Goal: Task Accomplishment & Management: Use online tool/utility

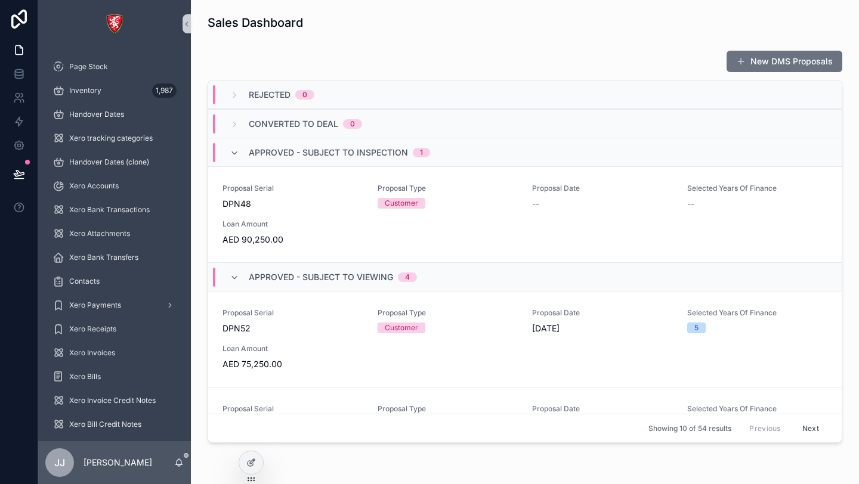
click at [298, 55] on div "New DMS Proposals" at bounding box center [525, 61] width 635 height 23
click at [115, 98] on div "Inventory 1,987" at bounding box center [114, 90] width 124 height 19
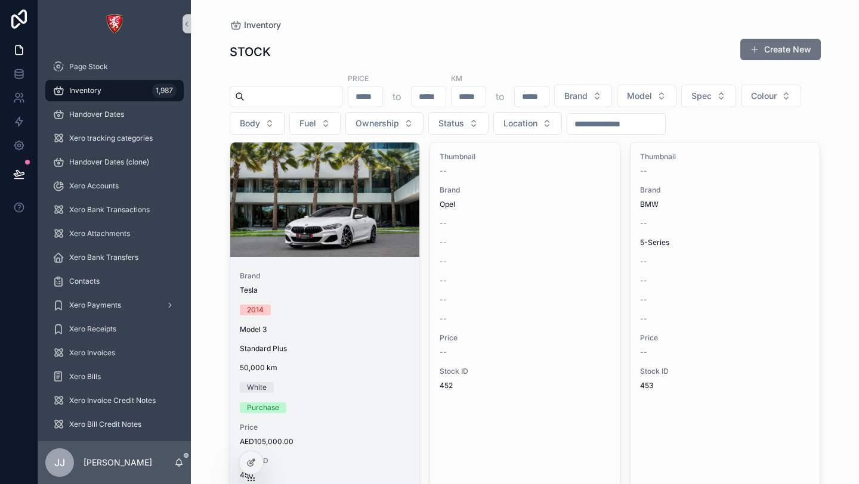
click at [351, 302] on div "Brand Tesla 2014 Model 3 Standard Plus 50,000 [PERSON_NAME] Purchase Price AED1…" at bounding box center [325, 376] width 190 height 228
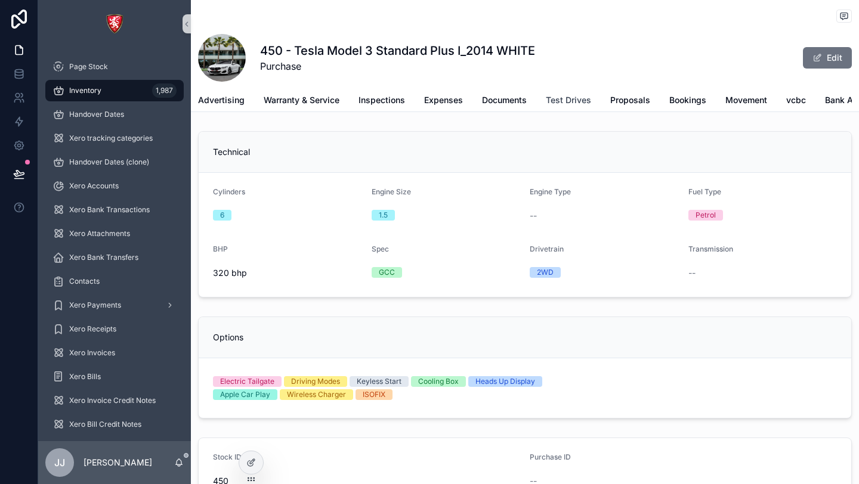
scroll to position [0, 331]
click at [824, 103] on span "Car Move" at bounding box center [833, 100] width 38 height 12
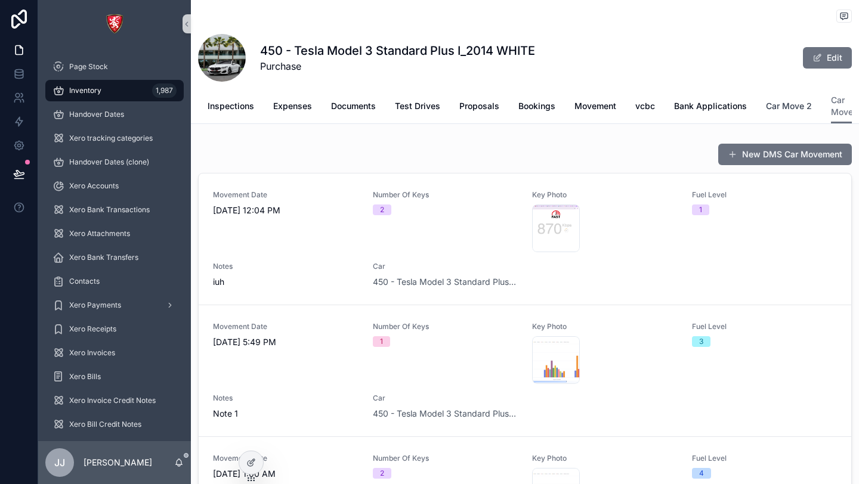
click at [792, 106] on span "Car Move 2" at bounding box center [789, 106] width 46 height 12
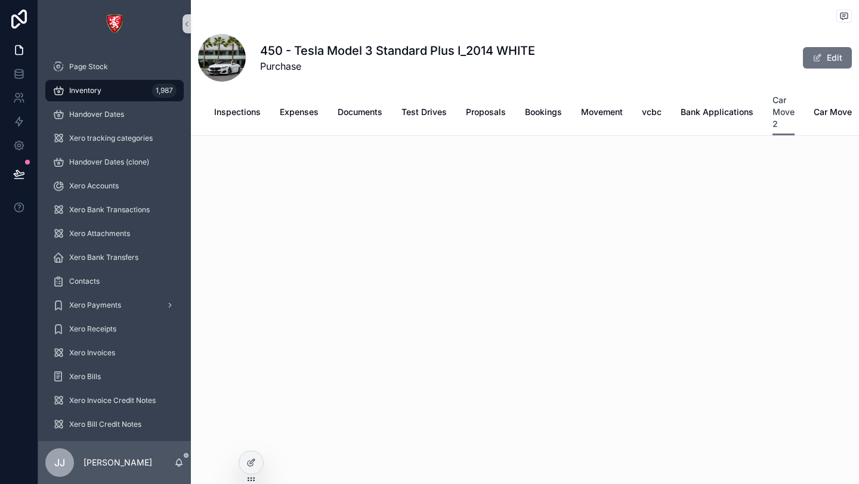
scroll to position [0, 307]
click at [253, 461] on icon at bounding box center [251, 463] width 10 height 10
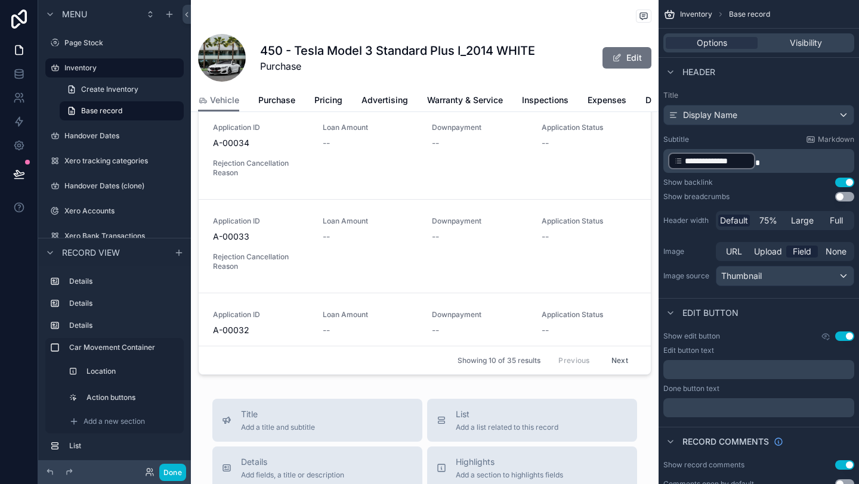
scroll to position [1128, 0]
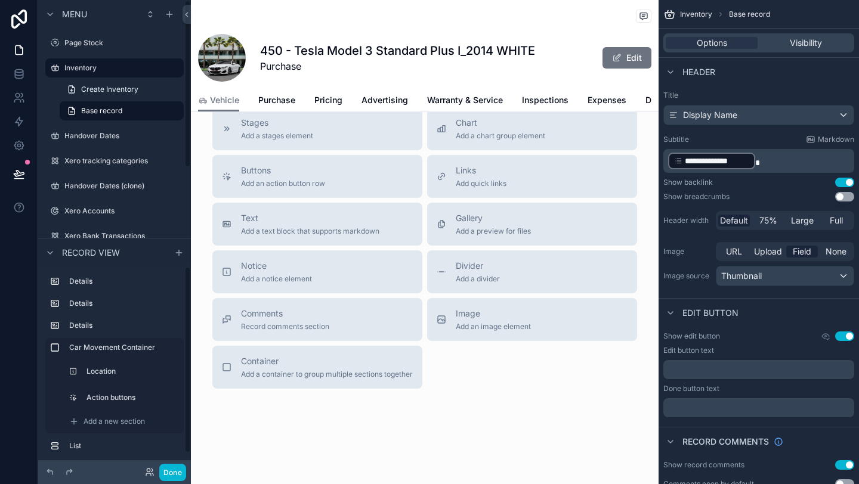
click at [498, 386] on div "Title Add a title and subtitle List Add a list related to this record Details A…" at bounding box center [425, 176] width 444 height 425
click at [498, 387] on div "Title Add a title and subtitle List Add a list related to this record Details A…" at bounding box center [425, 176] width 444 height 425
click at [292, 104] on span "Purchase" at bounding box center [276, 100] width 37 height 12
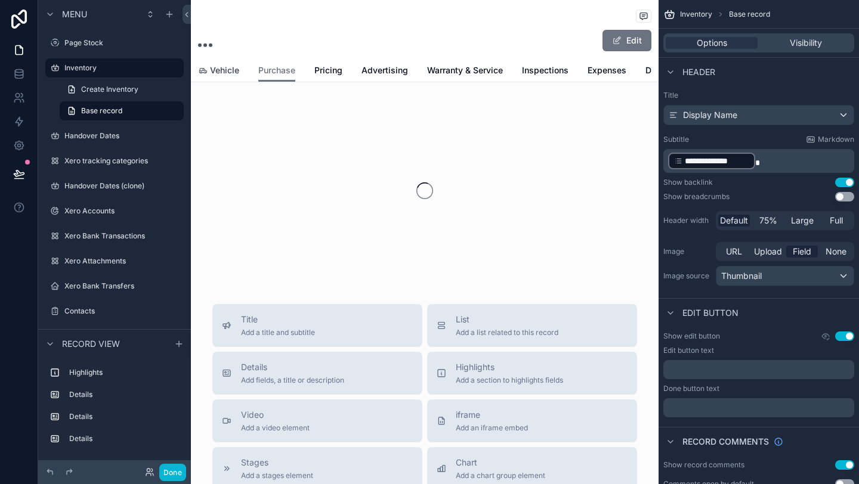
click at [226, 72] on span "Vehicle" at bounding box center [224, 70] width 29 height 12
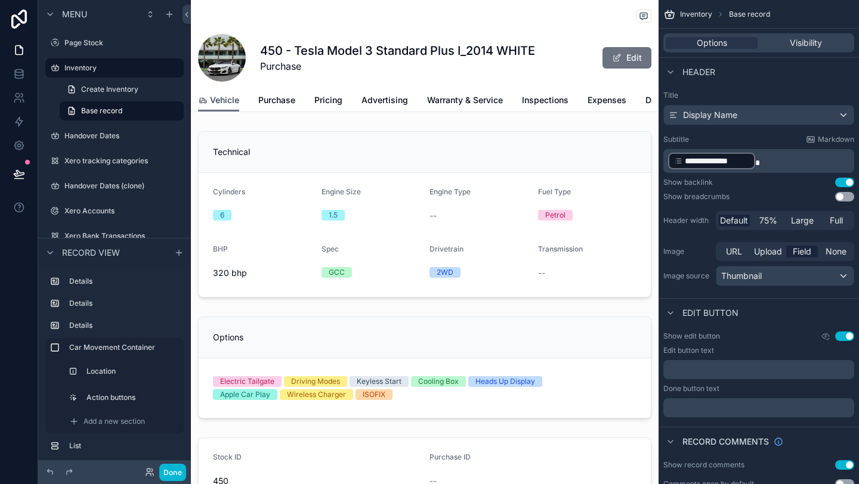
scroll to position [0, 276]
click at [632, 102] on span "Car Move" at bounding box center [632, 100] width 38 height 12
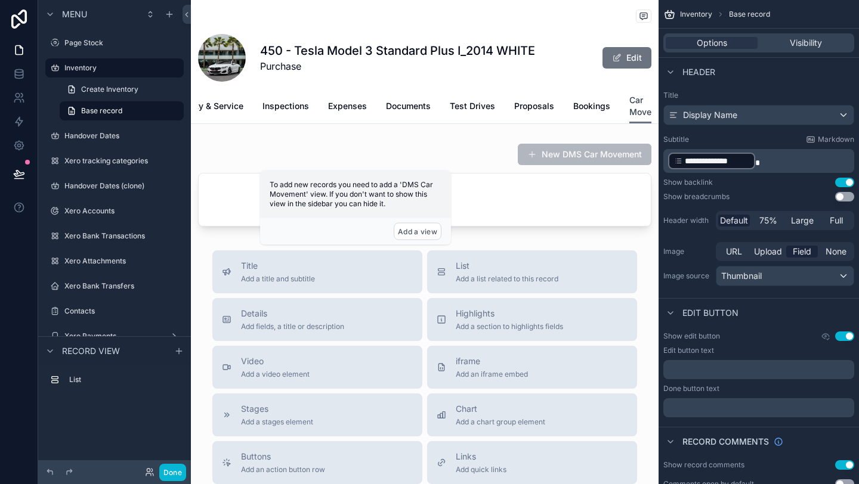
scroll to position [0, 259]
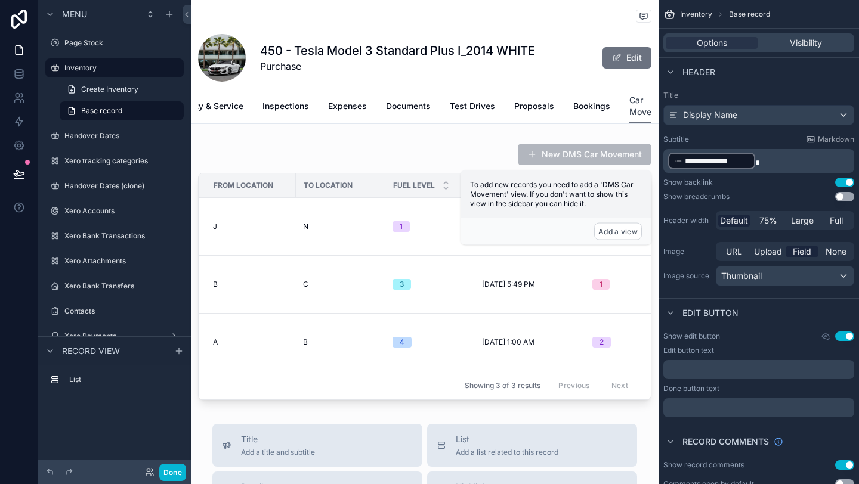
click at [638, 105] on span "Car Move" at bounding box center [640, 106] width 22 height 24
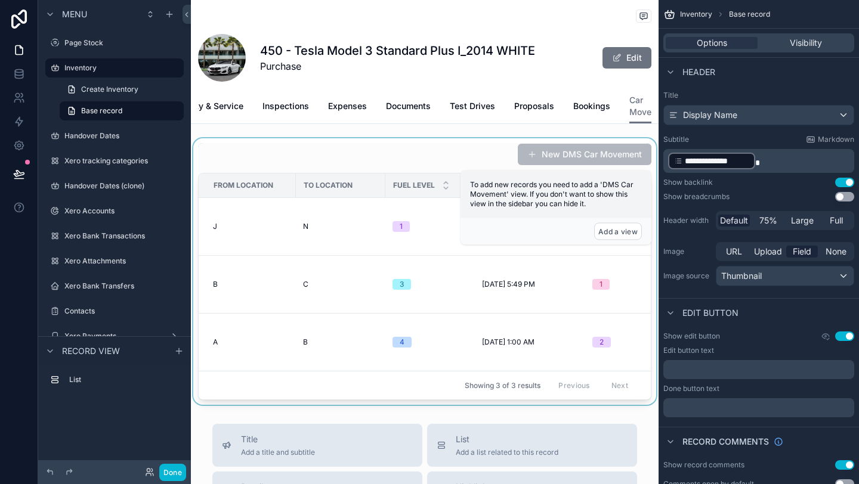
click at [403, 155] on div "scrollable content" at bounding box center [425, 271] width 468 height 267
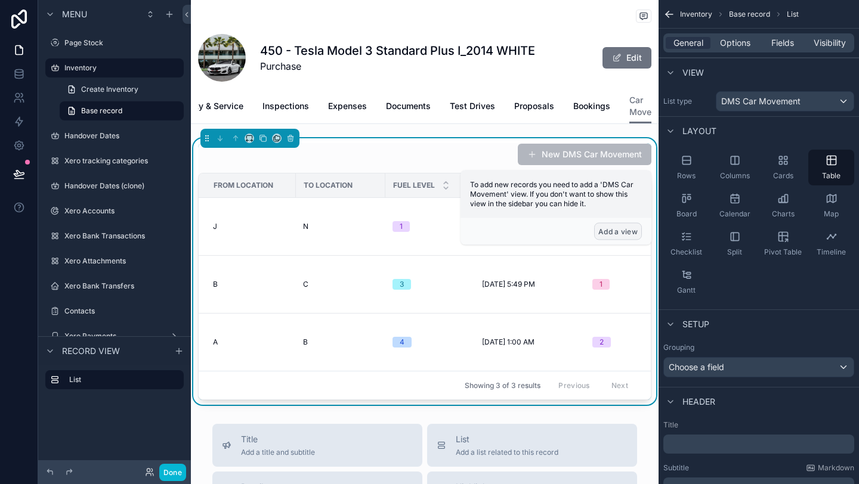
click at [605, 230] on button "Add a view" at bounding box center [618, 231] width 48 height 17
click at [604, 230] on button "Add a view" at bounding box center [618, 231] width 48 height 17
click at [614, 229] on button "Add a view" at bounding box center [618, 231] width 48 height 17
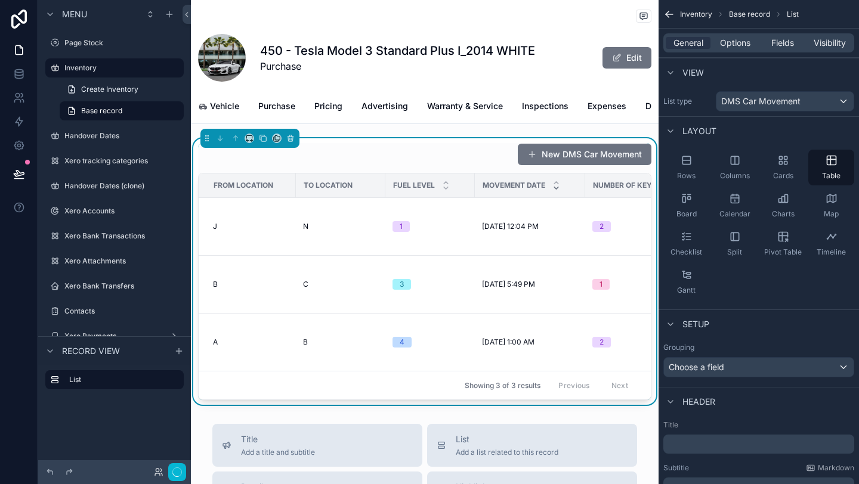
click at [502, 166] on div "New DMS Car Movement From Location To Location Fuel Level Movement Date Number …" at bounding box center [424, 271] width 453 height 257
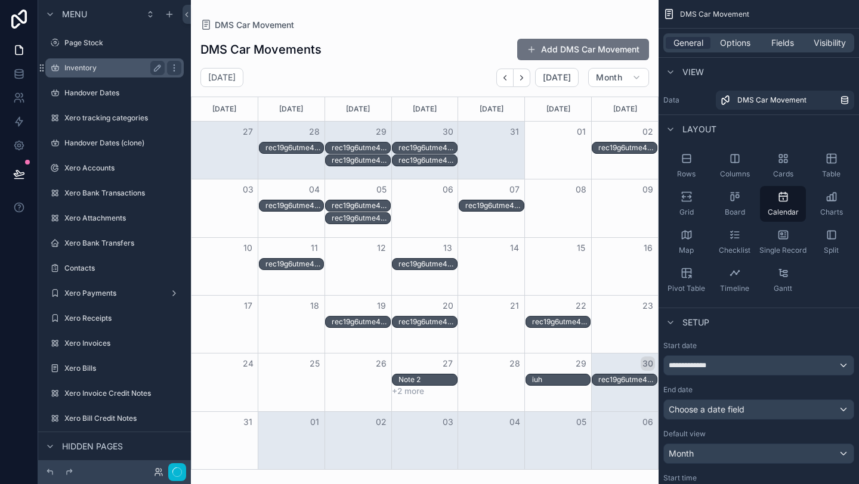
click at [103, 66] on label "Inventory" at bounding box center [111, 68] width 95 height 10
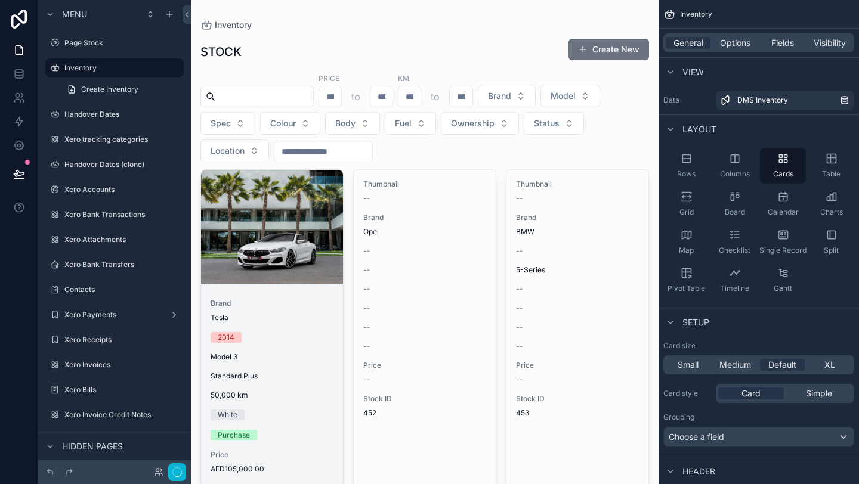
click at [323, 409] on div "Brand Tesla 2014 Model 3 Standard Plus 50,000 [PERSON_NAME] Purchase Price AED1…" at bounding box center [272, 403] width 142 height 228
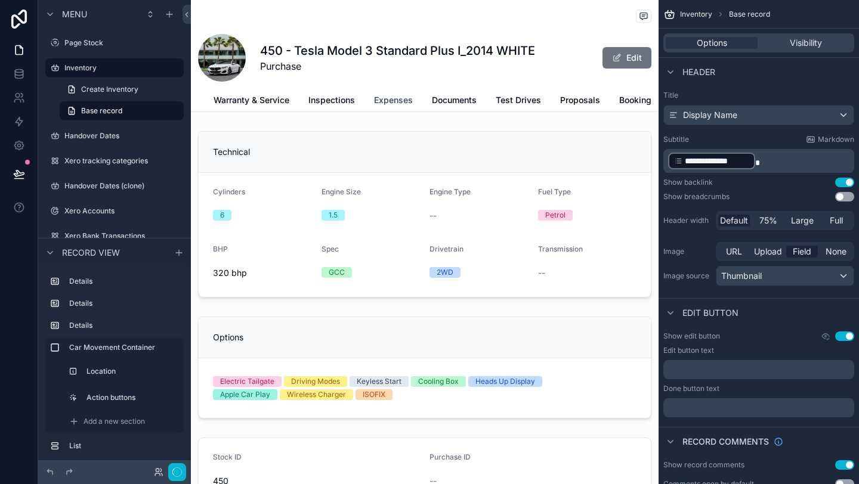
scroll to position [0, 276]
click at [625, 96] on span "Car Move" at bounding box center [632, 100] width 38 height 12
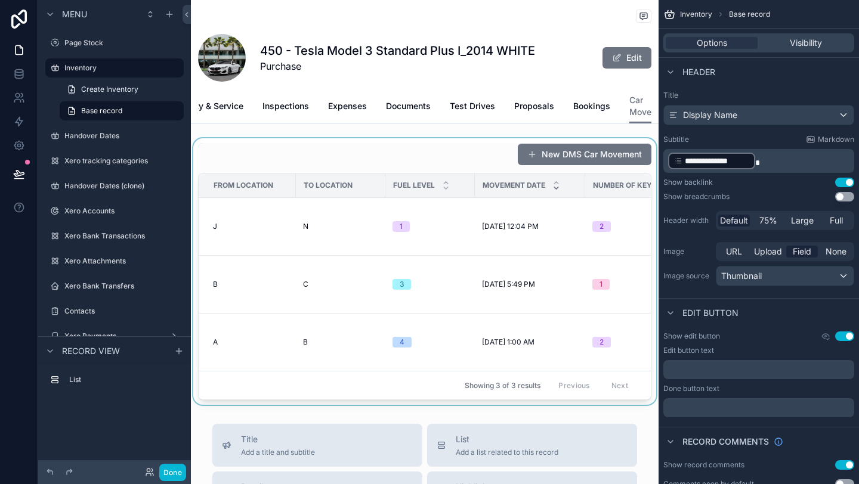
click at [551, 304] on div "scrollable content" at bounding box center [425, 271] width 468 height 267
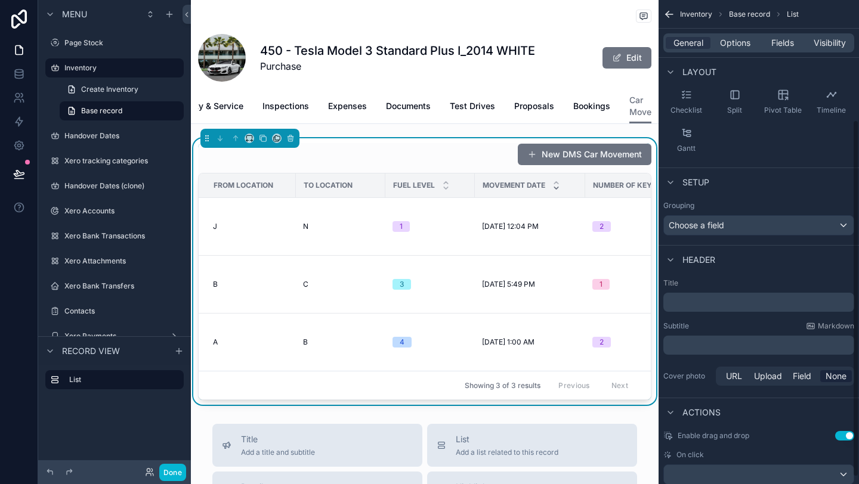
scroll to position [171, 0]
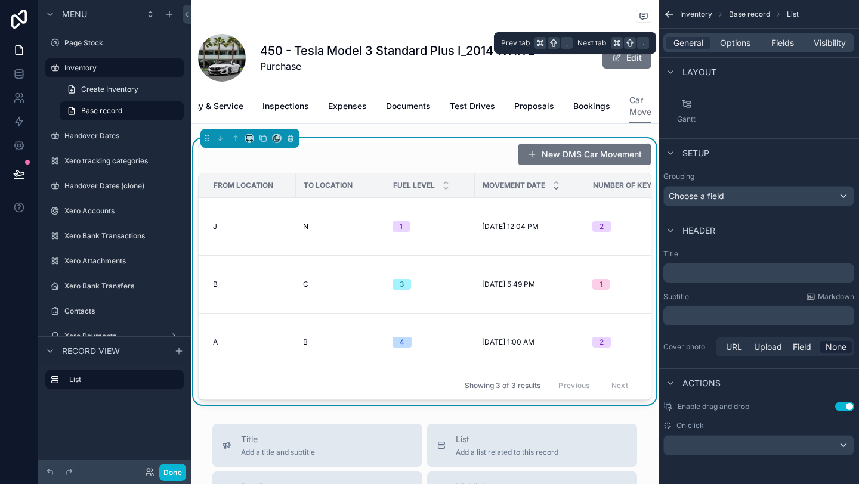
click at [729, 49] on div "General Options Fields Visibility" at bounding box center [758, 42] width 191 height 19
click at [736, 47] on span "Options" at bounding box center [735, 43] width 30 height 12
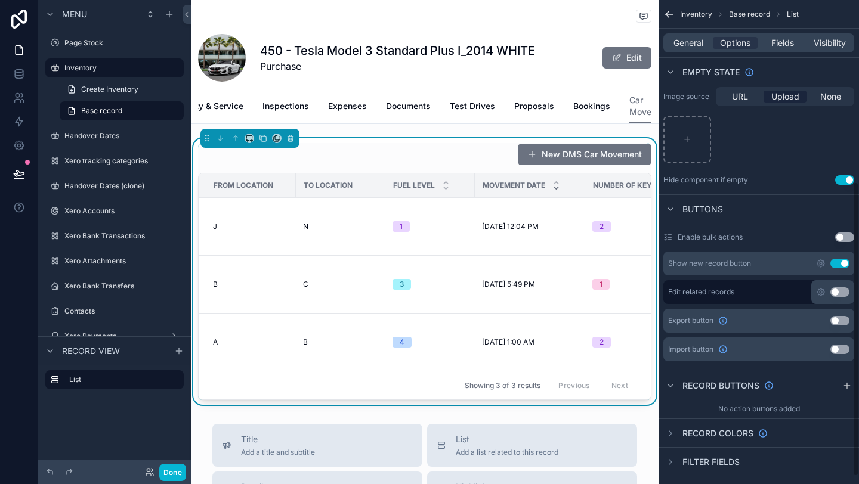
scroll to position [298, 0]
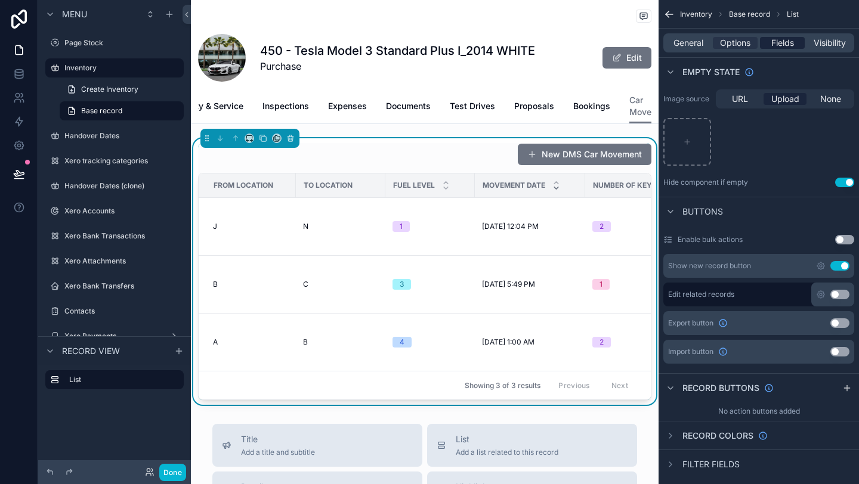
click at [785, 45] on span "Fields" at bounding box center [782, 43] width 23 height 12
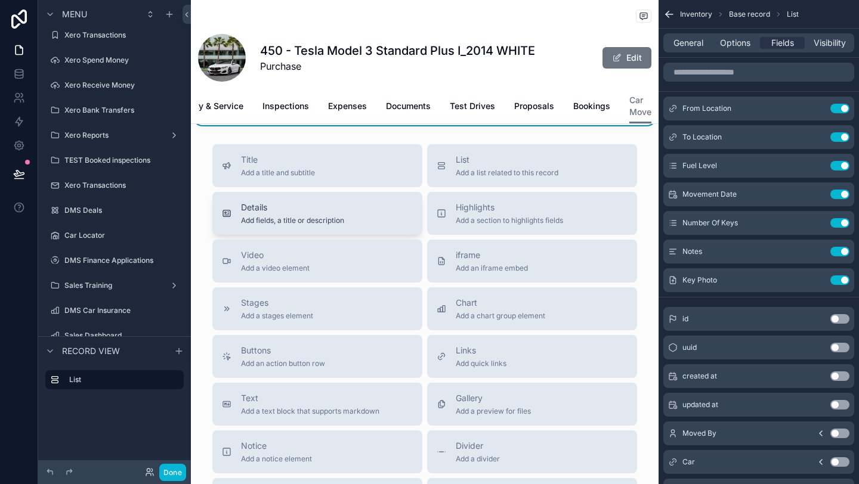
scroll to position [460, 0]
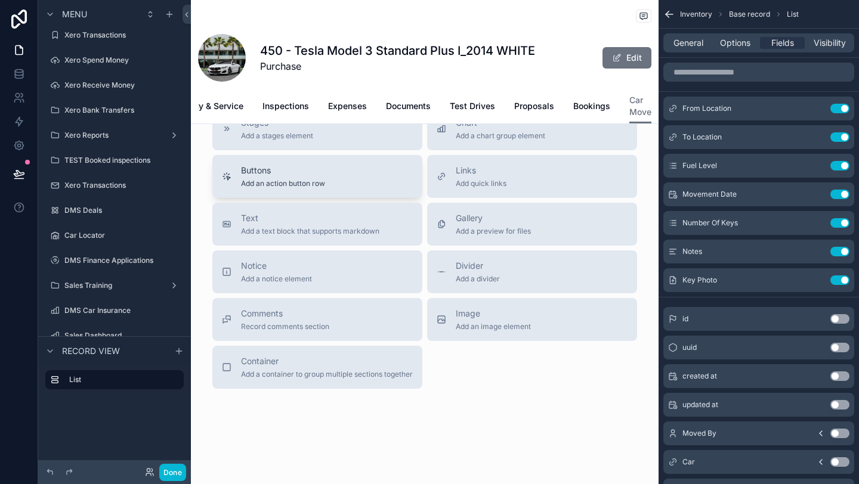
click at [329, 178] on div "Buttons Add an action button row" at bounding box center [317, 177] width 191 height 24
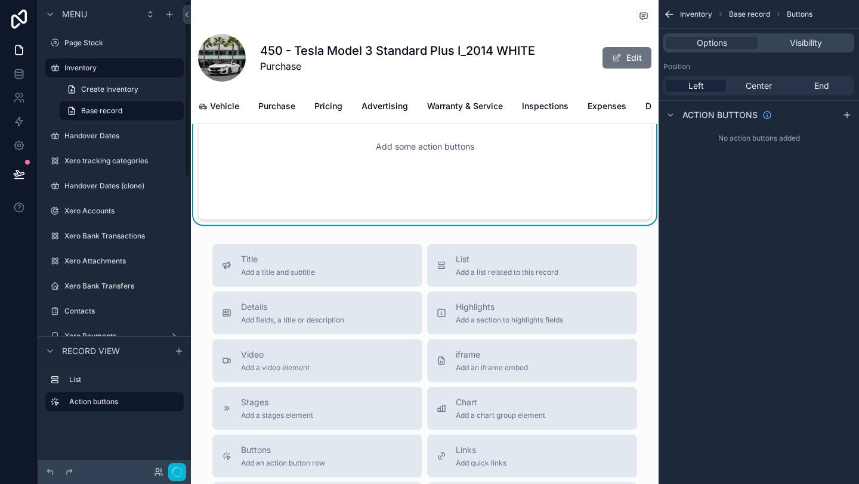
scroll to position [251, 0]
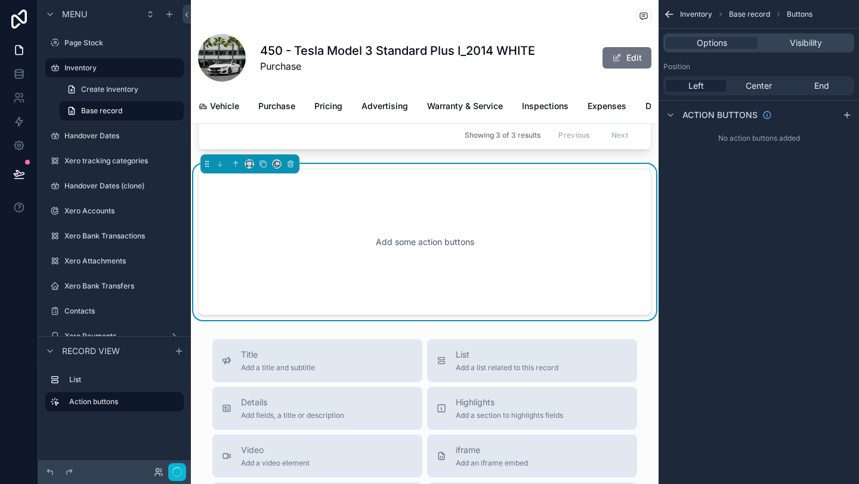
click at [385, 238] on div "Add some action buttons" at bounding box center [425, 241] width 414 height 107
click at [763, 86] on span "Center" at bounding box center [759, 86] width 26 height 12
click at [685, 92] on div "Left Center End" at bounding box center [758, 85] width 191 height 19
click at [672, 115] on icon "scrollable content" at bounding box center [671, 115] width 10 height 10
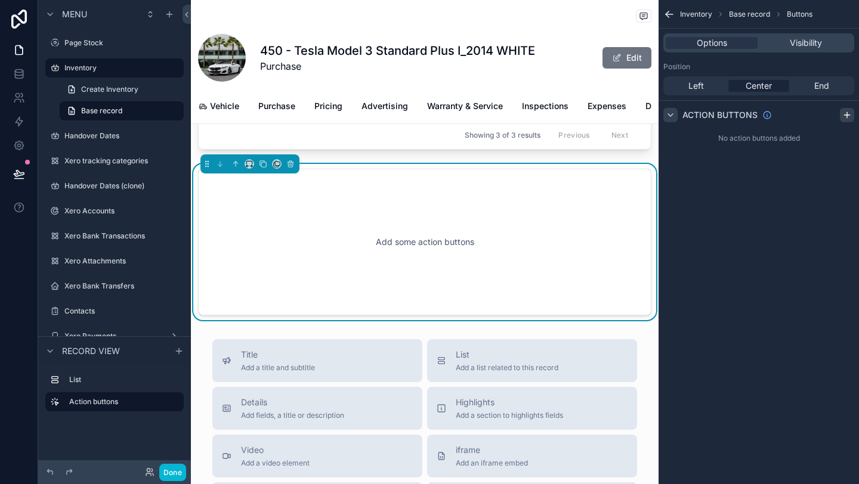
click at [849, 119] on icon "scrollable content" at bounding box center [847, 115] width 10 height 10
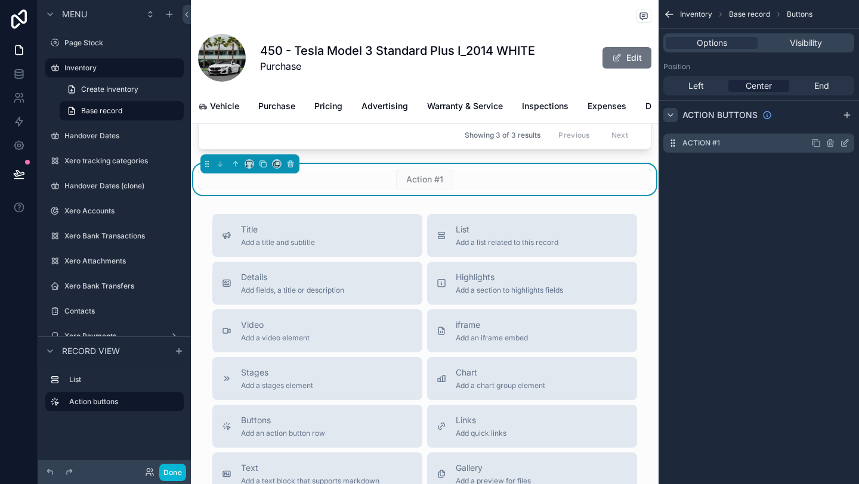
click at [846, 144] on icon "scrollable content" at bounding box center [845, 143] width 10 height 10
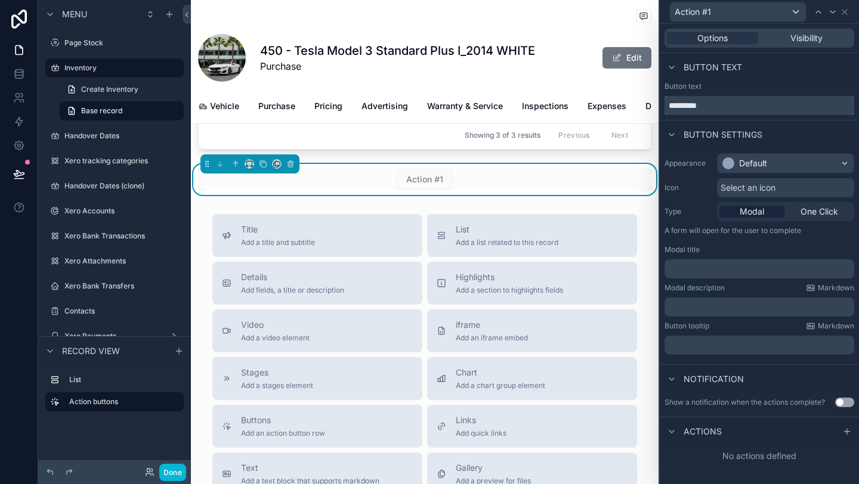
click at [690, 108] on input "*********" at bounding box center [759, 105] width 190 height 19
type input "**********"
click at [762, 168] on div "Default" at bounding box center [753, 163] width 28 height 12
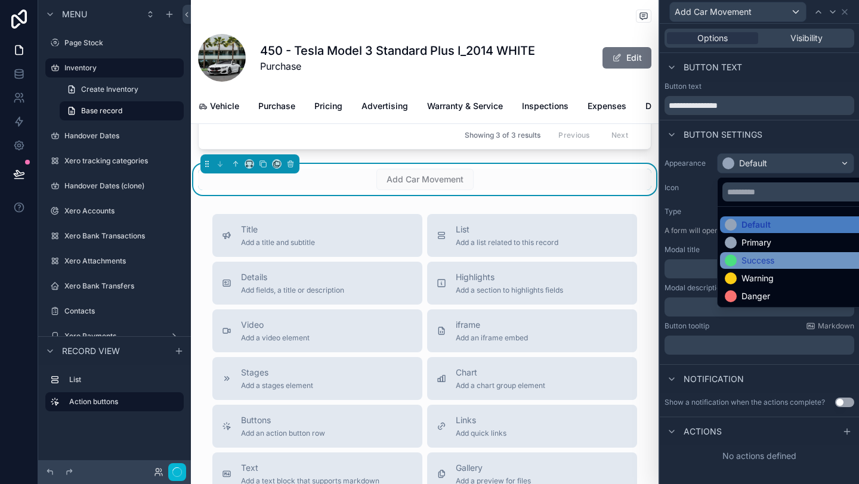
click at [754, 266] on div "Success" at bounding box center [757, 261] width 33 height 12
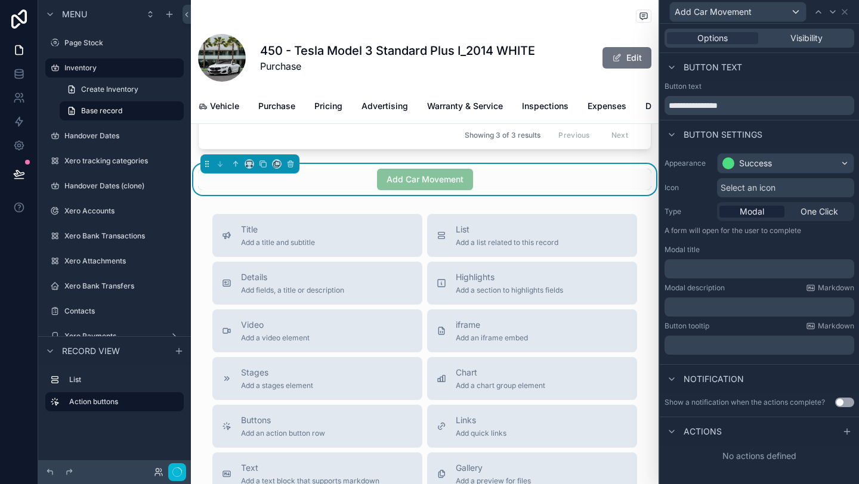
click at [765, 185] on span "Select an icon" at bounding box center [748, 188] width 55 height 12
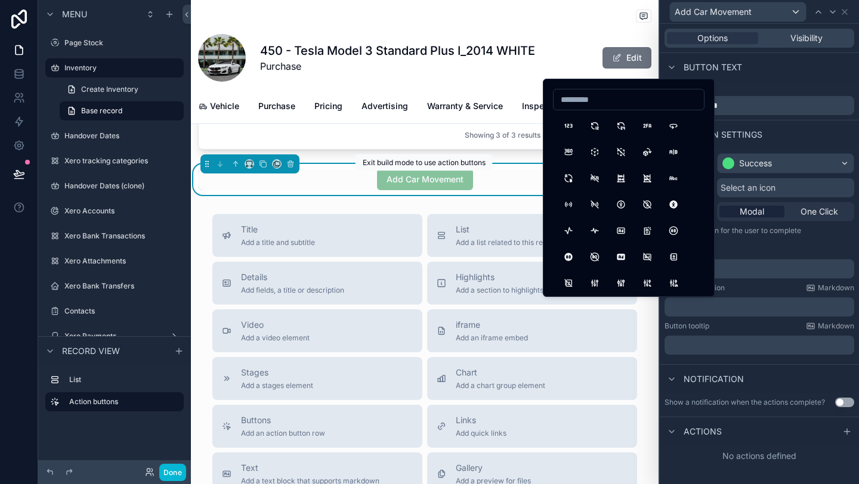
click at [397, 180] on span "Add Car Movement" at bounding box center [425, 179] width 96 height 12
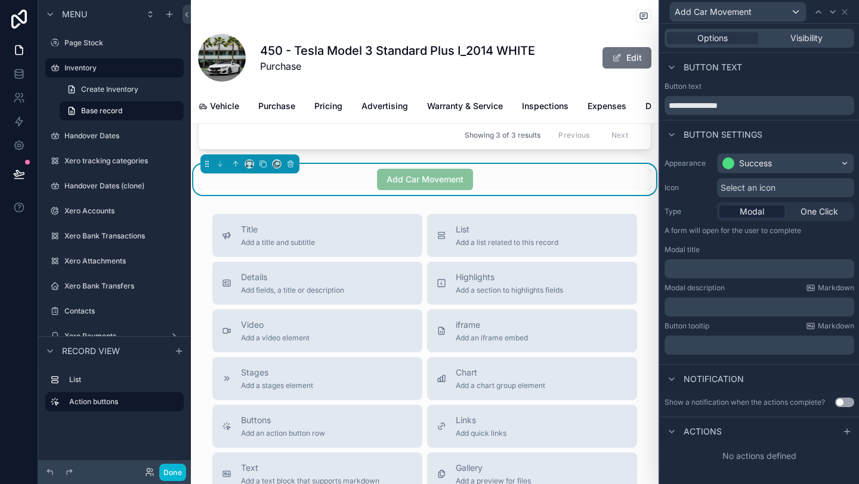
click at [465, 188] on div "Add Car Movement" at bounding box center [425, 179] width 96 height 21
click at [738, 187] on span "Select an icon" at bounding box center [748, 188] width 55 height 12
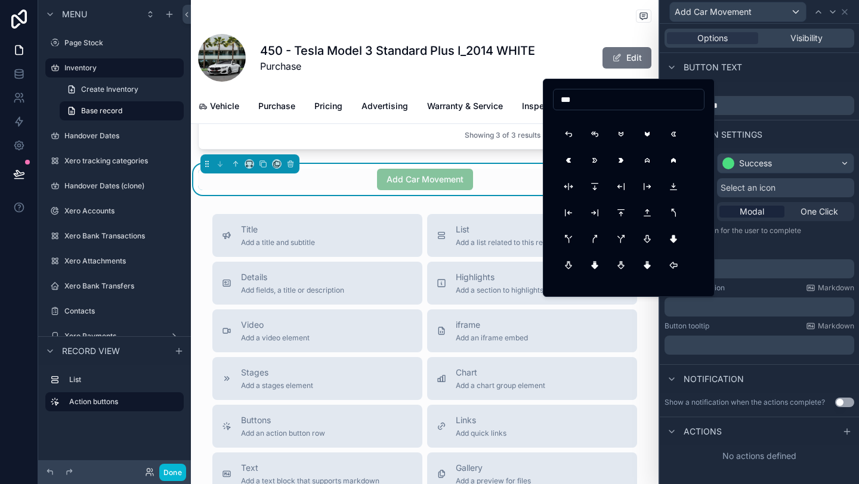
scroll to position [494, 0]
click at [570, 101] on input "***" at bounding box center [629, 99] width 150 height 17
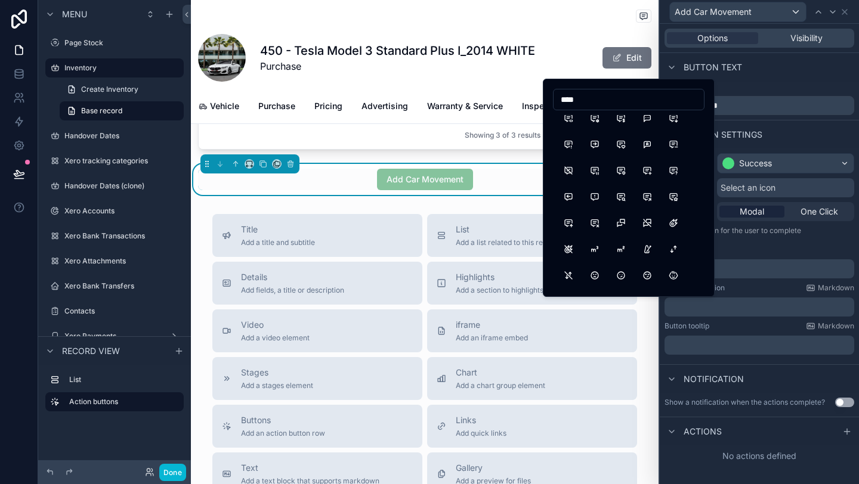
scroll to position [825, 0]
click at [571, 98] on input "****" at bounding box center [629, 99] width 150 height 17
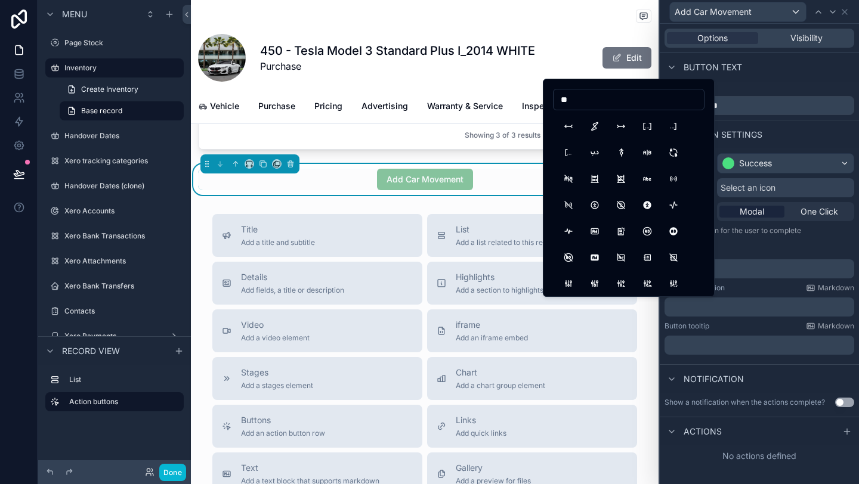
type input "*"
type input "***"
click at [568, 122] on button "Car" at bounding box center [568, 125] width 21 height 21
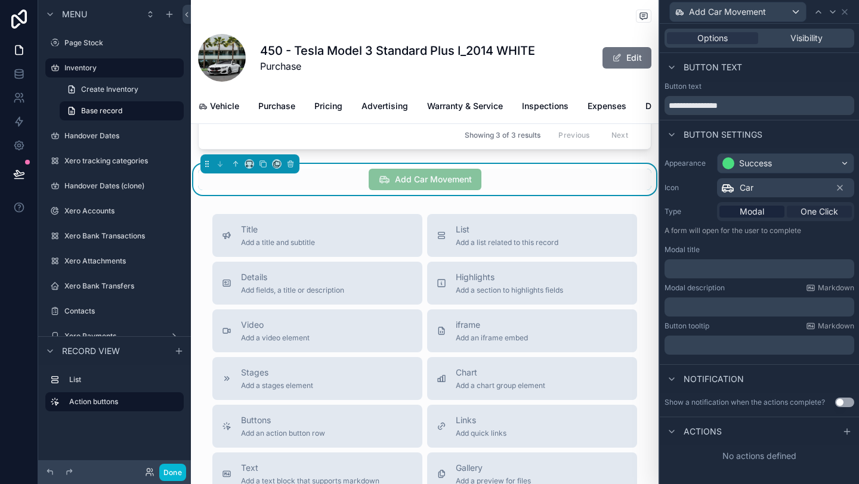
click at [802, 211] on span "One Click" at bounding box center [819, 212] width 38 height 12
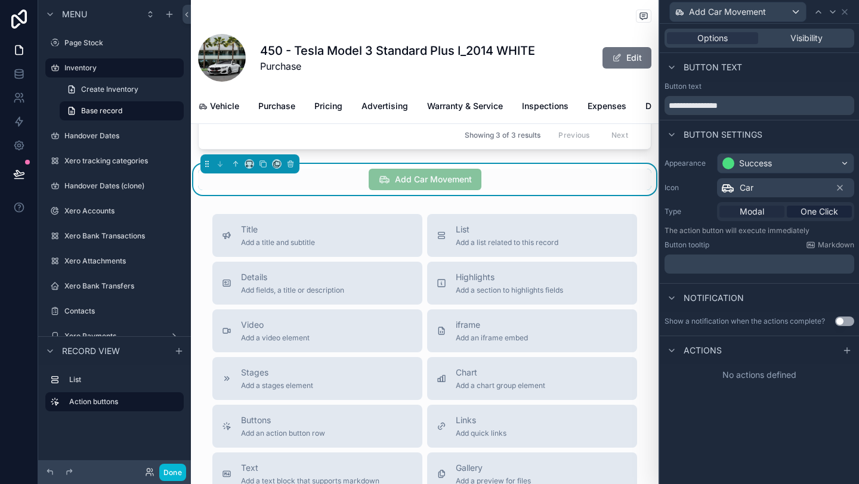
click at [742, 208] on span "Modal" at bounding box center [752, 212] width 24 height 12
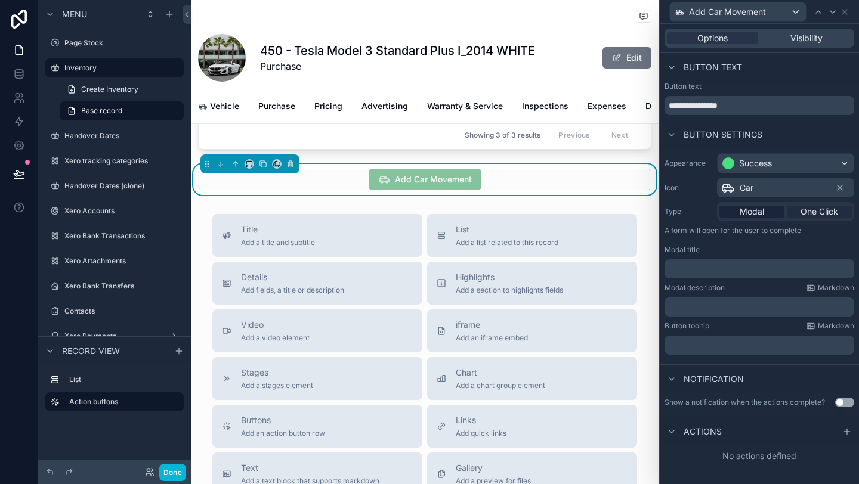
click at [808, 214] on span "One Click" at bounding box center [819, 212] width 38 height 12
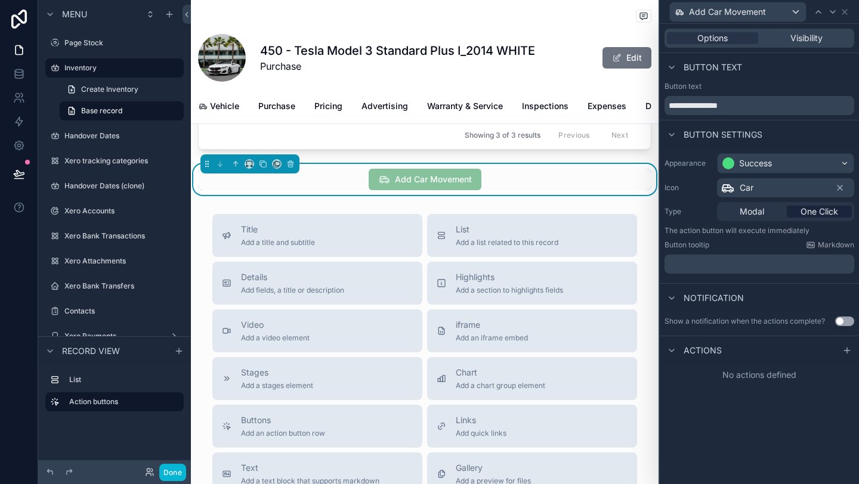
click at [696, 262] on p "﻿" at bounding box center [760, 264] width 183 height 12
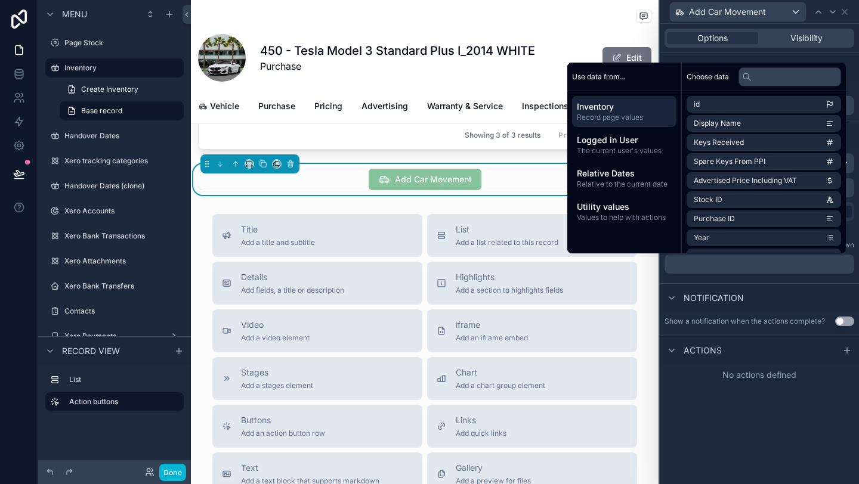
click at [777, 288] on div "Notification" at bounding box center [759, 297] width 199 height 29
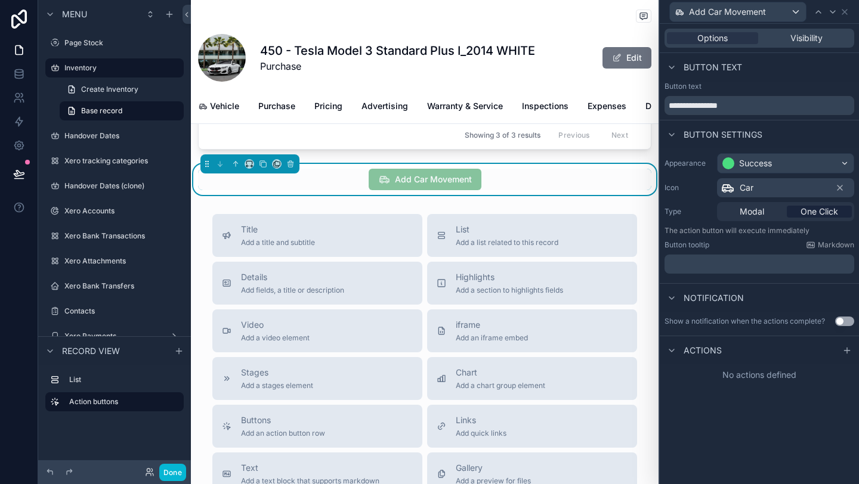
click at [736, 269] on p "﻿" at bounding box center [760, 264] width 183 height 12
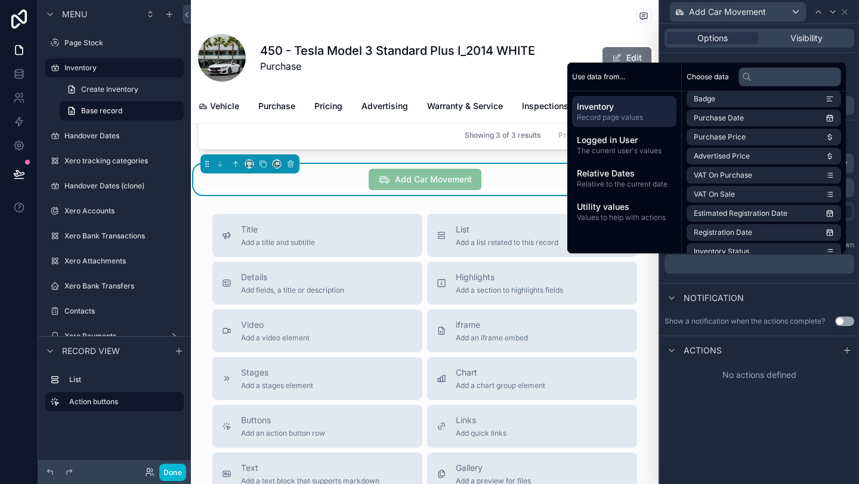
scroll to position [456, 0]
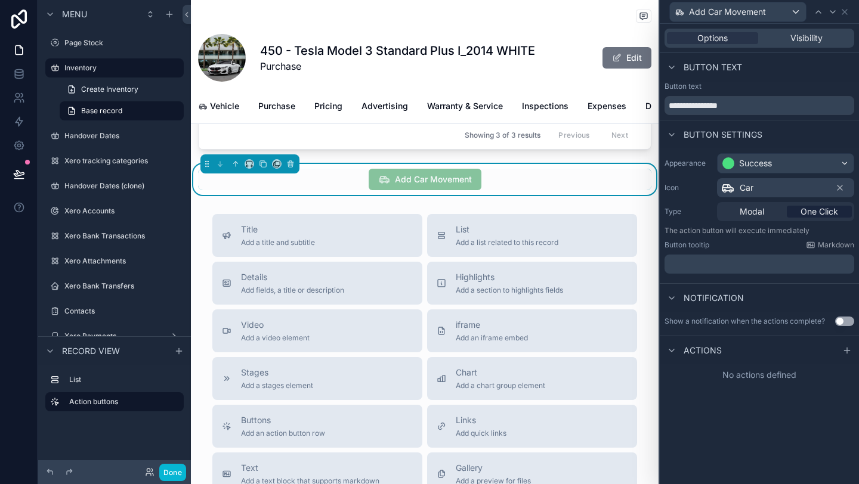
click at [769, 412] on div "**********" at bounding box center [759, 254] width 199 height 460
click at [813, 247] on icon at bounding box center [811, 245] width 10 height 10
click at [759, 215] on span "Modal" at bounding box center [752, 212] width 24 height 12
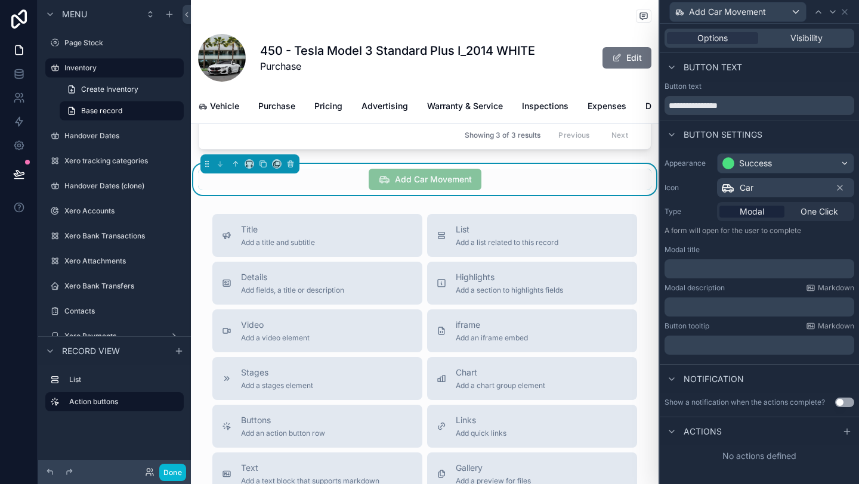
click at [710, 273] on p "﻿" at bounding box center [760, 269] width 183 height 12
click at [752, 296] on div "Modal description Markdown ﻿" at bounding box center [759, 299] width 190 height 33
click at [812, 217] on span "One Click" at bounding box center [819, 212] width 38 height 12
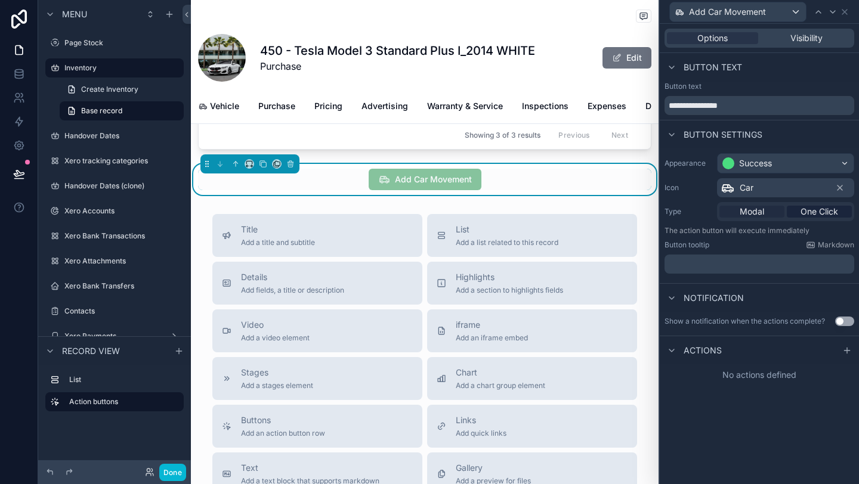
click at [752, 215] on span "Modal" at bounding box center [752, 212] width 24 height 12
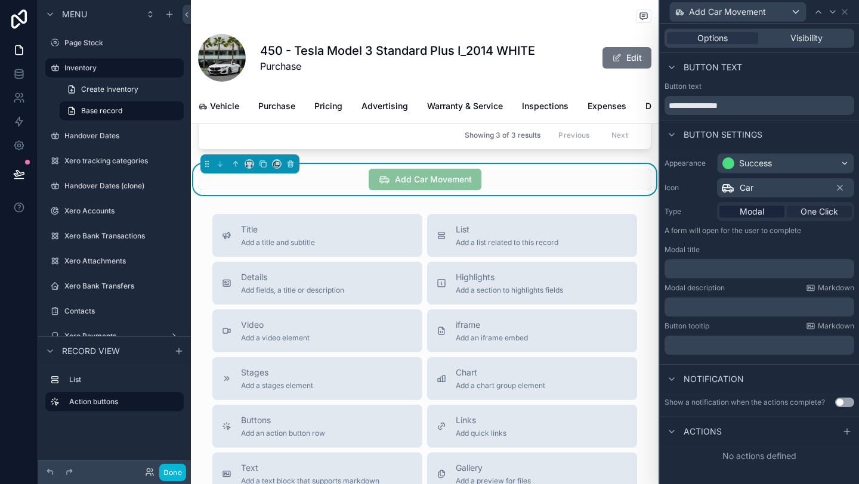
click at [831, 212] on span "One Click" at bounding box center [819, 212] width 38 height 12
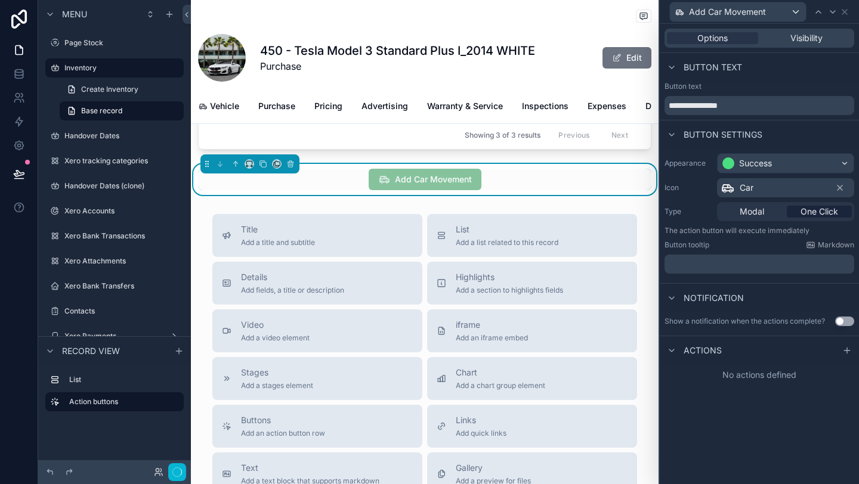
click at [831, 212] on span "One Click" at bounding box center [819, 212] width 38 height 12
click at [731, 265] on p "﻿" at bounding box center [760, 264] width 183 height 12
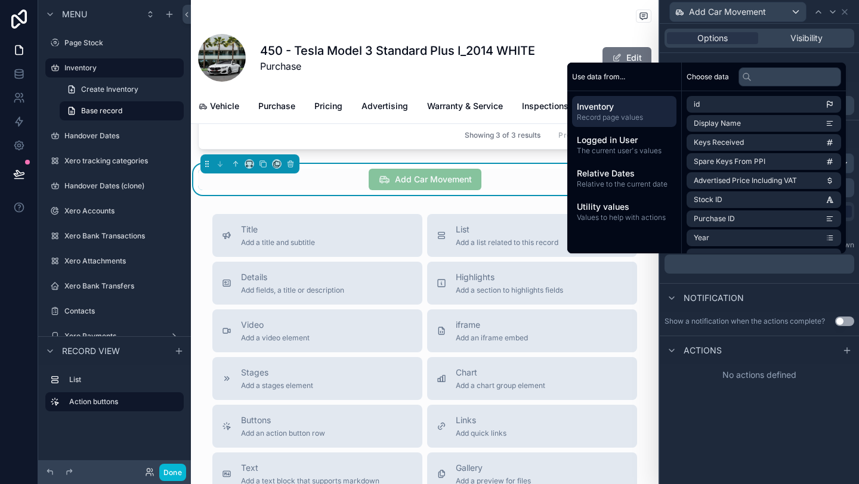
click at [744, 285] on div "Notification" at bounding box center [759, 297] width 199 height 29
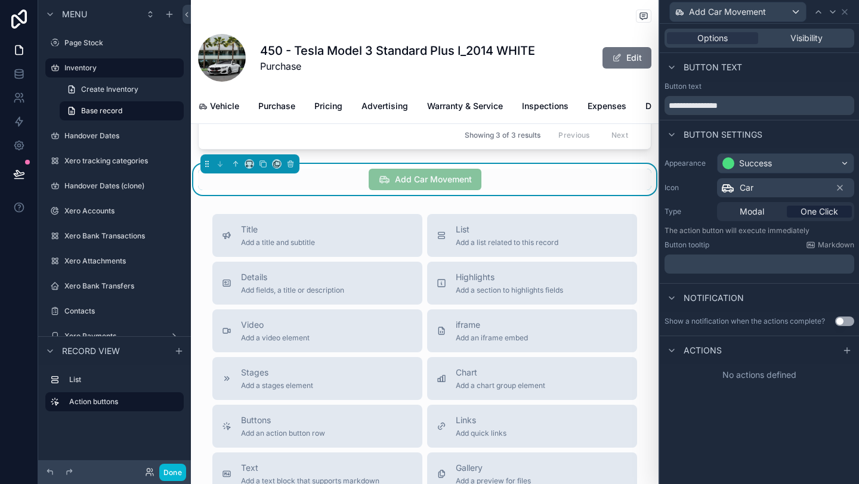
click at [714, 267] on p "﻿" at bounding box center [760, 264] width 183 height 12
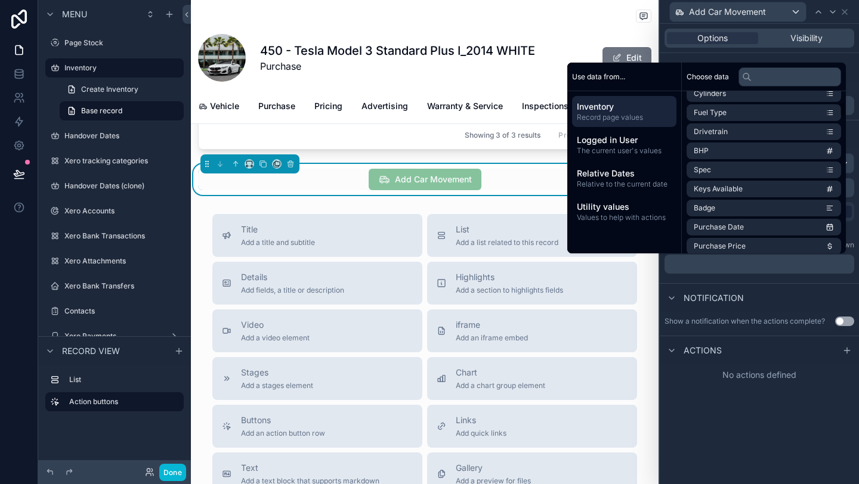
scroll to position [249, 0]
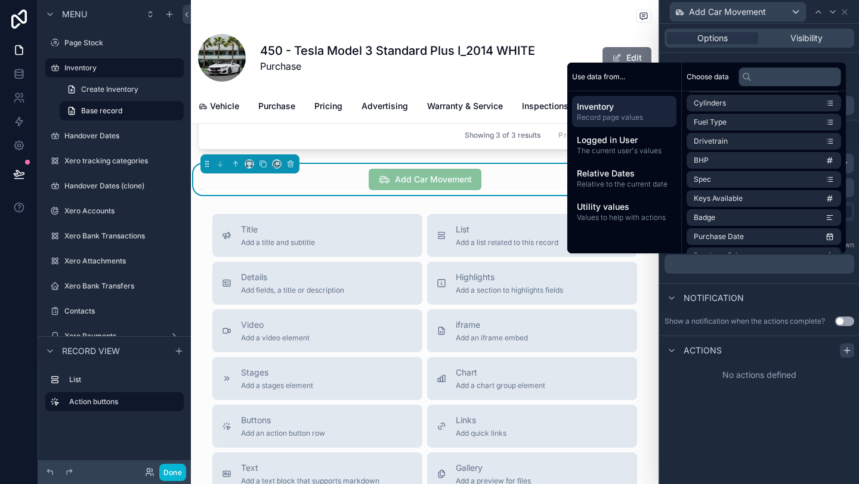
click at [849, 351] on icon at bounding box center [846, 351] width 5 height 0
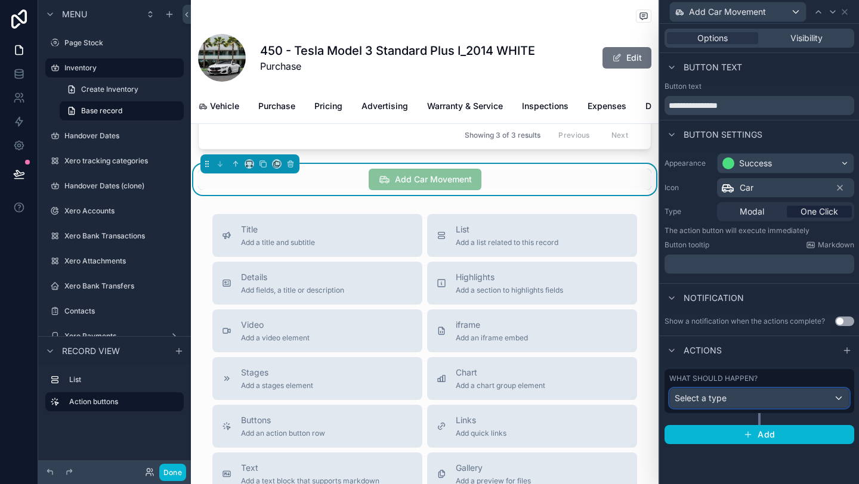
click at [721, 398] on span "Select a type" at bounding box center [701, 398] width 52 height 10
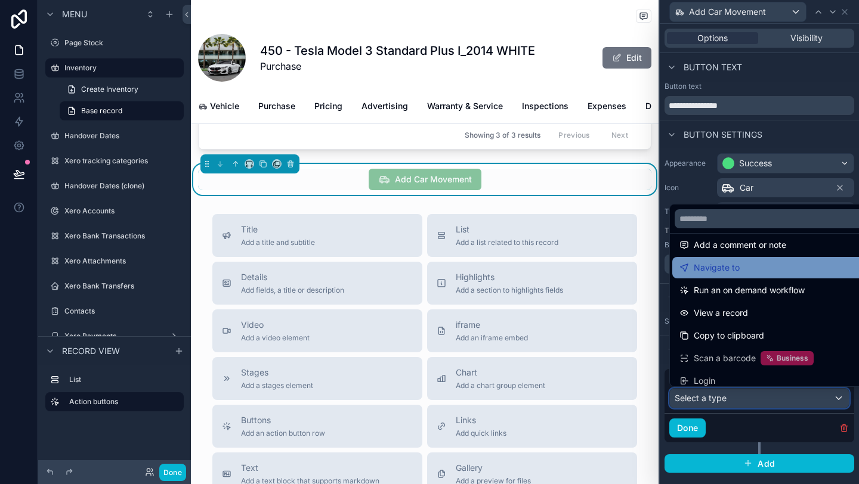
scroll to position [85, 0]
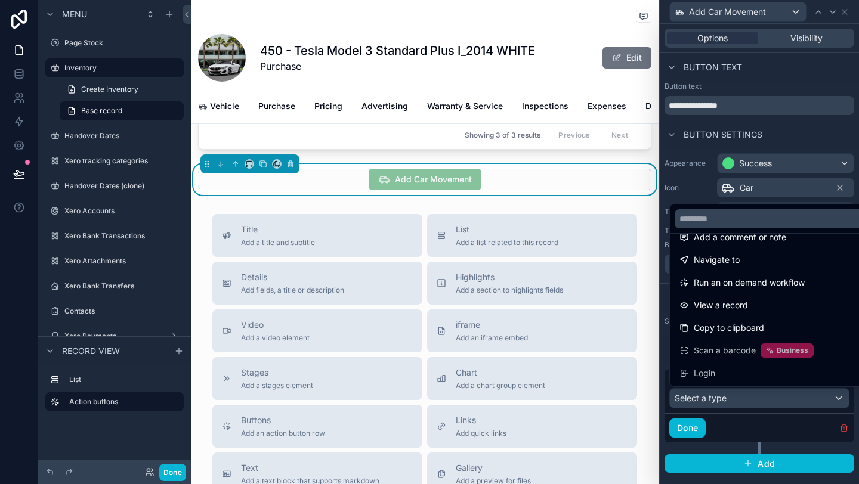
click at [807, 146] on div at bounding box center [759, 242] width 199 height 484
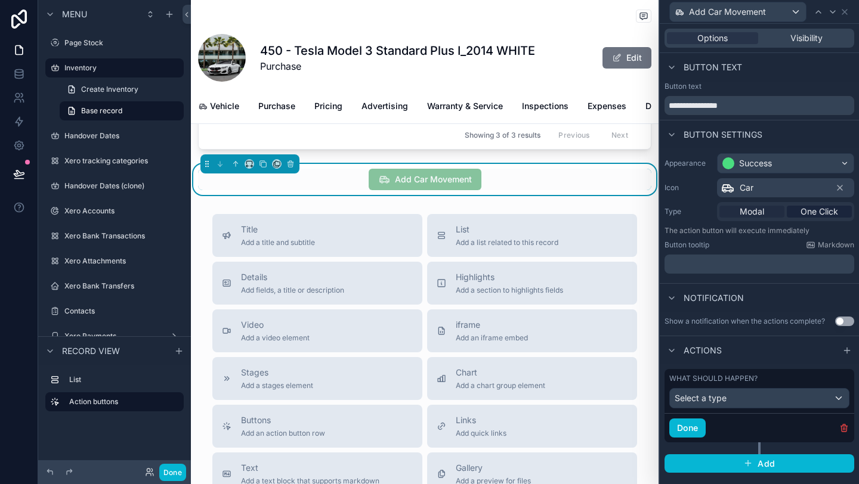
click at [753, 209] on span "Modal" at bounding box center [752, 212] width 24 height 12
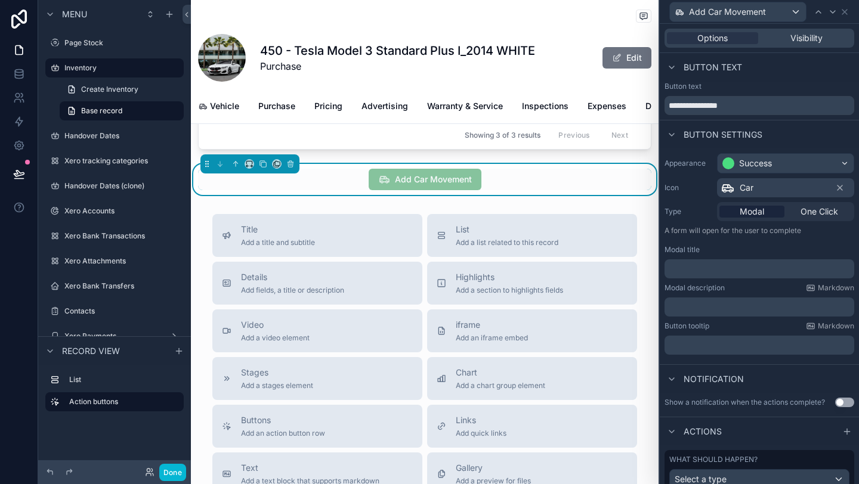
click at [697, 269] on p "﻿" at bounding box center [760, 269] width 183 height 12
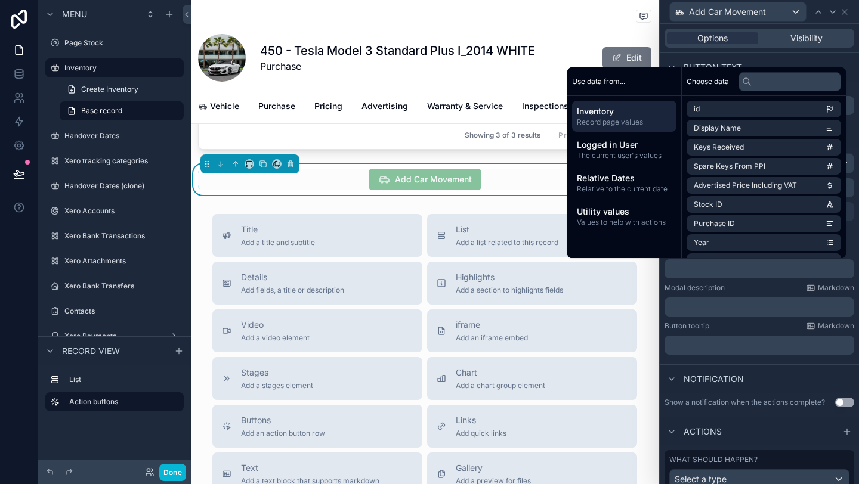
scroll to position [75, 0]
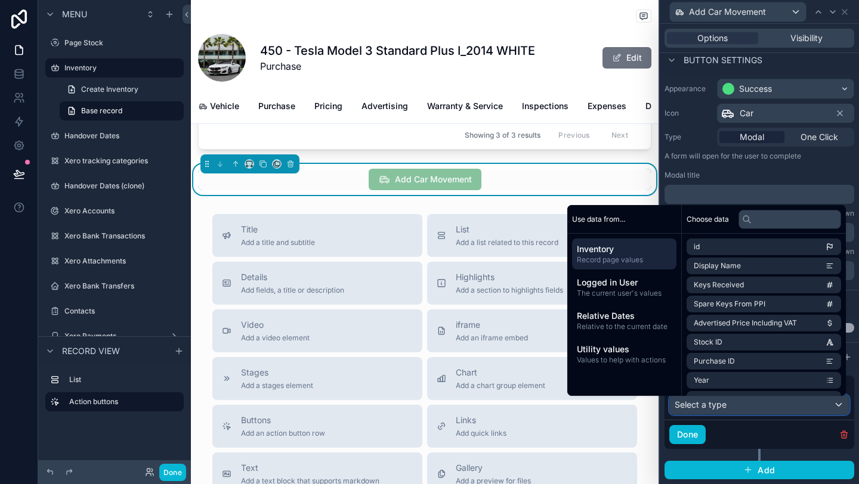
click at [729, 412] on div "Select a type" at bounding box center [759, 404] width 179 height 19
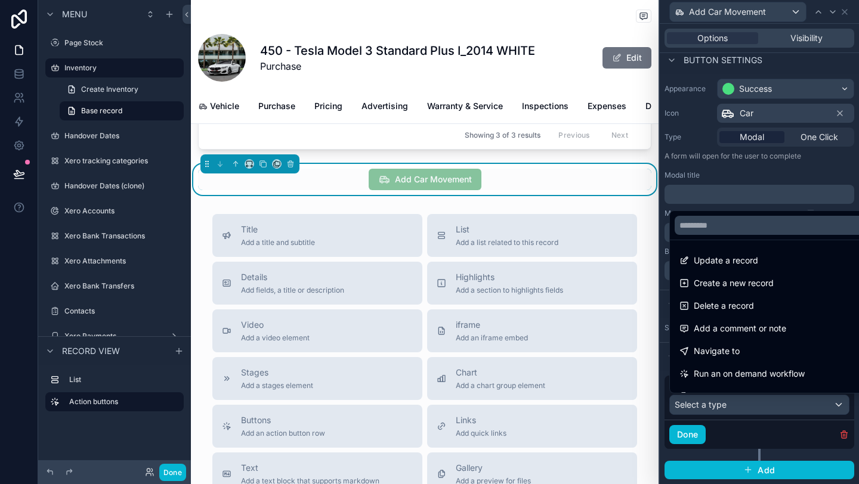
click at [729, 412] on div at bounding box center [759, 242] width 199 height 484
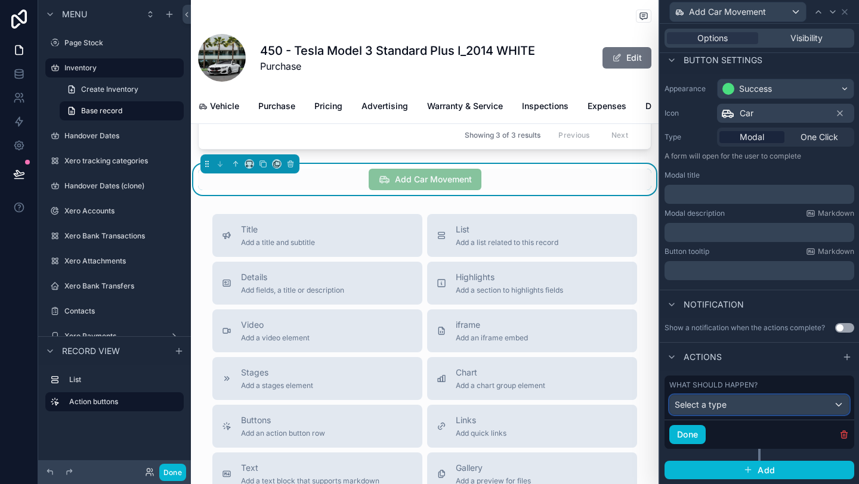
click at [729, 412] on div "Select a type" at bounding box center [759, 404] width 179 height 19
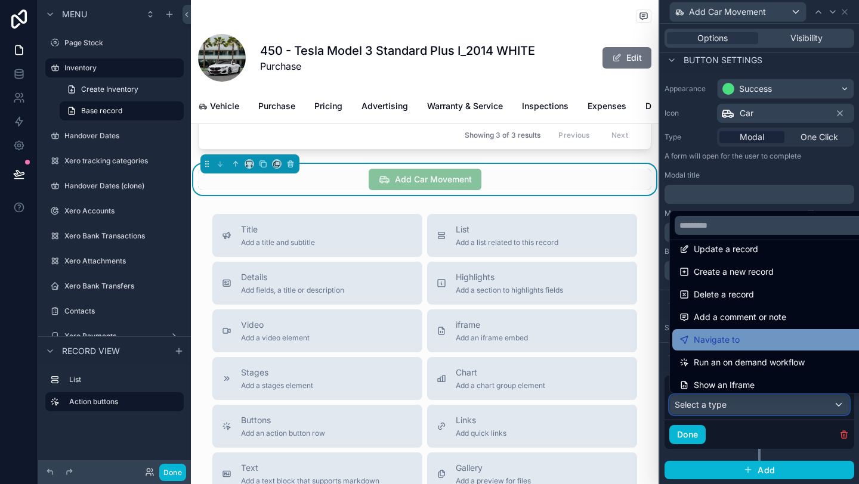
scroll to position [13, 0]
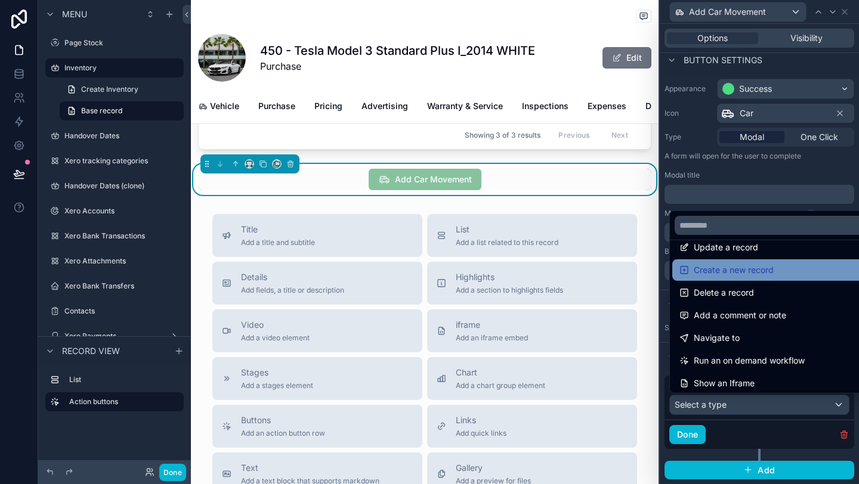
click at [752, 270] on span "Create a new record" at bounding box center [734, 270] width 80 height 14
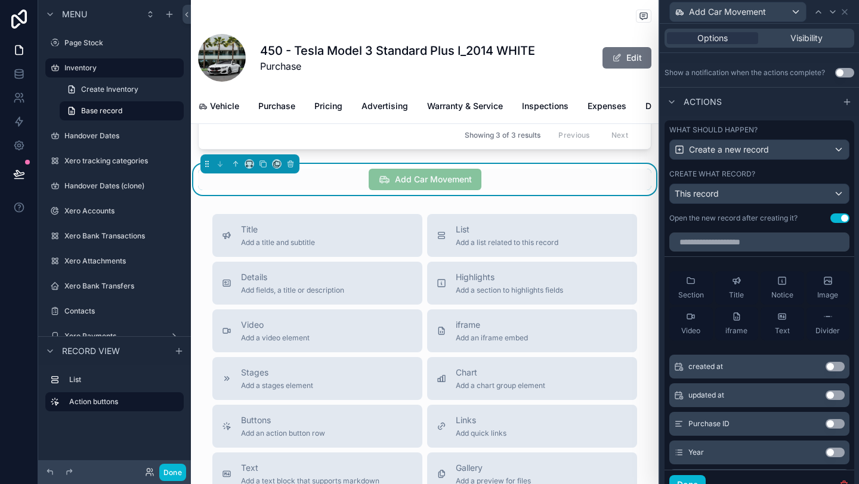
scroll to position [380, 0]
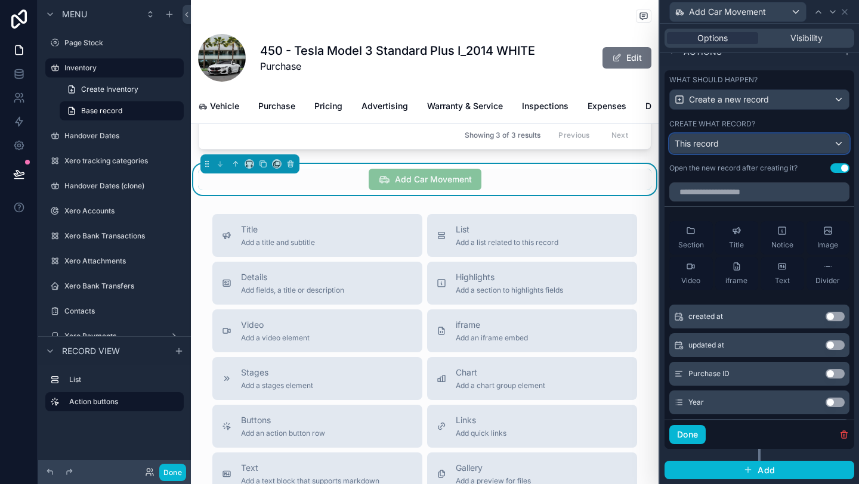
click at [746, 143] on div "This record" at bounding box center [759, 143] width 179 height 19
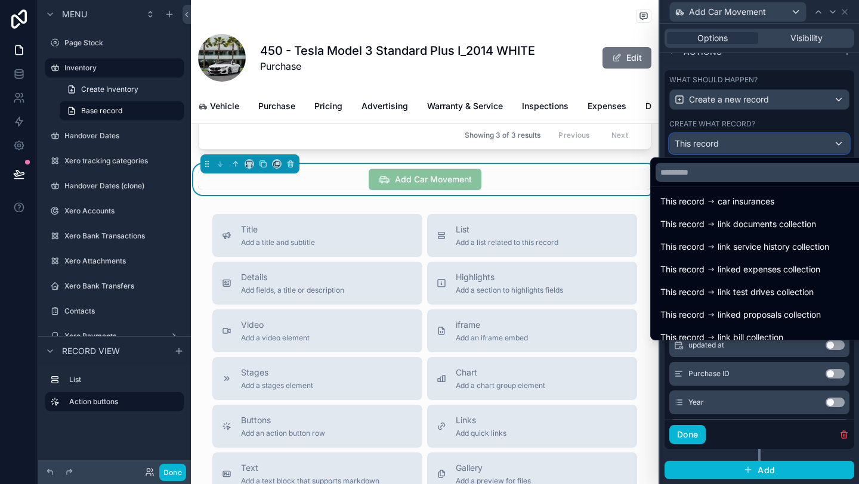
scroll to position [370, 0]
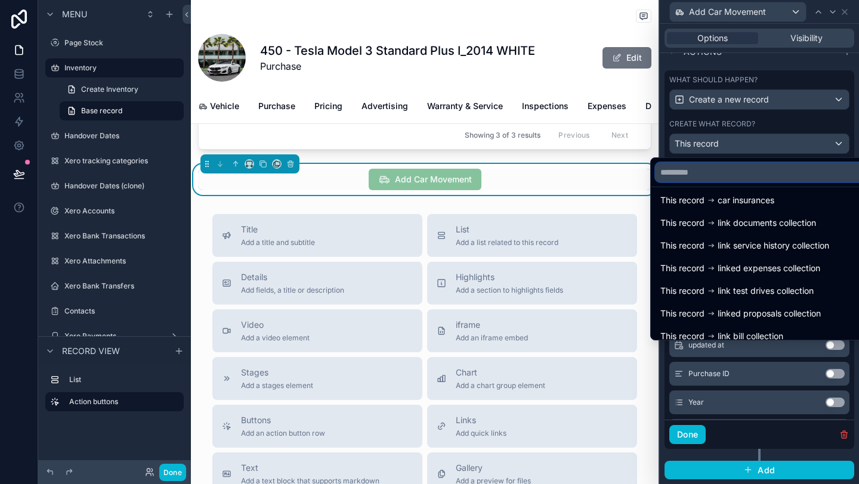
click at [704, 174] on input "text" at bounding box center [764, 172] width 217 height 19
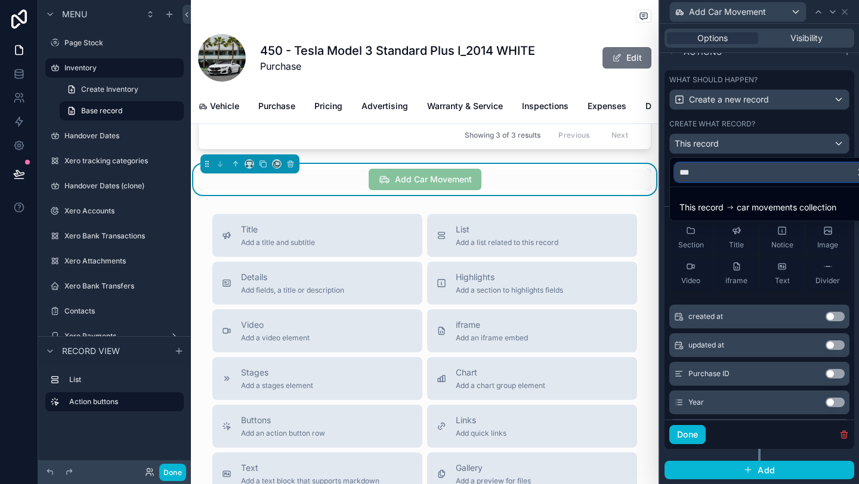
type input "****"
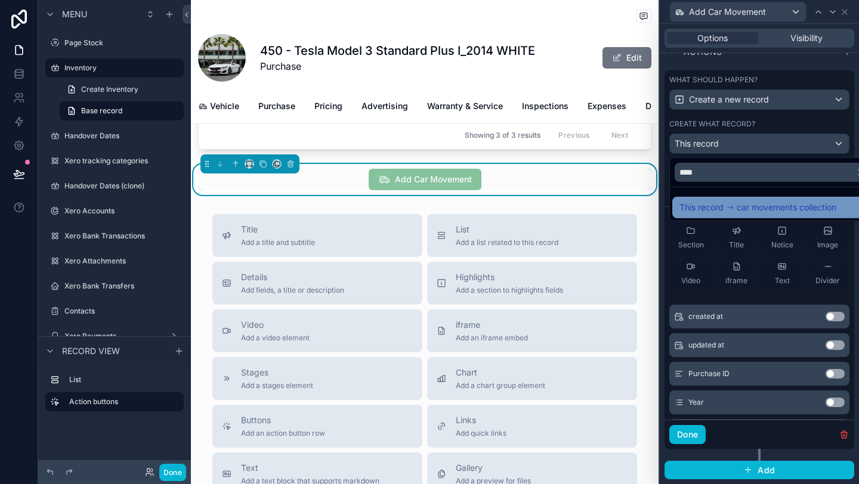
click at [759, 206] on span "car movements collection" at bounding box center [787, 207] width 100 height 14
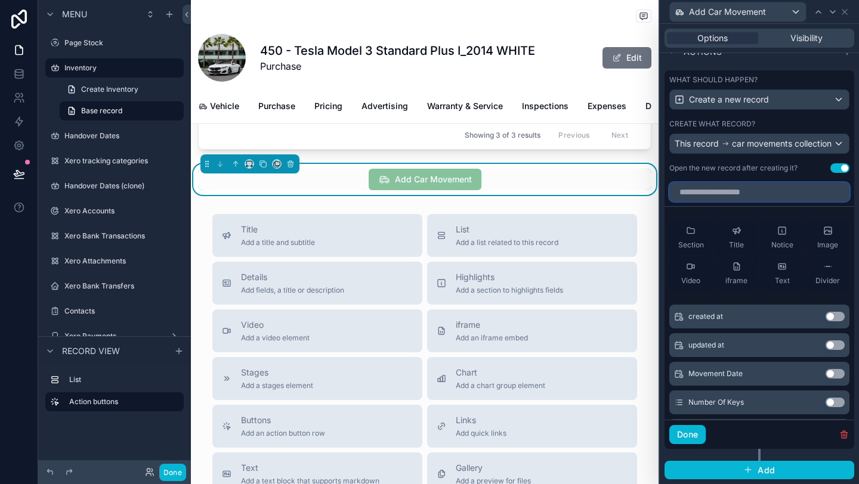
click at [757, 202] on input "text" at bounding box center [759, 192] width 180 height 19
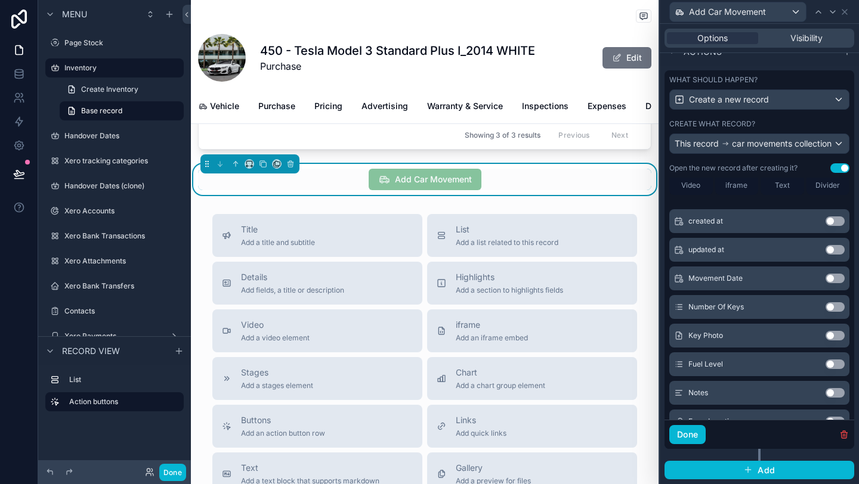
scroll to position [94, 0]
click at [834, 285] on button "Use setting" at bounding box center [834, 281] width 19 height 10
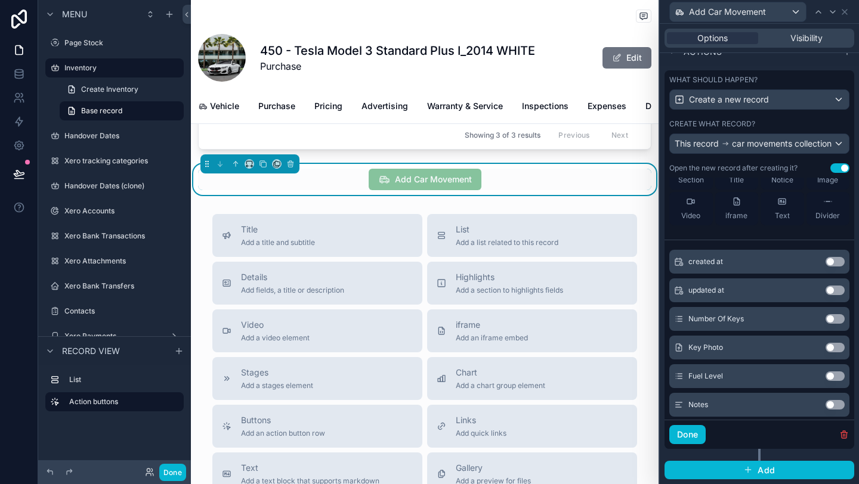
click at [835, 353] on button "Use setting" at bounding box center [834, 348] width 19 height 10
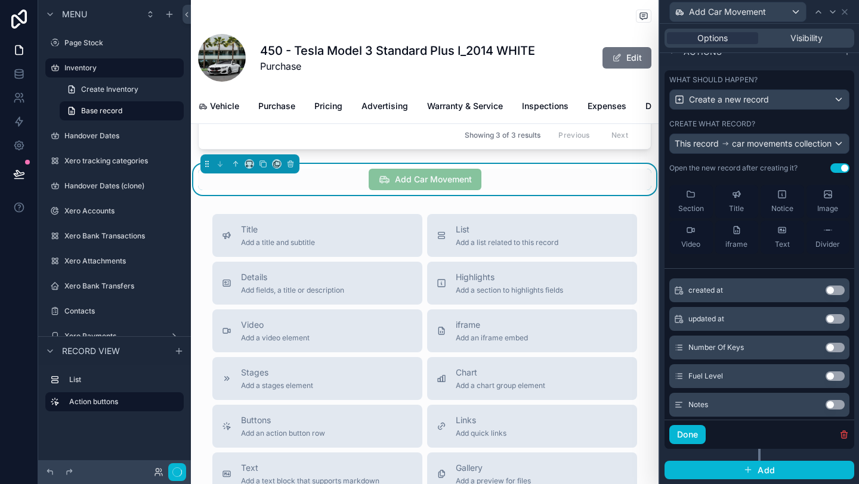
scroll to position [122, 0]
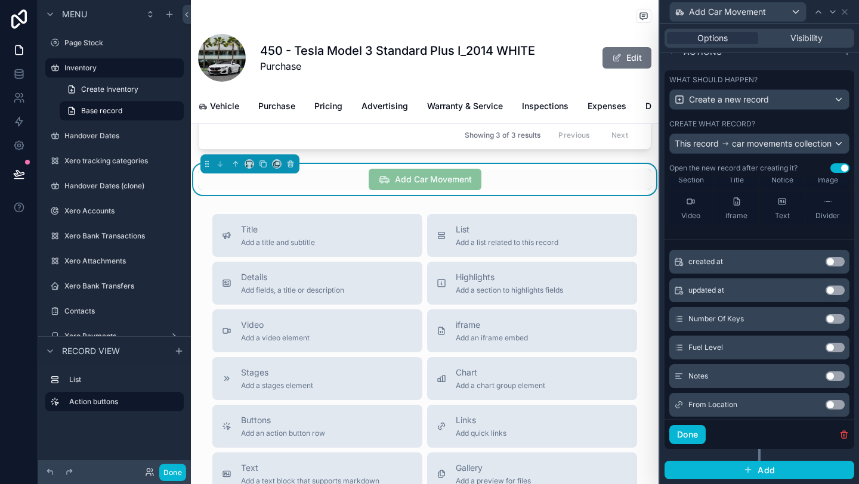
click at [835, 353] on button "Use setting" at bounding box center [834, 348] width 19 height 10
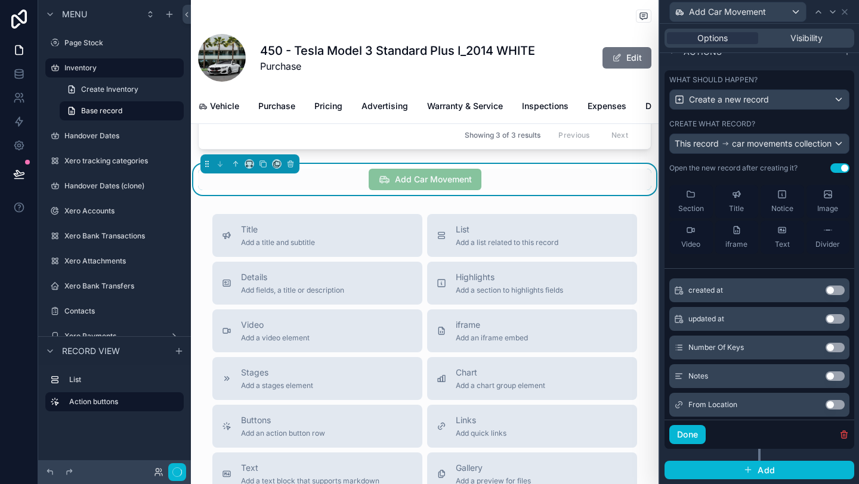
scroll to position [151, 0]
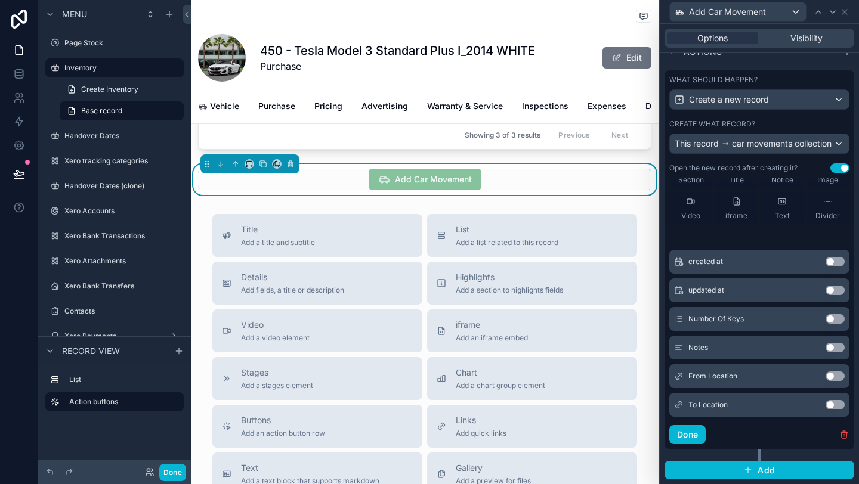
click at [835, 353] on button "Use setting" at bounding box center [834, 348] width 19 height 10
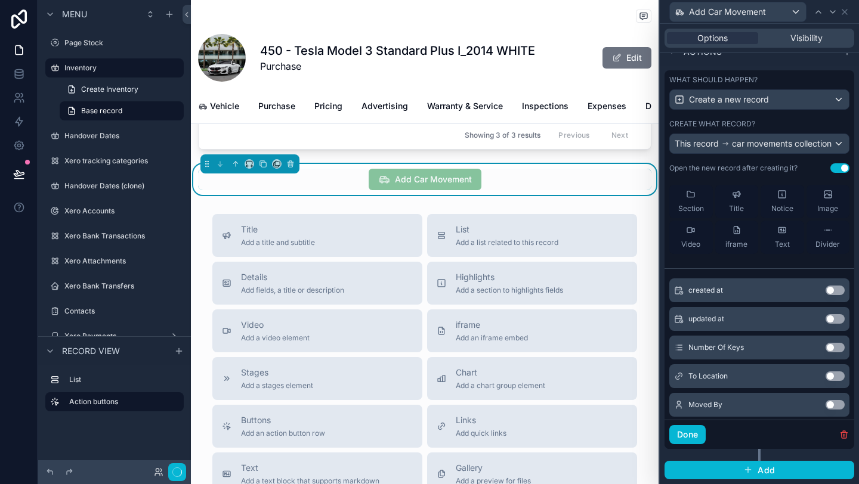
scroll to position [208, 0]
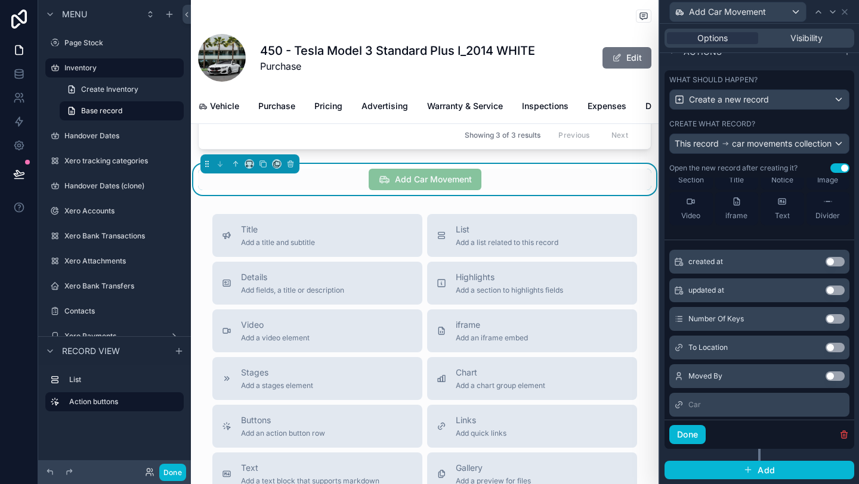
click at [835, 353] on button "Use setting" at bounding box center [834, 348] width 19 height 10
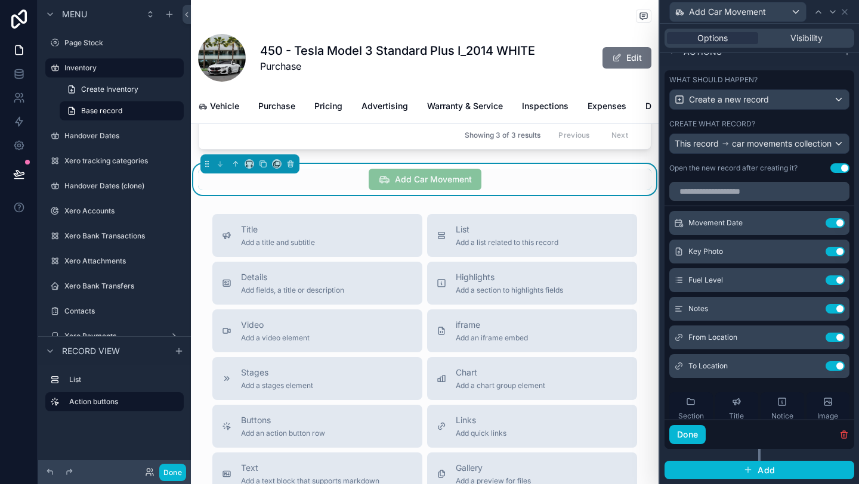
scroll to position [0, 0]
click at [812, 343] on icon at bounding box center [811, 338] width 10 height 10
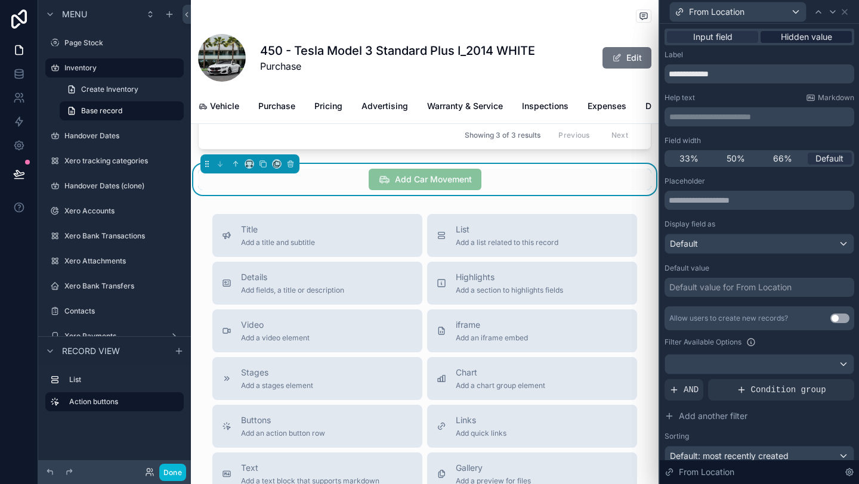
click at [791, 33] on span "Hidden value" at bounding box center [806, 37] width 51 height 12
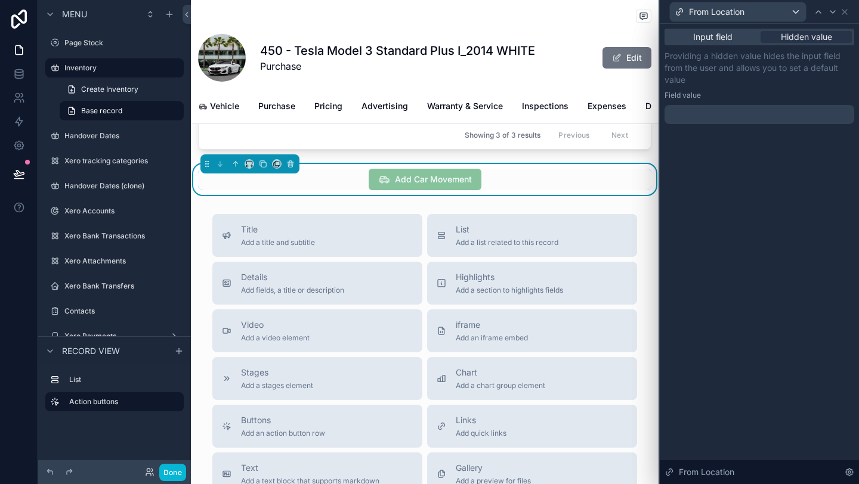
click at [699, 112] on div at bounding box center [759, 114] width 190 height 19
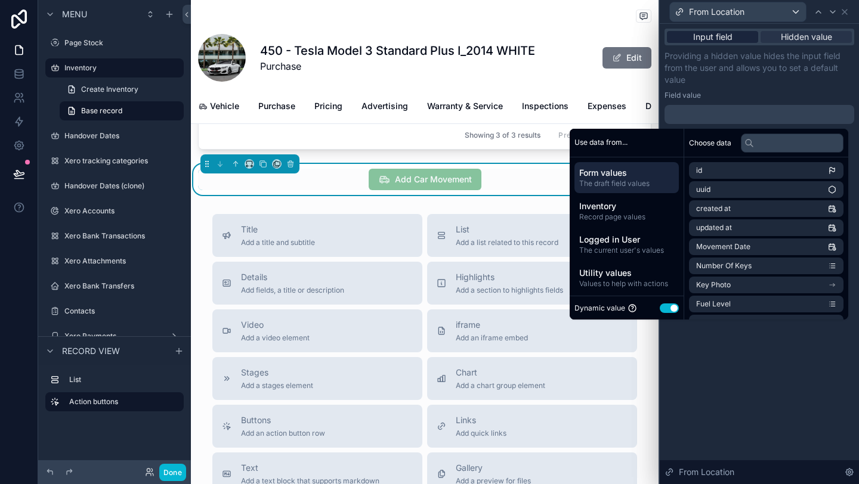
click at [726, 33] on span "Input field" at bounding box center [712, 37] width 39 height 12
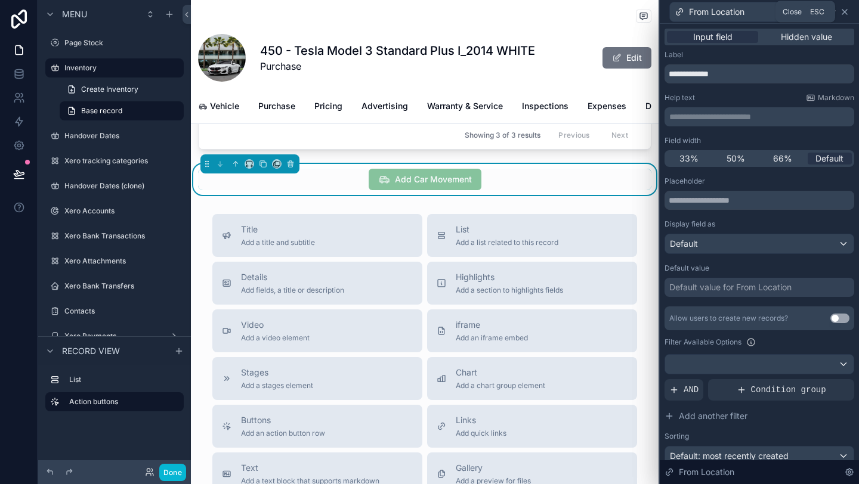
click at [843, 11] on icon at bounding box center [845, 12] width 10 height 10
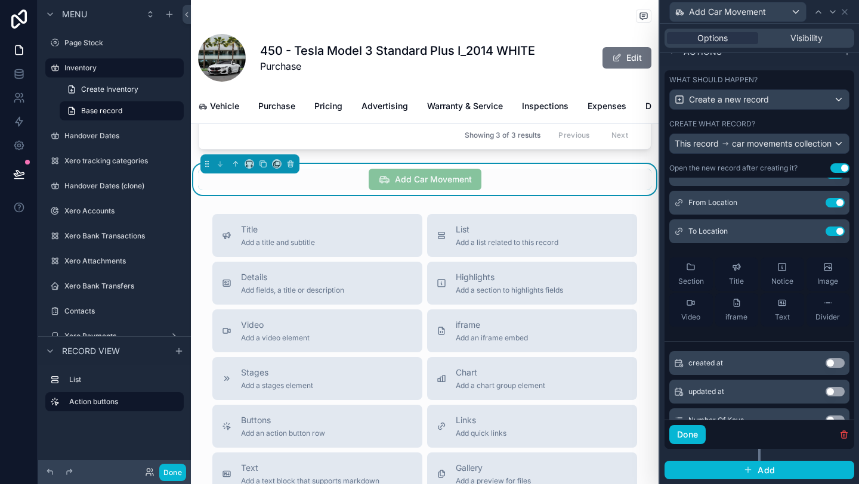
scroll to position [277, 0]
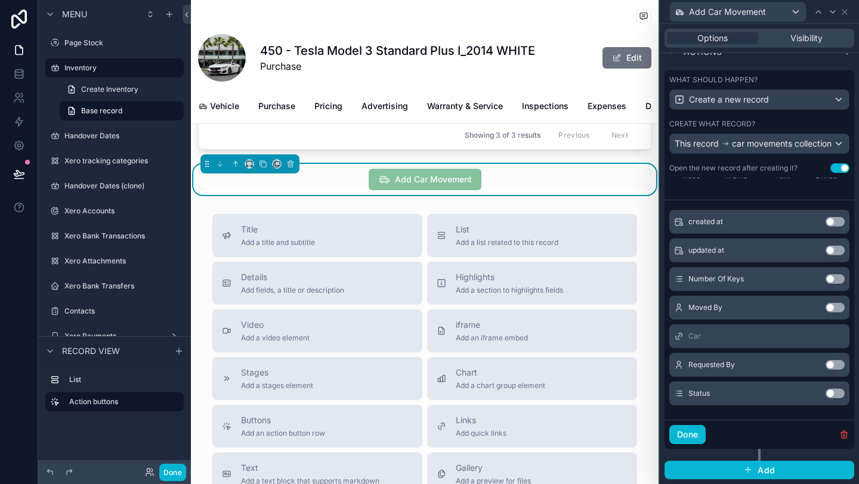
click at [839, 370] on button "Use setting" at bounding box center [834, 365] width 19 height 10
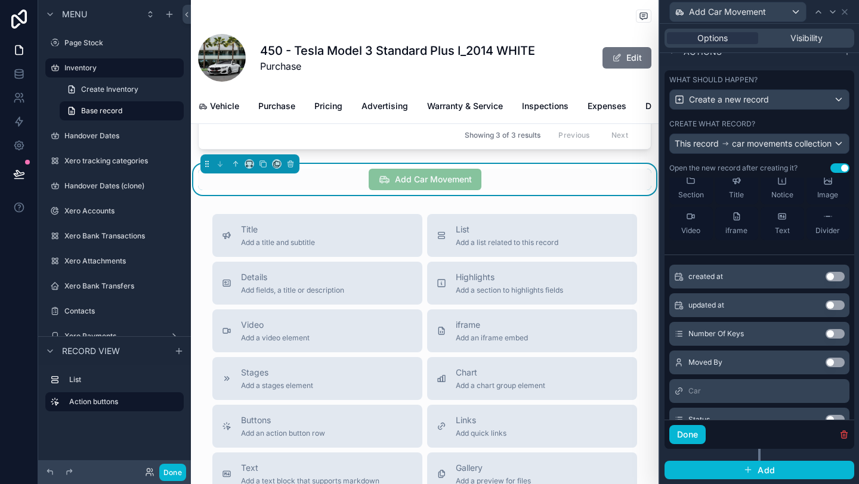
scroll to position [243, 0]
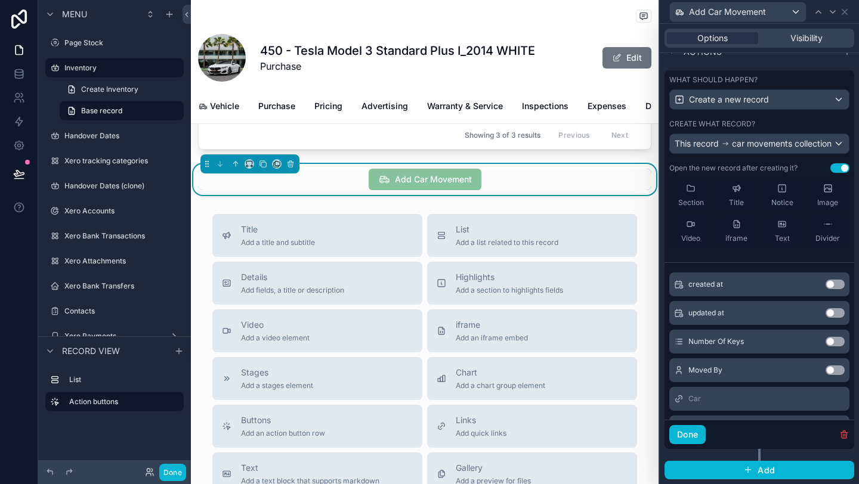
click at [835, 289] on button "Use setting" at bounding box center [834, 285] width 19 height 10
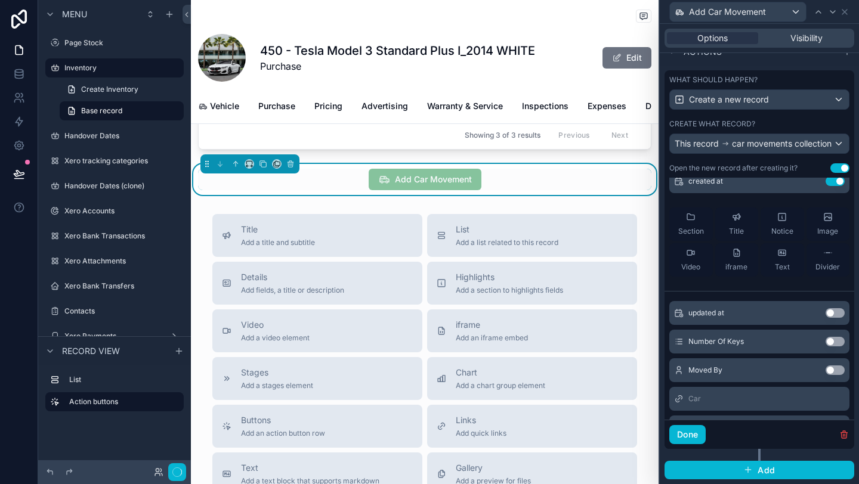
scroll to position [271, 0]
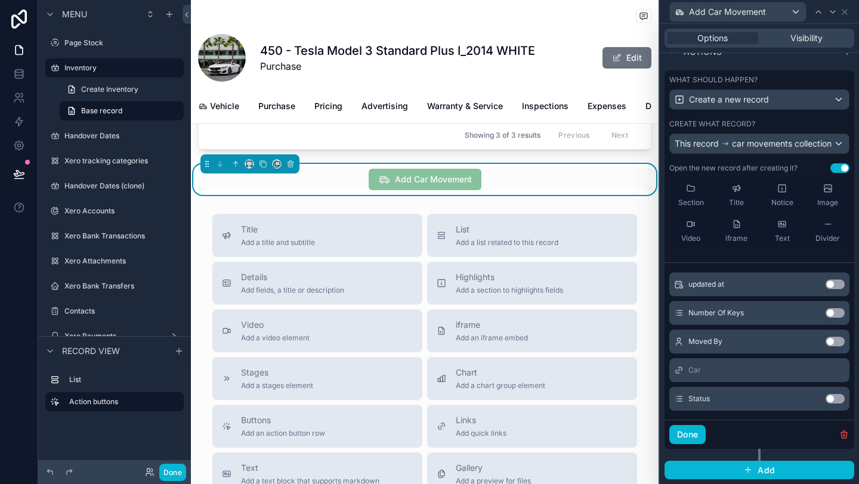
click at [834, 289] on button "Use setting" at bounding box center [834, 285] width 19 height 10
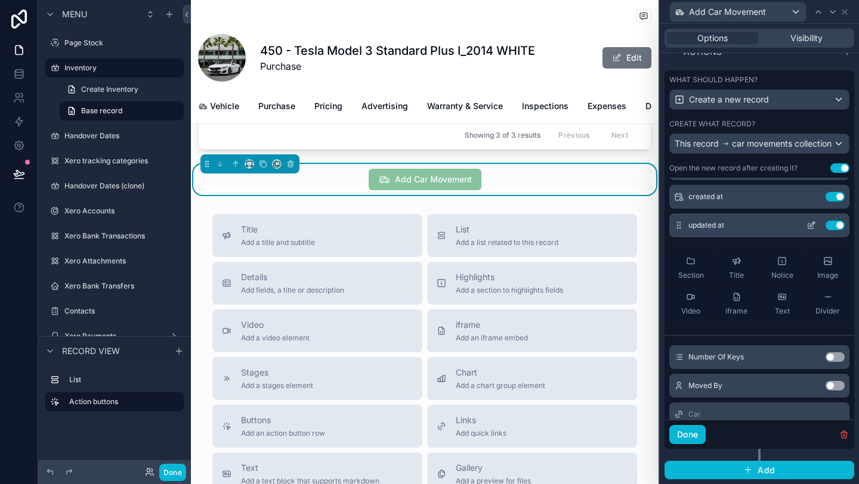
scroll to position [277, 0]
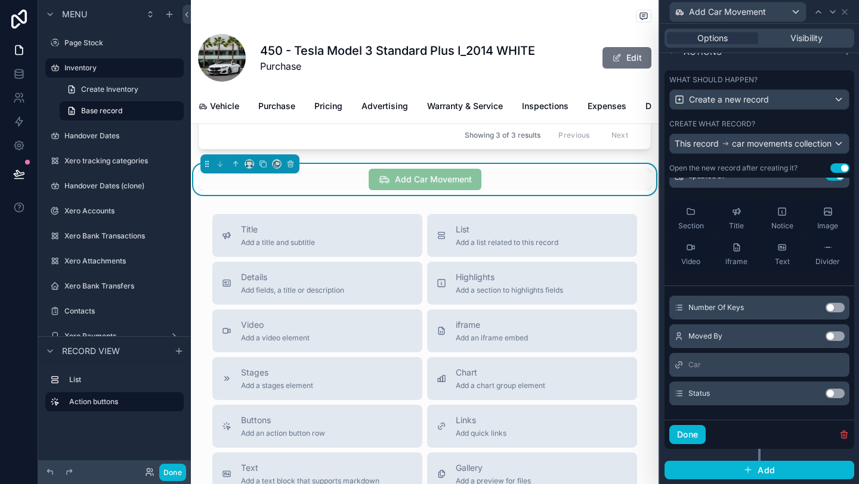
click at [841, 398] on button "Use setting" at bounding box center [834, 394] width 19 height 10
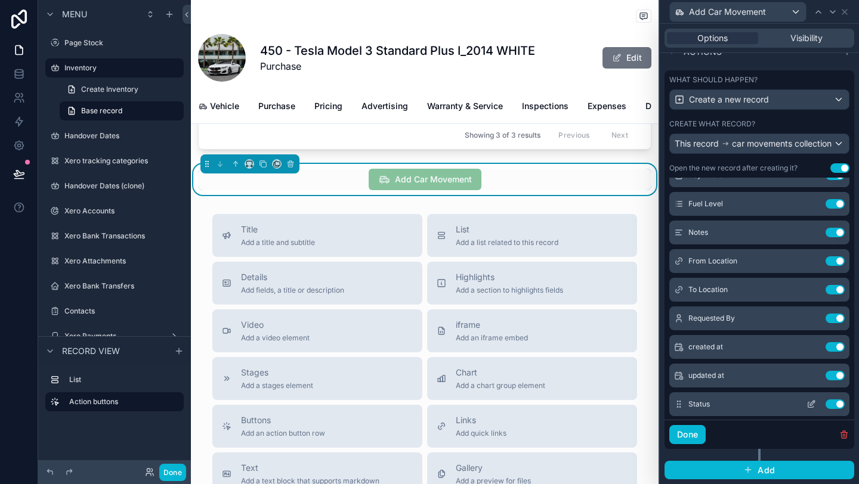
scroll to position [75, 0]
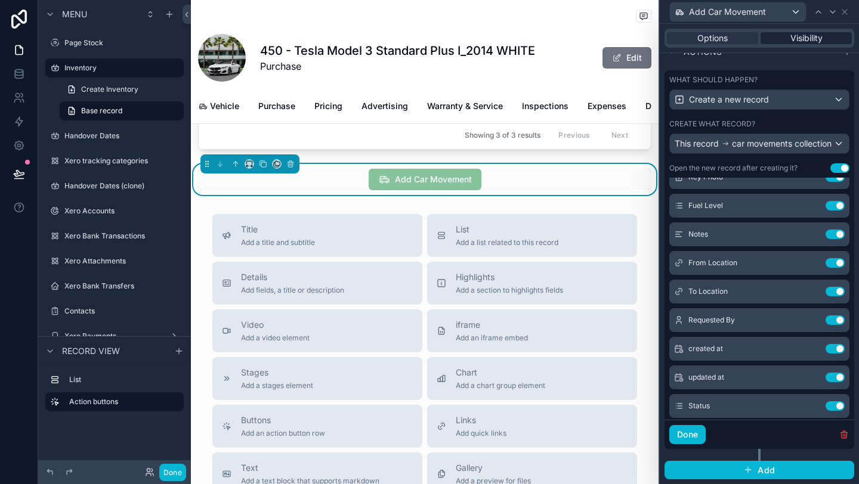
click at [806, 40] on span "Visibility" at bounding box center [806, 38] width 32 height 12
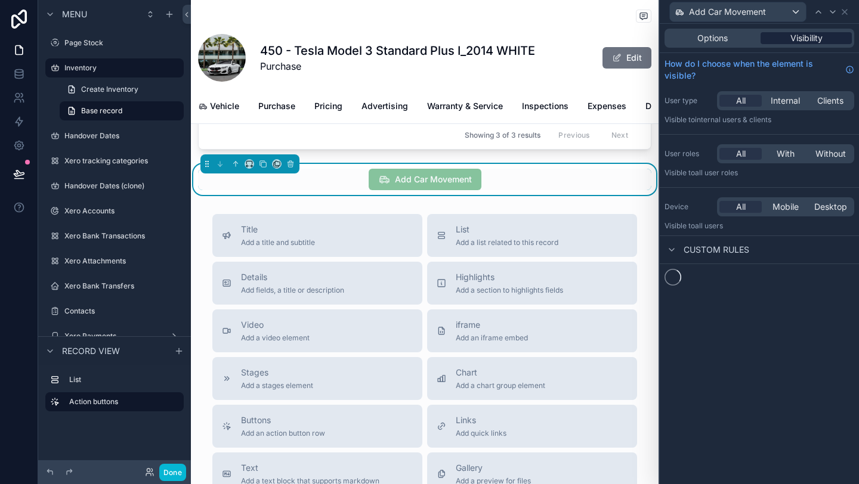
scroll to position [0, 0]
click at [713, 38] on span "Options" at bounding box center [712, 38] width 30 height 12
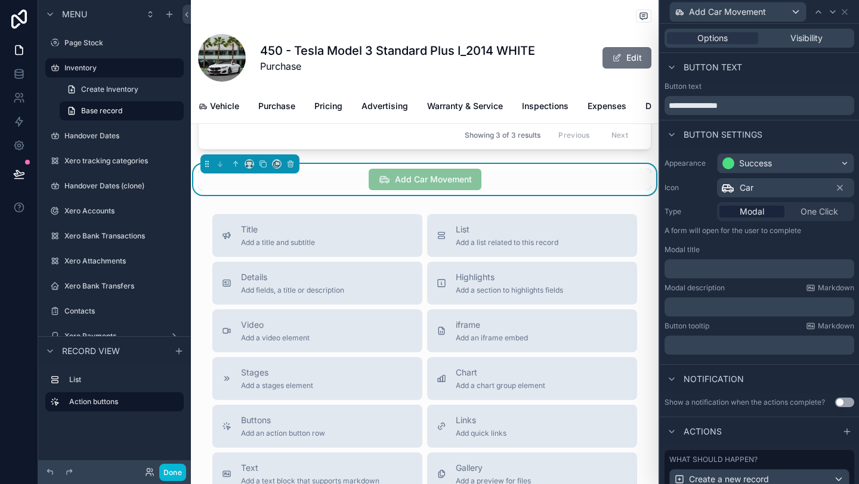
scroll to position [116, 0]
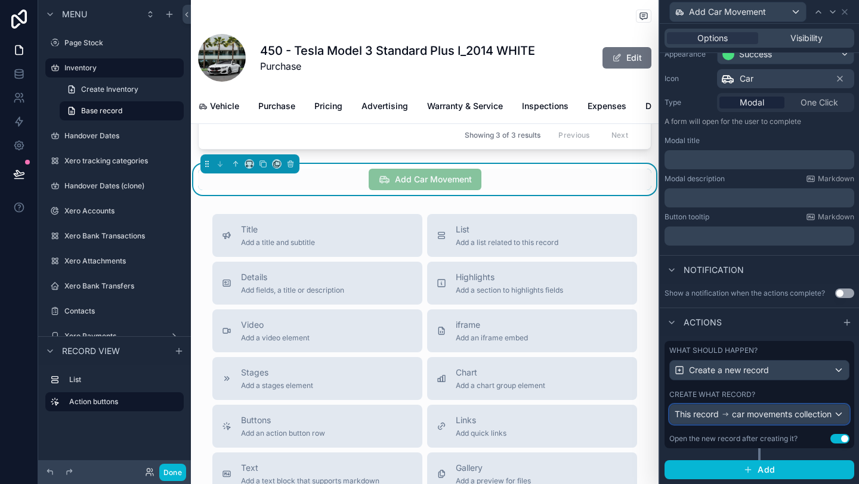
click at [777, 413] on div "This record car movements collection" at bounding box center [753, 415] width 157 height 12
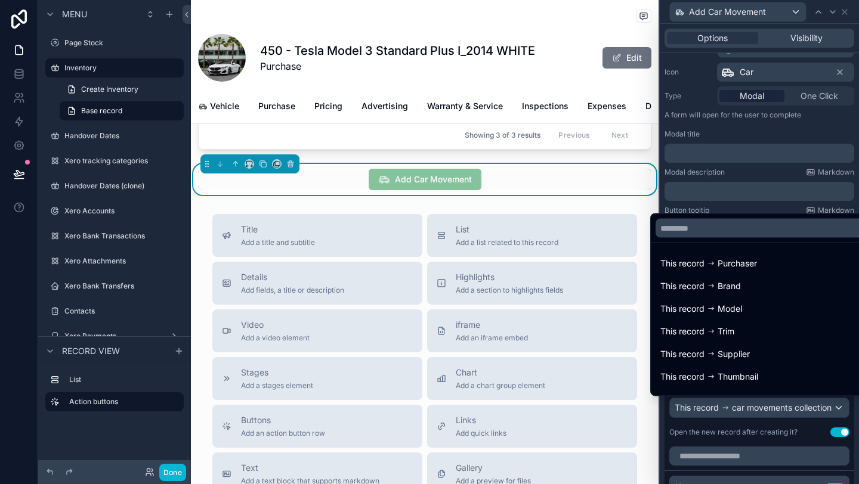
click at [771, 444] on div at bounding box center [759, 242] width 199 height 484
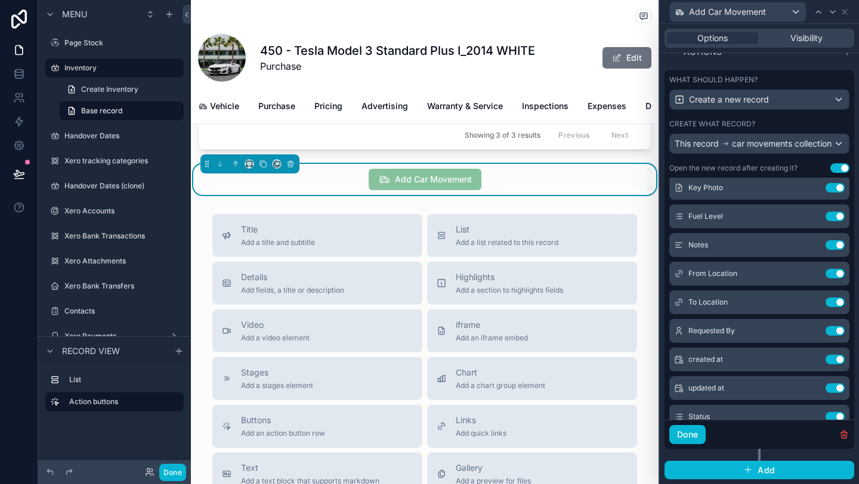
scroll to position [64, 0]
click at [812, 332] on icon at bounding box center [811, 332] width 10 height 10
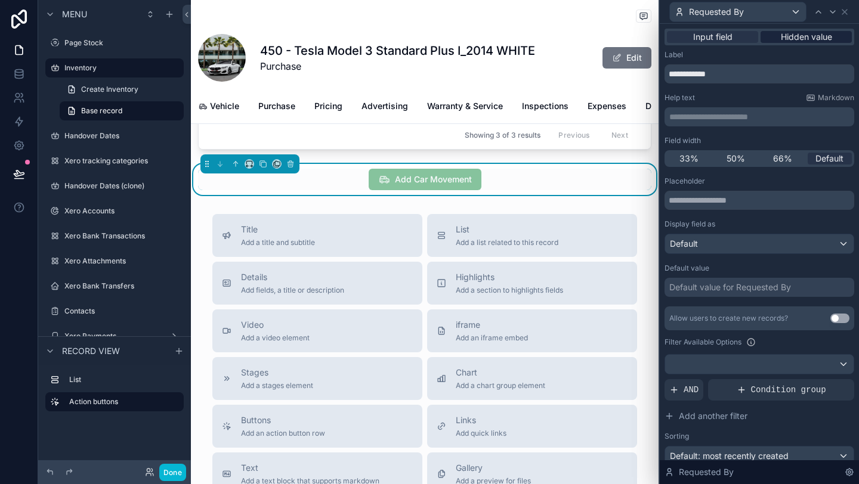
click at [792, 36] on span "Hidden value" at bounding box center [806, 37] width 51 height 12
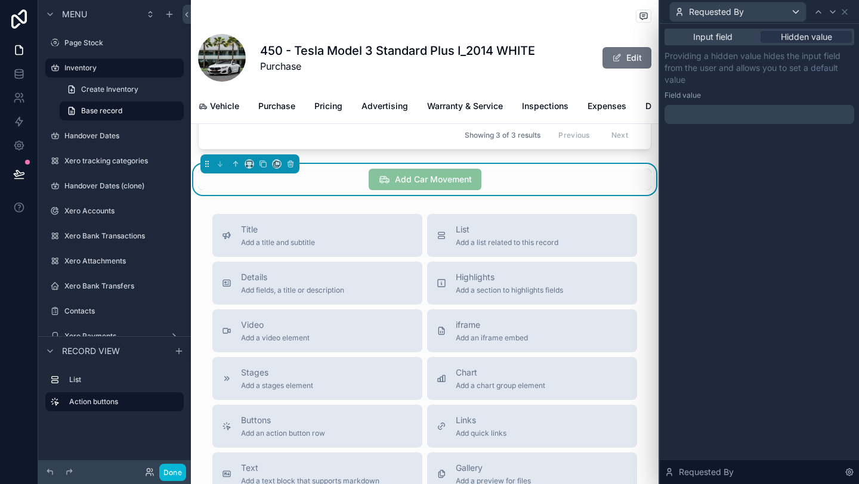
click at [708, 115] on div at bounding box center [759, 114] width 190 height 19
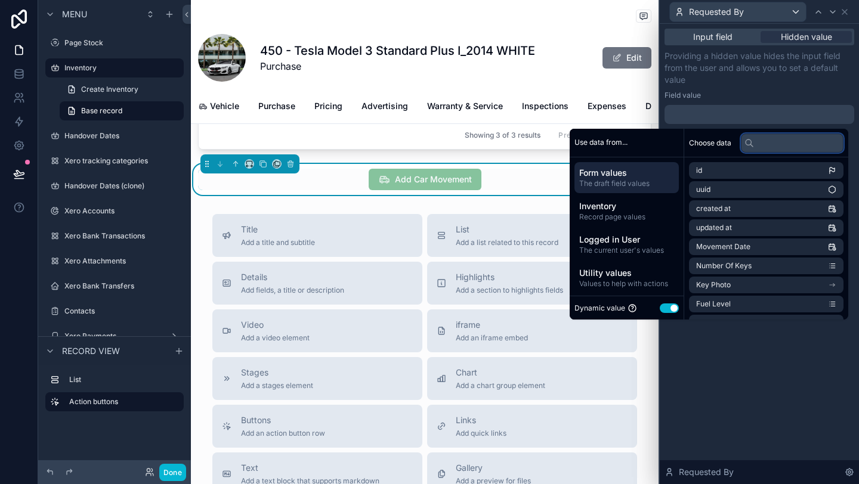
click at [754, 140] on input "text" at bounding box center [792, 143] width 103 height 19
click at [611, 246] on span "The current user's values" at bounding box center [626, 251] width 95 height 10
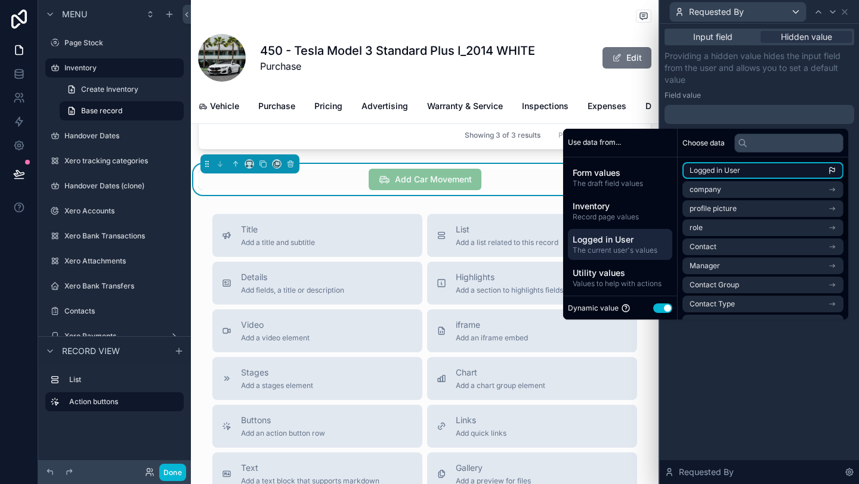
click at [725, 176] on li "Logged in User" at bounding box center [762, 170] width 161 height 17
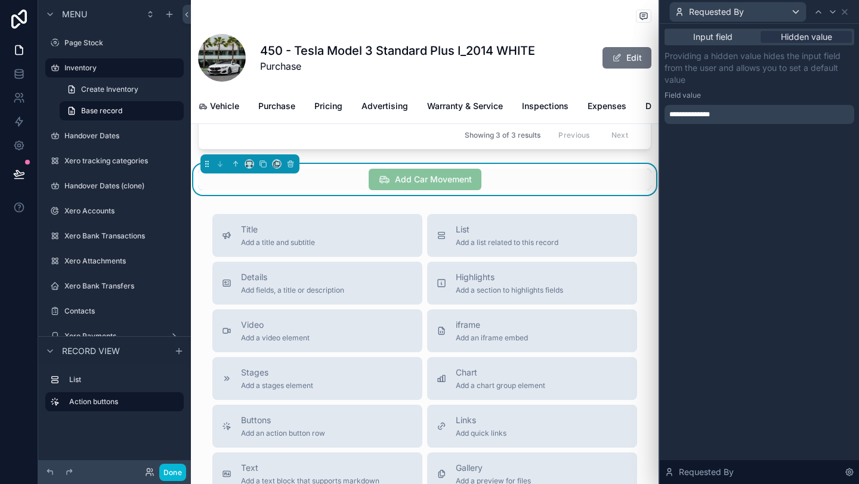
click at [811, 80] on p "Providing a hidden value hides the input field from the user and allows you to …" at bounding box center [759, 68] width 190 height 36
click at [847, 11] on icon at bounding box center [845, 12] width 10 height 10
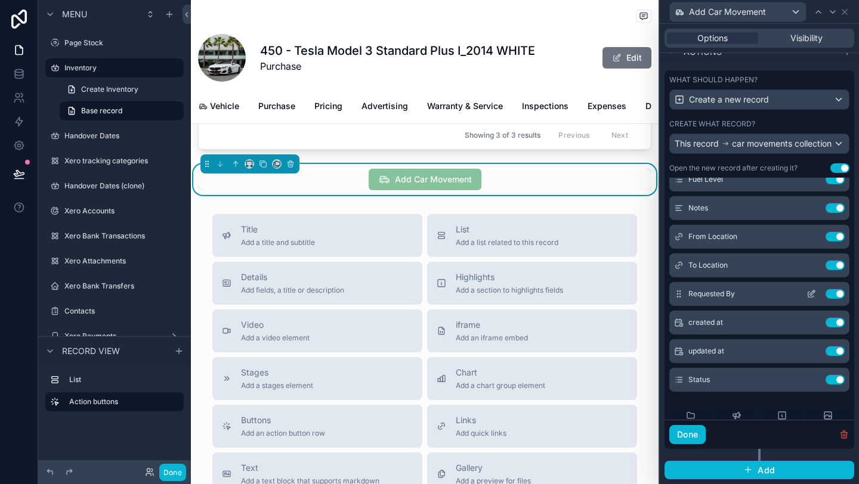
scroll to position [119, 0]
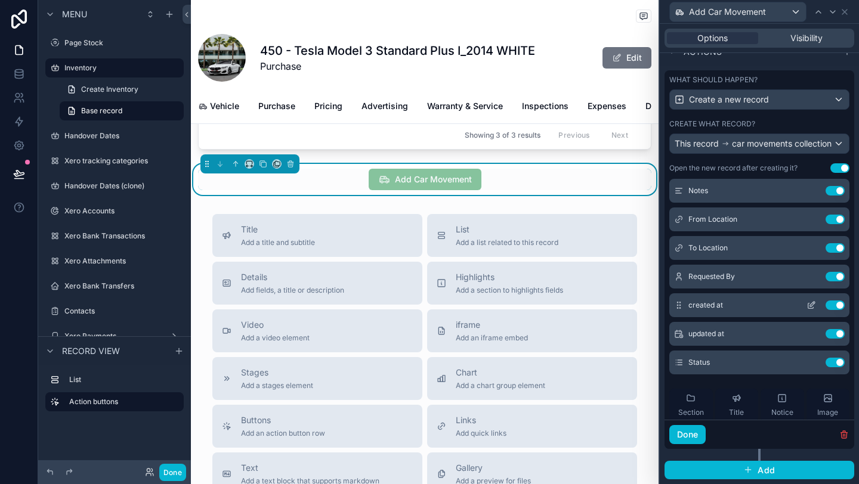
click at [811, 305] on icon at bounding box center [812, 304] width 5 height 5
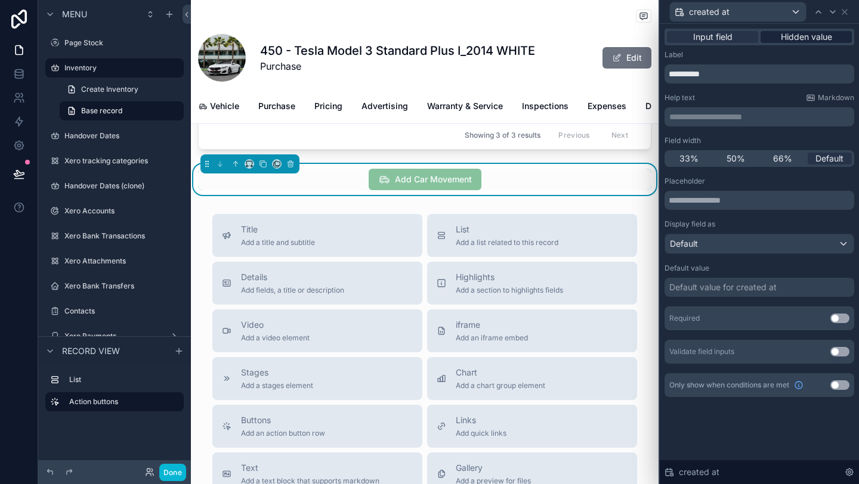
click at [808, 36] on span "Hidden value" at bounding box center [806, 37] width 51 height 12
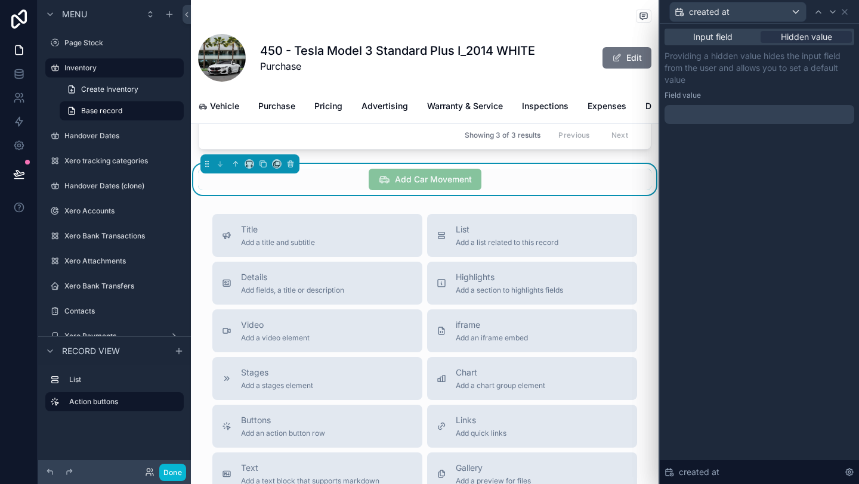
click at [691, 118] on div at bounding box center [759, 114] width 190 height 19
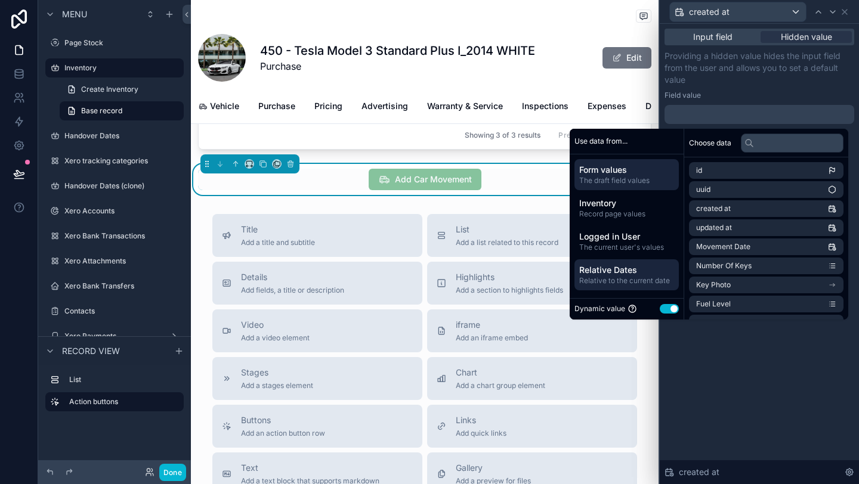
click at [641, 264] on span "Relative Dates" at bounding box center [626, 270] width 95 height 12
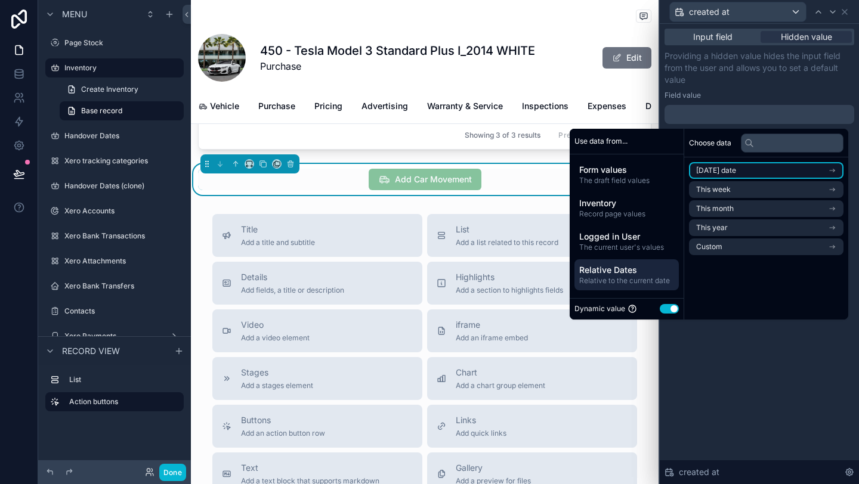
click at [737, 171] on li "[DATE] date" at bounding box center [766, 170] width 154 height 17
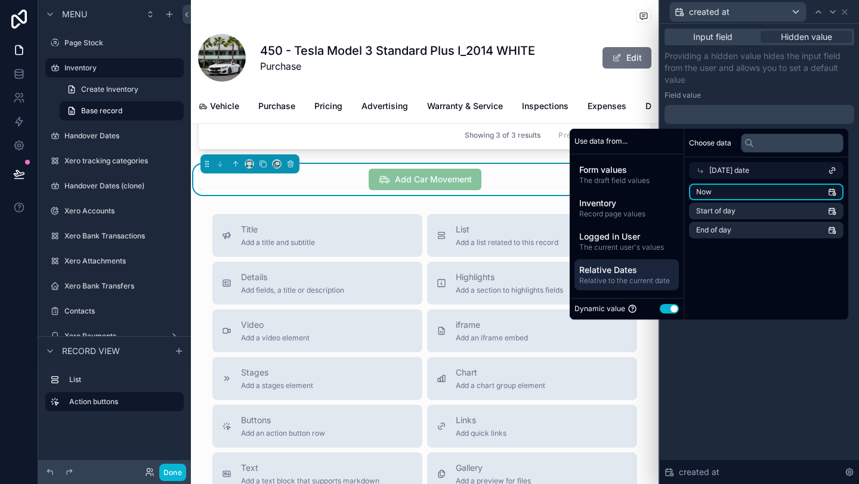
click at [731, 190] on li "Now" at bounding box center [766, 192] width 154 height 17
click at [744, 79] on p "Providing a hidden value hides the input field from the user and allows you to …" at bounding box center [759, 68] width 190 height 36
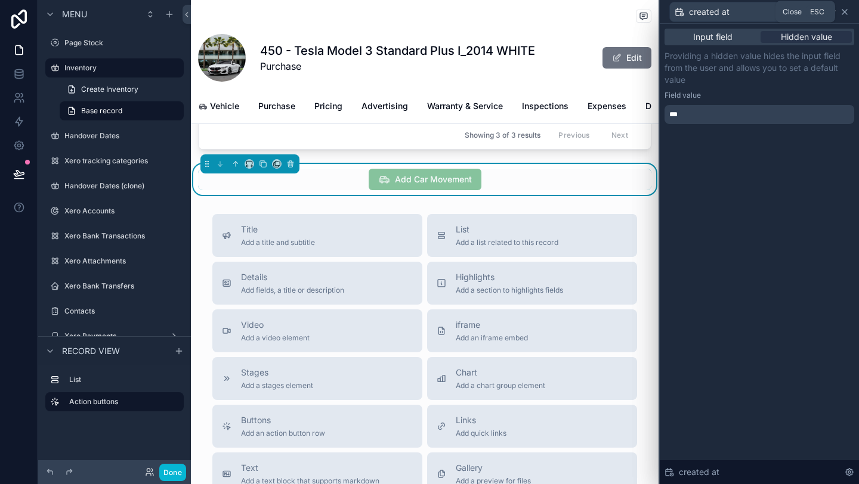
click at [848, 13] on icon at bounding box center [845, 12] width 10 height 10
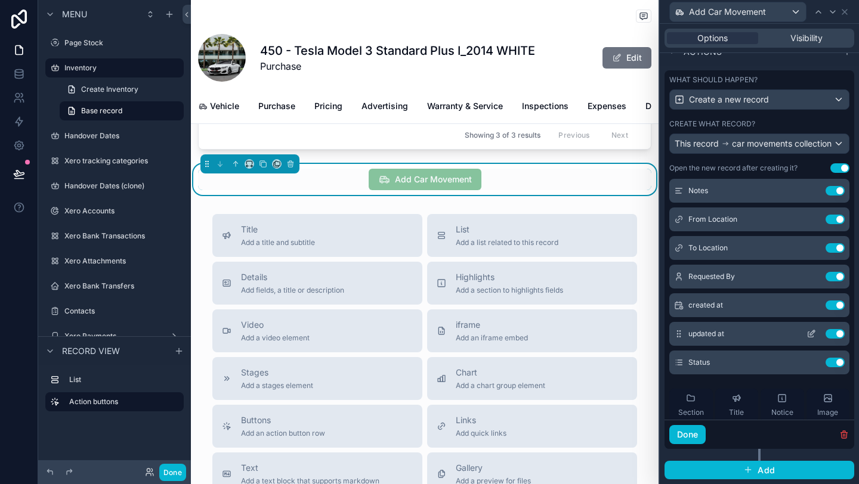
click at [814, 333] on icon at bounding box center [811, 334] width 10 height 10
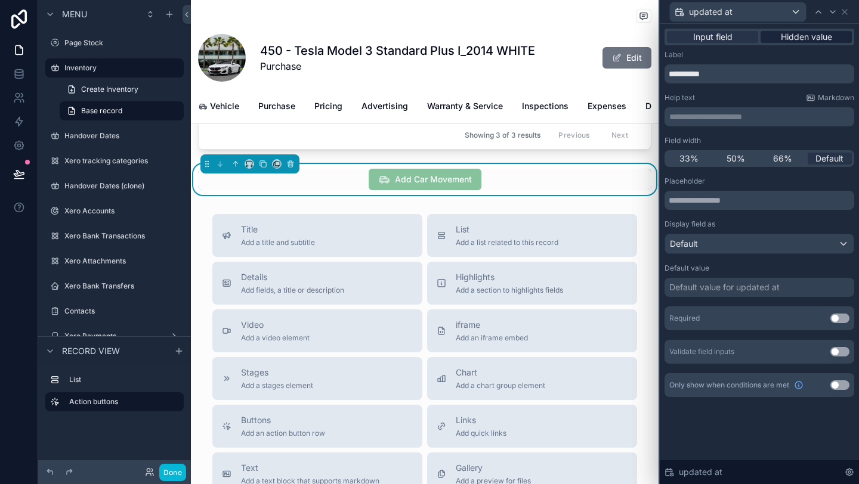
click at [815, 36] on span "Hidden value" at bounding box center [806, 37] width 51 height 12
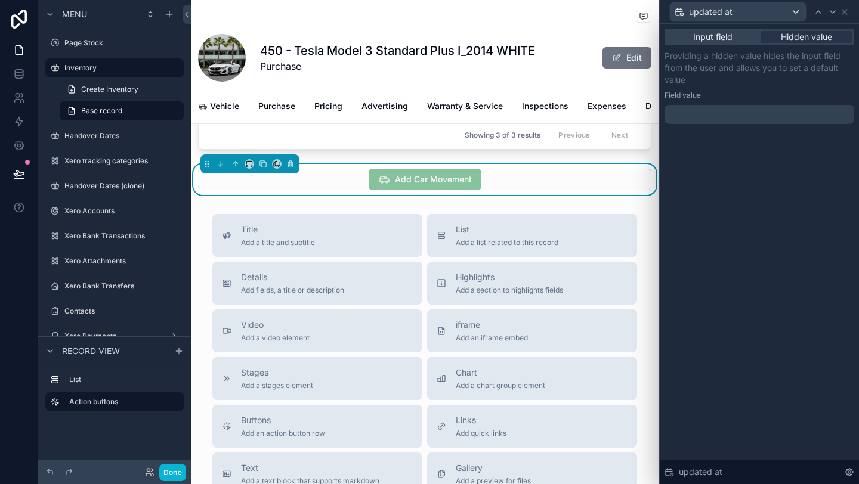
click at [705, 109] on div at bounding box center [759, 114] width 190 height 19
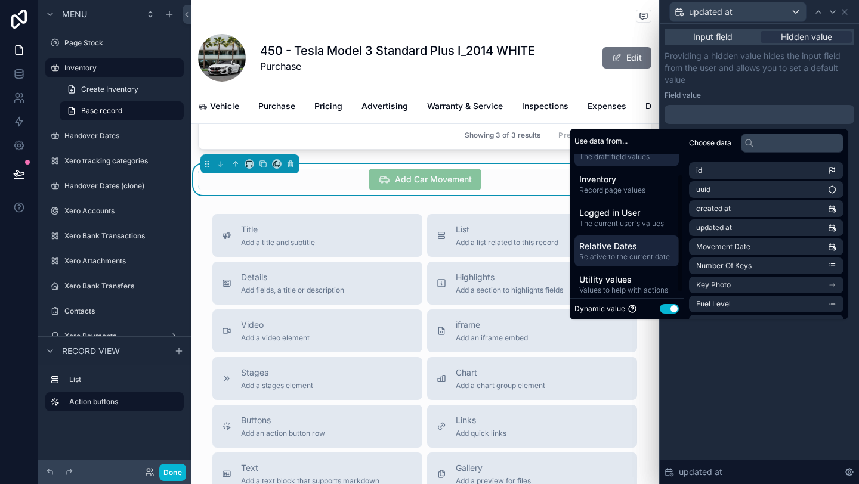
scroll to position [30, 0]
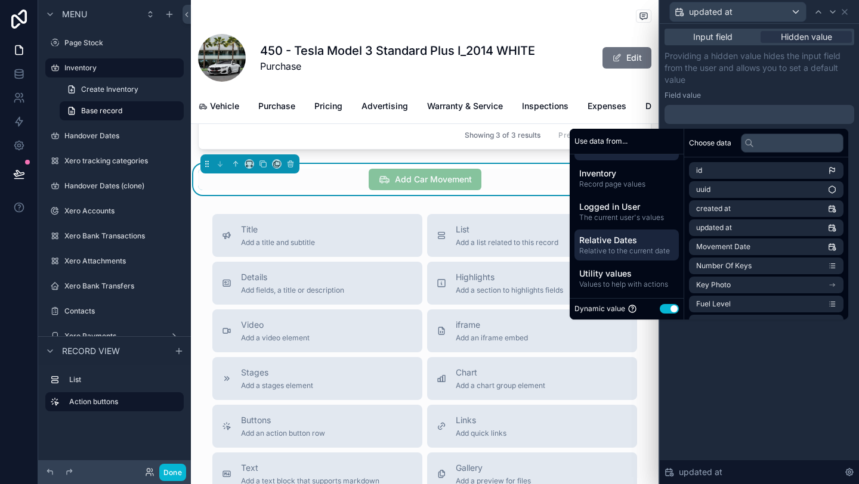
click at [608, 247] on span "Relative to the current date" at bounding box center [626, 251] width 95 height 10
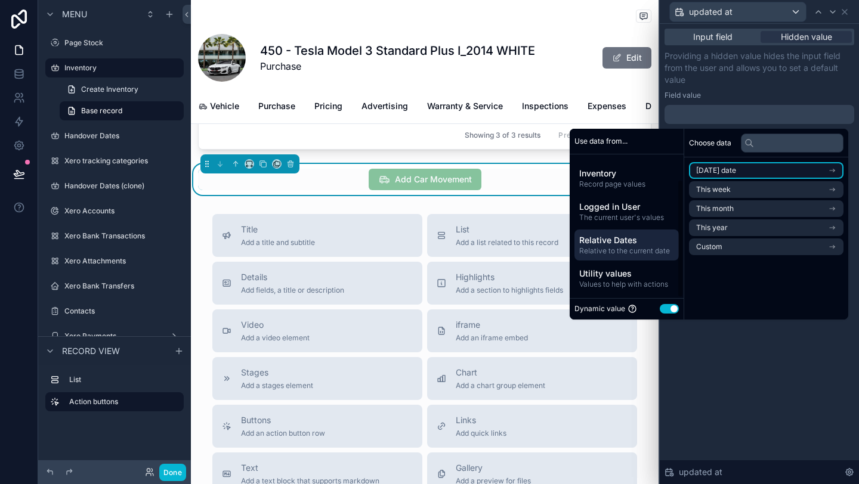
click at [754, 171] on li "[DATE] date" at bounding box center [766, 170] width 154 height 17
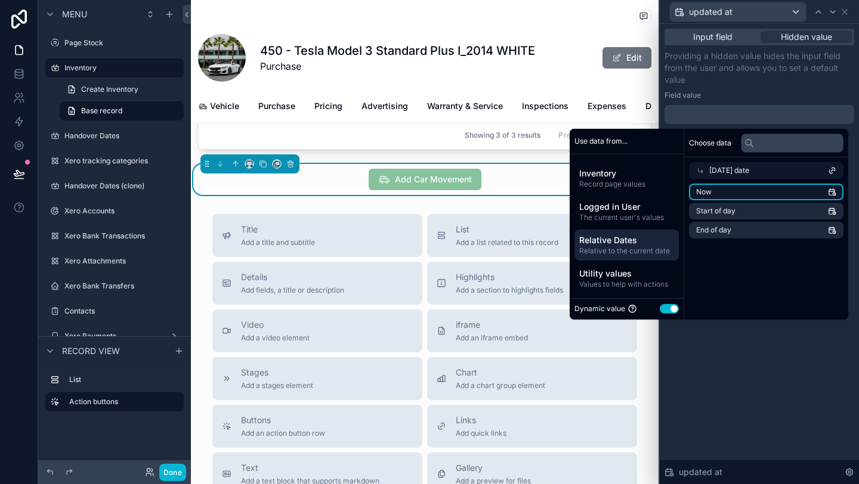
click at [716, 190] on li "Now" at bounding box center [766, 192] width 154 height 17
click at [811, 84] on p "Providing a hidden value hides the input field from the user and allows you to …" at bounding box center [759, 68] width 190 height 36
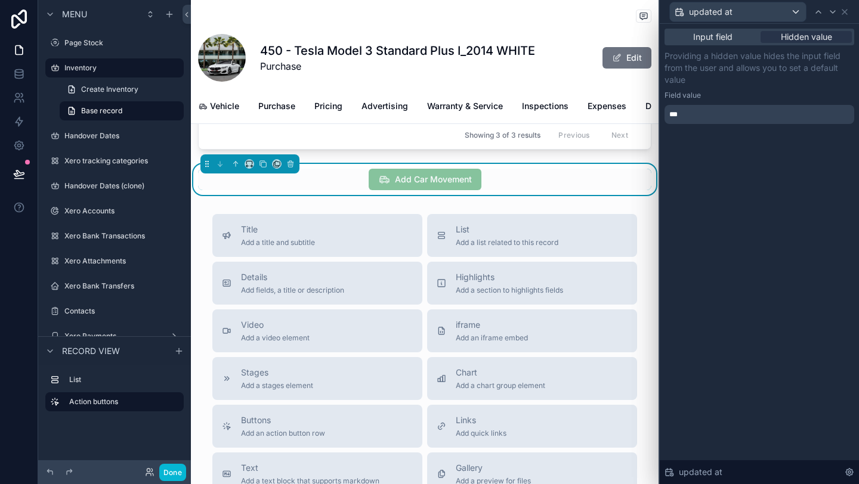
click at [849, 13] on div "updated at" at bounding box center [759, 11] width 190 height 23
click at [846, 12] on icon at bounding box center [845, 12] width 10 height 10
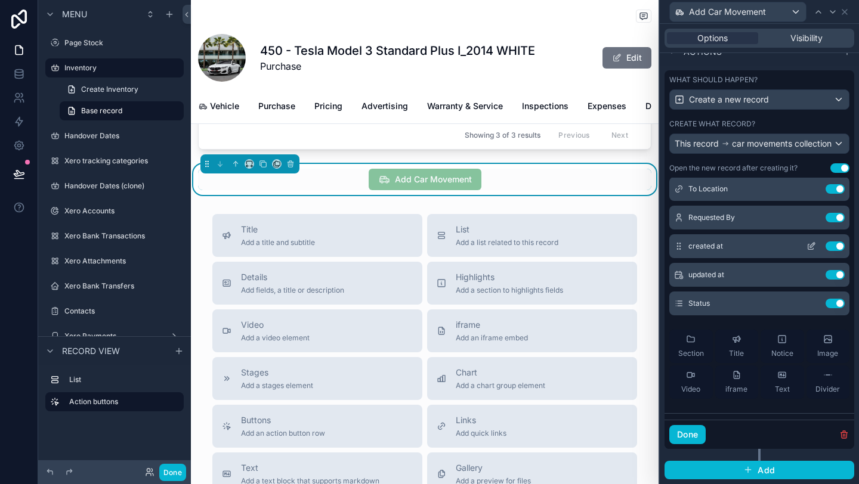
scroll to position [179, 0]
click at [810, 302] on icon at bounding box center [811, 303] width 10 height 10
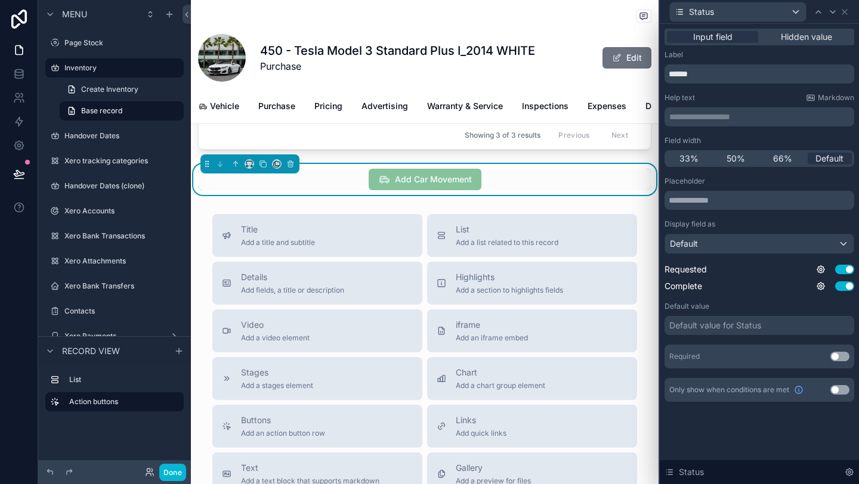
click at [800, 29] on div "Input field Hidden value" at bounding box center [759, 37] width 190 height 17
click at [796, 36] on span "Hidden value" at bounding box center [806, 37] width 51 height 12
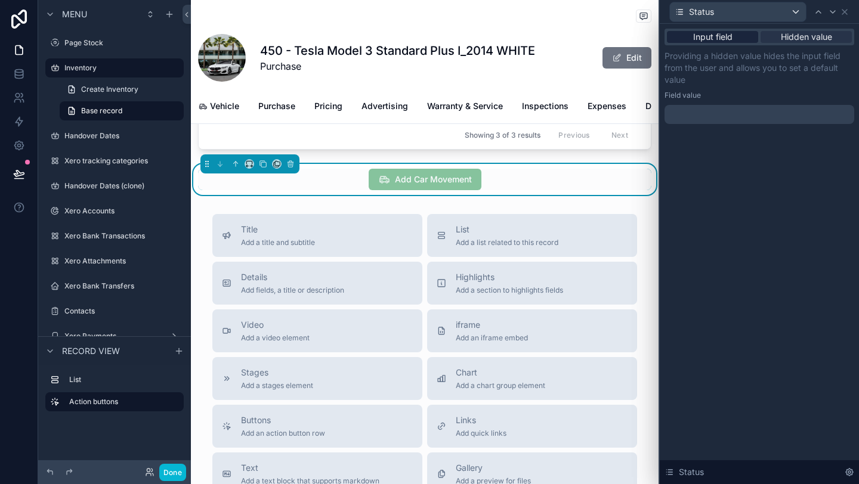
click at [709, 36] on span "Input field" at bounding box center [712, 37] width 39 height 12
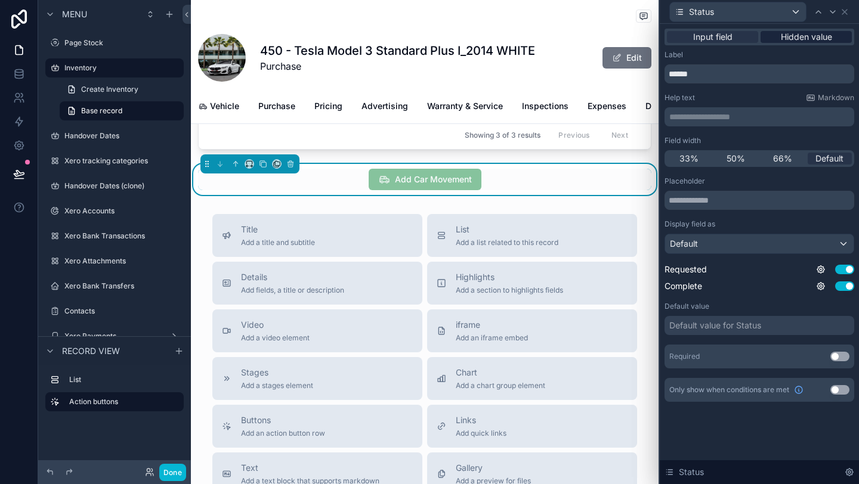
click at [781, 41] on span "Hidden value" at bounding box center [806, 37] width 51 height 12
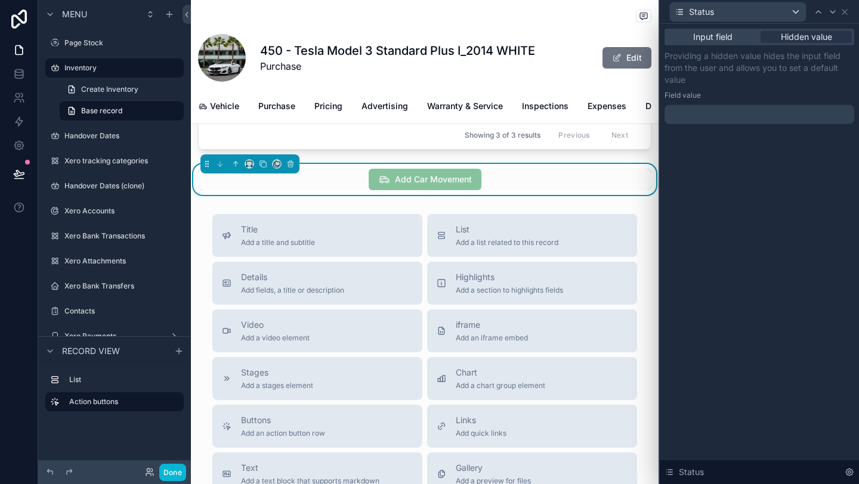
click at [720, 119] on div at bounding box center [759, 114] width 190 height 19
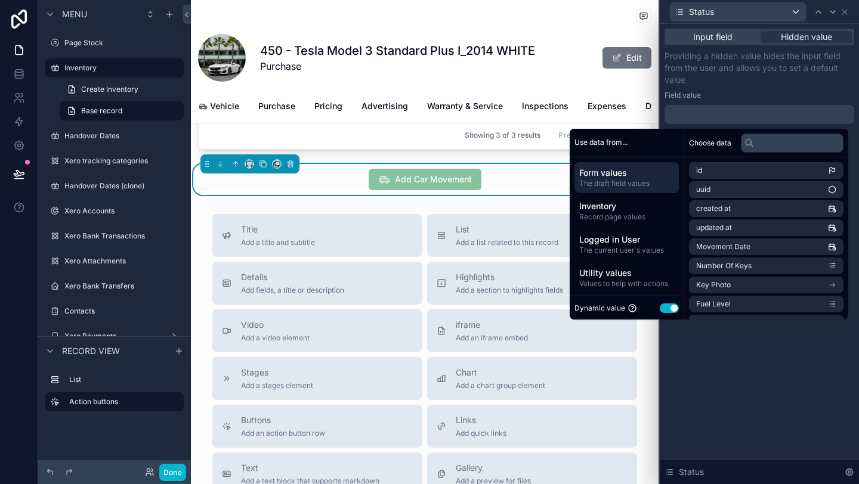
click at [660, 312] on button "Use setting" at bounding box center [669, 309] width 19 height 10
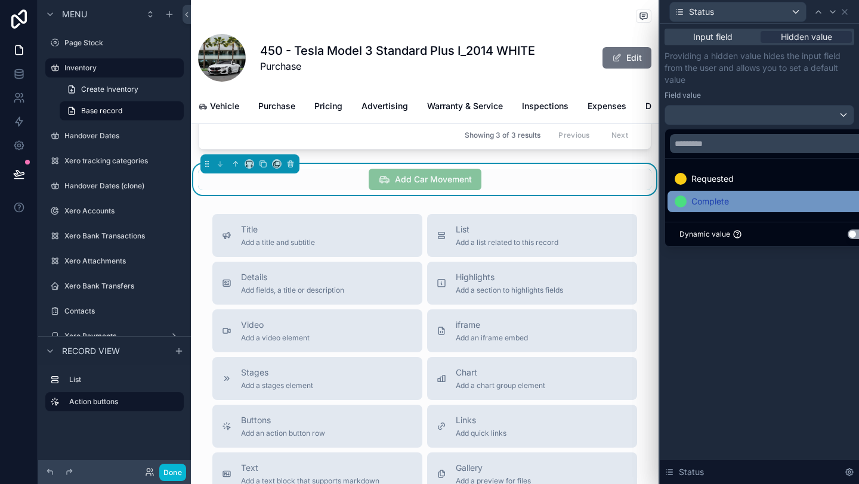
click at [710, 200] on span "Complete" at bounding box center [710, 201] width 38 height 14
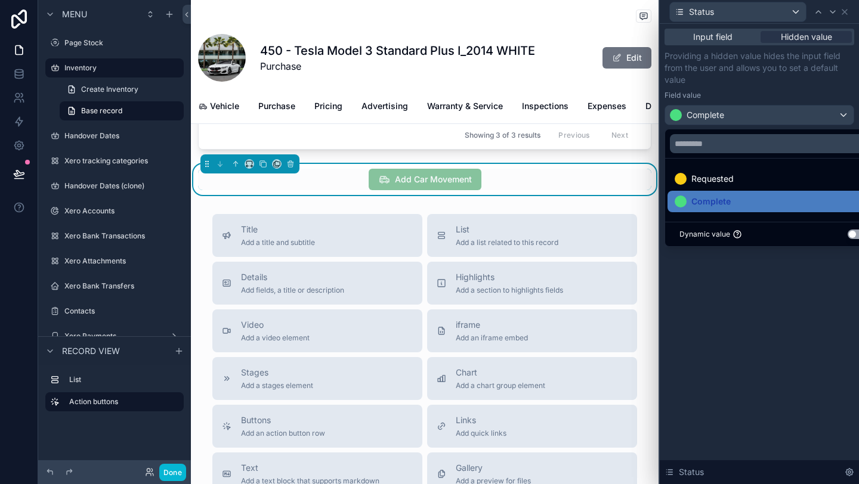
click at [744, 280] on div "Input field Hidden value Providing a hidden value hides the input field from th…" at bounding box center [759, 254] width 199 height 460
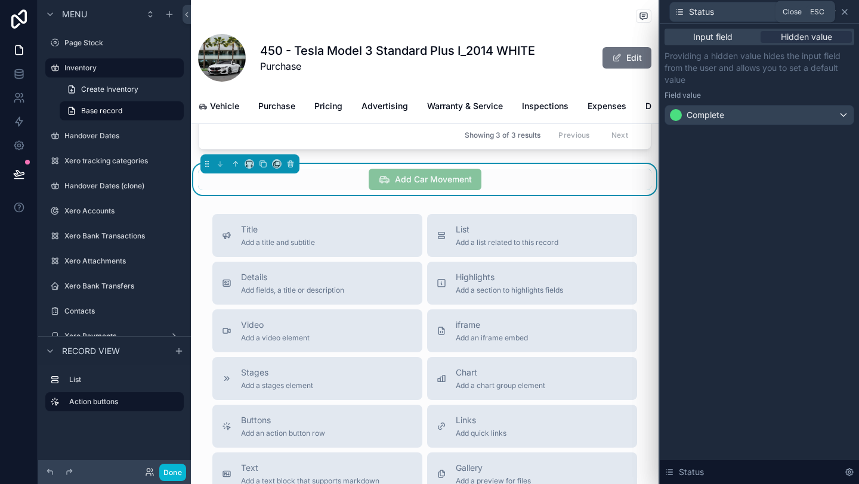
click at [844, 14] on icon at bounding box center [845, 12] width 10 height 10
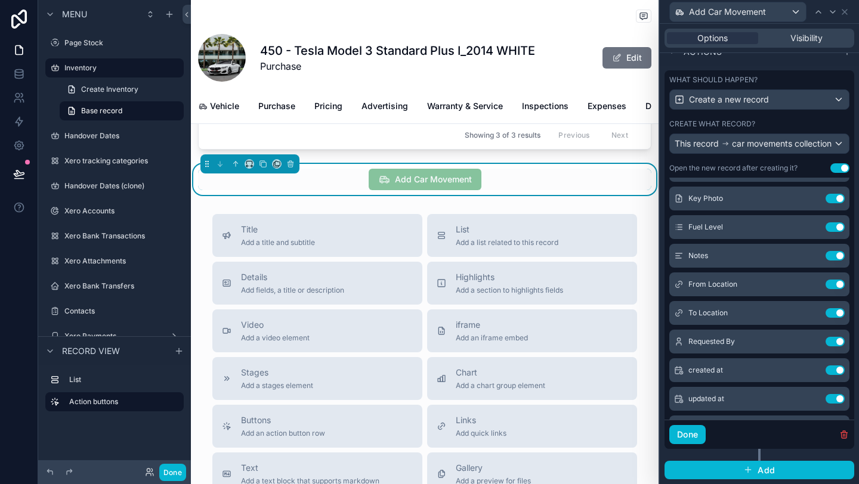
scroll to position [0, 0]
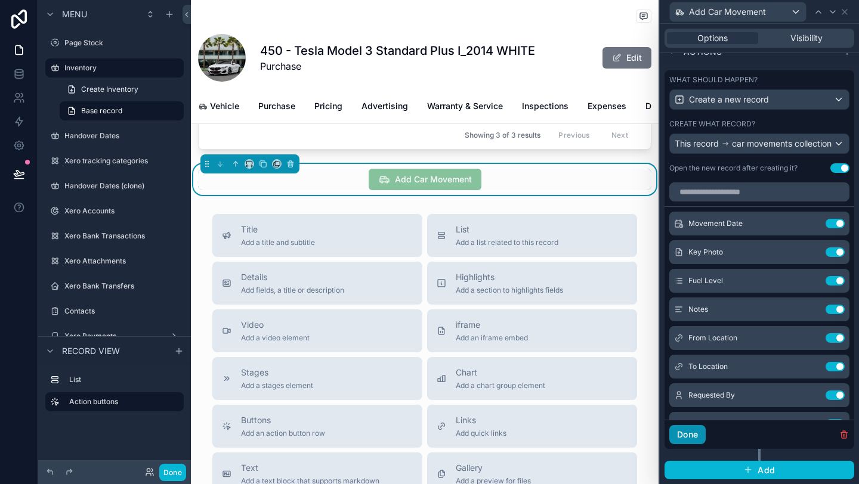
click at [700, 429] on button "Done" at bounding box center [687, 434] width 36 height 19
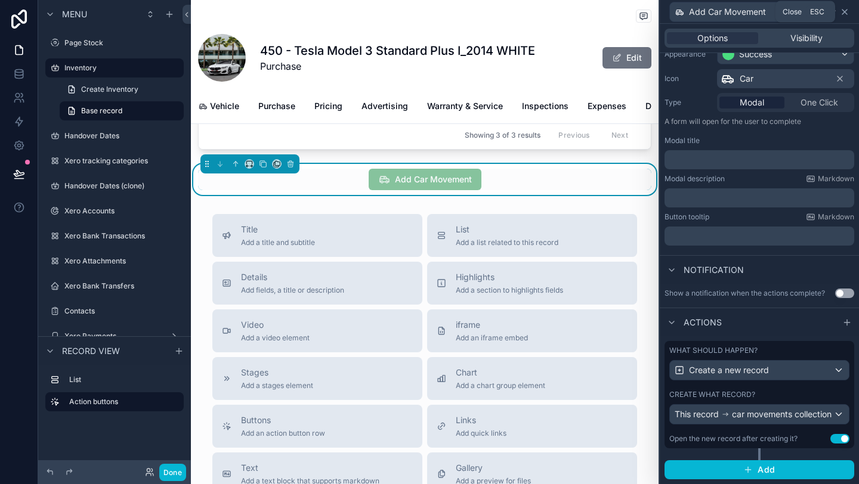
click at [848, 15] on icon at bounding box center [845, 12] width 10 height 10
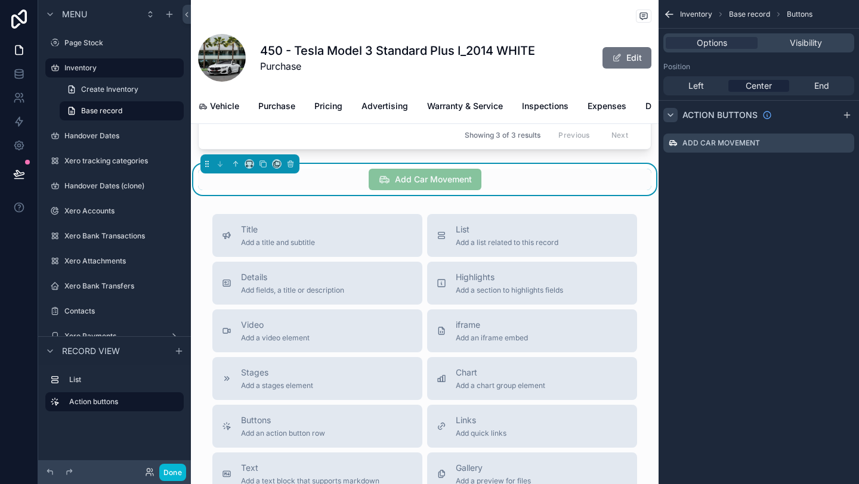
click at [669, 14] on icon "scrollable content" at bounding box center [669, 14] width 7 height 0
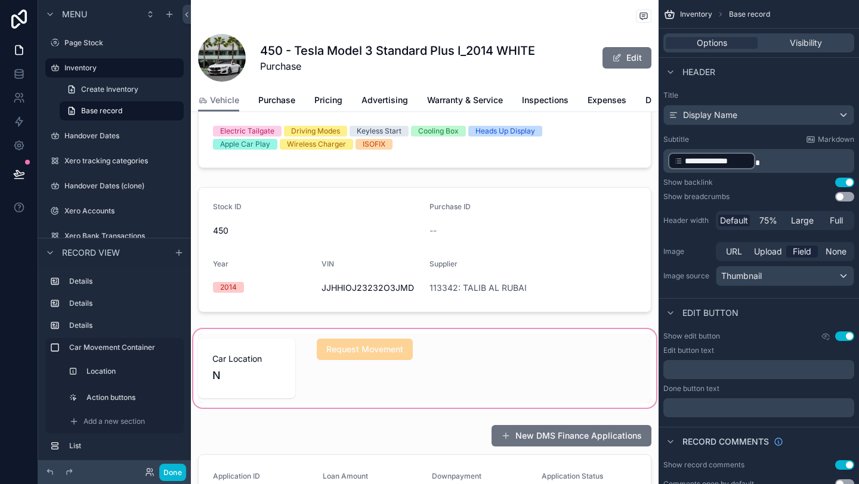
click at [283, 358] on div "scrollable content" at bounding box center [425, 369] width 468 height 84
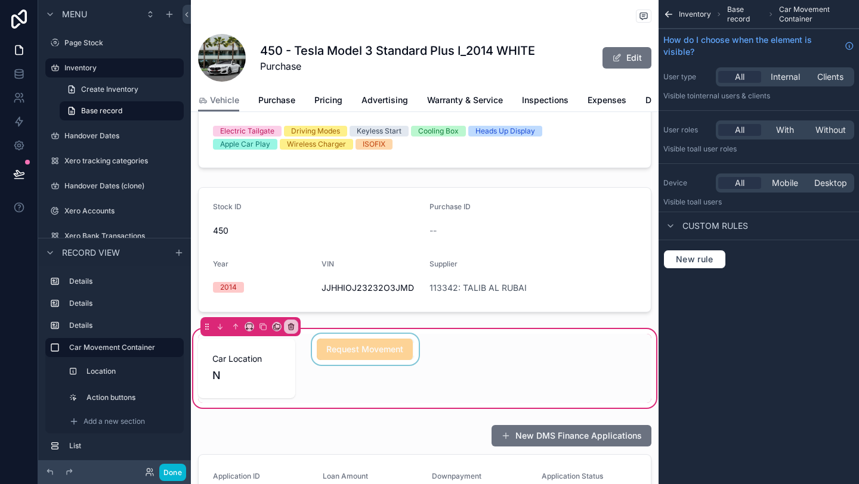
click at [377, 351] on div "scrollable content" at bounding box center [366, 368] width 112 height 69
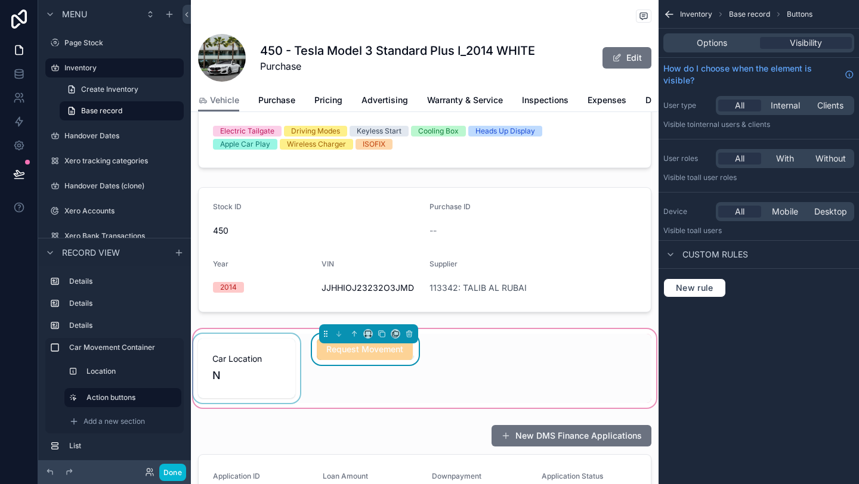
click at [298, 367] on div "scrollable content" at bounding box center [247, 368] width 112 height 69
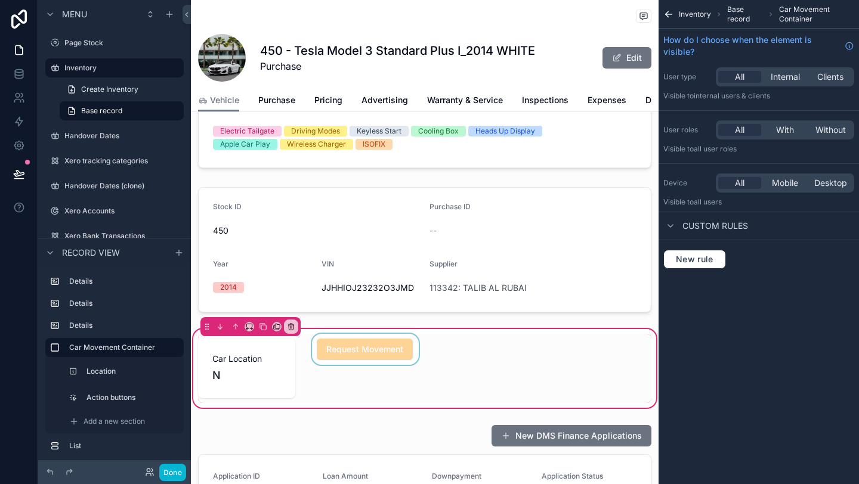
click at [744, 11] on span "Base record" at bounding box center [745, 14] width 36 height 19
click at [249, 378] on div "scrollable content" at bounding box center [247, 368] width 112 height 69
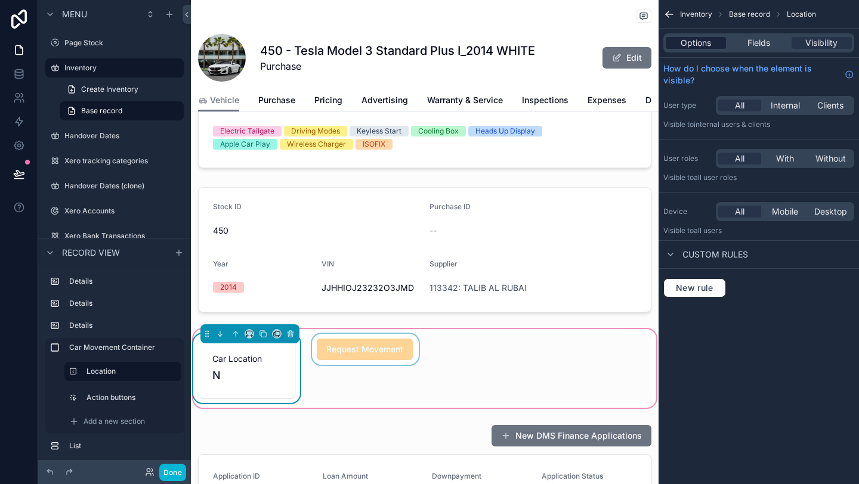
click at [697, 47] on span "Options" at bounding box center [696, 43] width 30 height 12
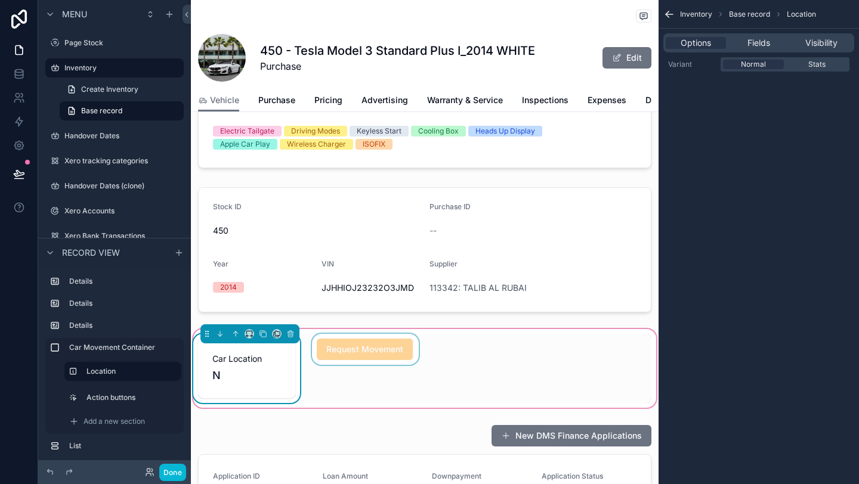
click at [759, 49] on div "Options Fields Visibility" at bounding box center [758, 42] width 191 height 19
click at [759, 47] on span "Fields" at bounding box center [758, 43] width 23 height 12
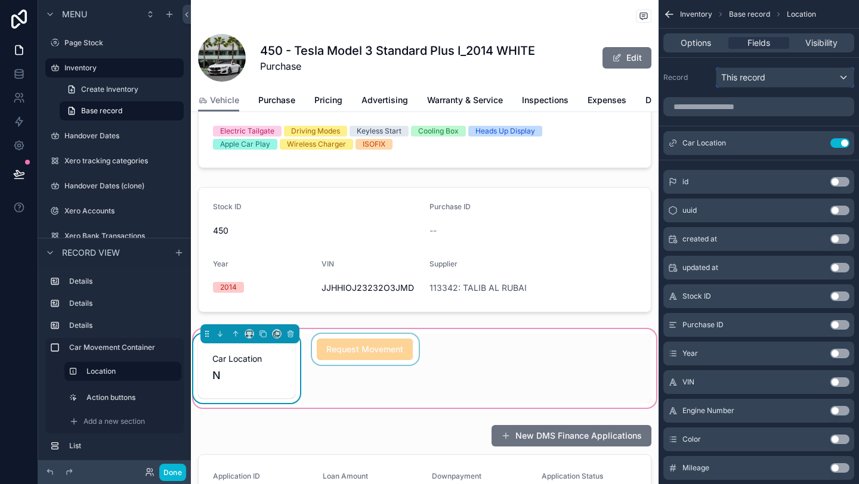
click at [748, 79] on span "This record" at bounding box center [743, 78] width 44 height 12
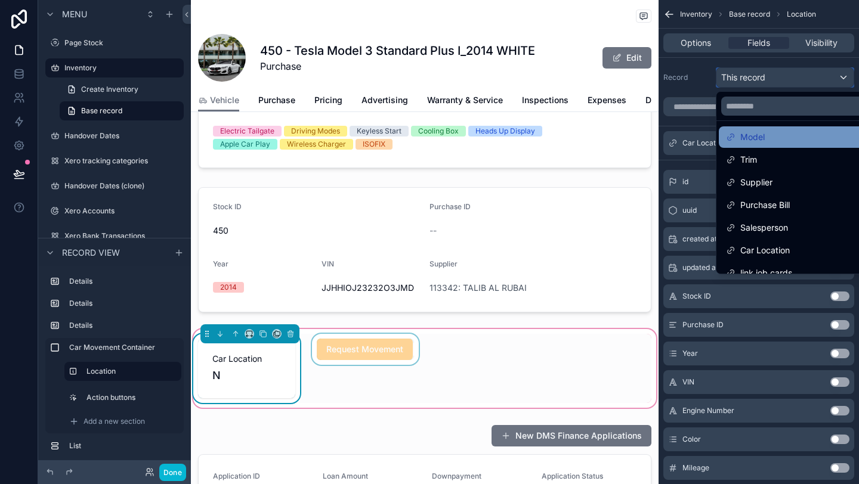
scroll to position [107, 0]
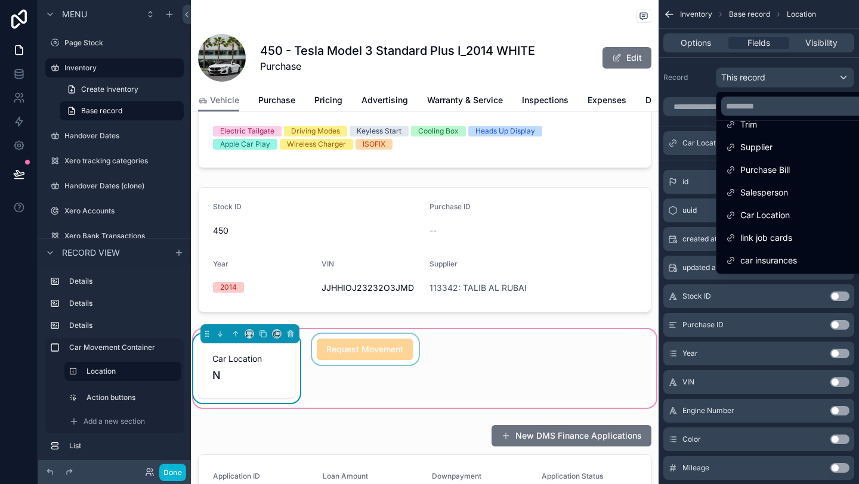
click at [387, 352] on div "scrollable content" at bounding box center [366, 368] width 112 height 69
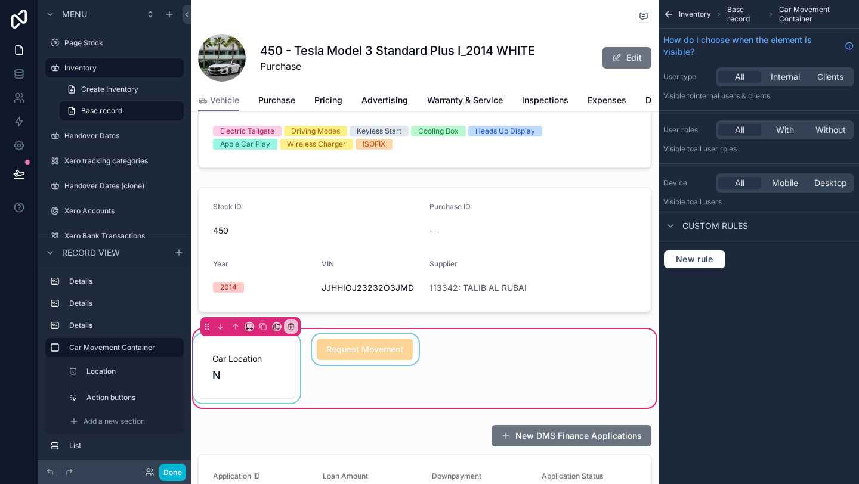
click at [387, 352] on div "scrollable content" at bounding box center [366, 368] width 112 height 69
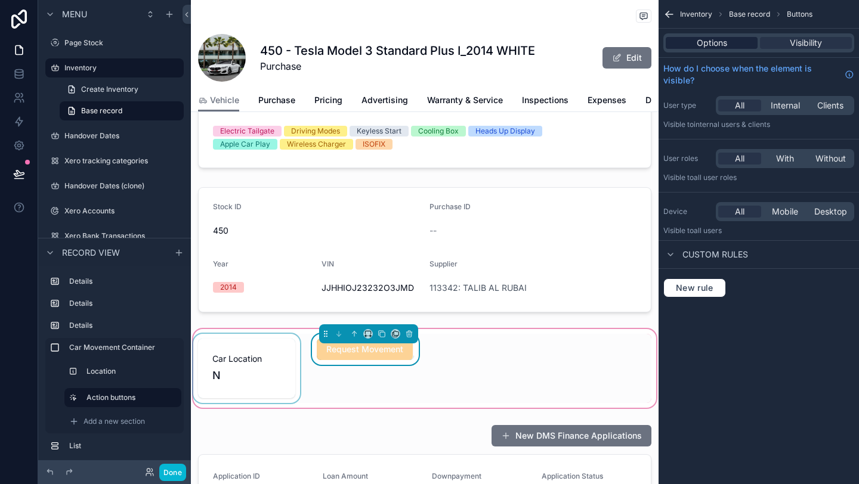
click at [715, 42] on span "Options" at bounding box center [712, 43] width 30 height 12
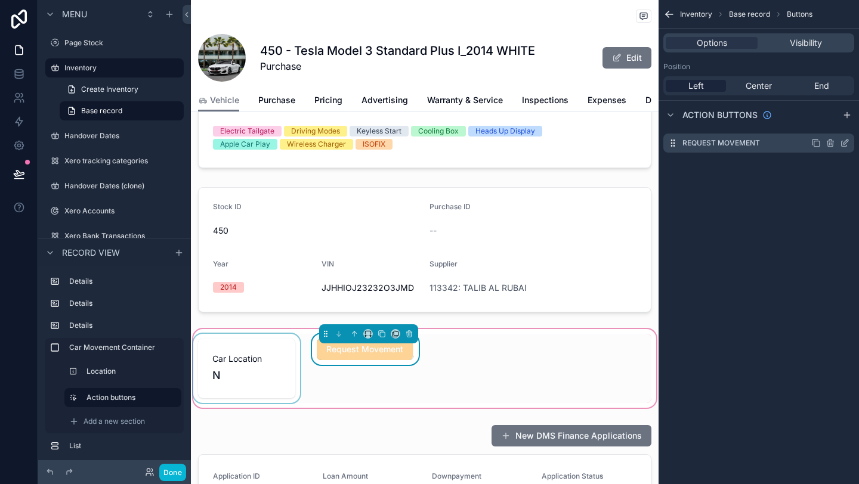
click at [845, 147] on icon "scrollable content" at bounding box center [845, 143] width 10 height 10
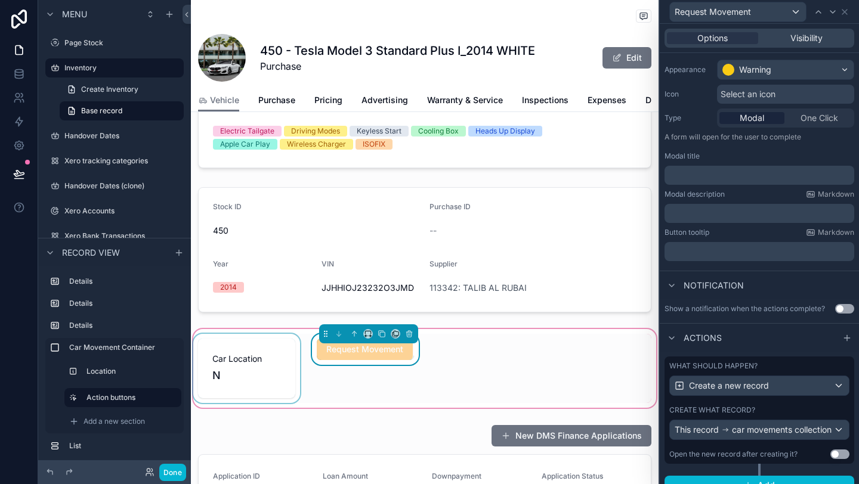
scroll to position [116, 0]
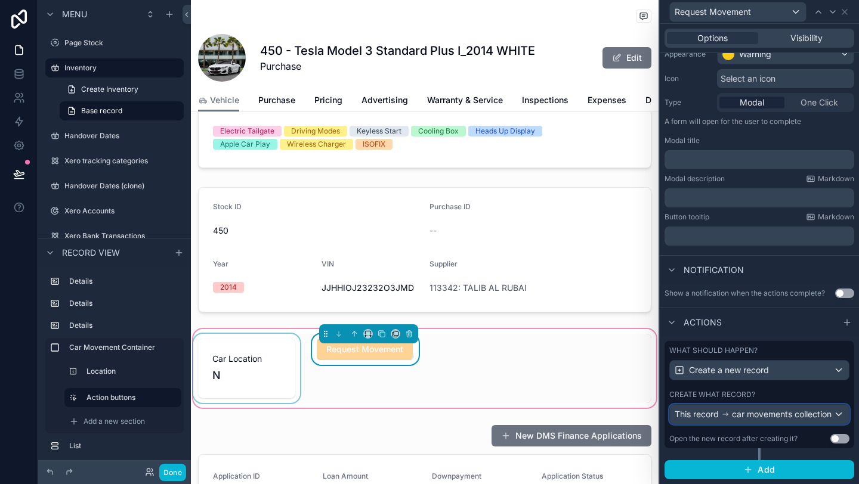
click at [783, 415] on div "This record car movements collection" at bounding box center [753, 415] width 157 height 12
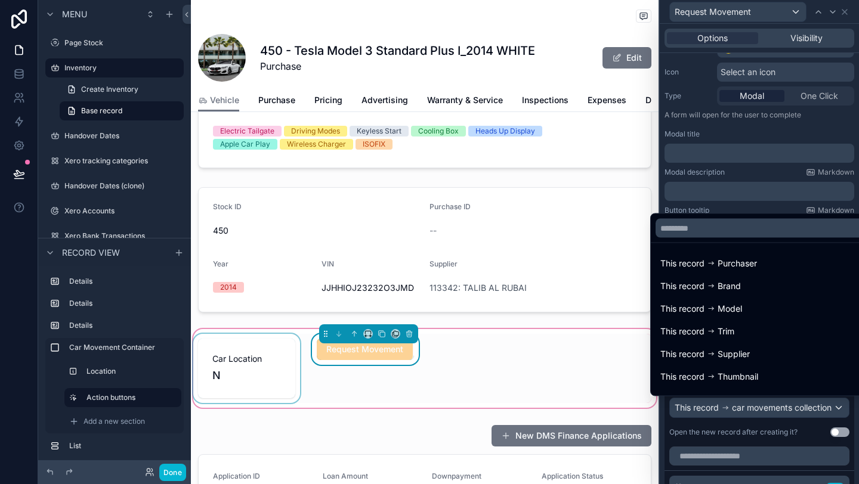
click at [765, 439] on div at bounding box center [759, 242] width 199 height 484
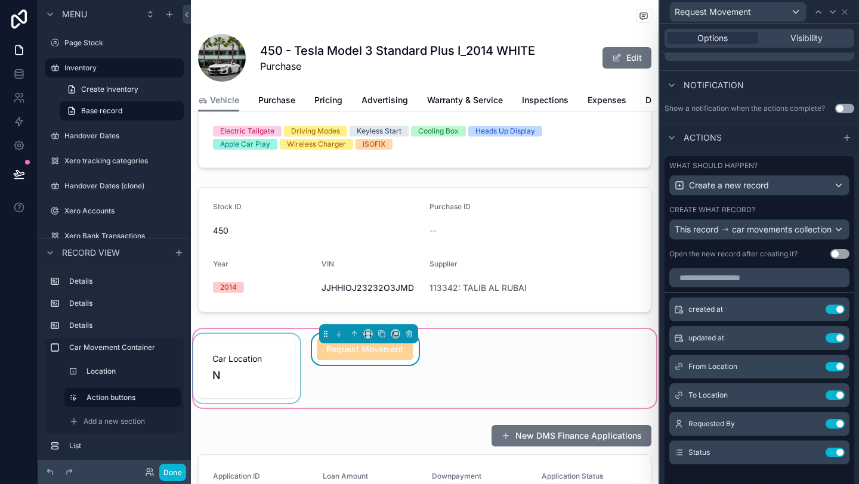
scroll to position [387, 0]
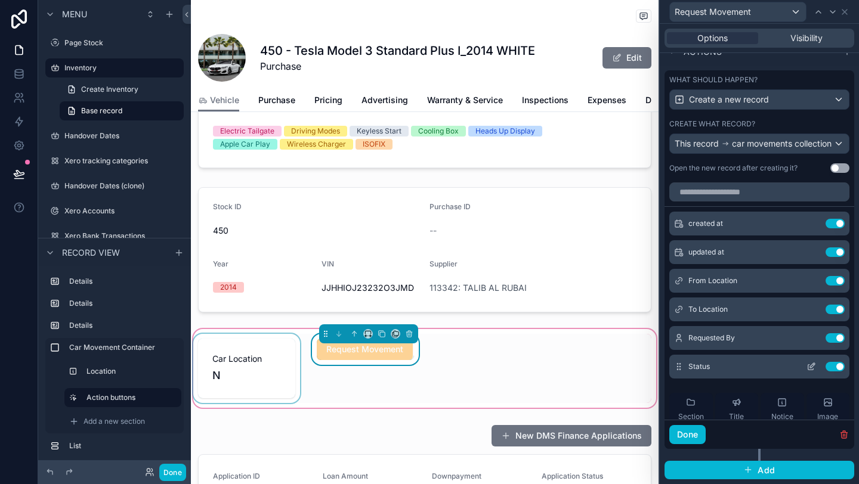
click at [808, 368] on icon at bounding box center [811, 367] width 10 height 10
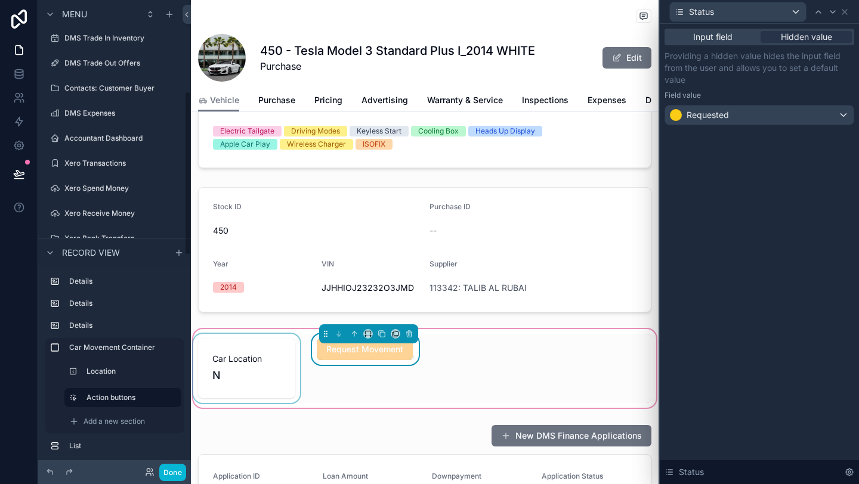
scroll to position [873, 0]
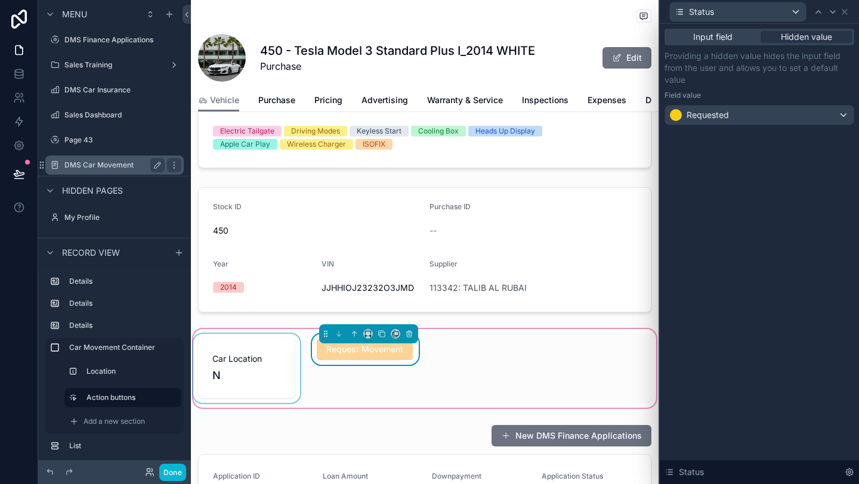
click at [108, 159] on div "DMS Car Movement" at bounding box center [114, 165] width 100 height 14
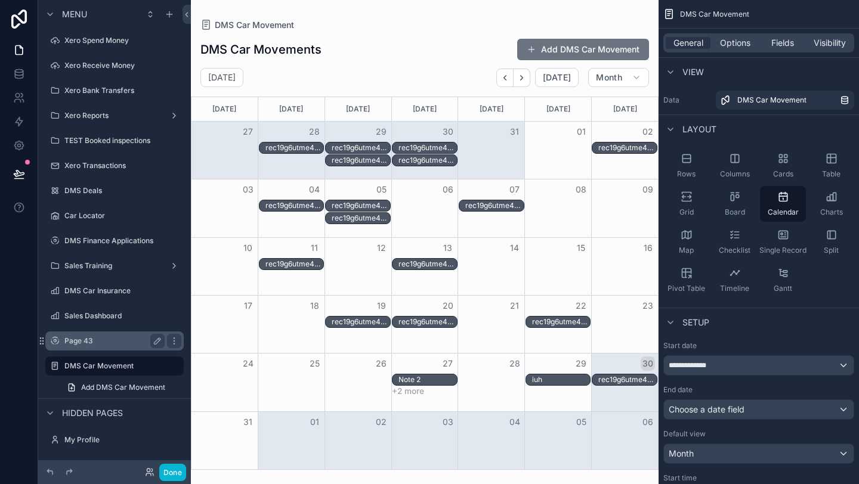
click at [100, 339] on label "Page 43" at bounding box center [111, 341] width 95 height 10
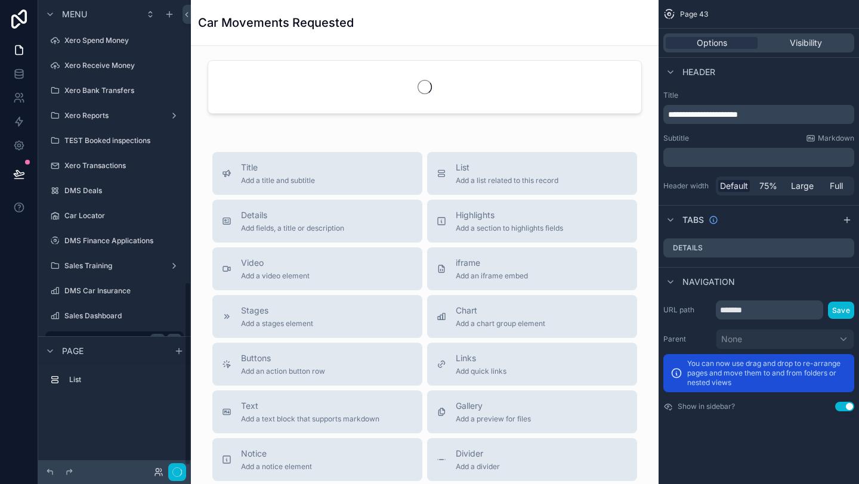
scroll to position [722, 0]
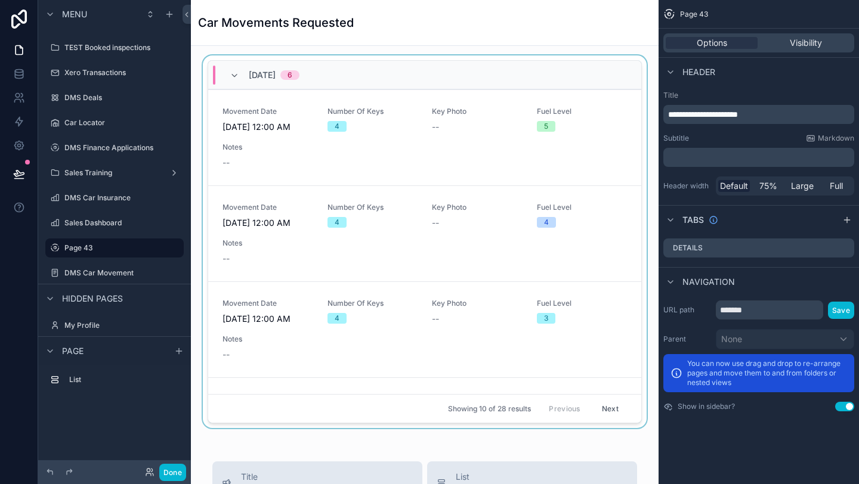
click at [425, 190] on div "scrollable content" at bounding box center [424, 244] width 449 height 378
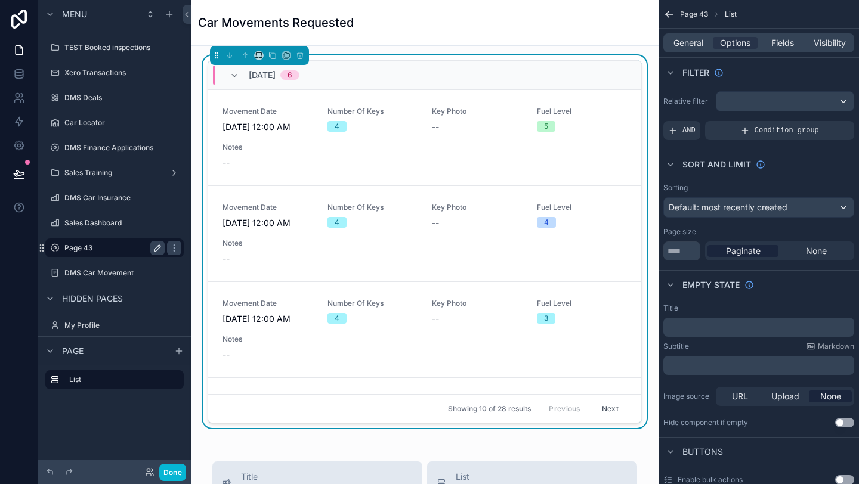
click at [160, 252] on icon "scrollable content" at bounding box center [158, 248] width 10 height 10
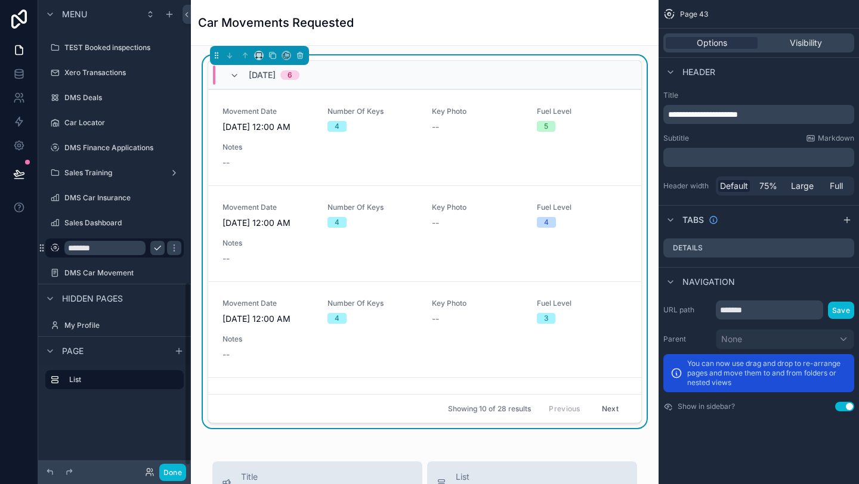
click at [127, 248] on input "*******" at bounding box center [104, 248] width 81 height 14
type input "*"
click at [121, 247] on input "**********" at bounding box center [104, 248] width 81 height 14
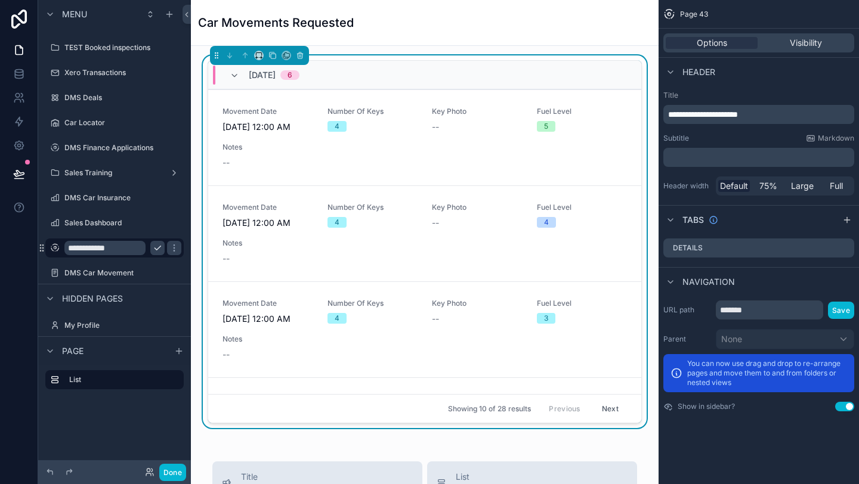
click at [121, 247] on input "**********" at bounding box center [104, 248] width 81 height 14
type input "**********"
click at [171, 248] on icon "scrollable content" at bounding box center [174, 248] width 6 height 4
click at [787, 317] on input "*******" at bounding box center [769, 310] width 107 height 19
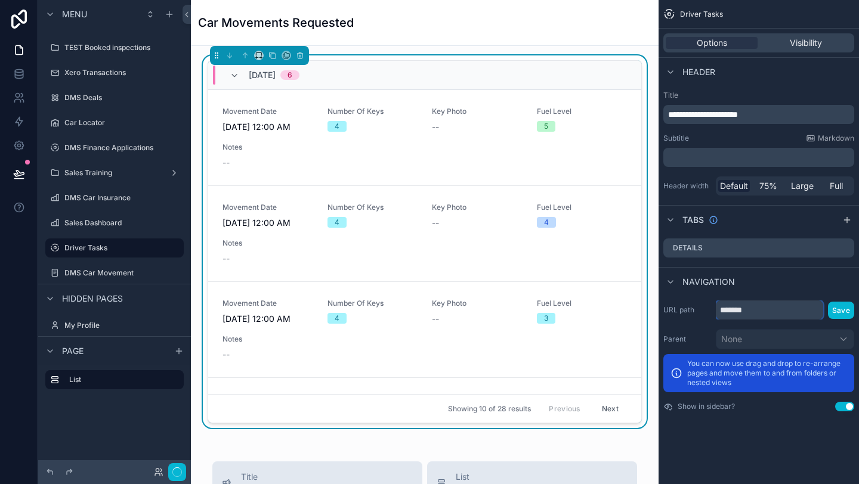
click at [787, 317] on input "*******" at bounding box center [769, 310] width 107 height 19
paste input "*****"
type input "**********"
click at [858, 298] on div "**********" at bounding box center [758, 356] width 200 height 120
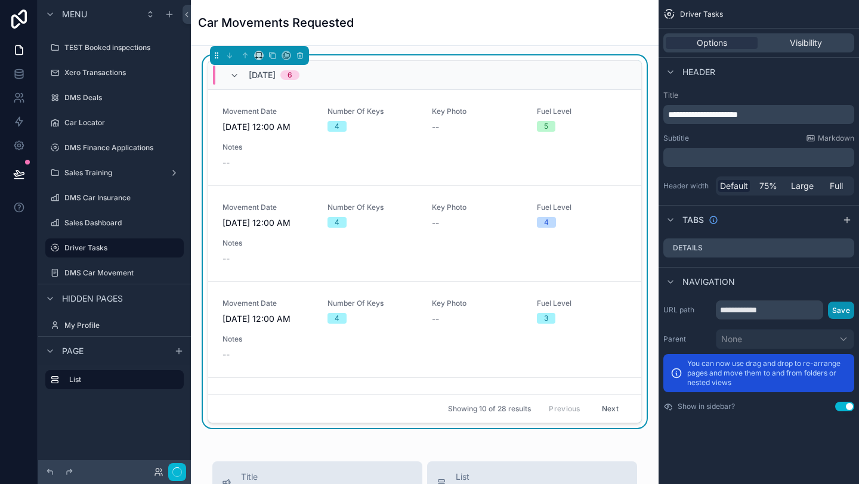
click at [843, 302] on button "Save" at bounding box center [841, 310] width 26 height 17
click at [849, 315] on button "Save" at bounding box center [841, 310] width 26 height 17
click at [561, 72] on div "[DATE] 6" at bounding box center [424, 75] width 433 height 29
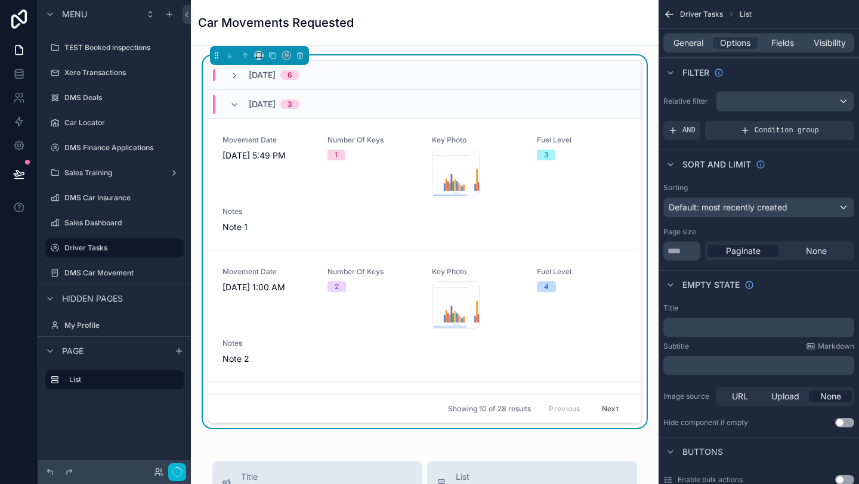
click at [497, 57] on div "[DATE] 6 [DATE] 3 Movement Date [DATE] 5:49 PM Number Of Keys 1 Key Photo Scree…" at bounding box center [424, 244] width 449 height 378
click at [795, 135] on span "Condition group" at bounding box center [787, 131] width 64 height 10
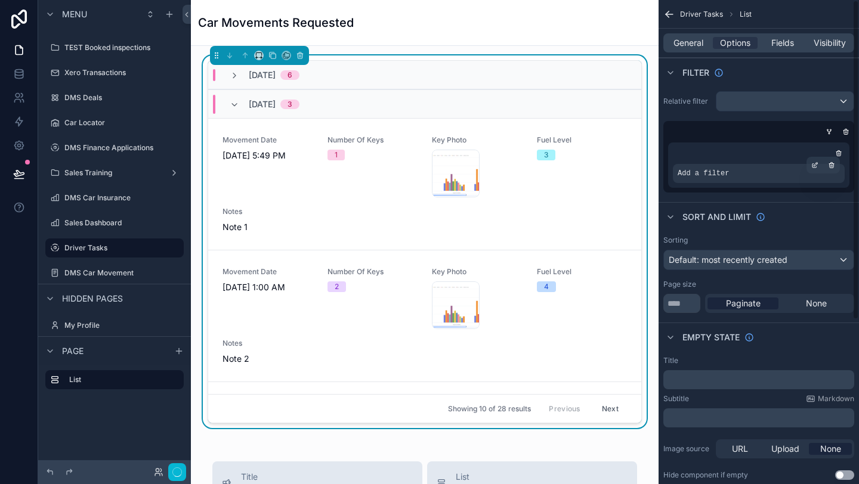
click at [731, 174] on div "Add a filter" at bounding box center [759, 173] width 172 height 19
click at [819, 170] on div "scrollable content" at bounding box center [814, 165] width 17 height 17
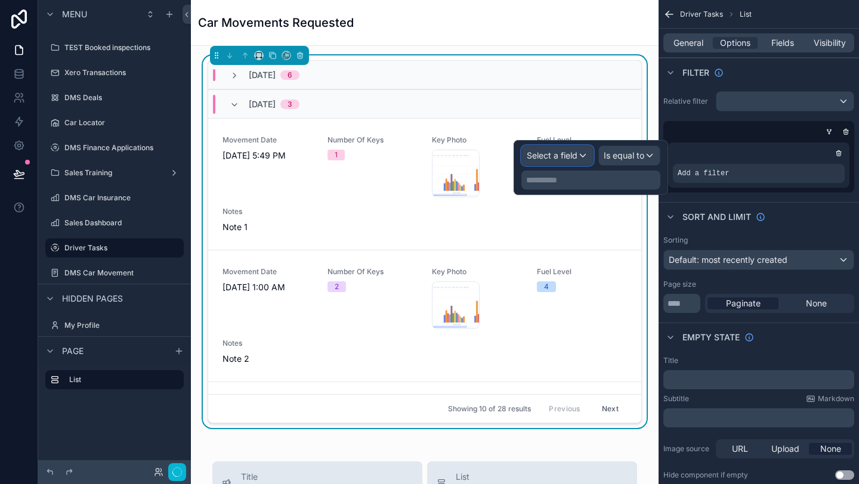
click at [549, 159] on span "Select a field" at bounding box center [552, 155] width 51 height 10
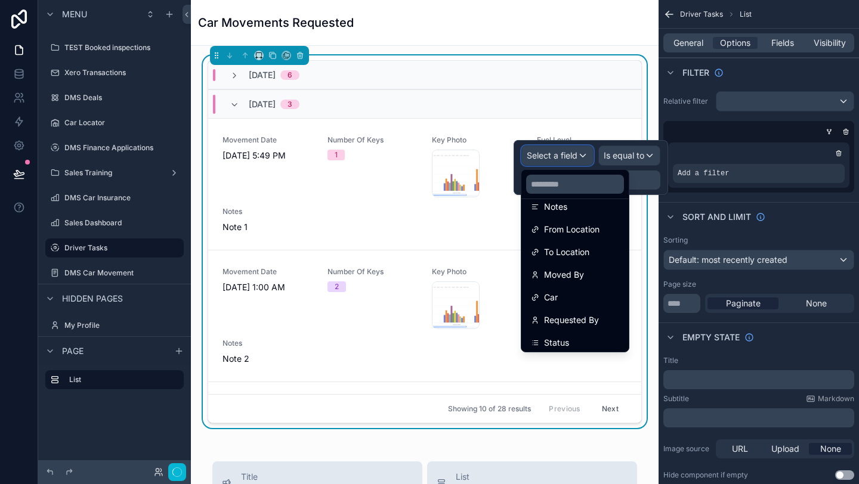
scroll to position [198, 0]
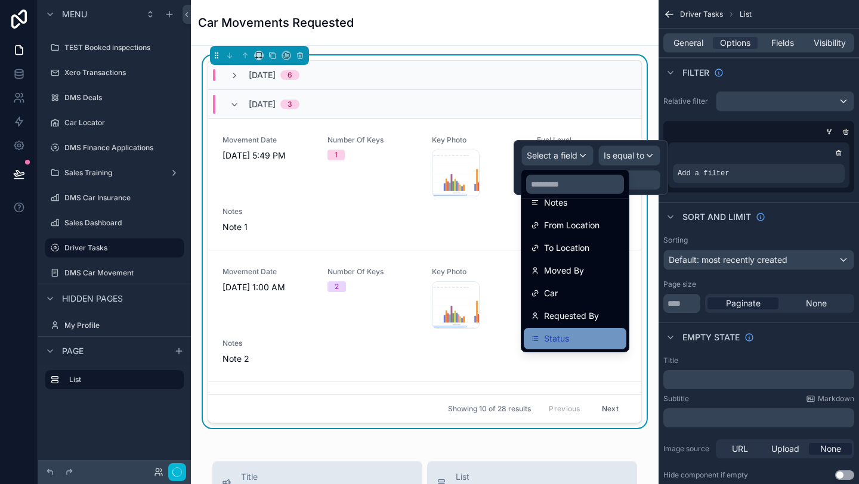
click at [583, 339] on div "Status" at bounding box center [575, 339] width 88 height 14
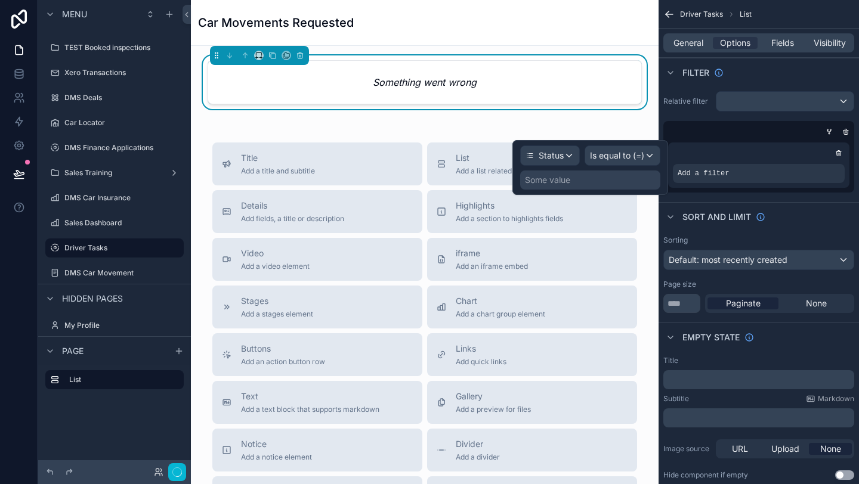
click at [594, 178] on div "Some value" at bounding box center [590, 180] width 140 height 19
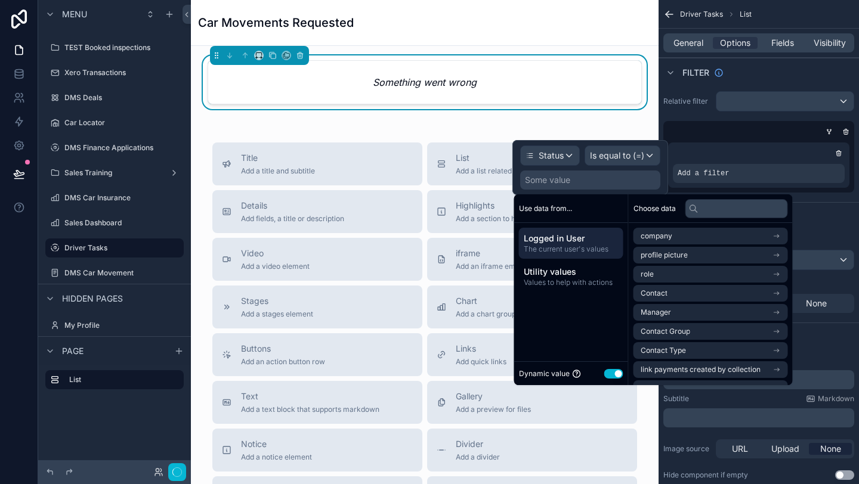
click at [610, 377] on button "Use setting" at bounding box center [613, 374] width 19 height 10
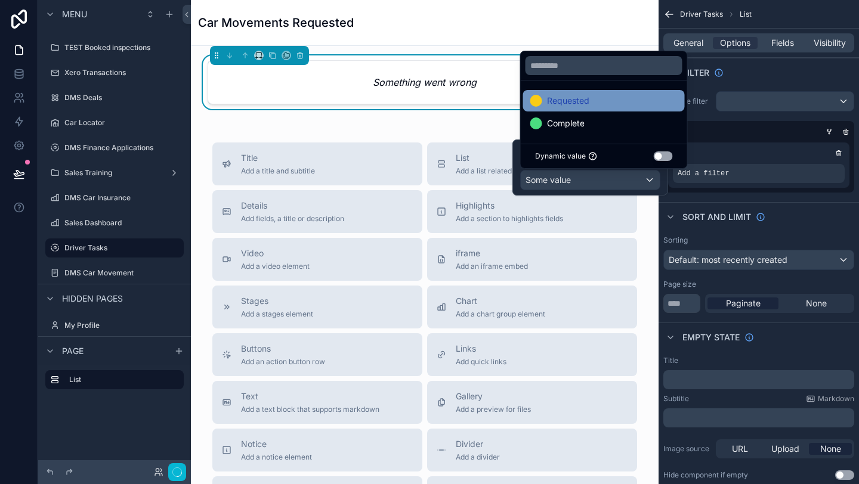
click at [594, 107] on div "Requested" at bounding box center [603, 101] width 147 height 14
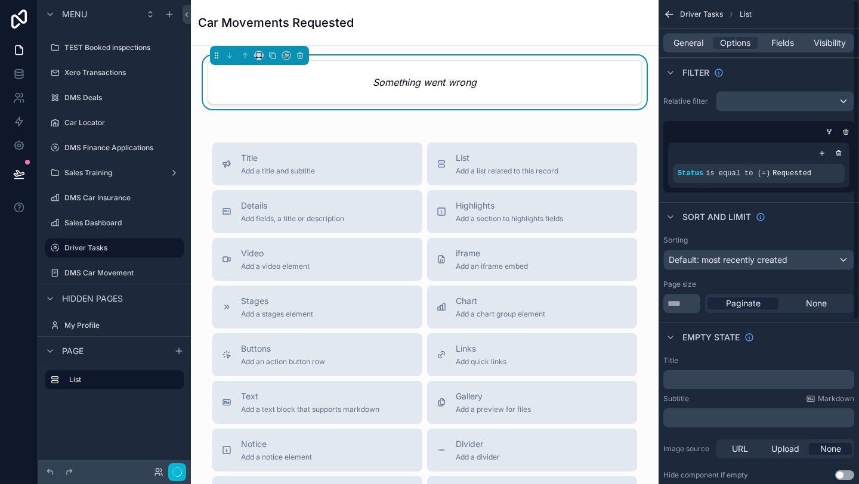
click at [830, 194] on div "Relative filter Status is equal to (=) Requested" at bounding box center [758, 141] width 200 height 111
click at [815, 99] on div "scrollable content" at bounding box center [784, 101] width 137 height 19
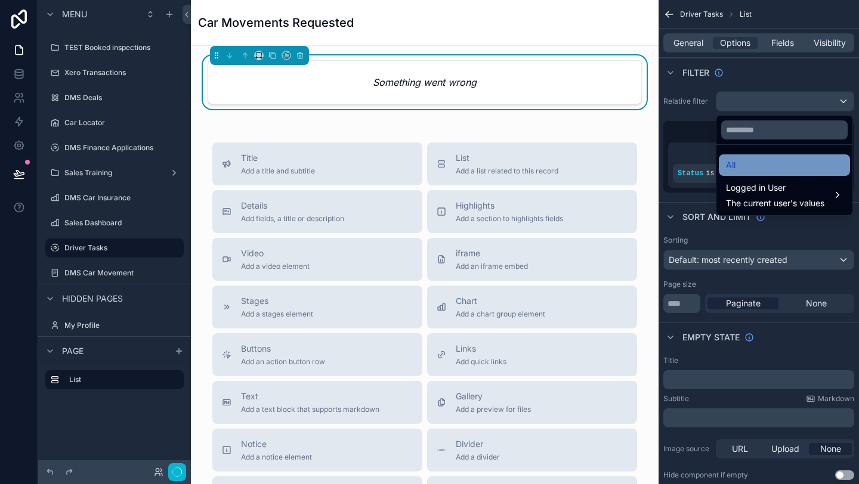
click at [787, 171] on div "All" at bounding box center [784, 165] width 117 height 14
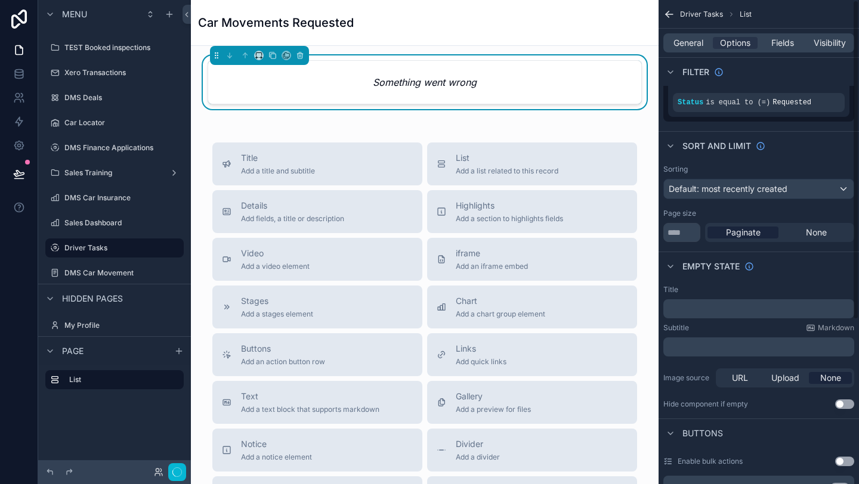
scroll to position [0, 0]
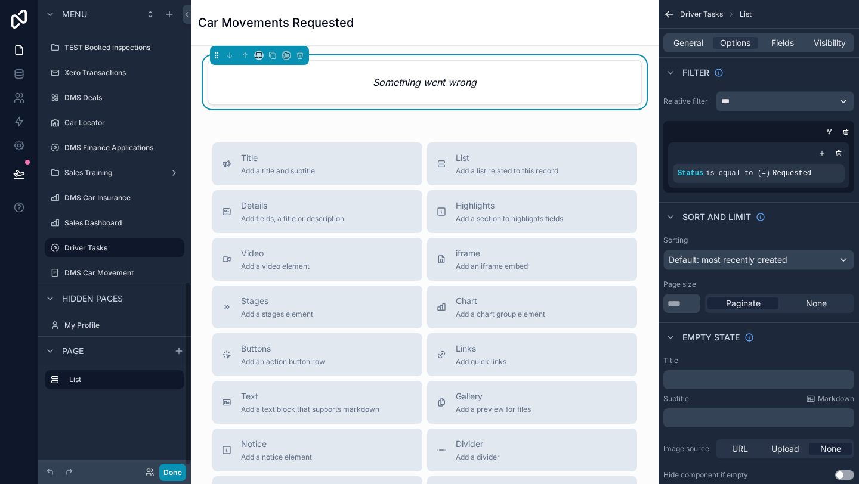
click at [168, 471] on button "Done" at bounding box center [172, 472] width 27 height 17
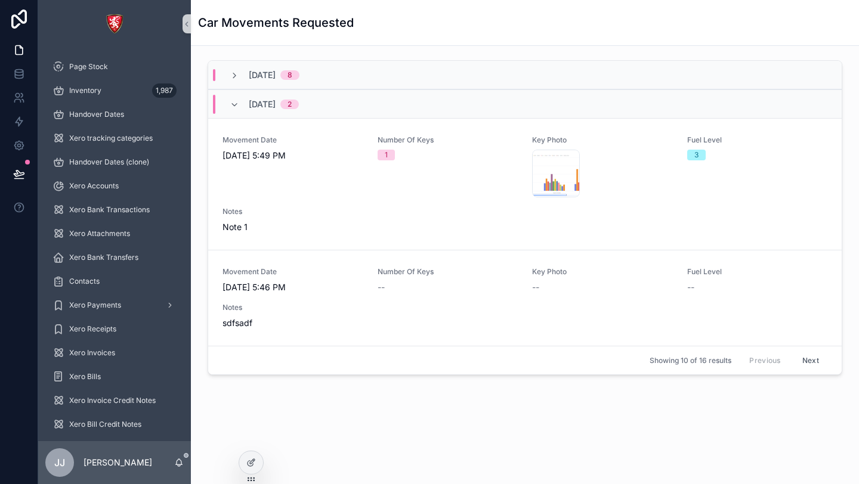
click at [454, 82] on div "[DATE] 8" at bounding box center [524, 75] width 633 height 29
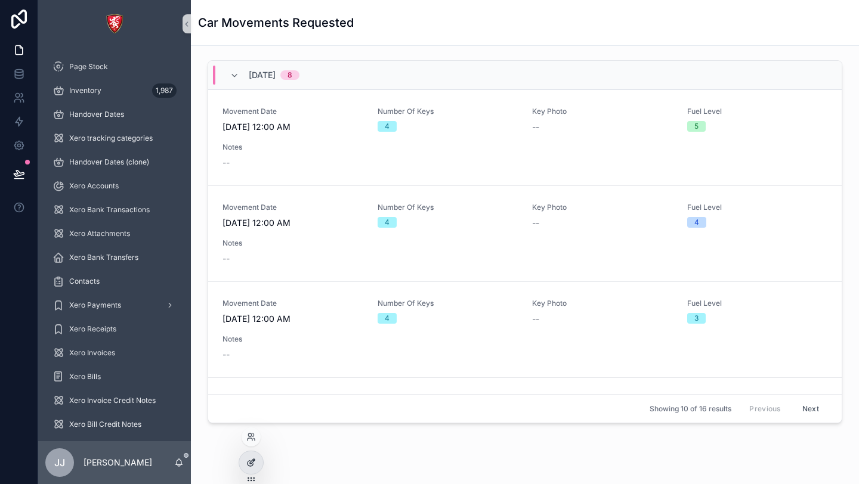
click at [253, 462] on icon at bounding box center [252, 461] width 5 height 5
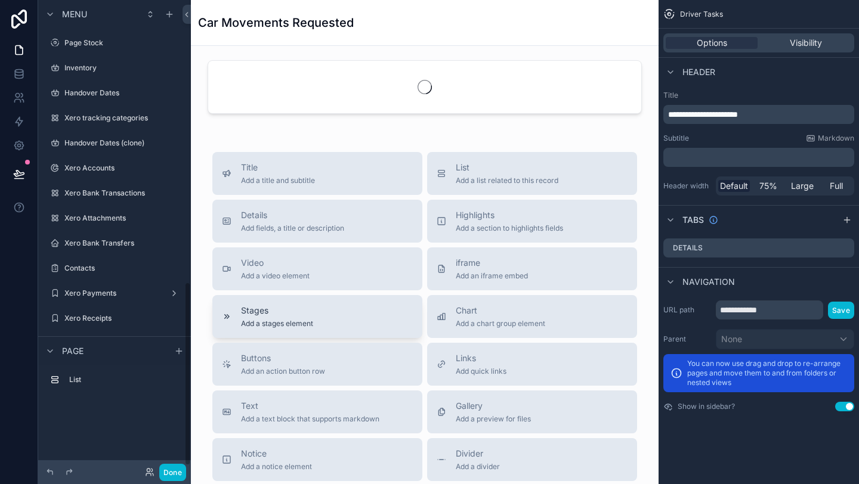
scroll to position [722, 0]
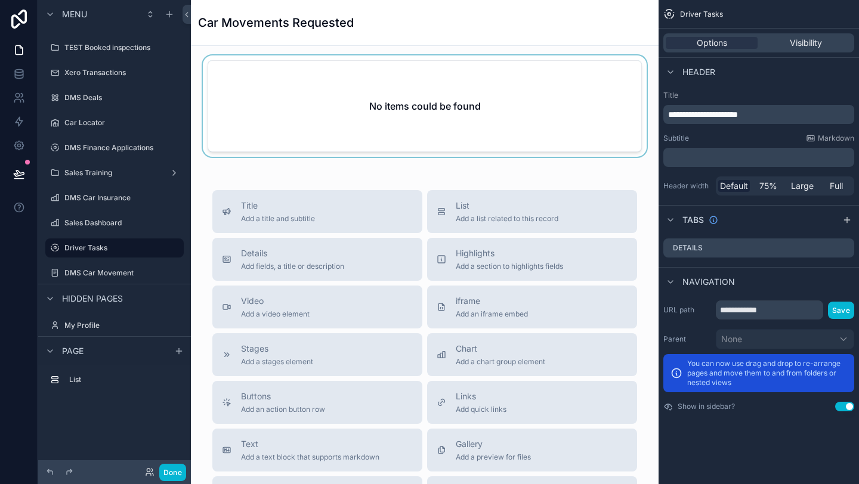
click at [411, 102] on div "scrollable content" at bounding box center [424, 108] width 449 height 106
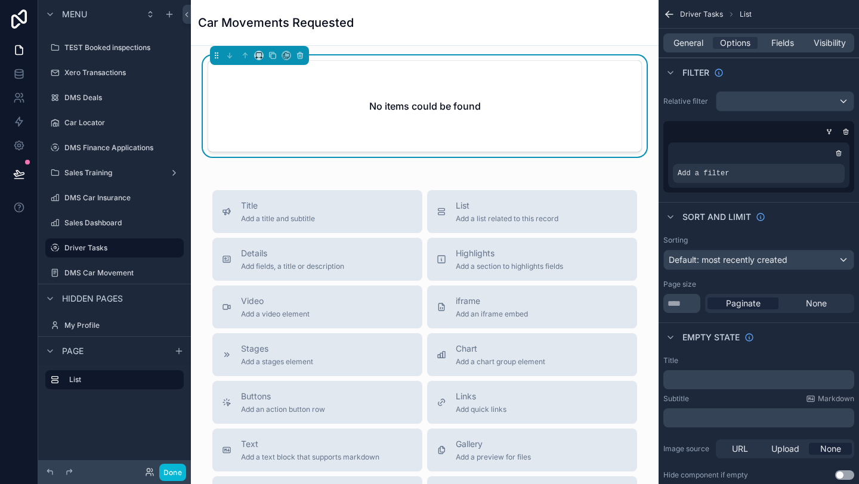
click at [808, 113] on div "Relative filter Add a filter" at bounding box center [758, 141] width 200 height 111
click at [800, 106] on div "scrollable content" at bounding box center [784, 101] width 137 height 19
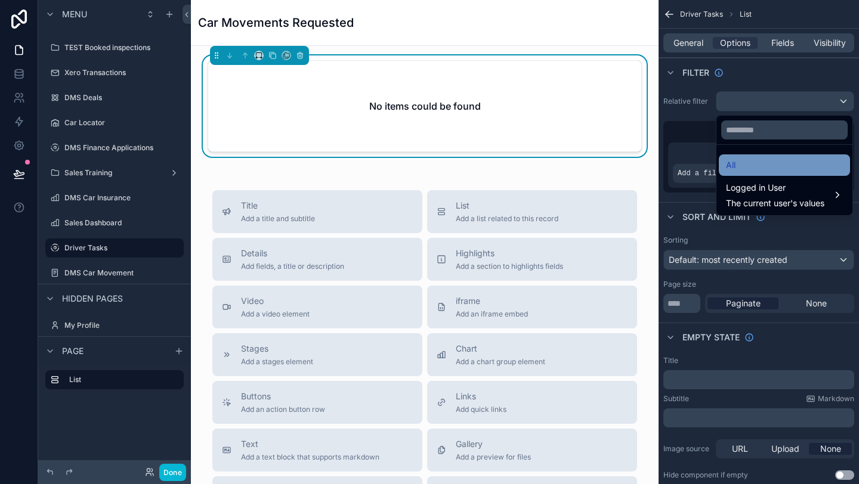
click at [792, 167] on div "All" at bounding box center [784, 165] width 117 height 14
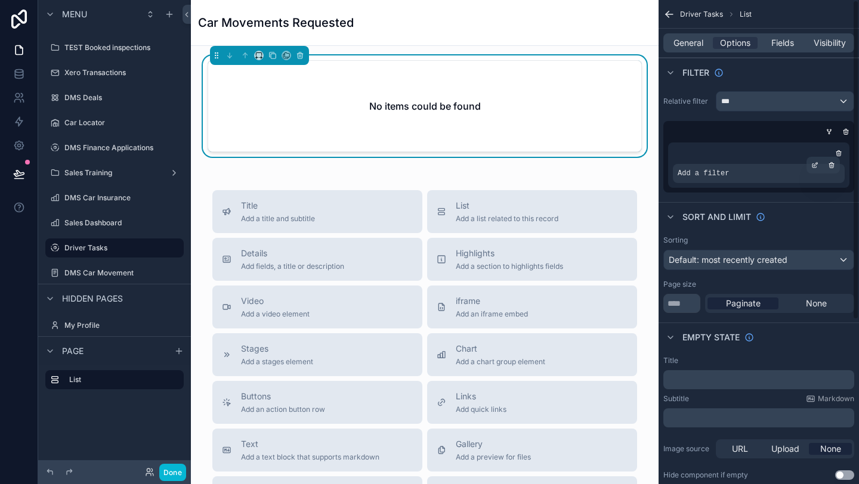
click at [789, 168] on div "Add a filter" at bounding box center [759, 173] width 172 height 19
click at [816, 169] on div "scrollable content" at bounding box center [814, 165] width 17 height 17
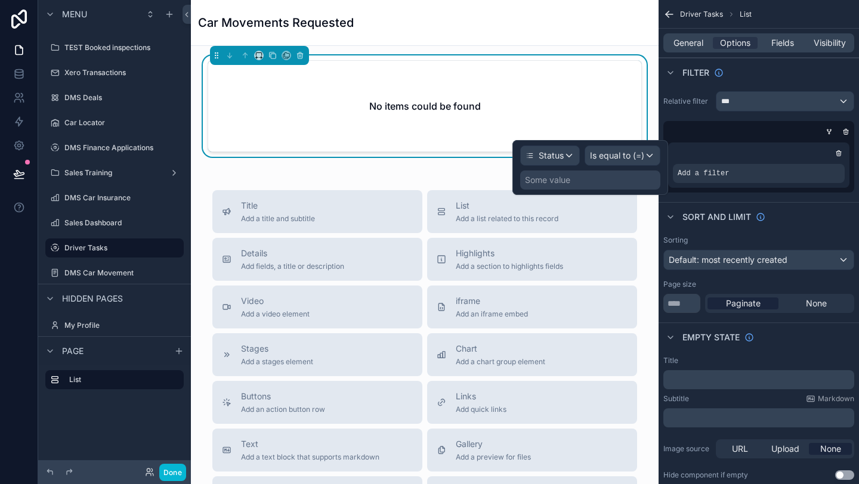
click at [603, 174] on div "Some value" at bounding box center [590, 180] width 140 height 19
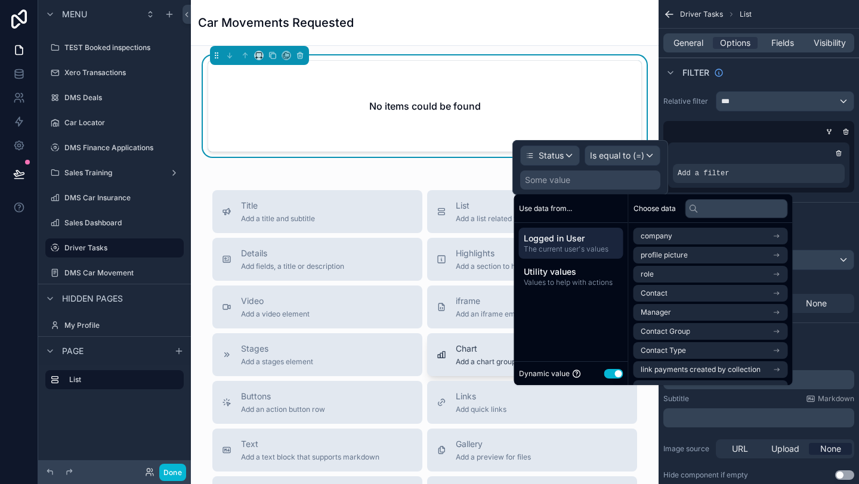
click at [612, 372] on button "Use setting" at bounding box center [613, 374] width 19 height 10
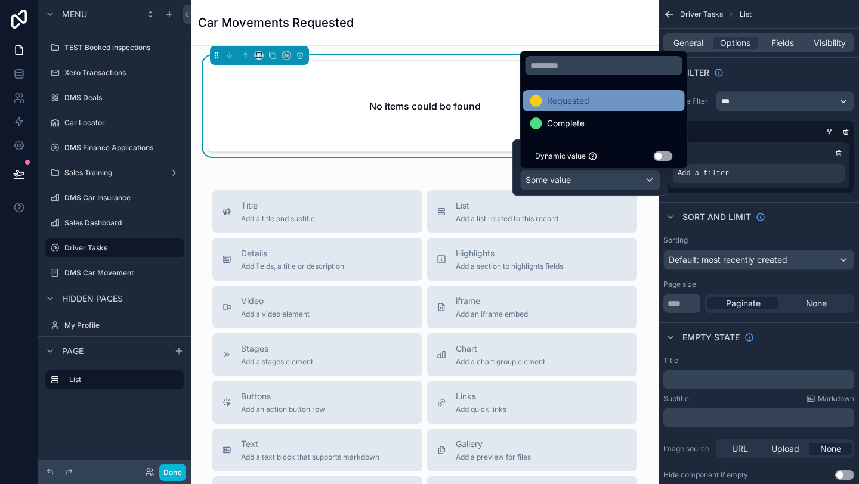
click at [580, 103] on span "Requested" at bounding box center [568, 101] width 42 height 14
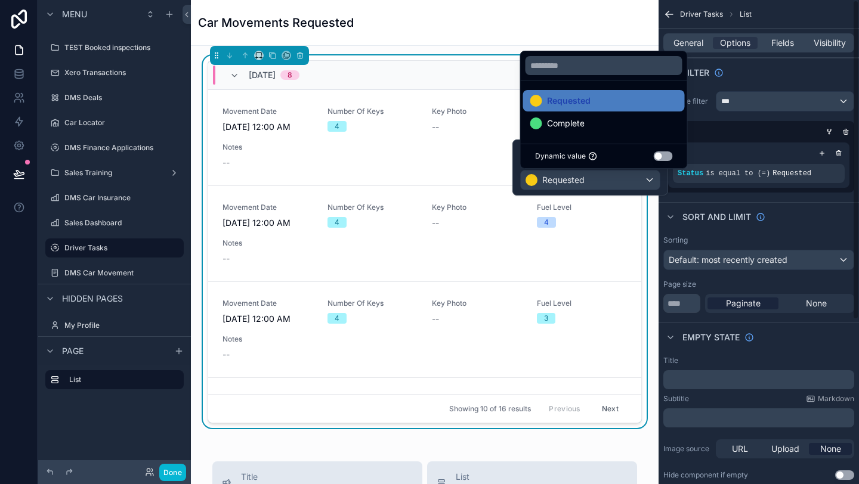
click at [743, 193] on div "Relative filter *** Status is equal to (=) Requested" at bounding box center [758, 141] width 200 height 111
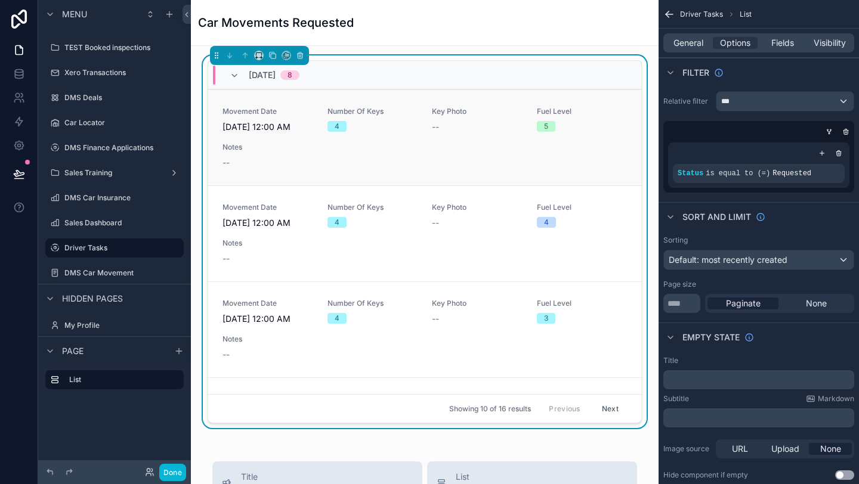
click at [504, 113] on span "Key Photo" at bounding box center [477, 112] width 91 height 10
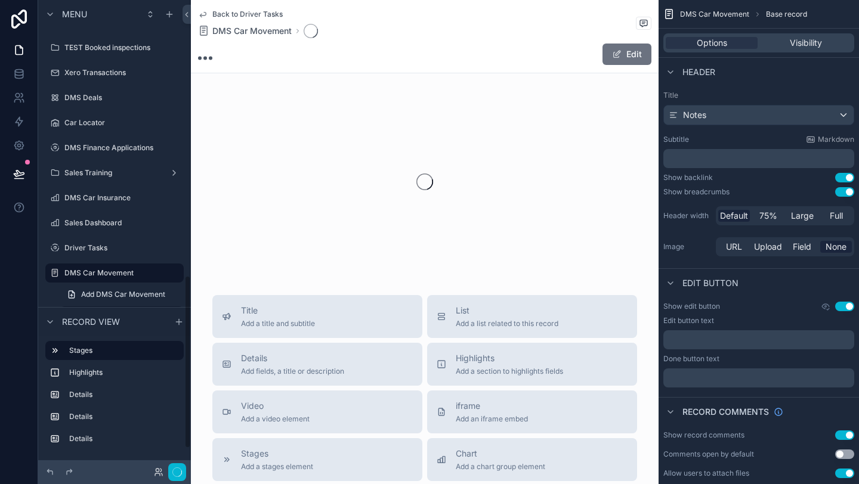
scroll to position [747, 0]
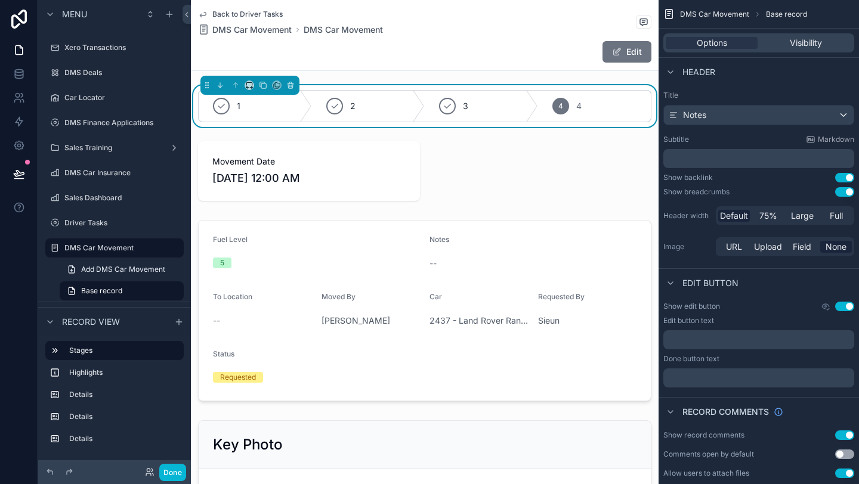
click at [253, 17] on span "Back to Driver Tasks" at bounding box center [247, 15] width 70 height 10
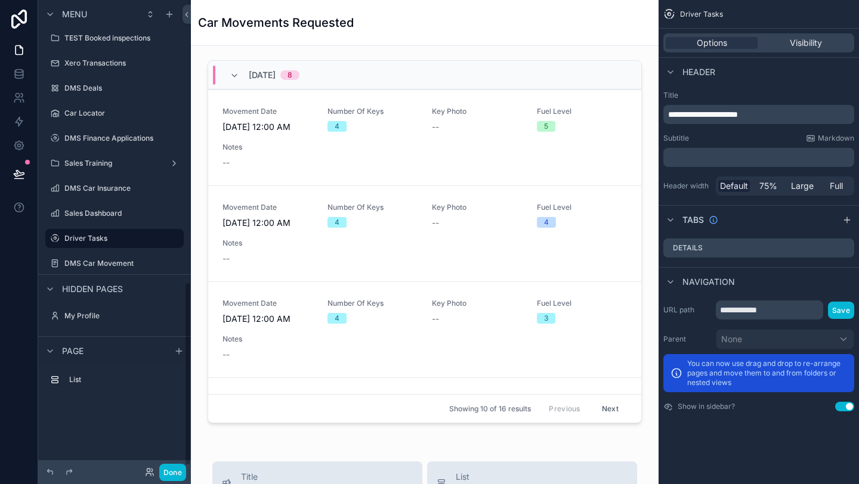
scroll to position [722, 0]
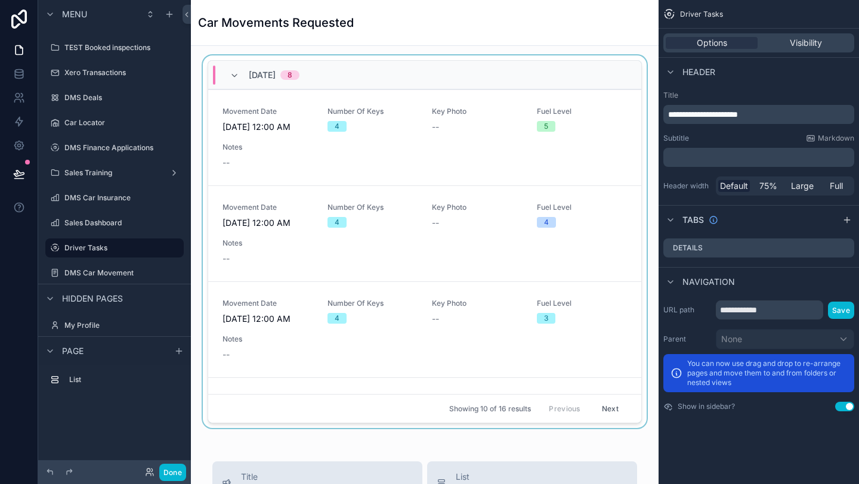
click at [590, 72] on div "[DATE] 8" at bounding box center [424, 75] width 433 height 29
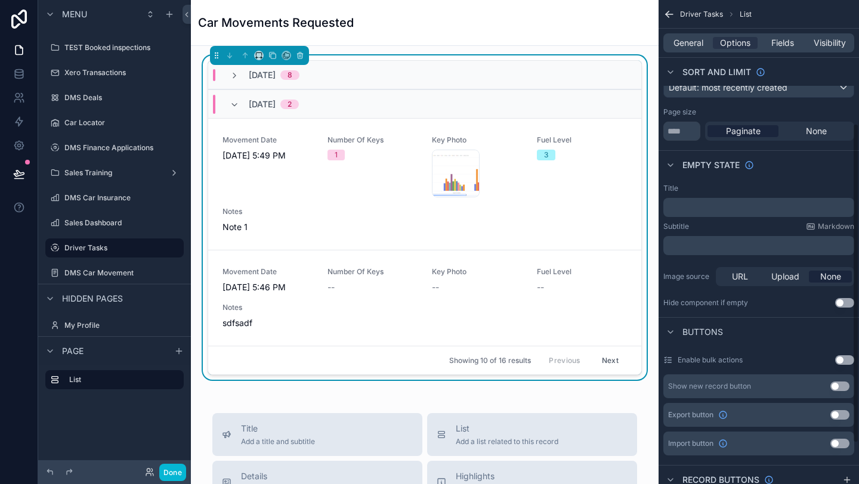
scroll to position [249, 0]
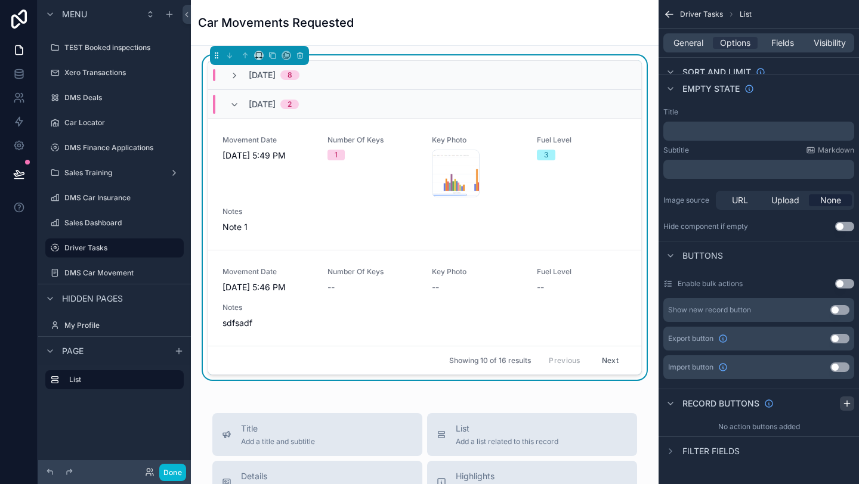
click at [842, 403] on icon "scrollable content" at bounding box center [847, 404] width 10 height 10
click at [766, 437] on div "Action #1" at bounding box center [758, 431] width 191 height 19
click at [399, 75] on div "[DATE] 8" at bounding box center [424, 75] width 433 height 29
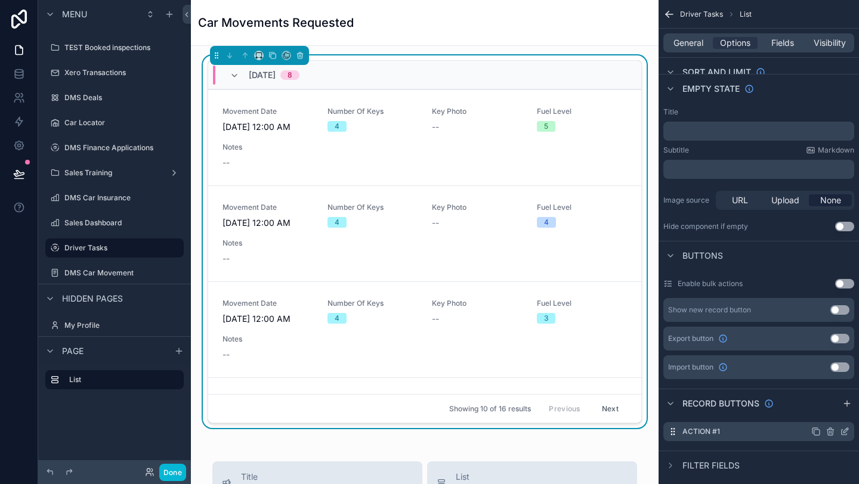
click at [845, 435] on icon "scrollable content" at bounding box center [844, 432] width 5 height 5
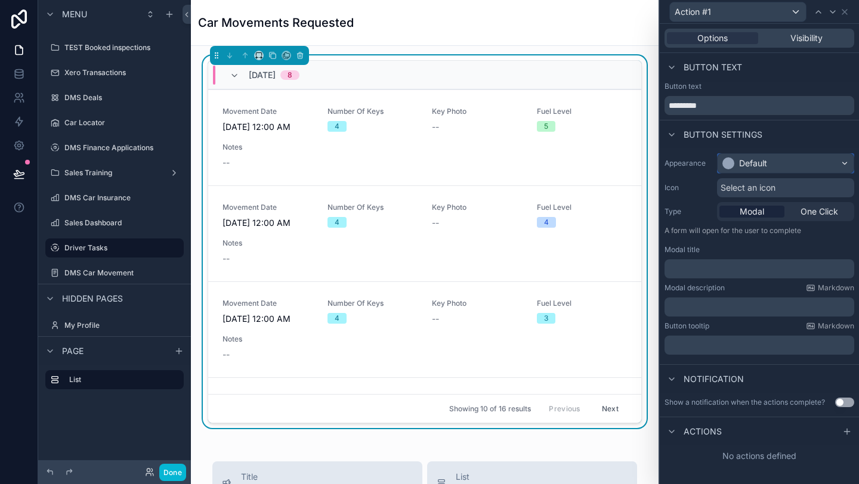
click at [797, 158] on div "Default" at bounding box center [786, 163] width 136 height 19
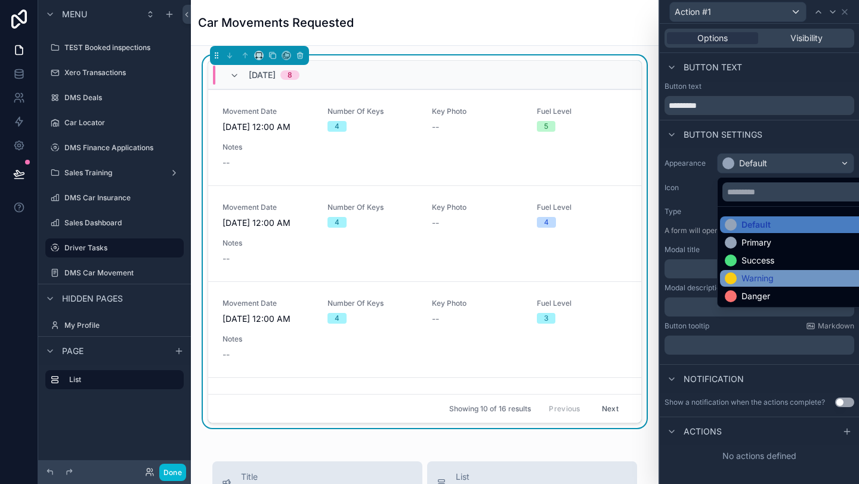
click at [797, 280] on div "Warning" at bounding box center [799, 279] width 149 height 12
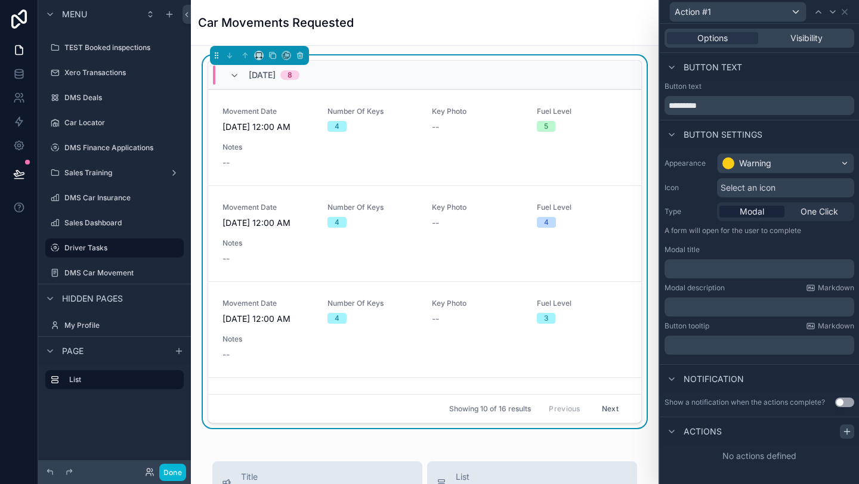
click at [846, 434] on icon at bounding box center [847, 432] width 10 height 10
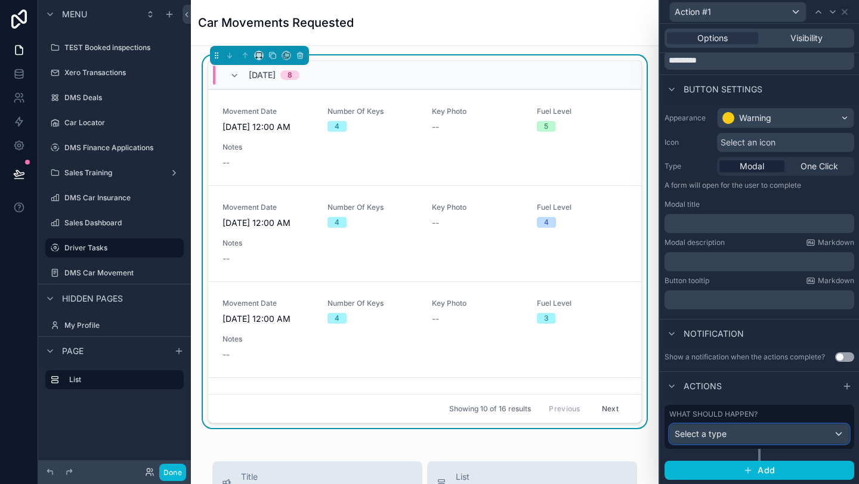
click at [753, 431] on div "Select a type" at bounding box center [759, 434] width 179 height 19
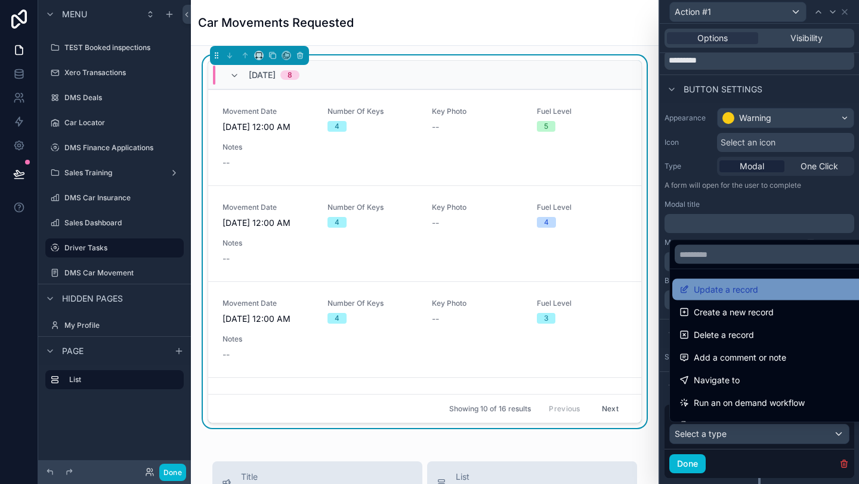
click at [749, 297] on div "Update a record" at bounding box center [773, 289] width 202 height 21
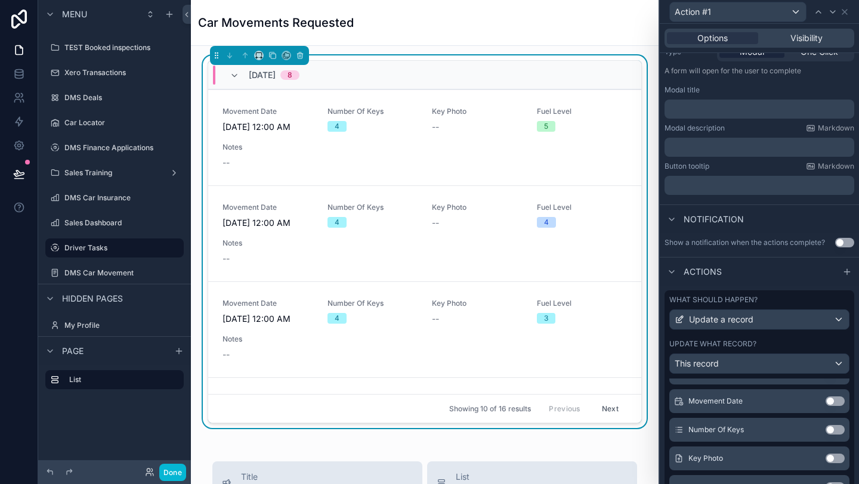
scroll to position [185, 0]
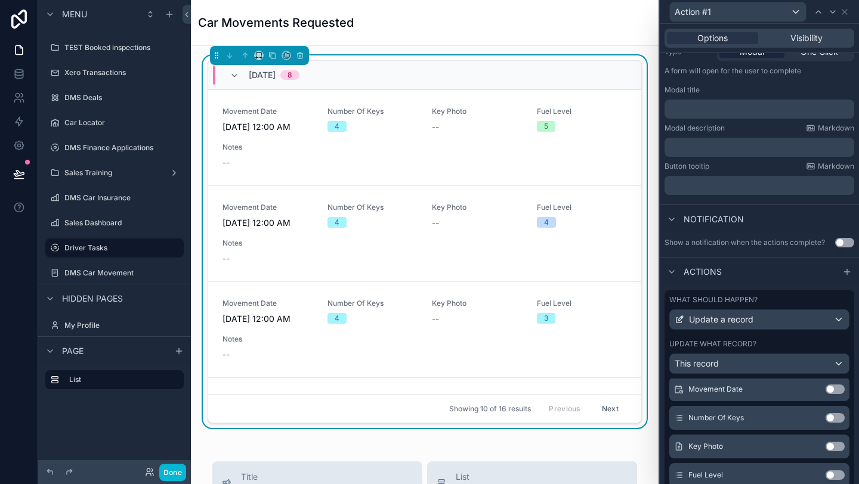
click at [834, 452] on div "Key Photo Use setting" at bounding box center [759, 447] width 180 height 24
click at [833, 444] on button "Use setting" at bounding box center [834, 447] width 19 height 10
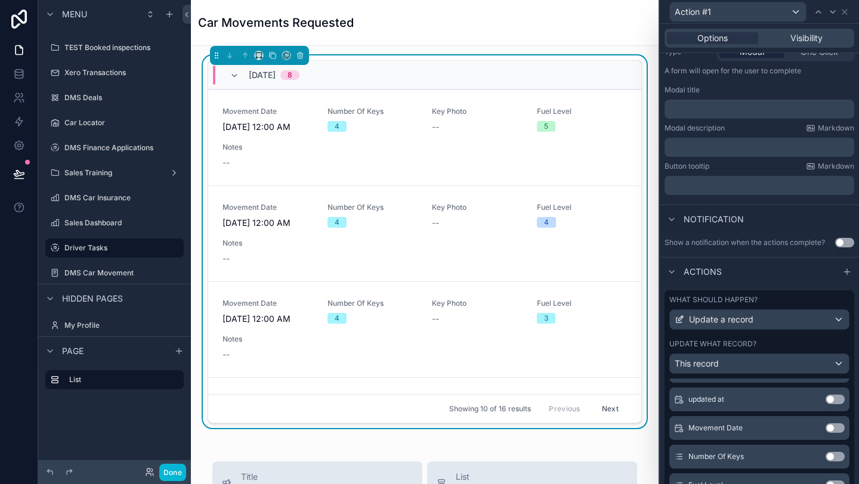
scroll to position [224, 0]
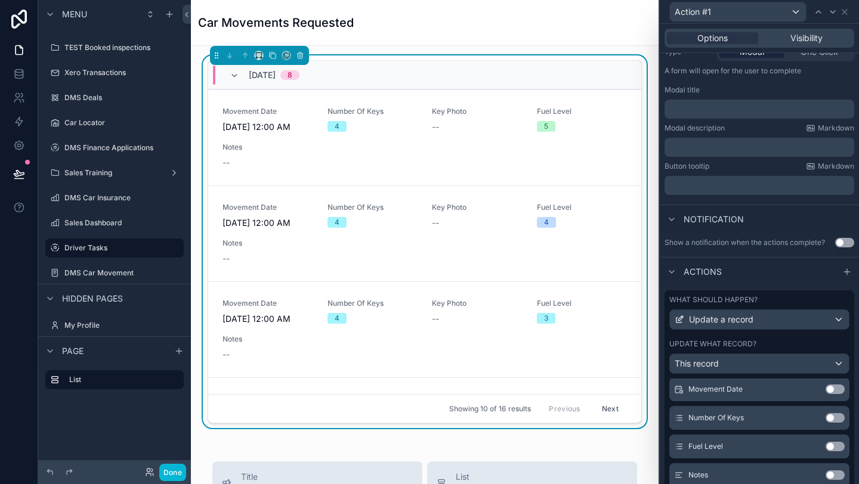
click at [827, 420] on button "Use setting" at bounding box center [834, 418] width 19 height 10
click at [171, 469] on button "Done" at bounding box center [172, 472] width 27 height 17
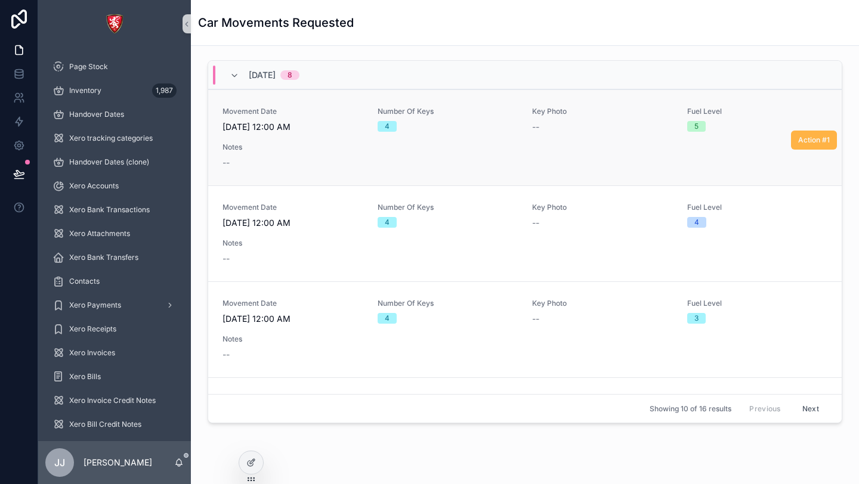
click at [826, 137] on span "Action #1" at bounding box center [814, 140] width 32 height 10
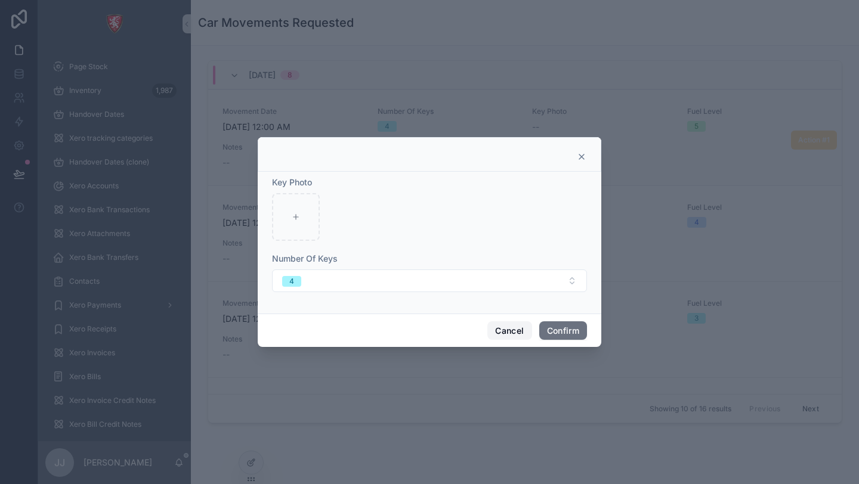
click at [513, 331] on button "Cancel" at bounding box center [509, 330] width 44 height 19
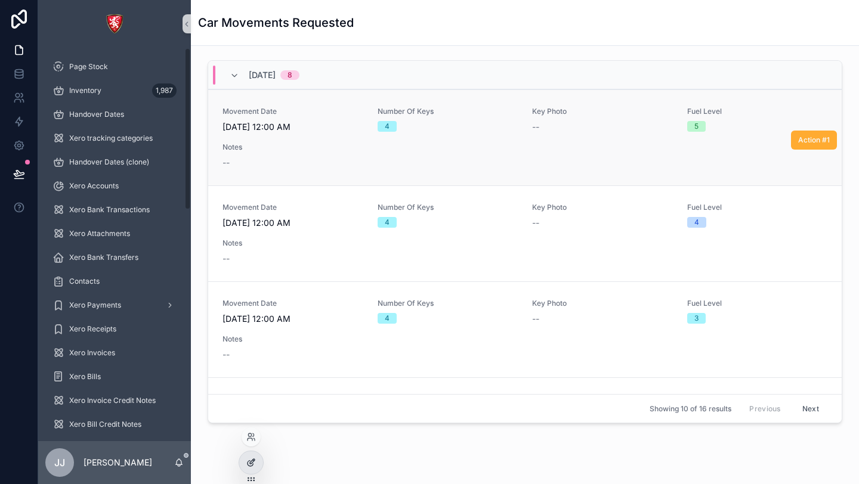
click at [243, 462] on div at bounding box center [251, 463] width 24 height 23
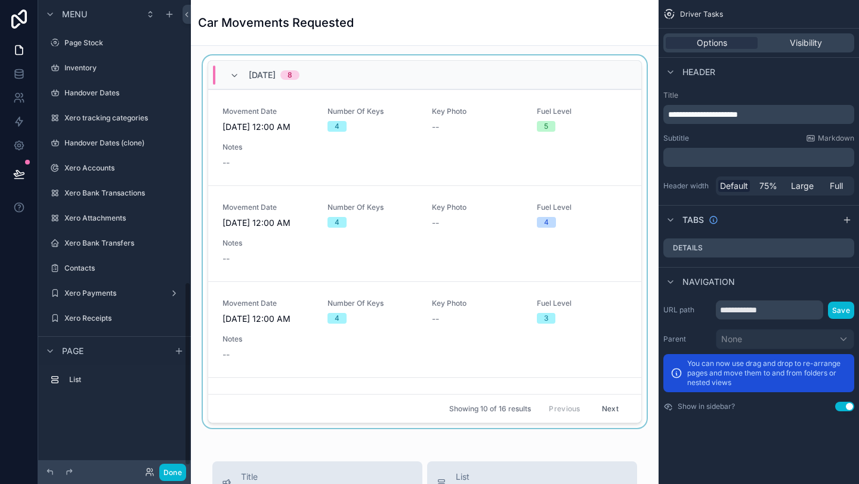
scroll to position [722, 0]
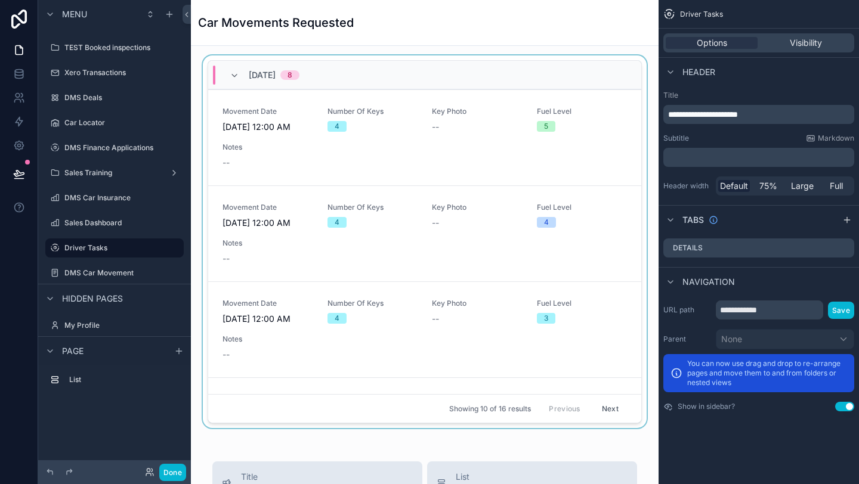
click at [583, 57] on div "scrollable content" at bounding box center [424, 244] width 449 height 378
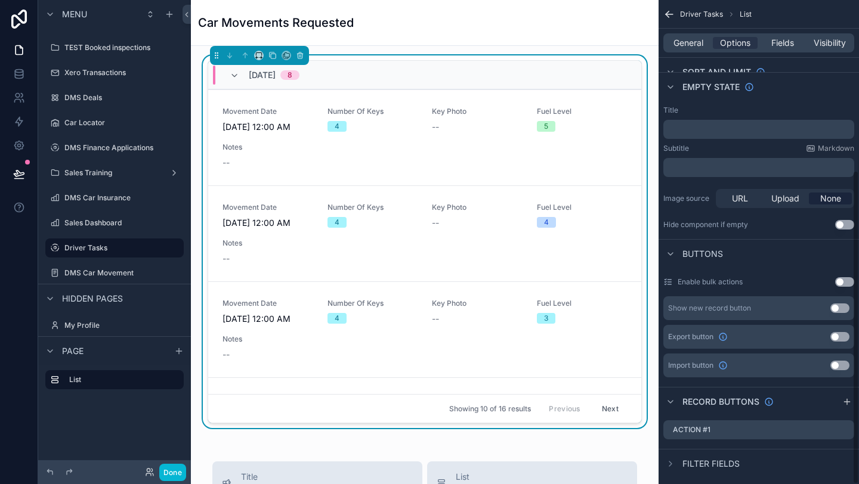
scroll to position [263, 0]
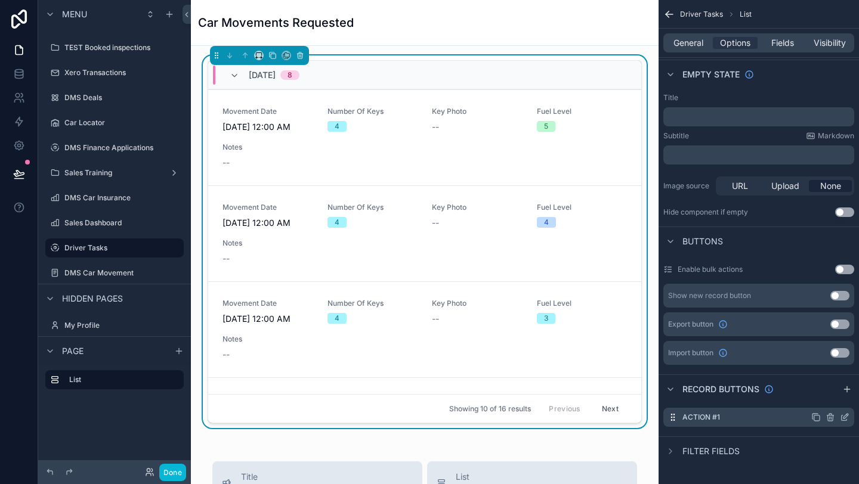
click at [848, 419] on icon "scrollable content" at bounding box center [845, 418] width 10 height 10
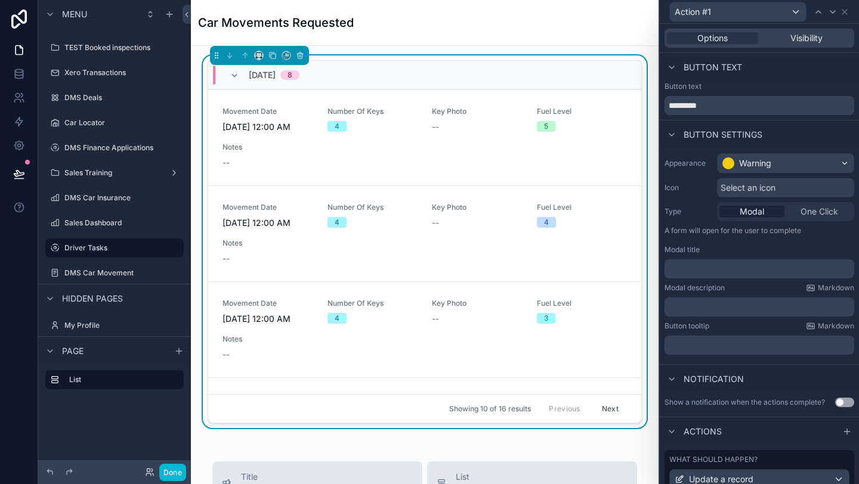
scroll to position [89, 0]
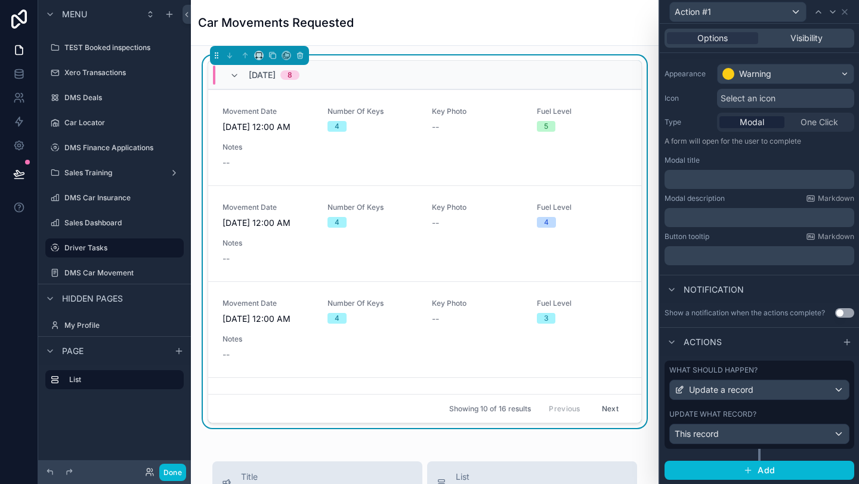
click at [772, 416] on div "Update what record?" at bounding box center [759, 415] width 180 height 10
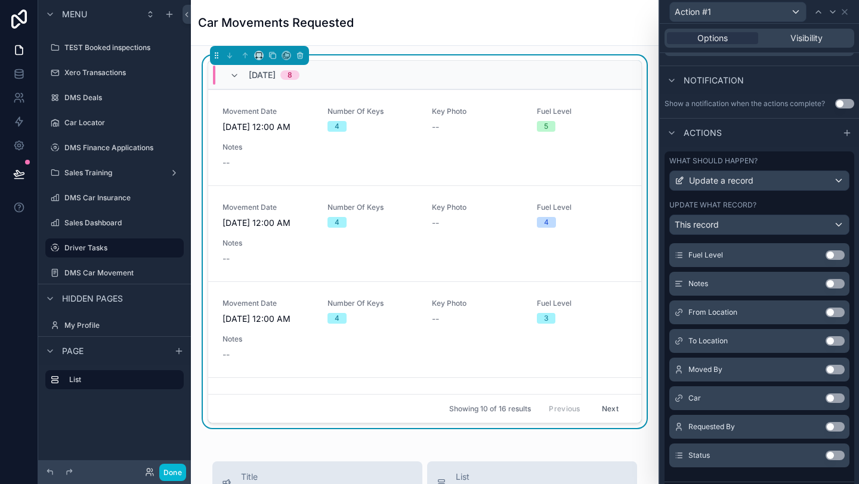
scroll to position [312, 0]
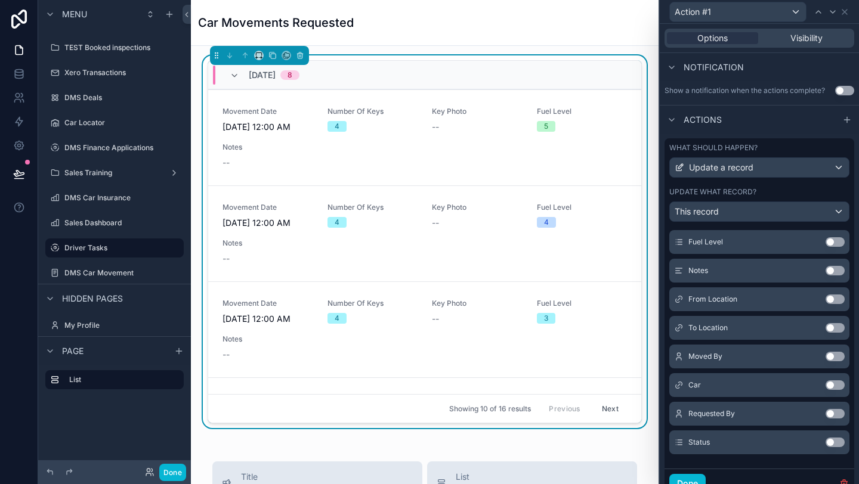
click at [836, 447] on div "Status Use setting" at bounding box center [759, 443] width 180 height 24
click at [832, 441] on button "Use setting" at bounding box center [834, 443] width 19 height 10
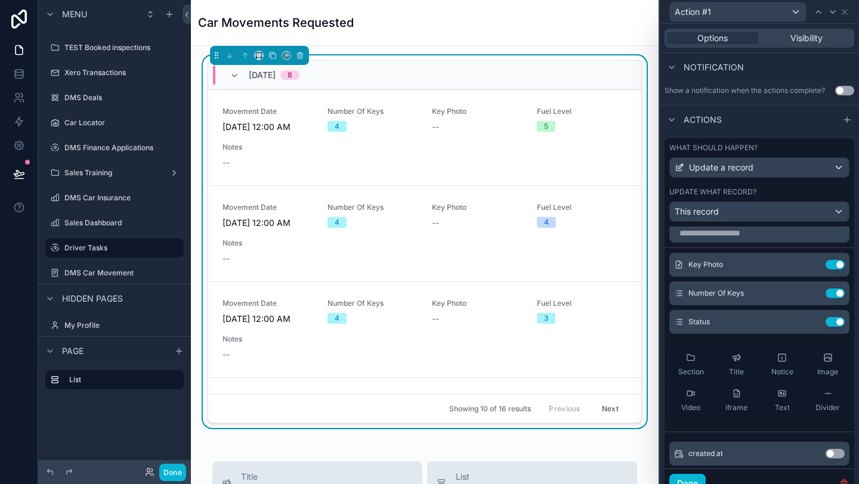
scroll to position [9, 0]
click at [808, 325] on div "Status Use setting" at bounding box center [759, 321] width 180 height 24
click at [808, 321] on icon at bounding box center [811, 321] width 10 height 10
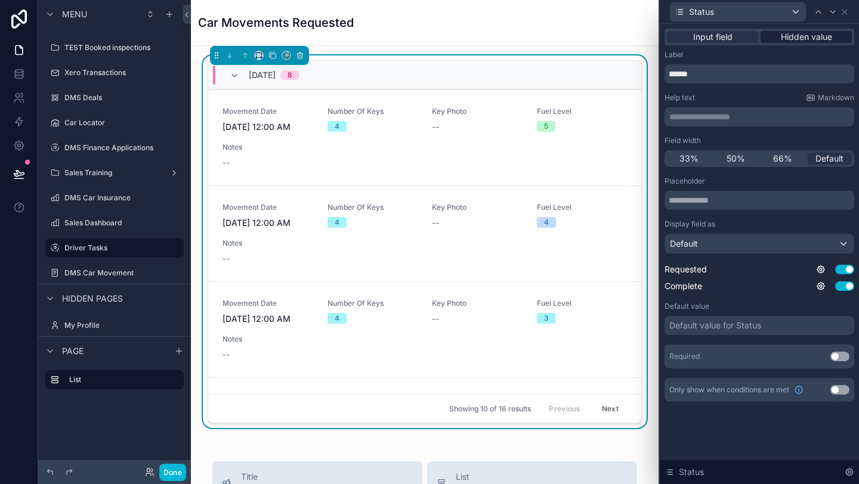
click at [805, 42] on span "Hidden value" at bounding box center [806, 37] width 51 height 12
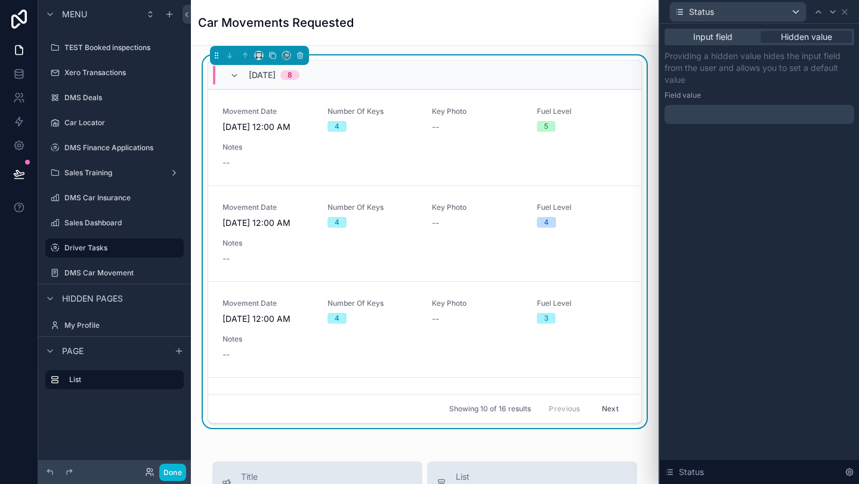
click at [780, 113] on div at bounding box center [759, 114] width 190 height 19
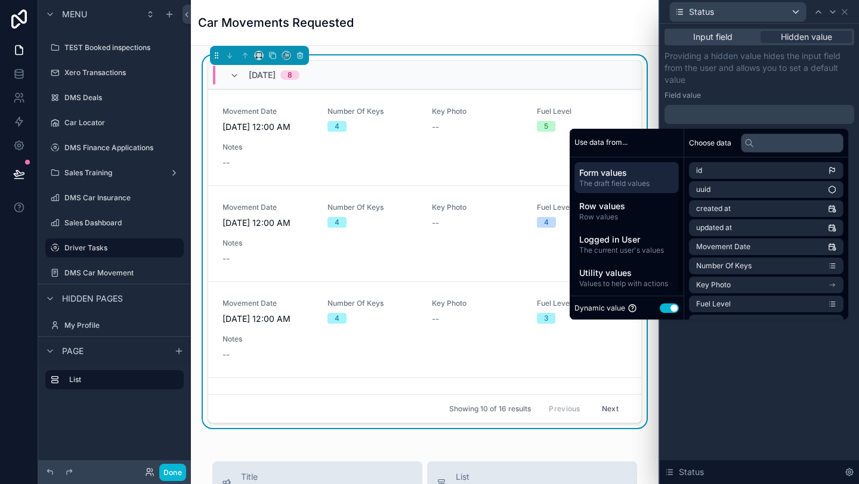
click at [670, 306] on button "Use setting" at bounding box center [669, 309] width 19 height 10
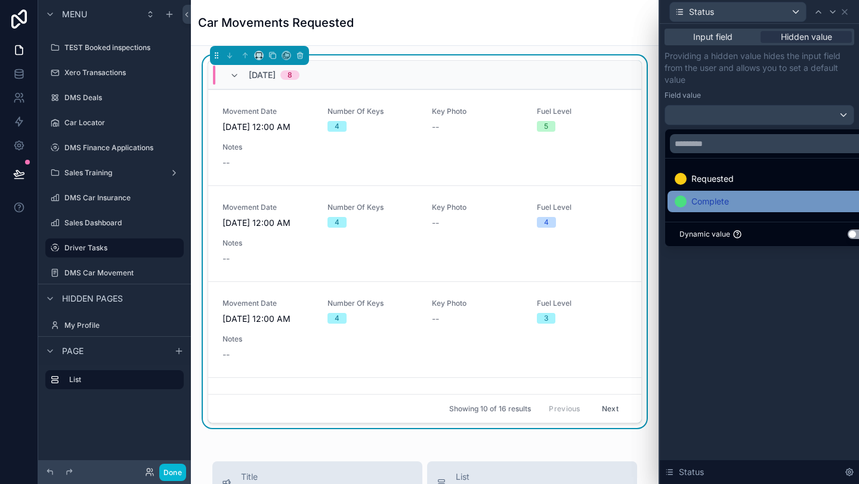
click at [755, 195] on div "Complete" at bounding box center [773, 201] width 197 height 14
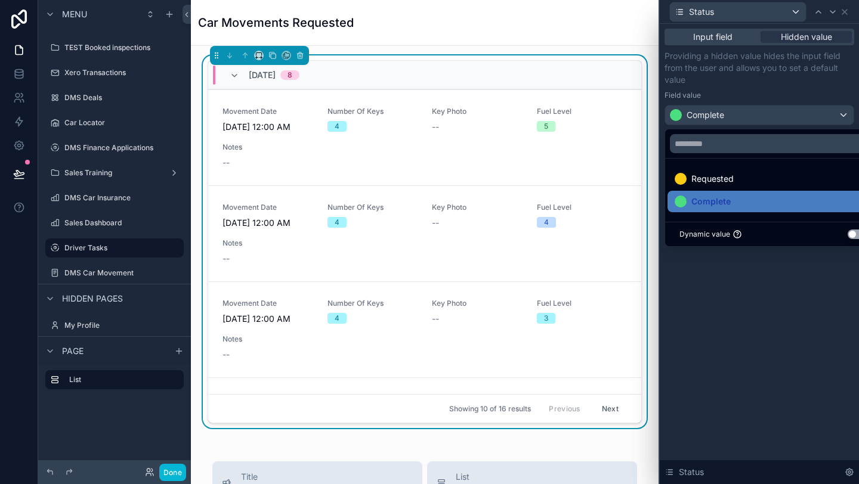
click at [744, 307] on div "Input field Hidden value Providing a hidden value hides the input field from th…" at bounding box center [759, 254] width 199 height 460
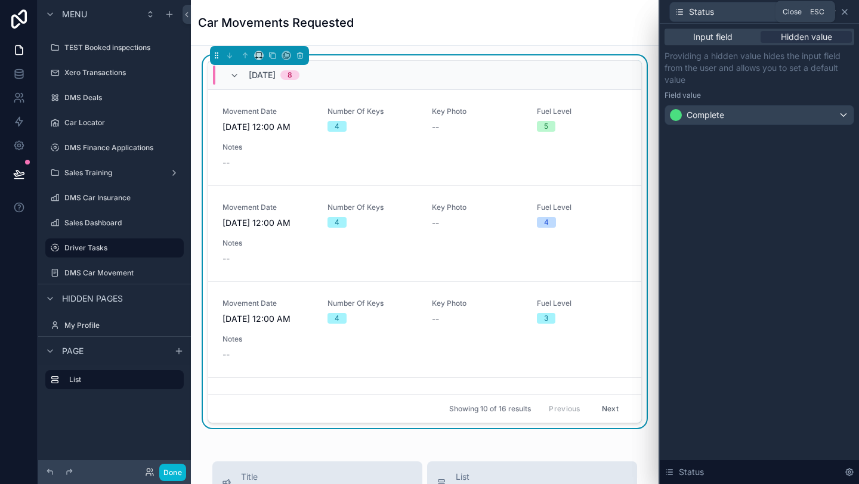
click at [845, 11] on icon at bounding box center [844, 12] width 5 height 5
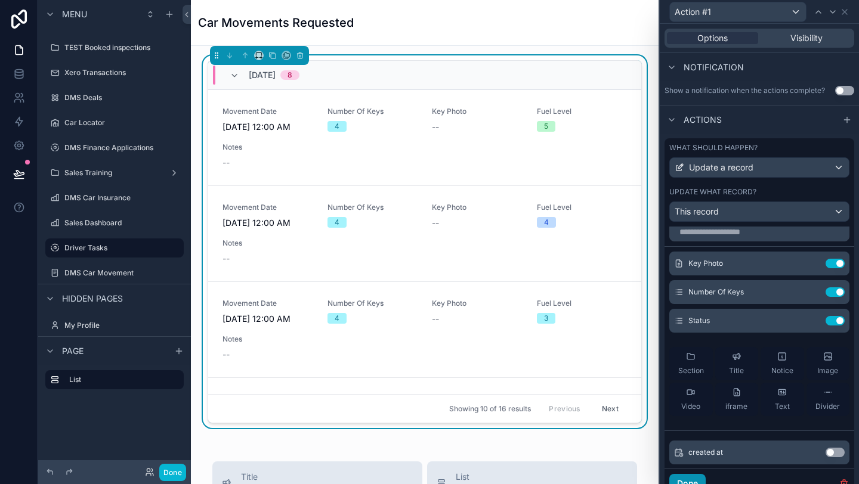
click at [692, 482] on button "Done" at bounding box center [687, 483] width 36 height 19
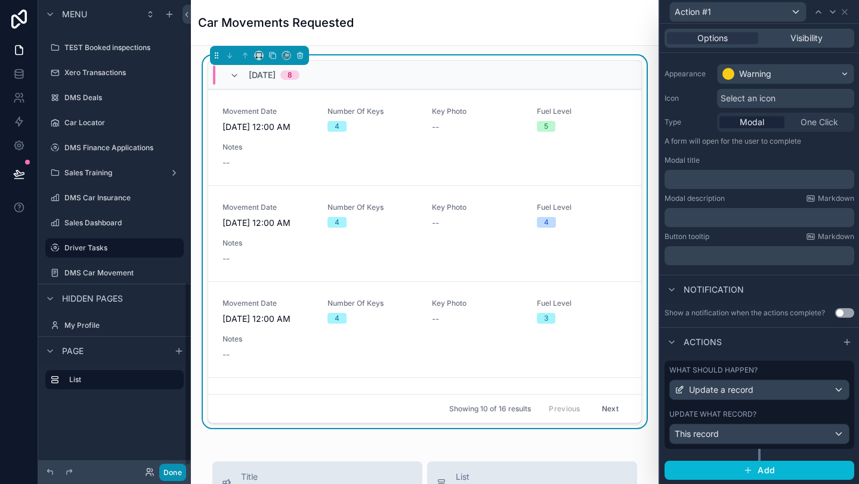
click at [168, 479] on button "Done" at bounding box center [172, 472] width 27 height 17
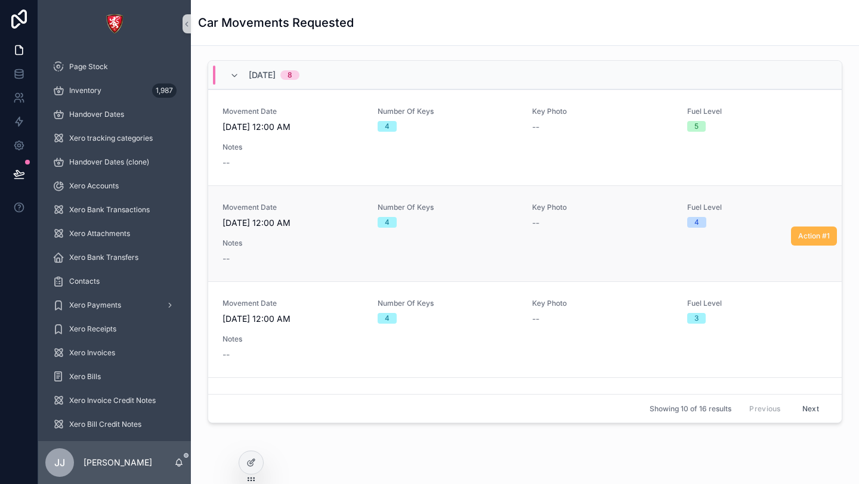
click at [814, 240] on span "Action #1" at bounding box center [814, 236] width 32 height 10
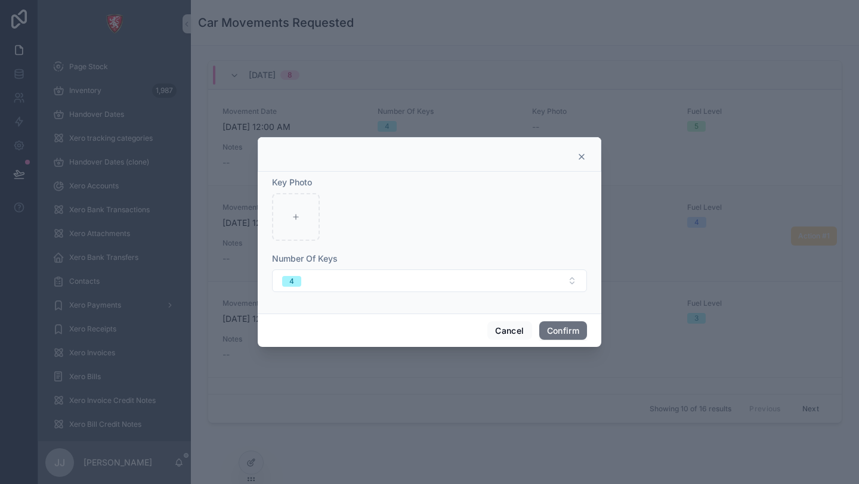
click at [584, 153] on icon at bounding box center [582, 157] width 10 height 10
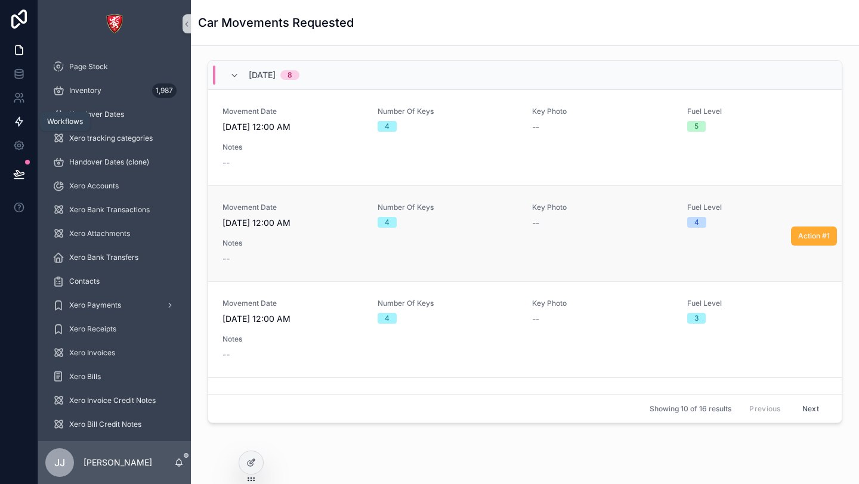
click at [19, 119] on icon at bounding box center [19, 122] width 7 height 9
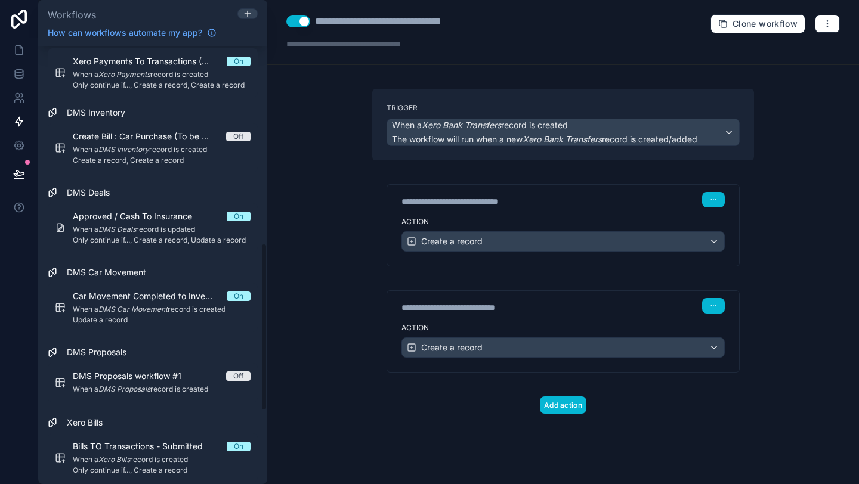
scroll to position [517, 0]
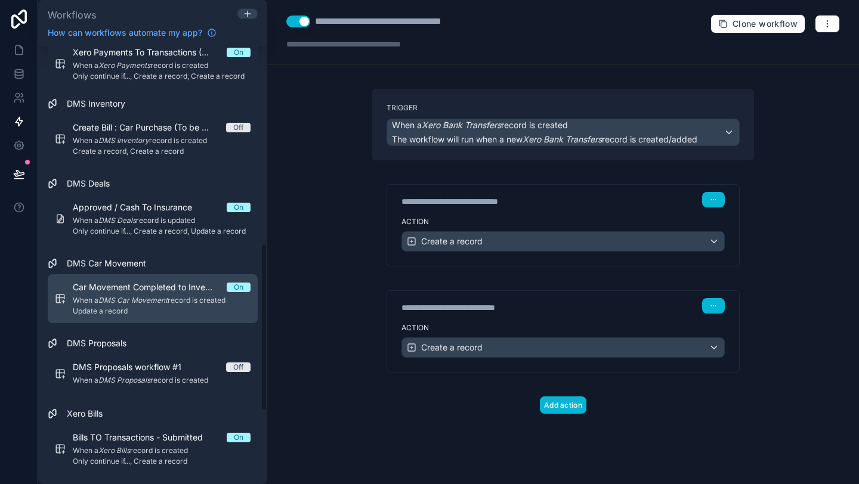
click at [160, 299] on em "DMS Car Movement" at bounding box center [132, 300] width 69 height 9
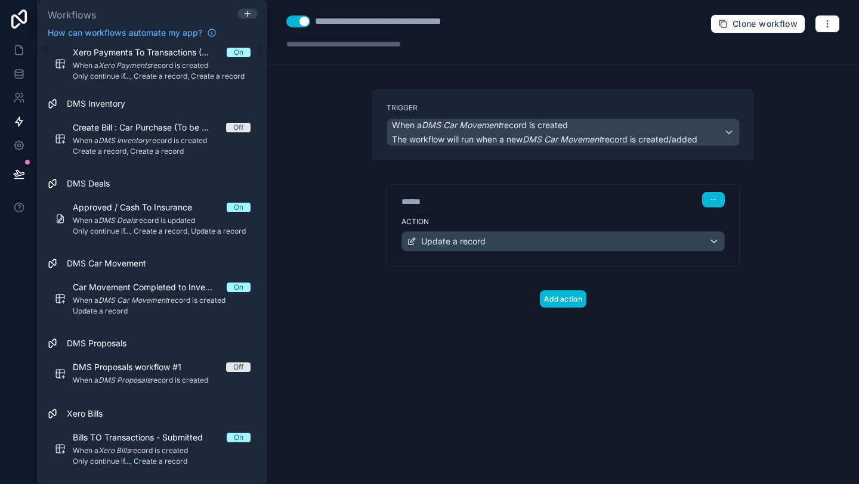
click at [504, 160] on div "****** Step 1 Action Update a record" at bounding box center [563, 213] width 382 height 106
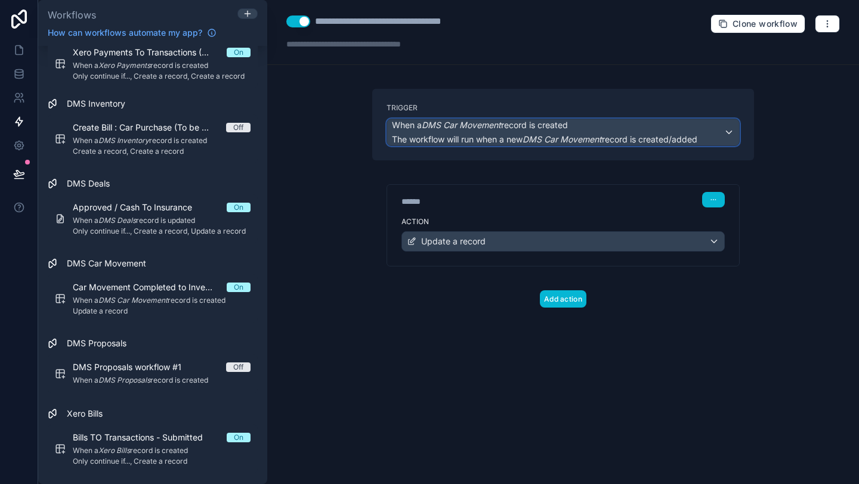
click at [654, 139] on span "The workflow will run when a new DMS Car Movement record is created/added" at bounding box center [544, 139] width 305 height 10
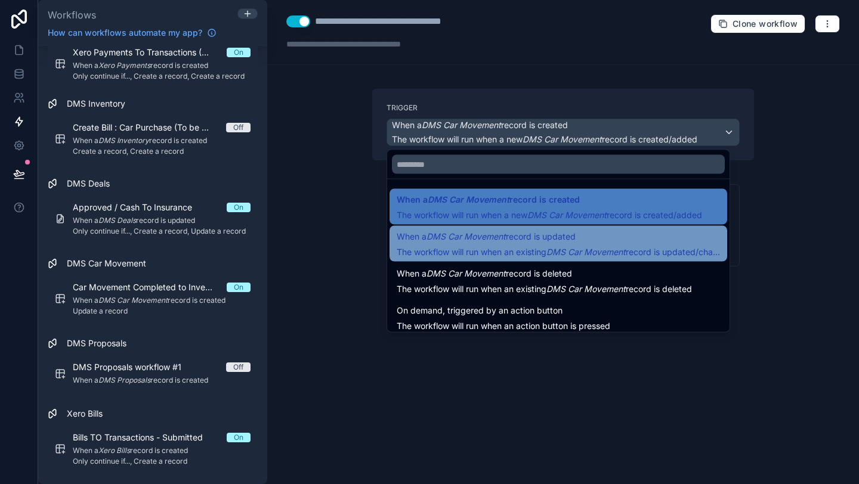
click at [603, 251] on em "DMS Car Movement" at bounding box center [585, 252] width 79 height 10
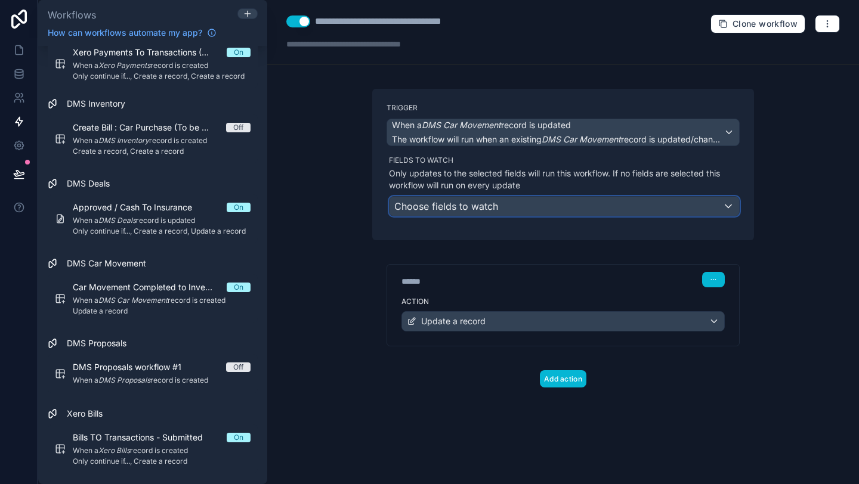
click at [514, 213] on div "Choose fields to watch" at bounding box center [564, 206] width 350 height 19
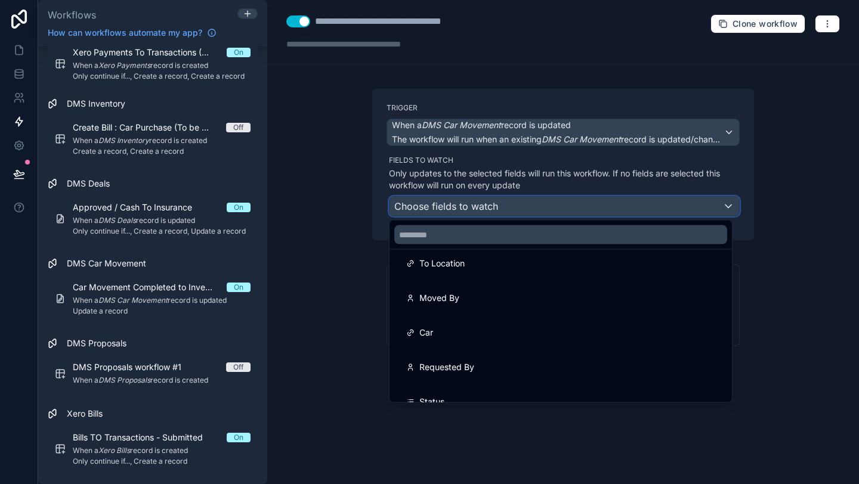
scroll to position [230, 0]
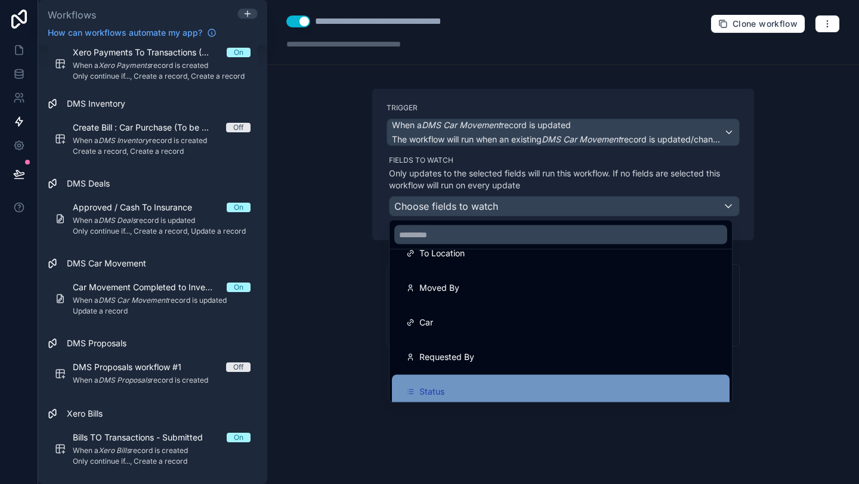
click at [488, 388] on div "Status" at bounding box center [560, 392] width 309 height 14
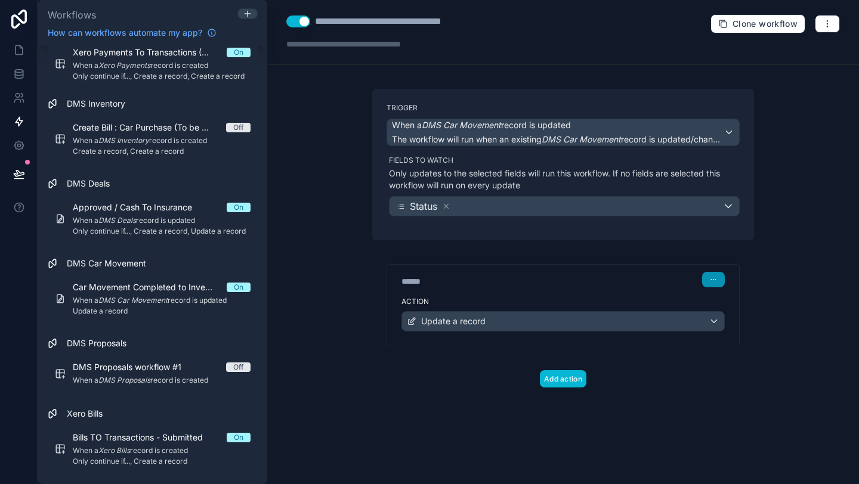
click at [714, 281] on icon "button" at bounding box center [713, 279] width 7 height 7
click at [623, 259] on div "****** Step 1 Action Update a record" at bounding box center [563, 293] width 382 height 106
click at [585, 245] on div "****** Step 1 Action Update a record" at bounding box center [563, 293] width 382 height 106
click at [562, 380] on button "Add action" at bounding box center [563, 378] width 47 height 17
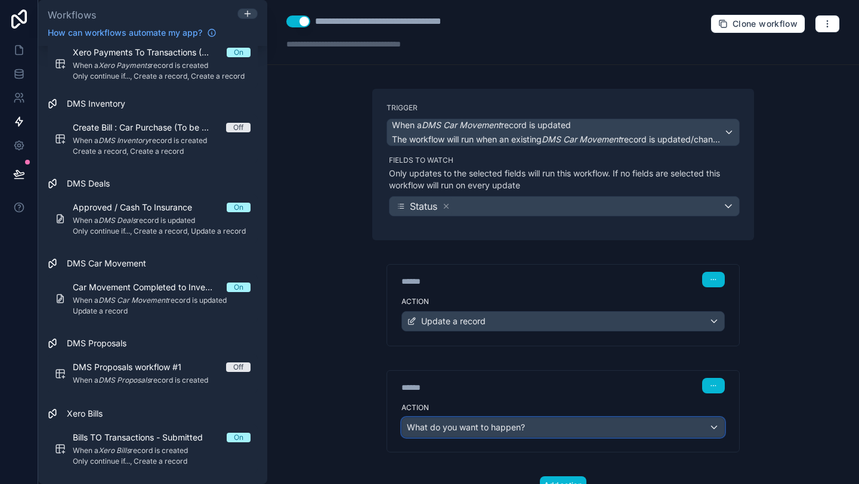
click at [531, 435] on div "What do you want to happen?" at bounding box center [563, 427] width 322 height 19
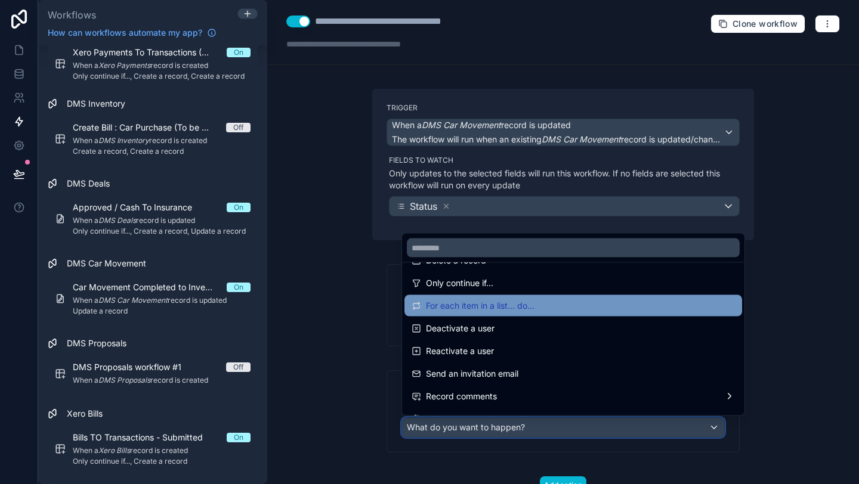
scroll to position [160, 0]
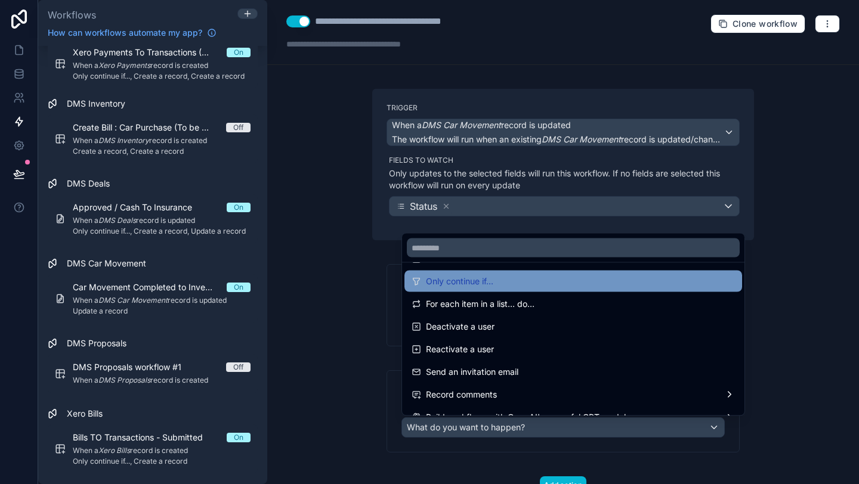
click at [466, 286] on span "Only continue if..." at bounding box center [459, 281] width 67 height 14
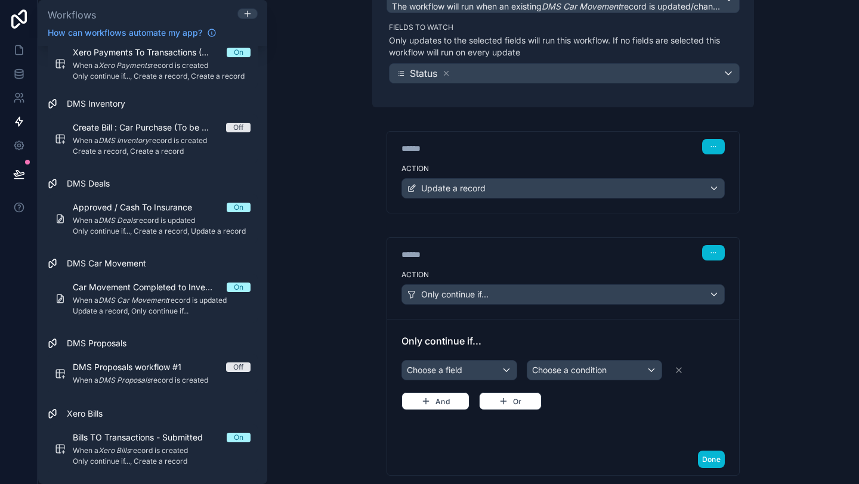
scroll to position [203, 0]
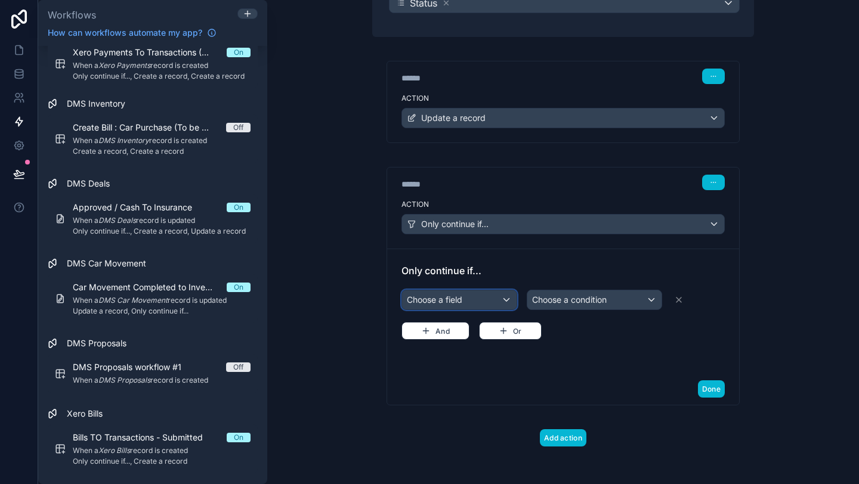
click at [465, 300] on div "Choose a field" at bounding box center [459, 299] width 115 height 19
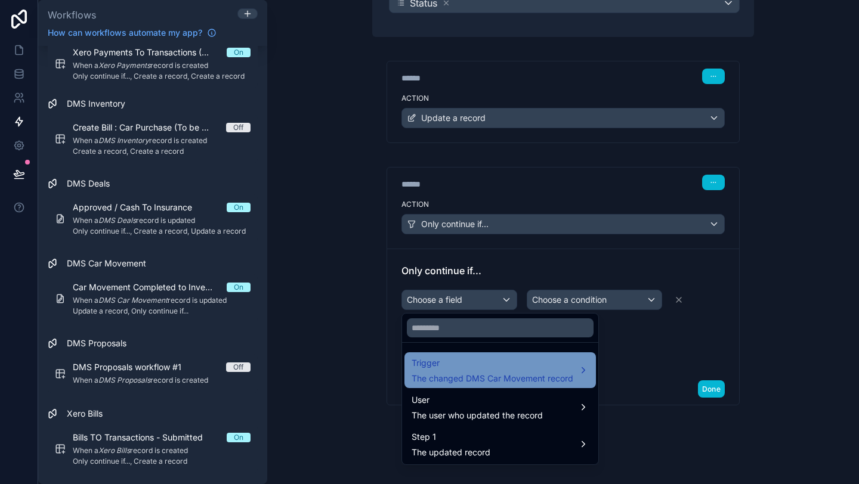
click at [527, 376] on span "The changed DMS Car Movement record" at bounding box center [493, 379] width 162 height 12
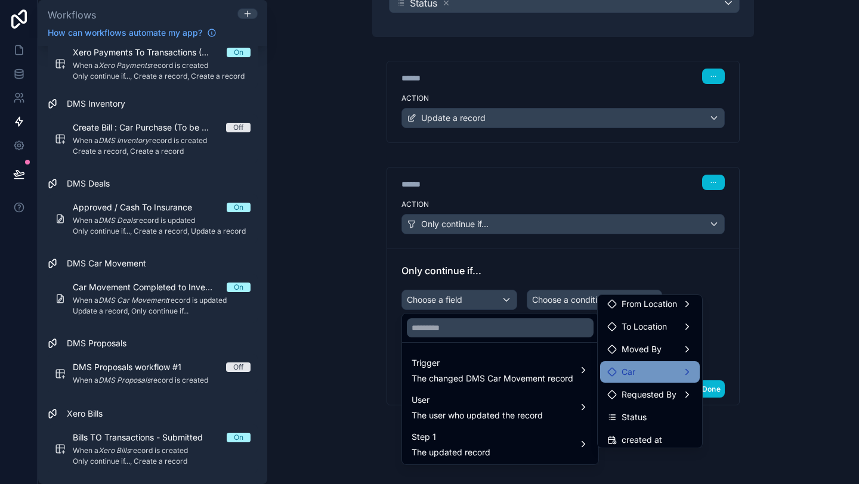
scroll to position [143, 0]
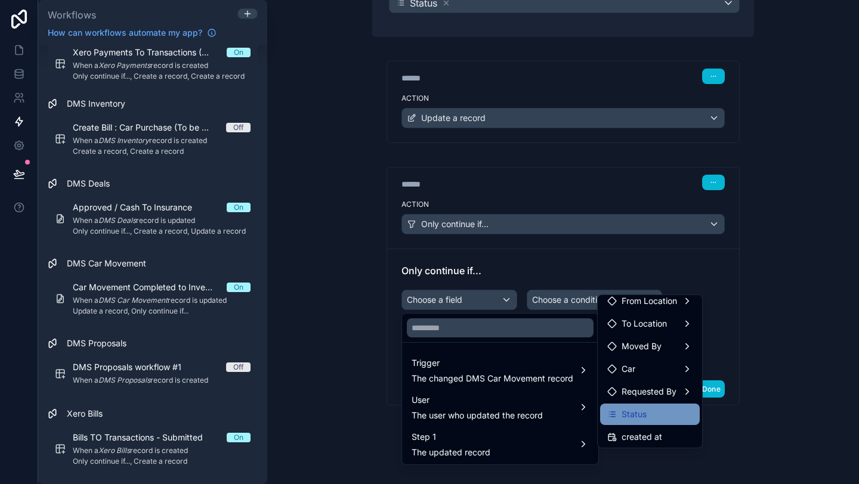
click at [631, 414] on span "Status" at bounding box center [634, 414] width 25 height 14
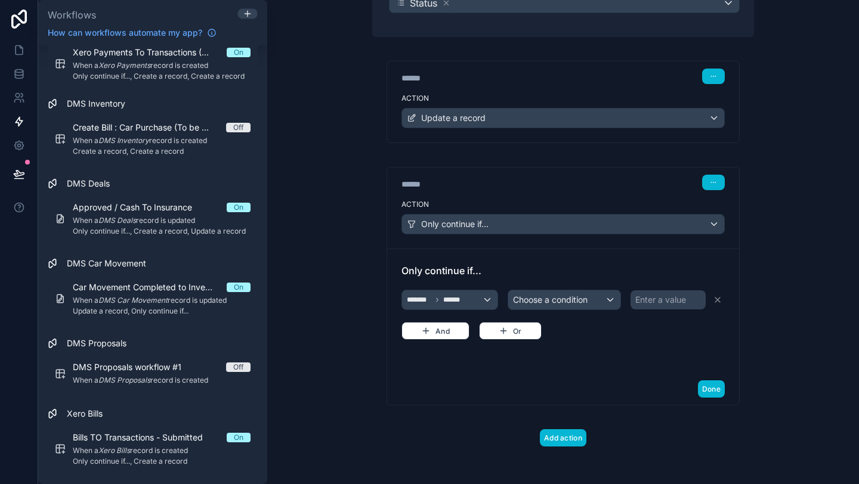
click at [604, 311] on div "******* ****** Choose a condition Enter a value And Or" at bounding box center [562, 313] width 323 height 52
click at [595, 302] on div "Choose a condition" at bounding box center [564, 299] width 112 height 19
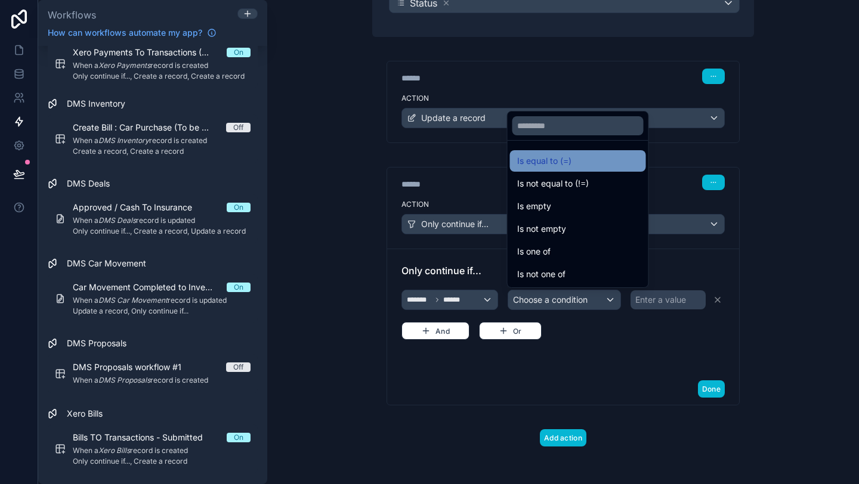
click at [574, 159] on div "Is equal to (=)" at bounding box center [578, 161] width 122 height 14
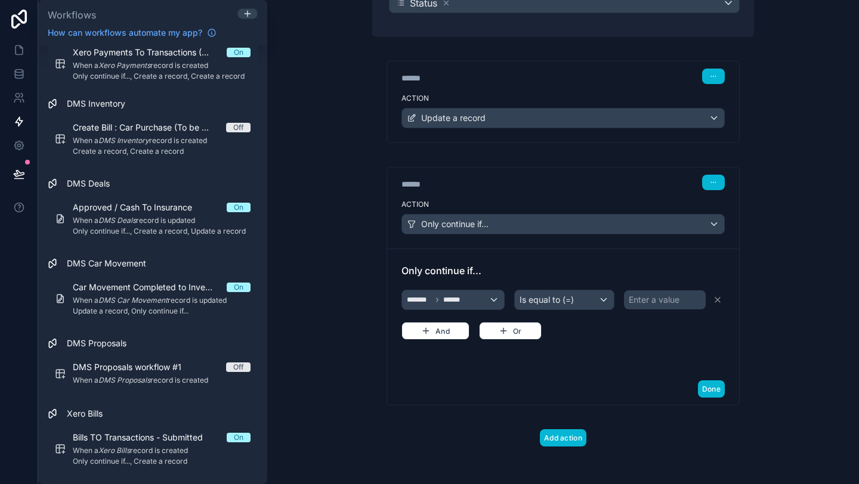
click at [642, 308] on div "Enter a value" at bounding box center [665, 299] width 82 height 19
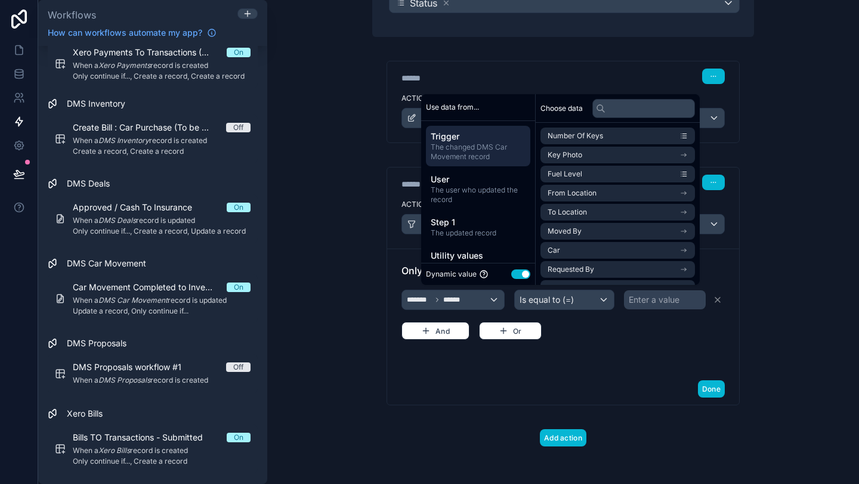
click at [642, 307] on div "Enter a value" at bounding box center [665, 299] width 82 height 19
click at [511, 276] on button "Use setting" at bounding box center [520, 275] width 19 height 10
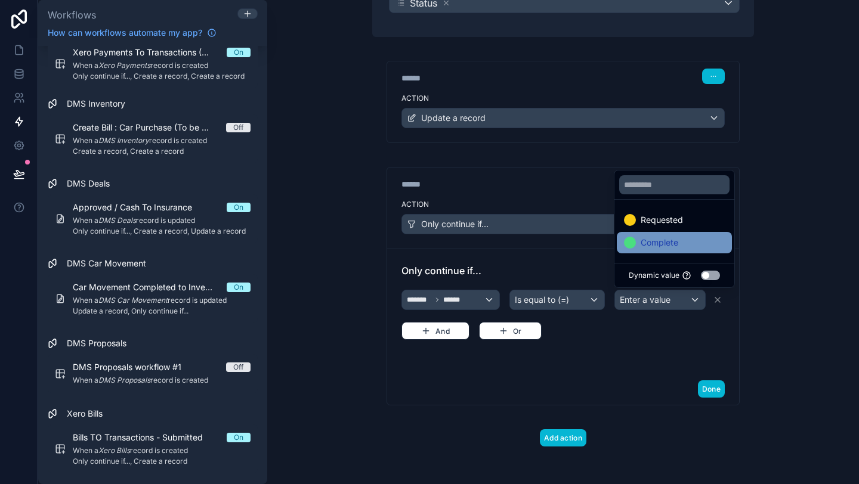
click at [639, 239] on div "Complete" at bounding box center [651, 243] width 54 height 14
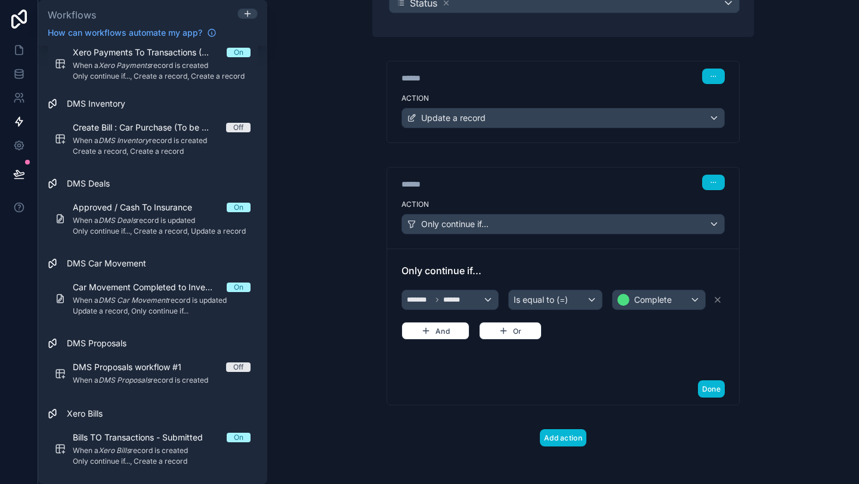
click at [626, 375] on div "Done" at bounding box center [563, 389] width 352 height 32
drag, startPoint x: 666, startPoint y: 76, endPoint x: 636, endPoint y: 117, distance: 50.3
click at [633, 118] on div "****** Step 1 Action Update a record" at bounding box center [563, 101] width 352 height 81
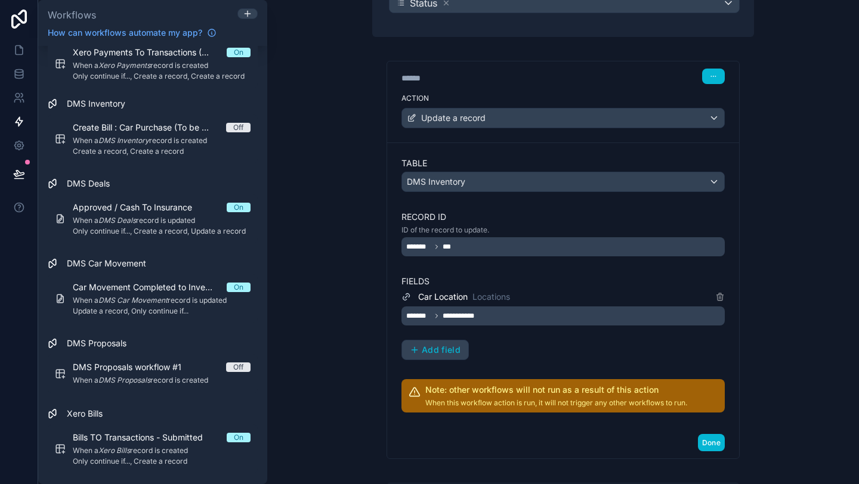
click at [668, 90] on div "Action Update a record" at bounding box center [563, 116] width 352 height 54
click at [716, 81] on button "button" at bounding box center [713, 77] width 23 height 16
click at [721, 120] on button "Delete" at bounding box center [742, 121] width 82 height 19
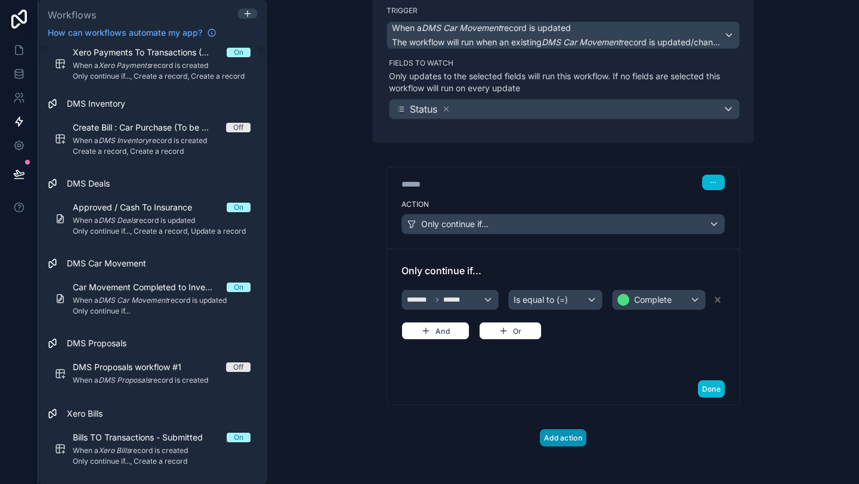
click at [571, 439] on button "Add action" at bounding box center [563, 437] width 47 height 17
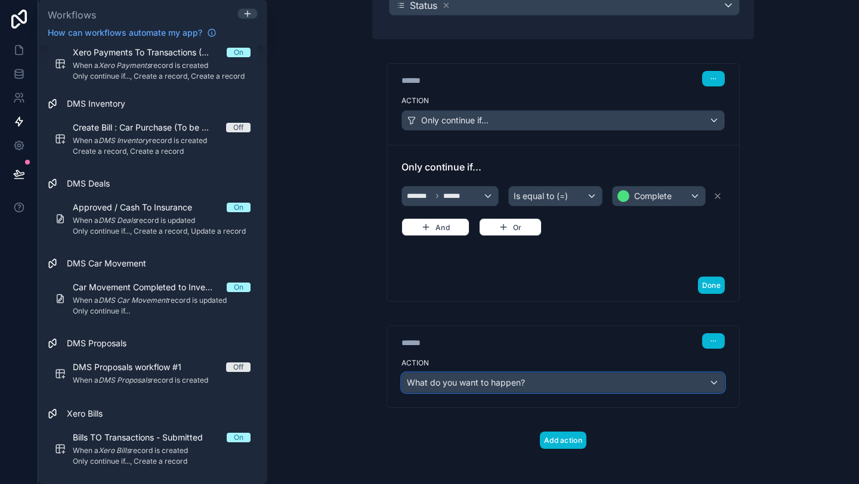
click at [549, 384] on div "What do you want to happen?" at bounding box center [563, 382] width 322 height 19
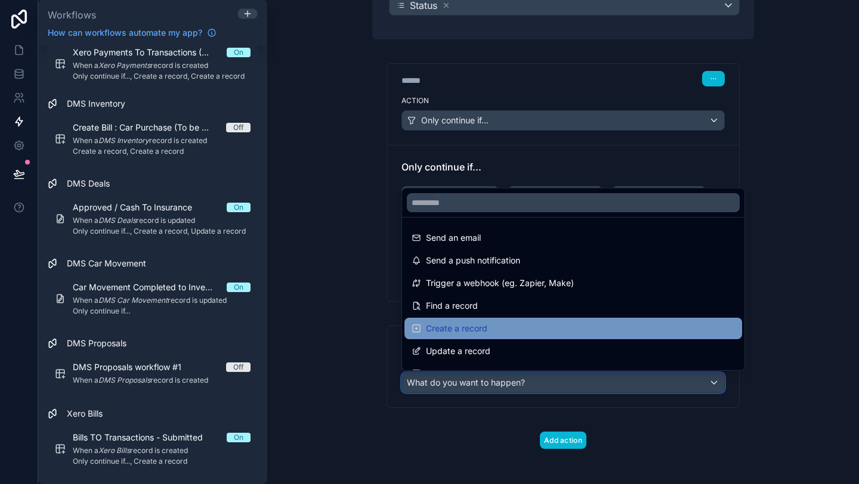
scroll to position [10, 0]
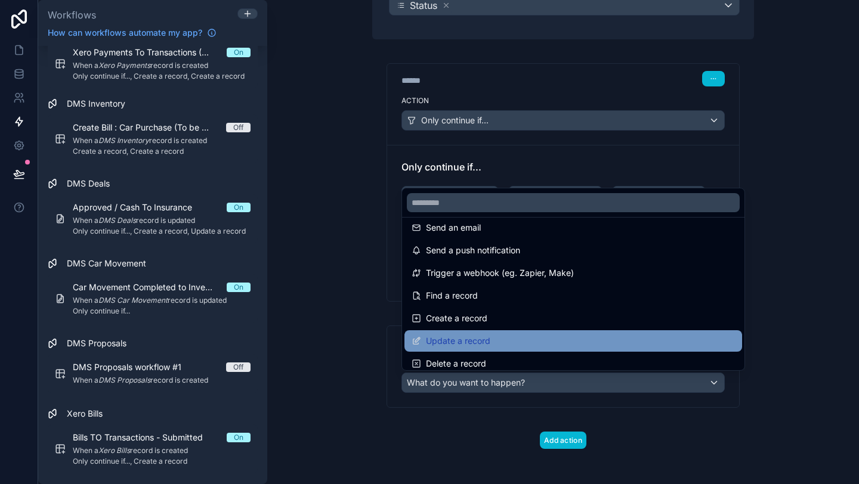
click at [553, 348] on div "Update a record" at bounding box center [573, 340] width 338 height 21
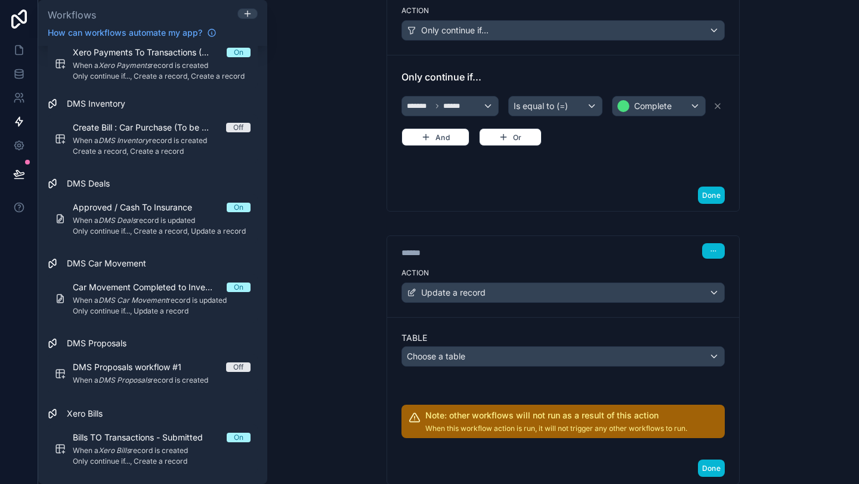
scroll to position [309, 0]
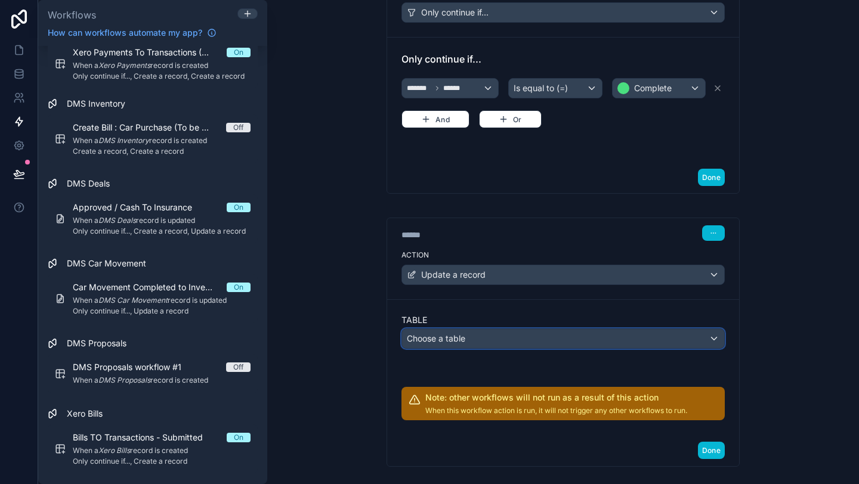
click at [553, 341] on div "Choose a table" at bounding box center [563, 338] width 322 height 19
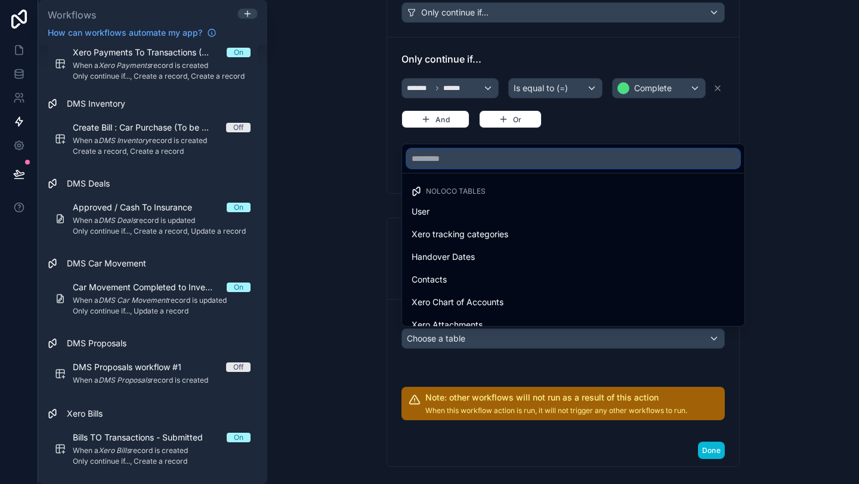
click at [507, 160] on input "text" at bounding box center [573, 158] width 333 height 19
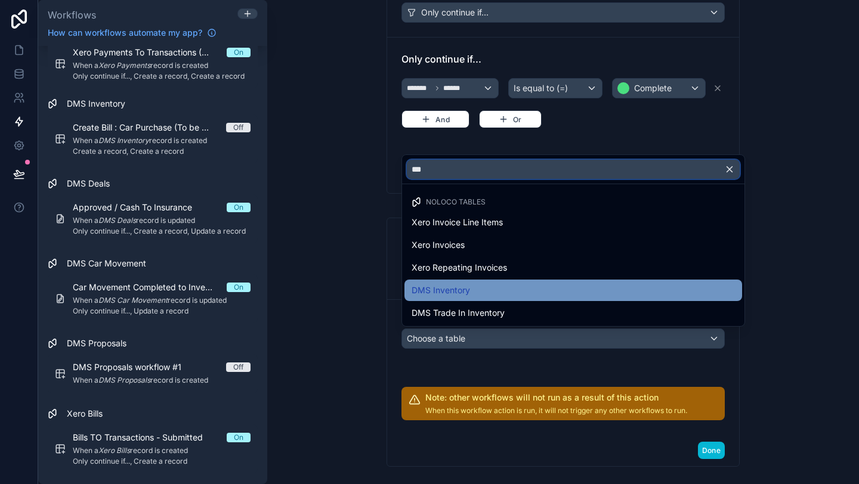
type input "***"
click at [534, 283] on div "DMS Inventory" at bounding box center [573, 290] width 323 height 14
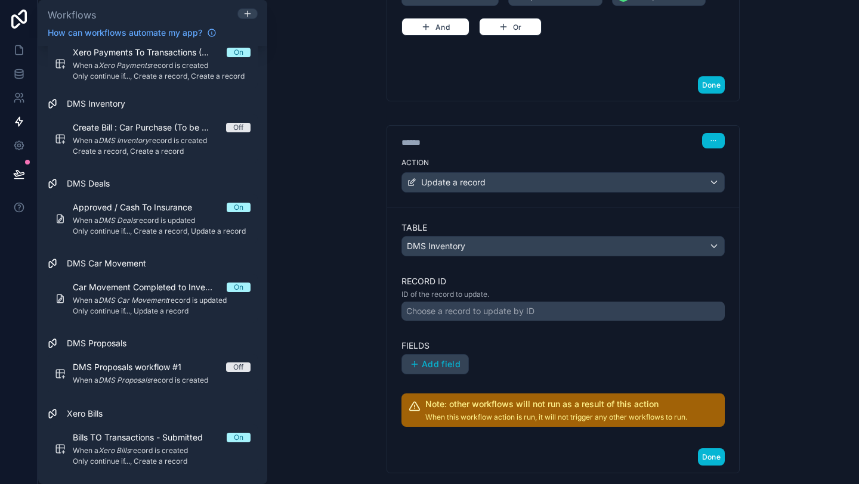
scroll to position [402, 0]
click at [533, 308] on div "Choose a record to update by ID" at bounding box center [470, 311] width 128 height 12
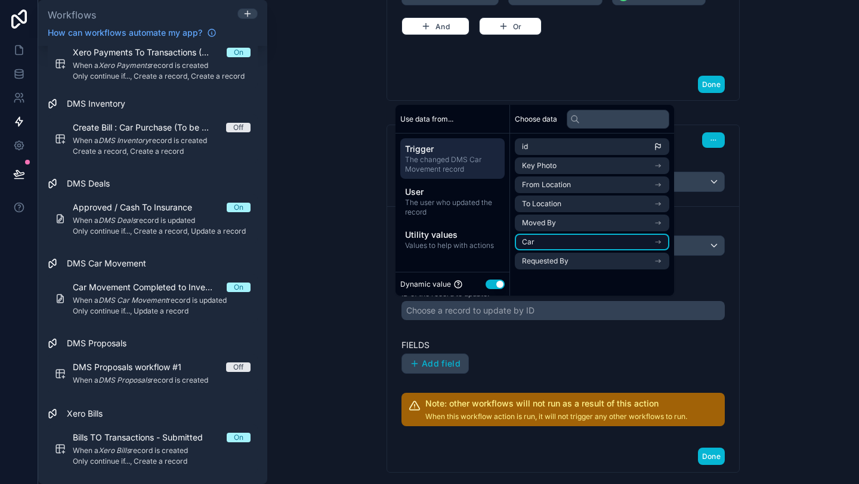
click at [543, 240] on li "Car" at bounding box center [592, 242] width 154 height 17
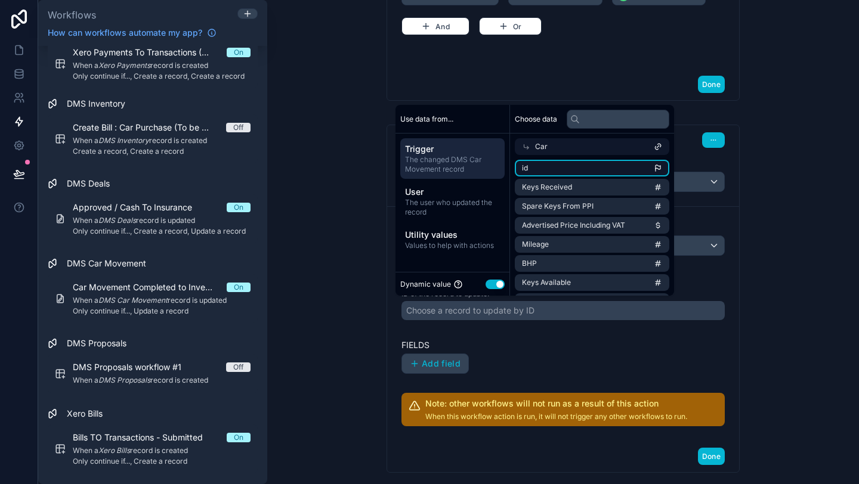
click at [540, 170] on li "id" at bounding box center [592, 168] width 154 height 17
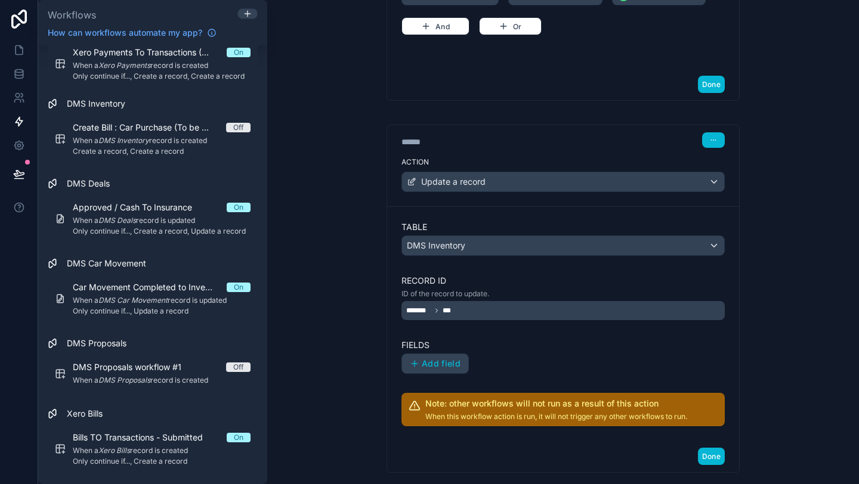
click at [487, 350] on label "Fields" at bounding box center [562, 345] width 323 height 12
click at [441, 369] on button "Add field" at bounding box center [435, 363] width 66 height 19
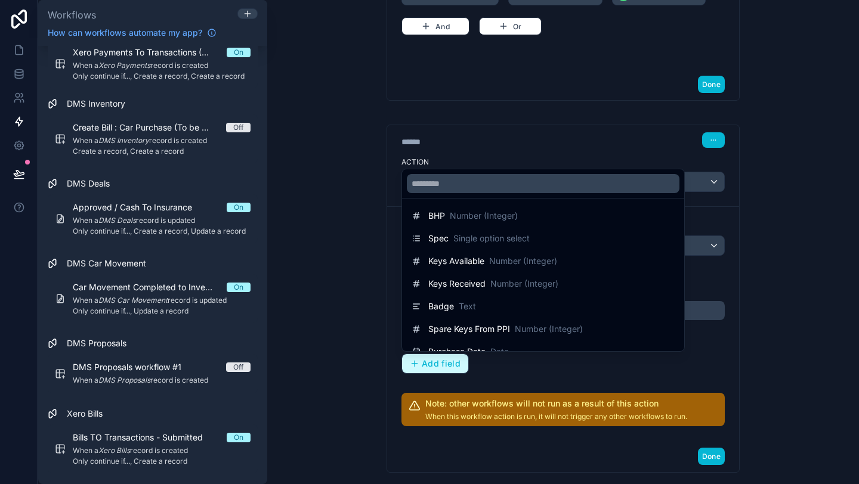
scroll to position [442, 0]
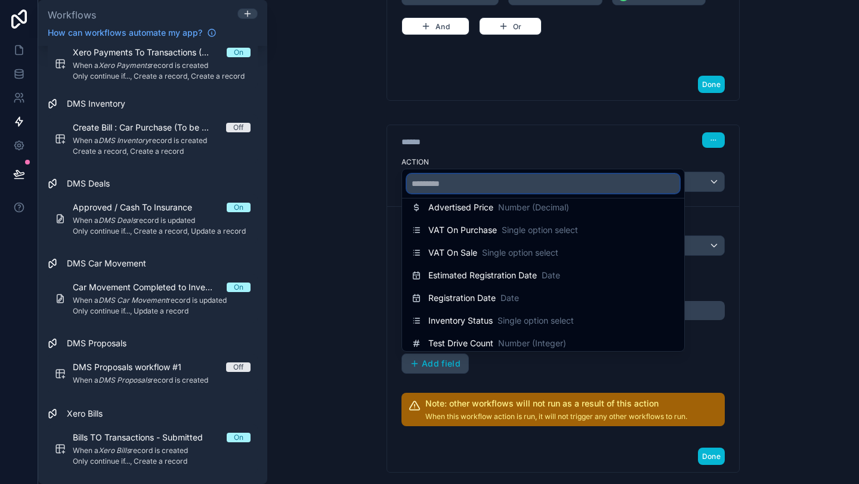
click at [475, 181] on input "text" at bounding box center [543, 183] width 273 height 19
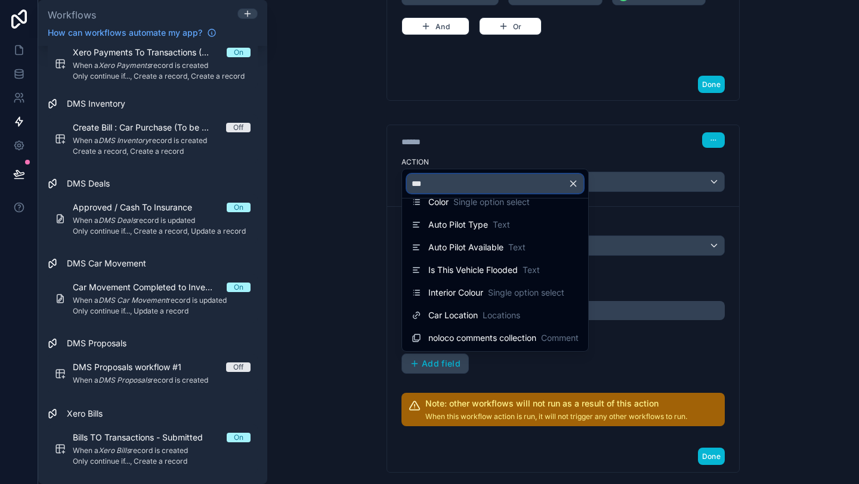
scroll to position [0, 0]
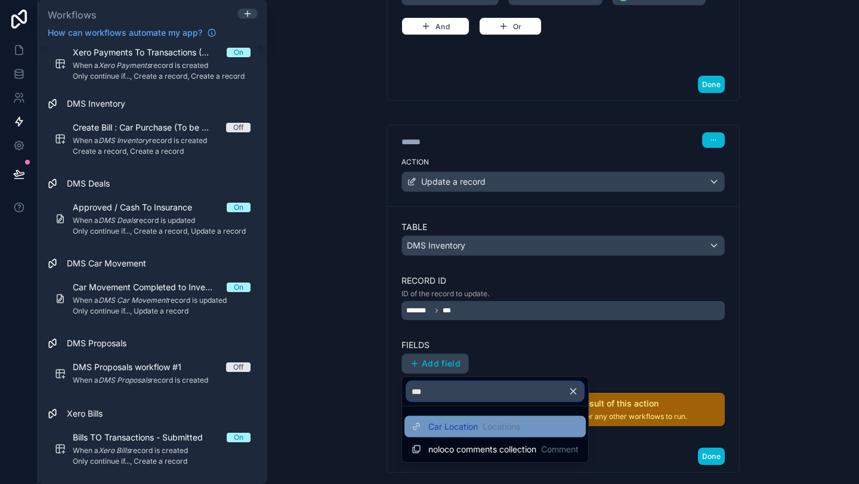
type input "***"
click at [493, 431] on span "Locations" at bounding box center [502, 427] width 38 height 12
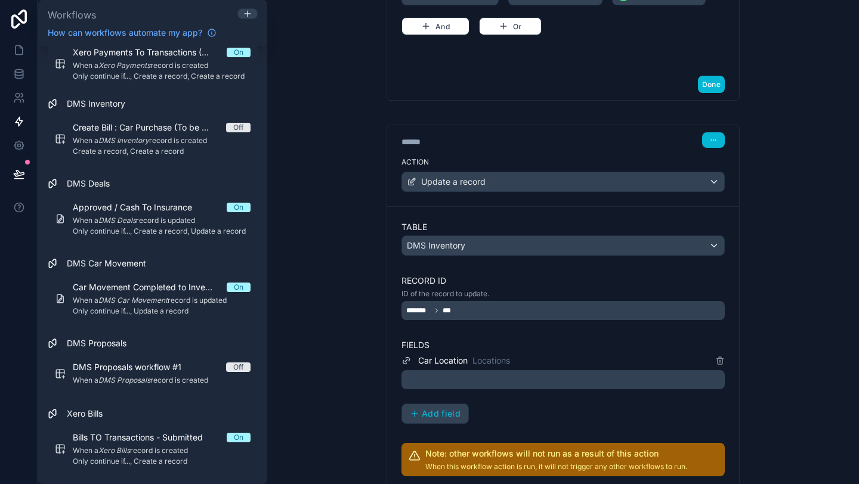
click at [507, 372] on div at bounding box center [562, 379] width 323 height 19
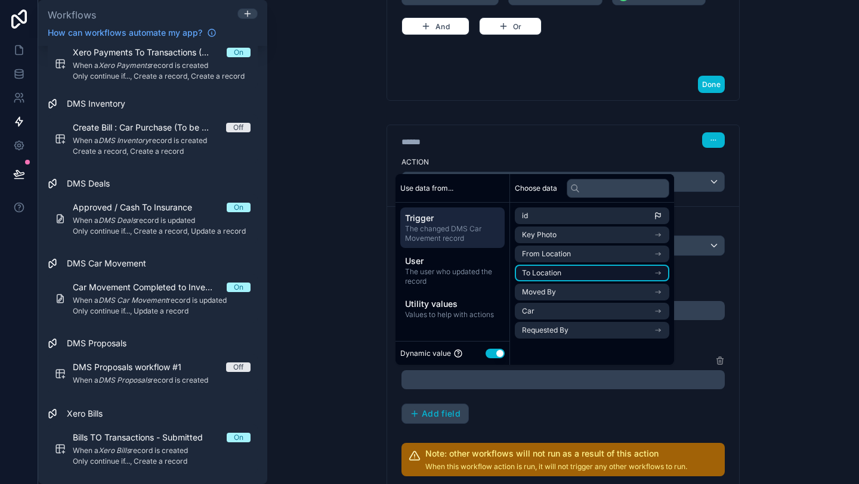
click at [562, 273] on li "To Location" at bounding box center [592, 273] width 154 height 17
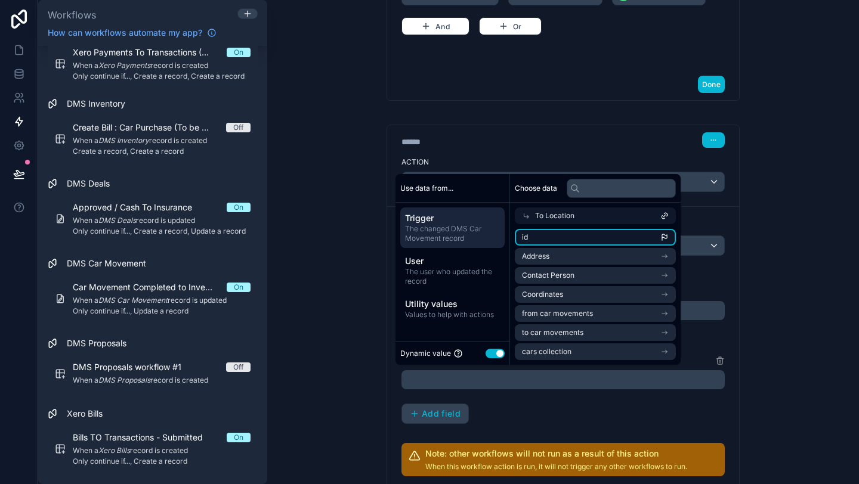
click at [557, 240] on li "id" at bounding box center [595, 237] width 161 height 17
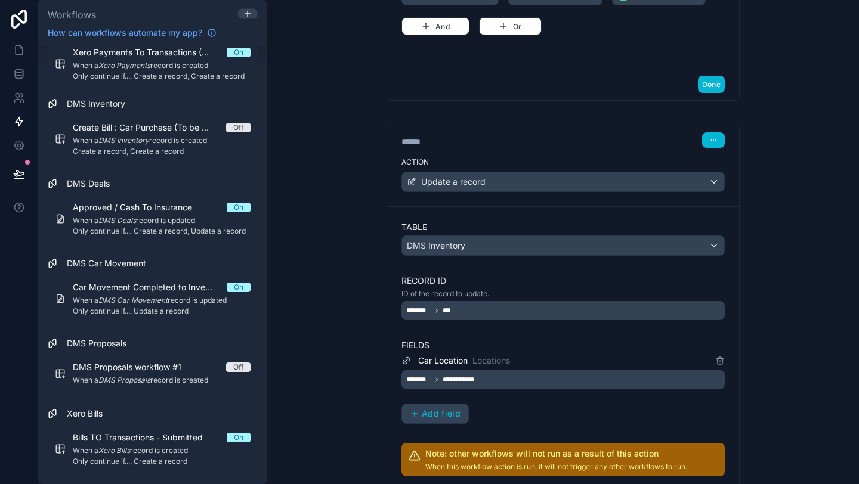
click at [559, 409] on div "**********" at bounding box center [562, 389] width 323 height 70
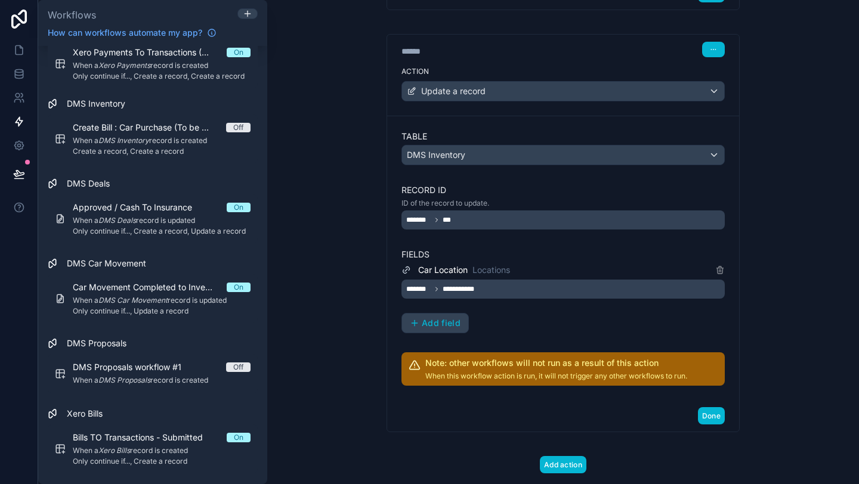
scroll to position [496, 0]
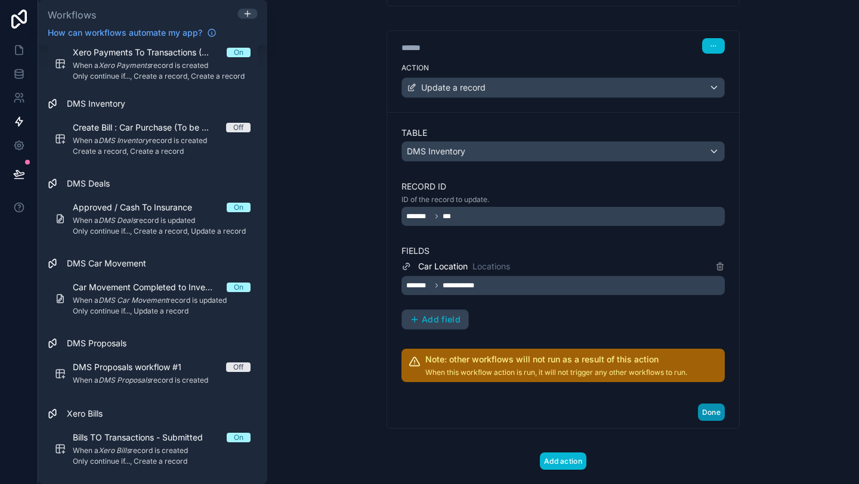
click at [710, 412] on button "Done" at bounding box center [711, 412] width 27 height 17
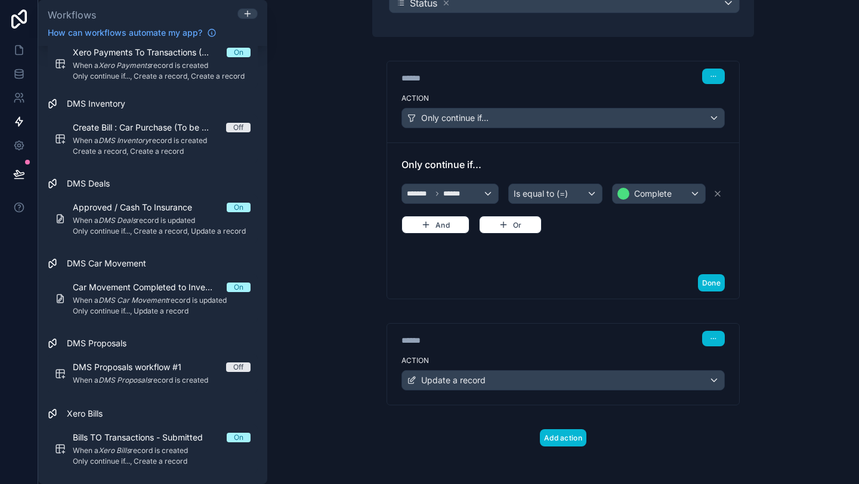
scroll to position [0, 0]
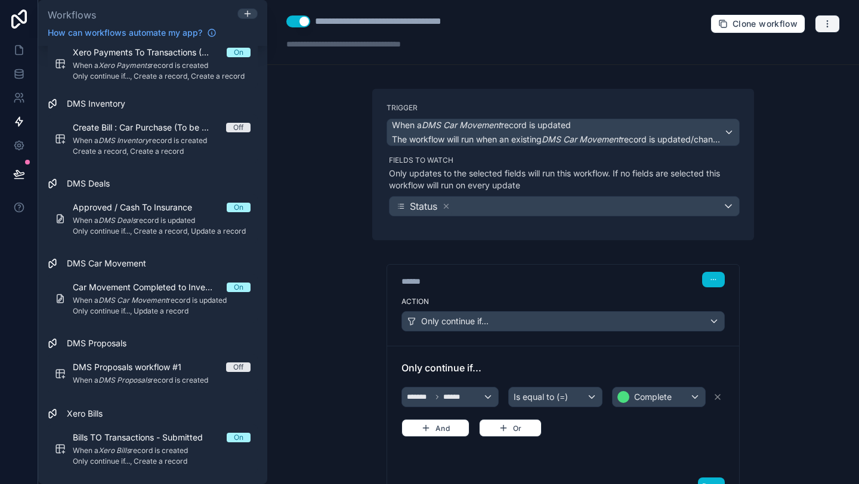
click at [828, 25] on icon "button" at bounding box center [828, 24] width 10 height 10
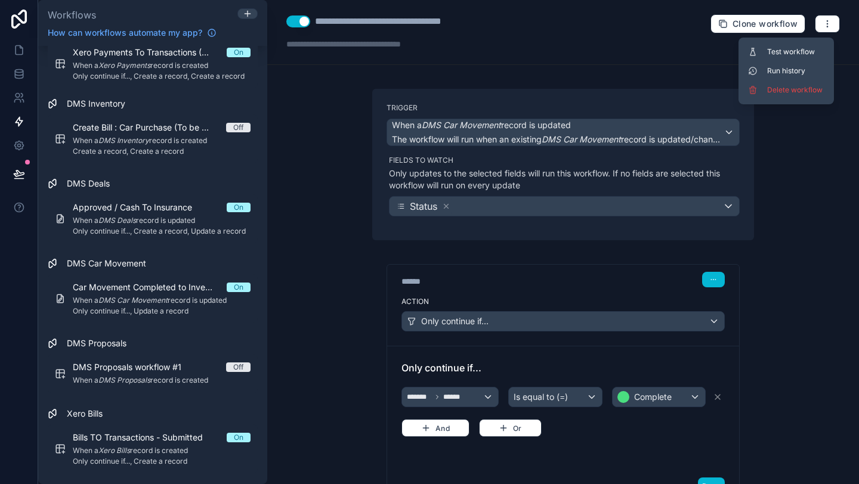
click at [341, 190] on div "**********" at bounding box center [563, 242] width 592 height 484
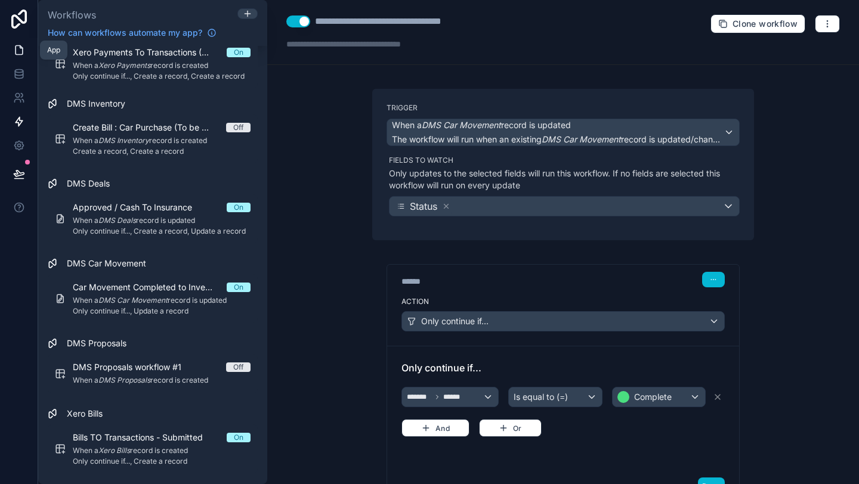
click at [14, 55] on icon at bounding box center [19, 50] width 12 height 12
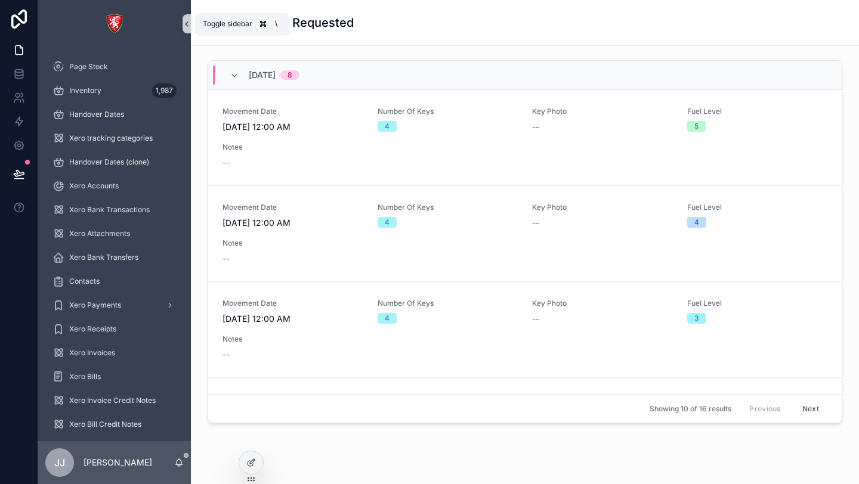
click at [188, 23] on icon "scrollable content" at bounding box center [187, 24] width 8 height 9
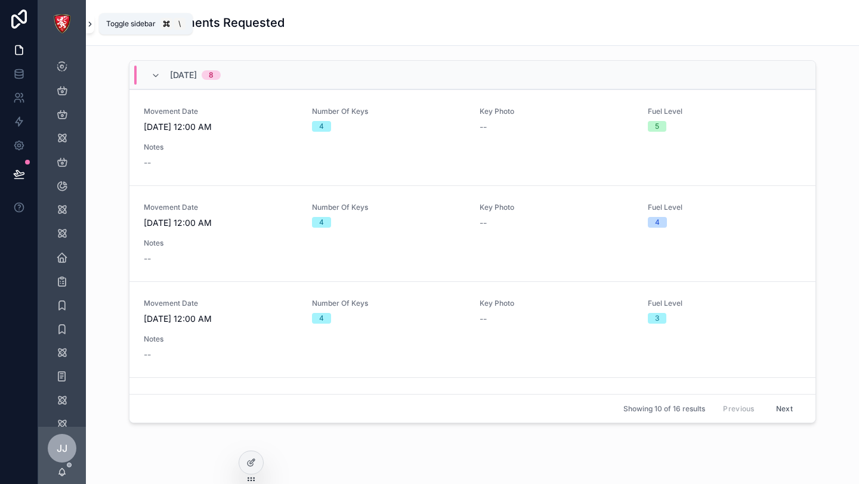
click at [88, 27] on icon "scrollable content" at bounding box center [90, 24] width 8 height 9
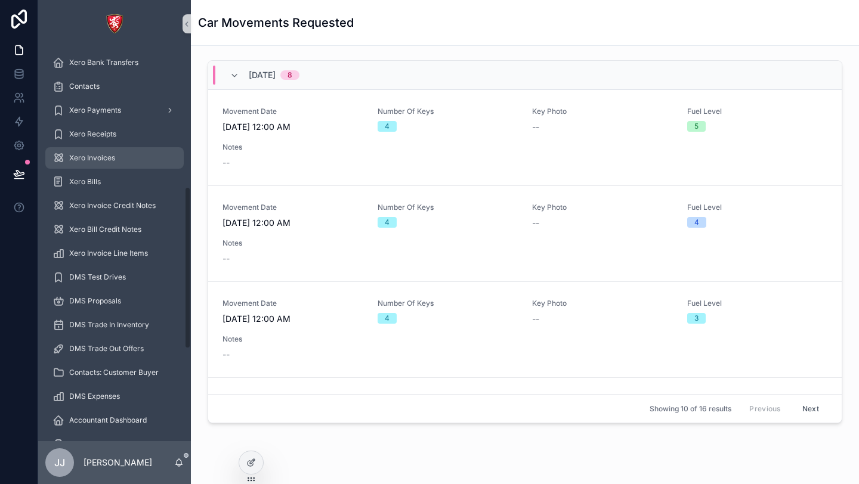
scroll to position [558, 0]
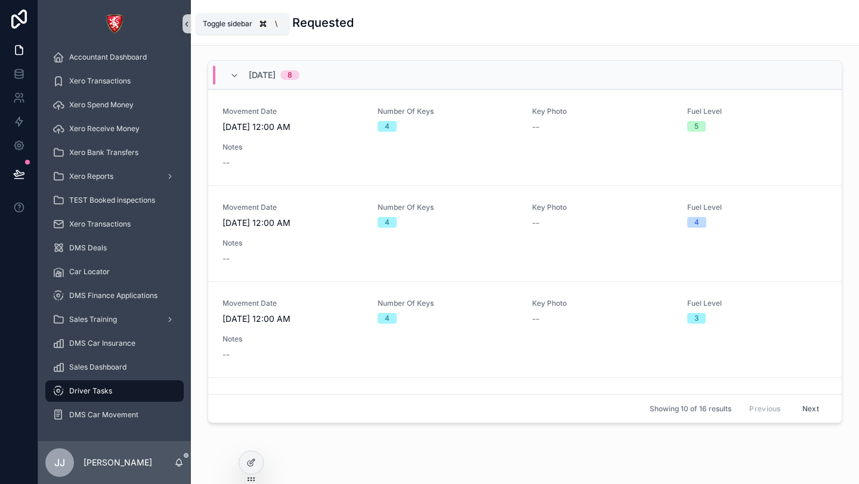
click at [186, 26] on icon "scrollable content" at bounding box center [187, 24] width 8 height 9
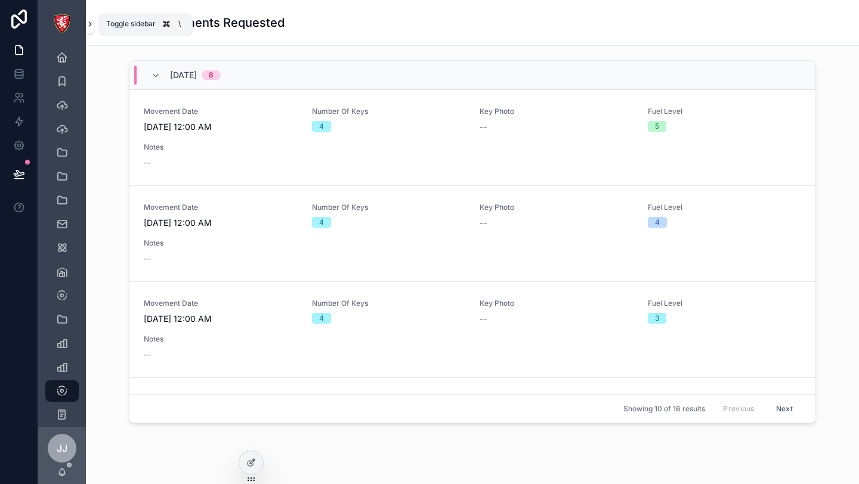
click at [90, 25] on icon "scrollable content" at bounding box center [90, 24] width 8 height 9
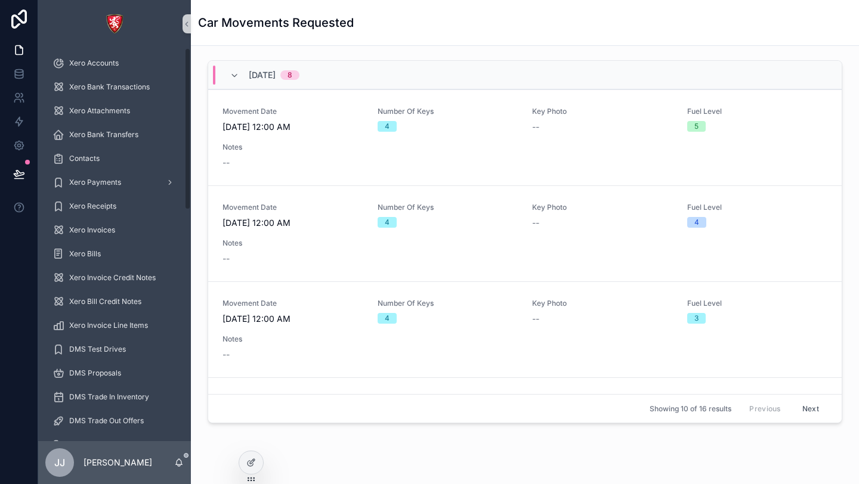
scroll to position [0, 0]
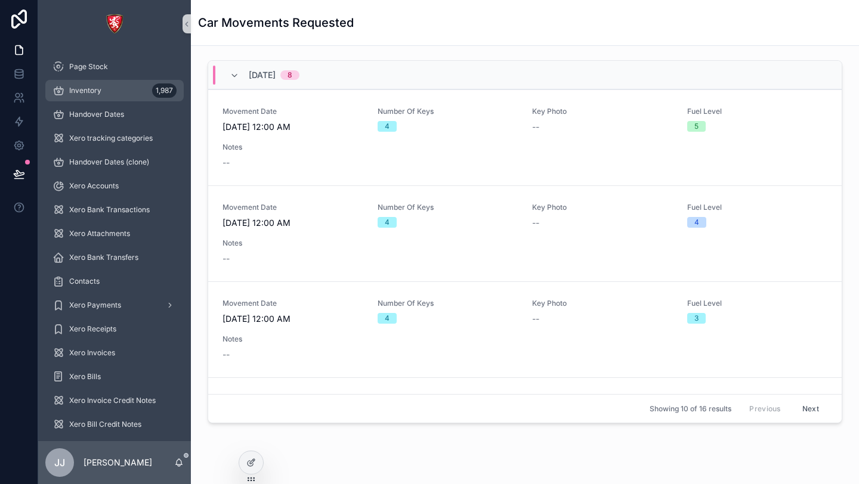
click at [98, 89] on span "Inventory" at bounding box center [85, 91] width 32 height 10
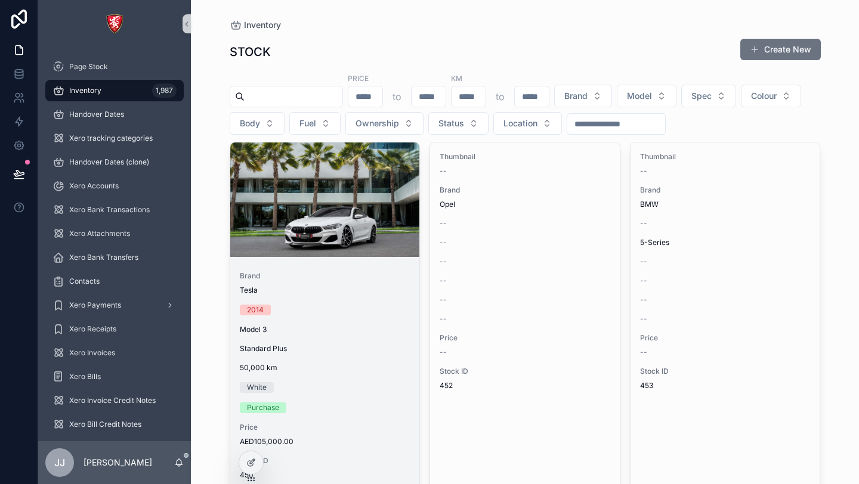
click at [337, 240] on div "scrollable content" at bounding box center [325, 200] width 190 height 115
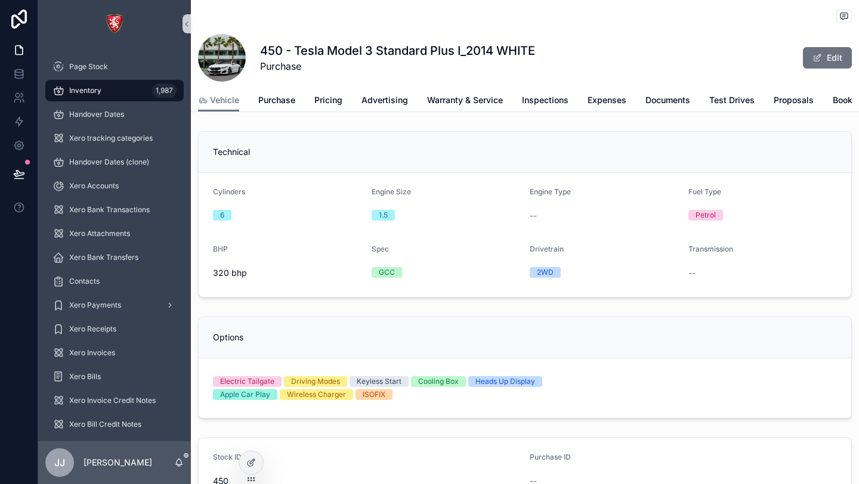
scroll to position [0, 75]
click at [831, 101] on span "Car Move" at bounding box center [833, 100] width 38 height 12
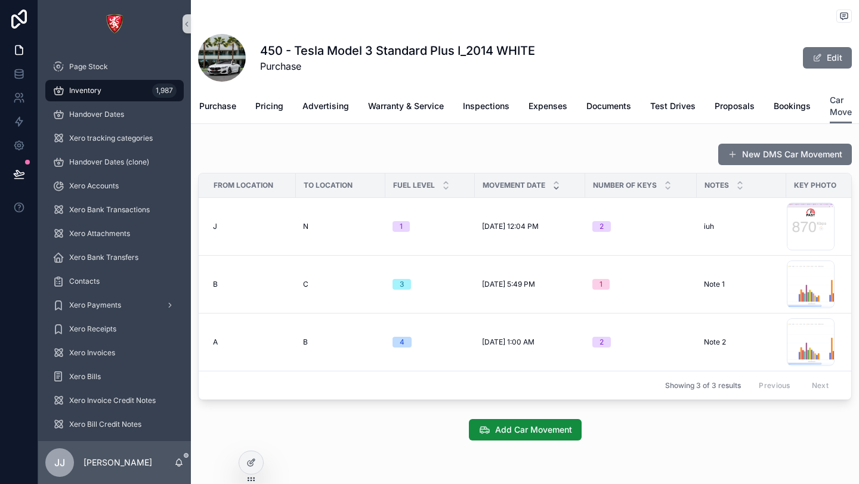
scroll to position [0, 59]
click at [522, 431] on span "Add Car Movement" at bounding box center [533, 430] width 77 height 12
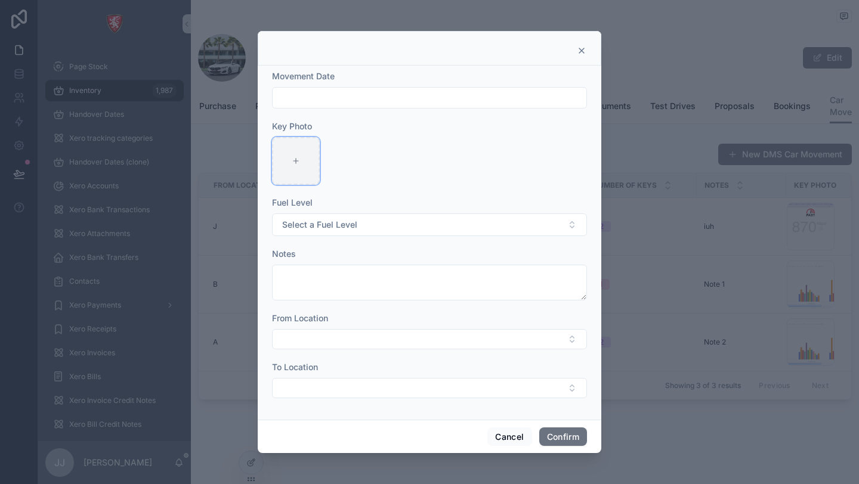
click at [311, 158] on div at bounding box center [296, 161] width 48 height 48
click at [583, 50] on icon at bounding box center [581, 50] width 5 height 5
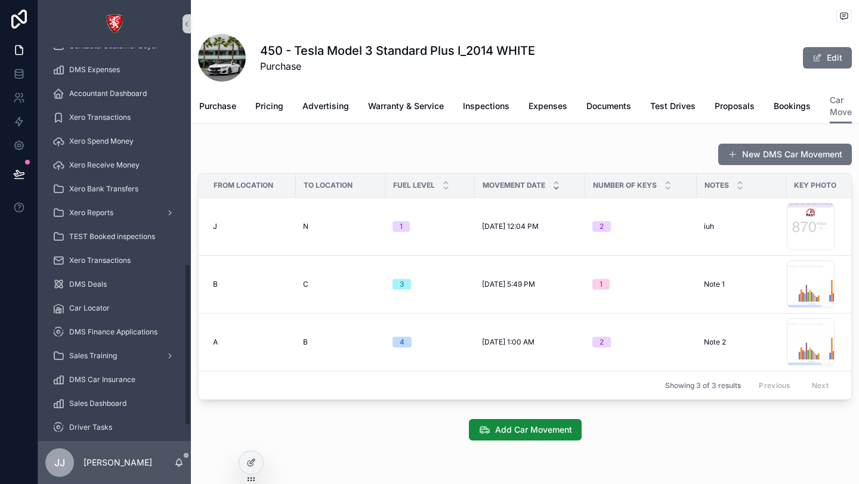
scroll to position [558, 0]
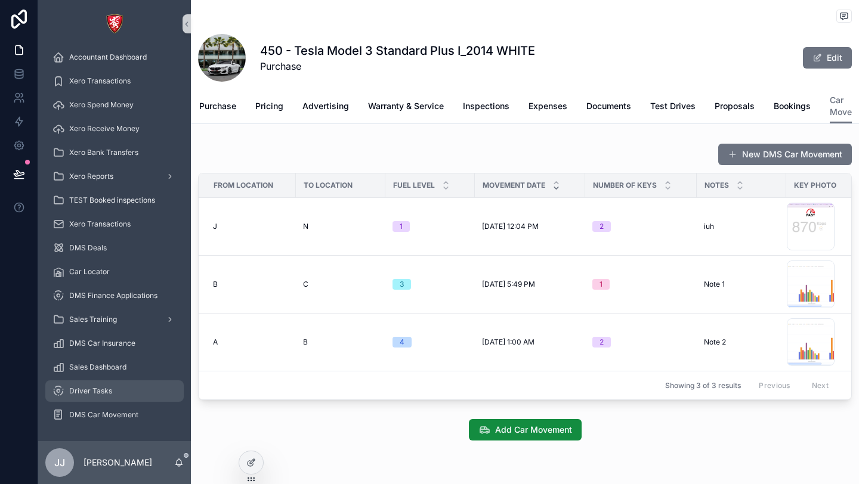
click at [110, 393] on span "Driver Tasks" at bounding box center [90, 392] width 43 height 10
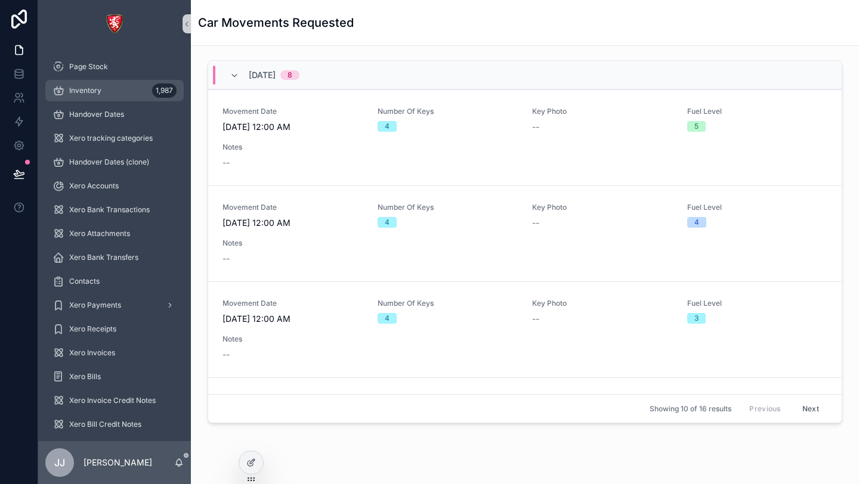
click at [100, 94] on span "Inventory" at bounding box center [85, 91] width 32 height 10
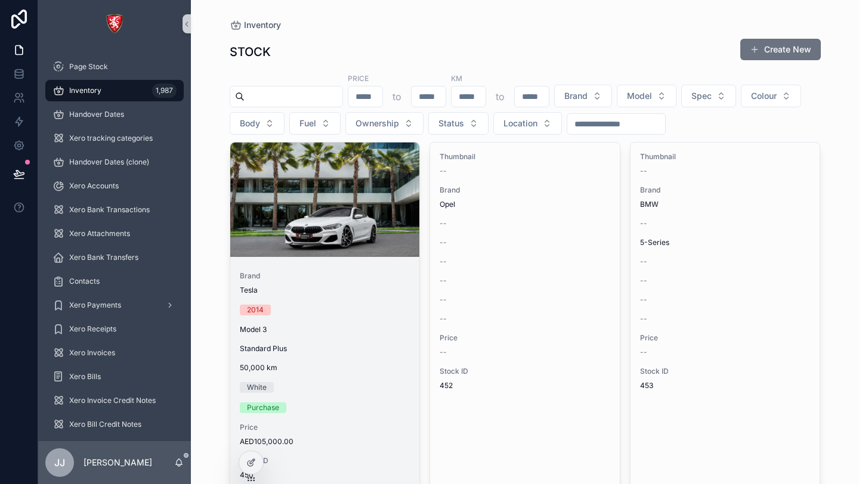
click at [385, 356] on div "Brand Tesla 2014 Model 3 Standard Plus 50,000 [PERSON_NAME] Purchase Price AED1…" at bounding box center [325, 376] width 190 height 228
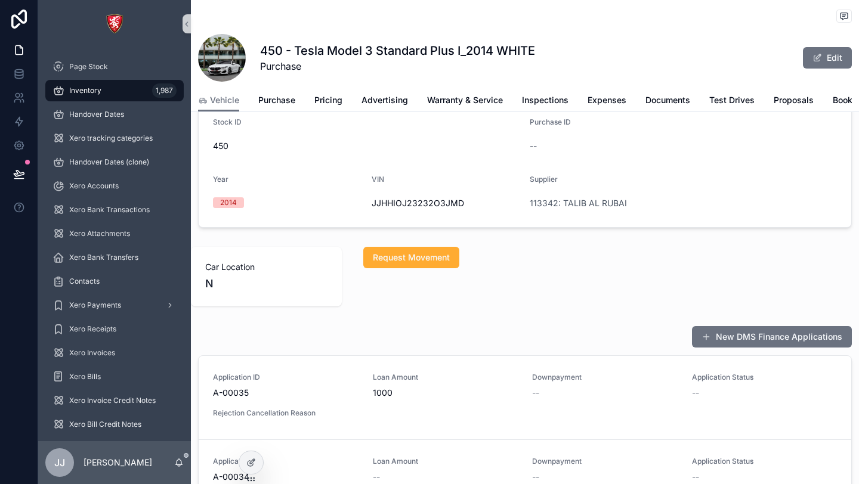
scroll to position [338, 0]
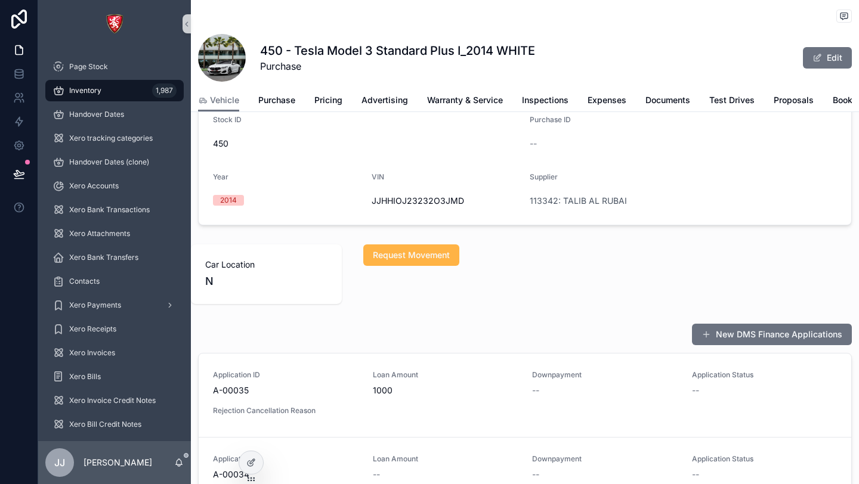
click at [399, 255] on span "Request Movement" at bounding box center [411, 255] width 77 height 12
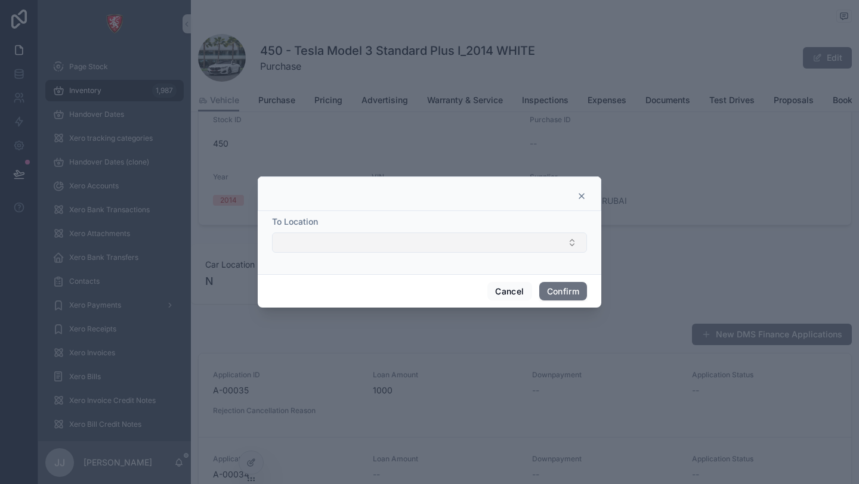
click at [388, 248] on button "Select Button" at bounding box center [429, 243] width 315 height 20
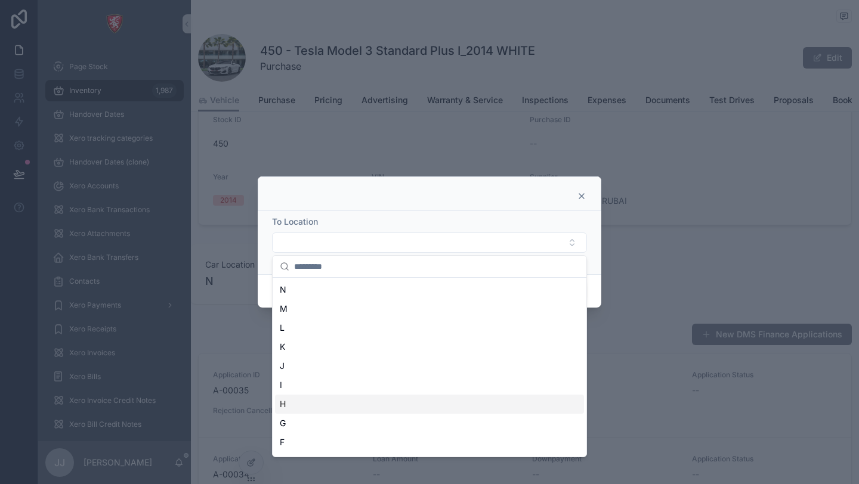
click at [389, 407] on div "H" at bounding box center [429, 404] width 309 height 19
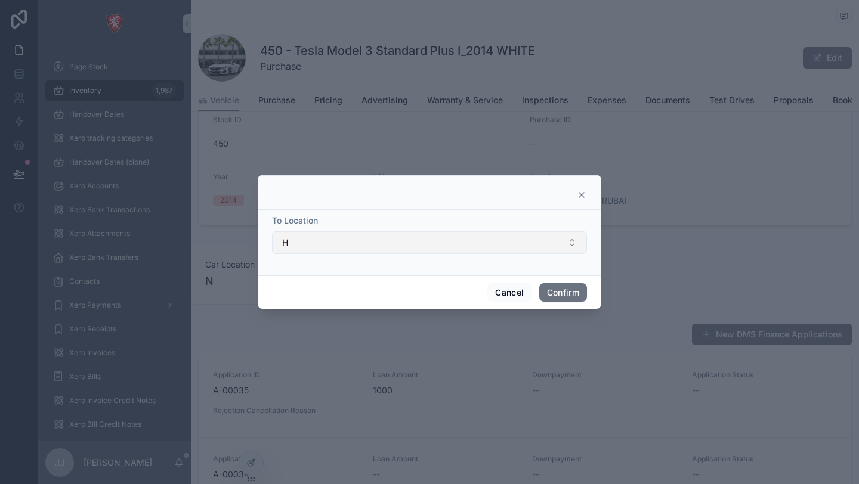
click at [346, 245] on button "H" at bounding box center [429, 242] width 315 height 23
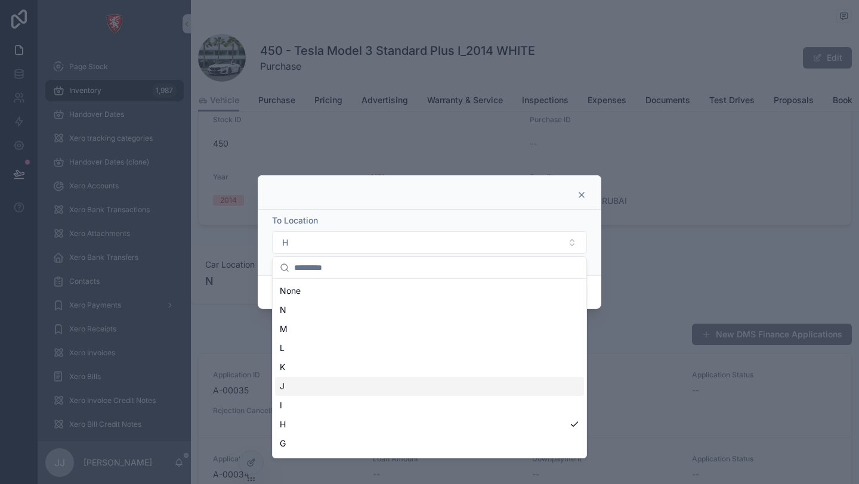
click at [348, 392] on div "J" at bounding box center [429, 386] width 309 height 19
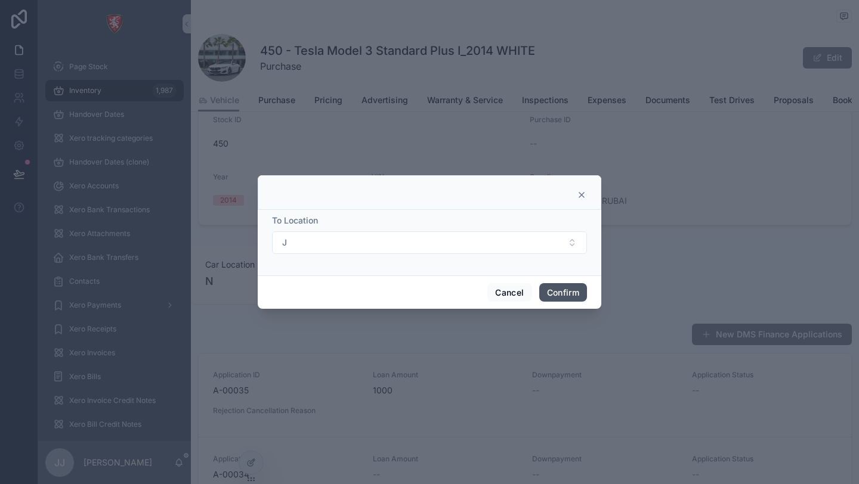
click at [561, 296] on button "Confirm" at bounding box center [563, 292] width 48 height 19
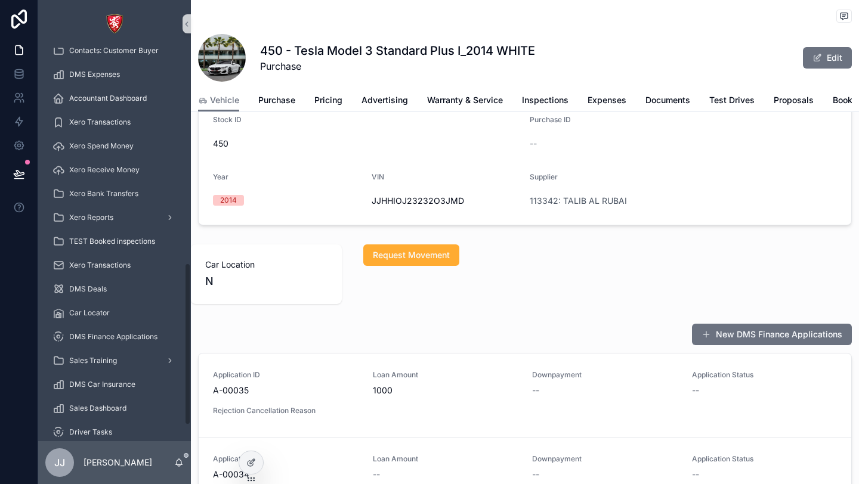
scroll to position [558, 0]
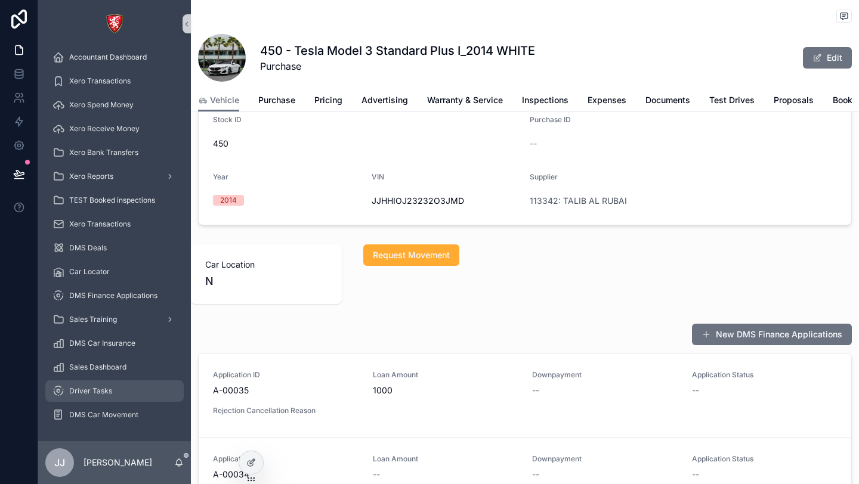
click at [95, 391] on span "Driver Tasks" at bounding box center [90, 392] width 43 height 10
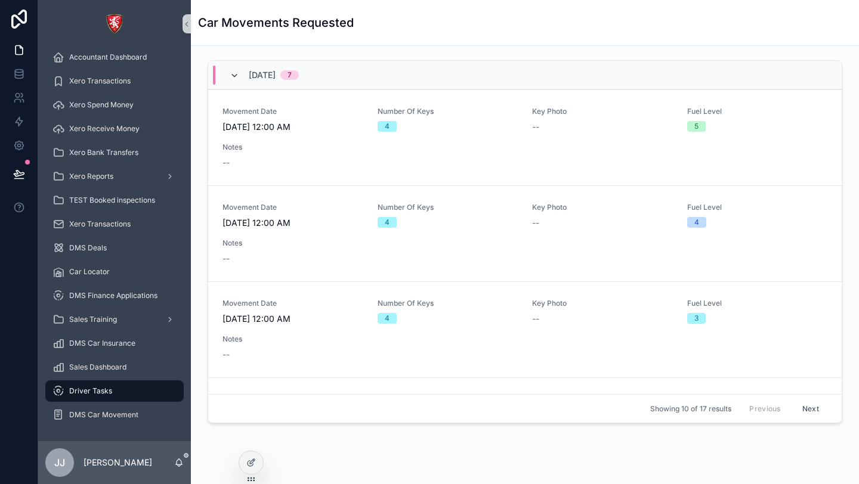
click at [236, 78] on icon "scrollable content" at bounding box center [235, 76] width 10 height 10
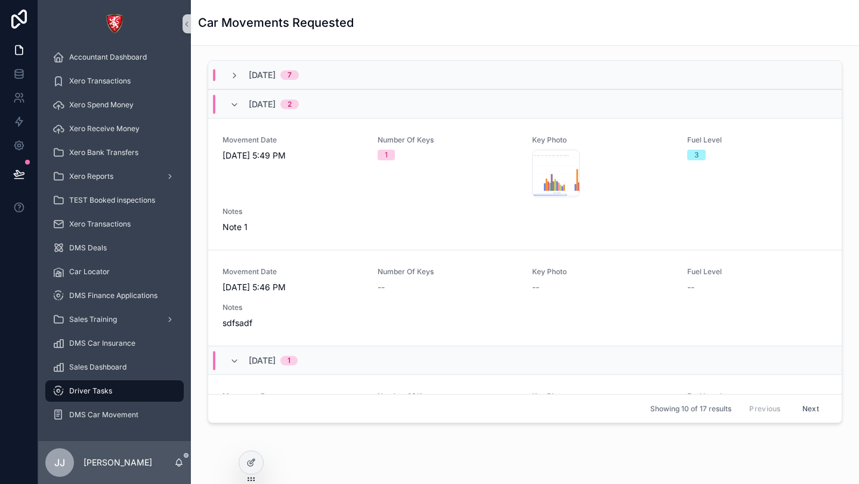
click at [236, 78] on icon "scrollable content" at bounding box center [235, 76] width 10 height 10
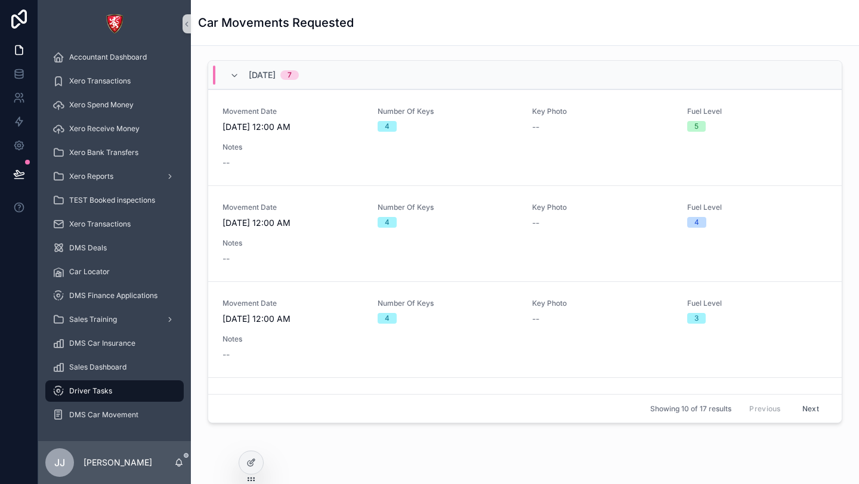
click at [236, 78] on icon "scrollable content" at bounding box center [235, 76] width 10 height 10
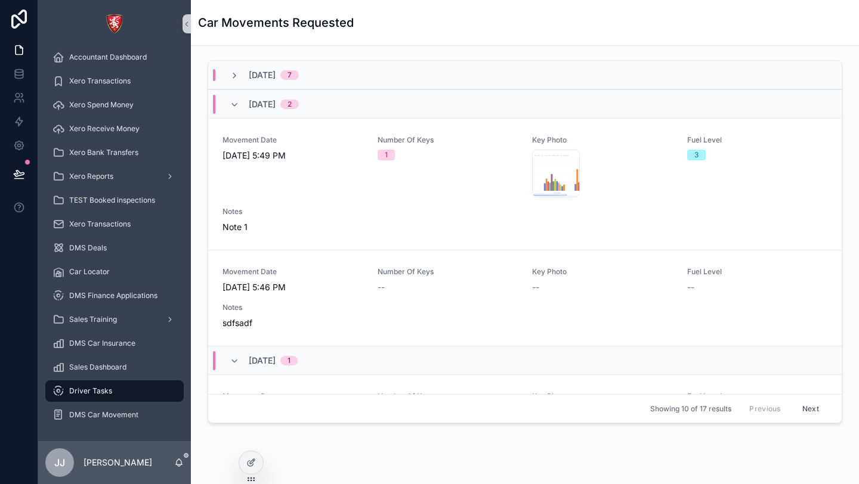
click at [234, 98] on div "[DATE] 2" at bounding box center [264, 104] width 69 height 19
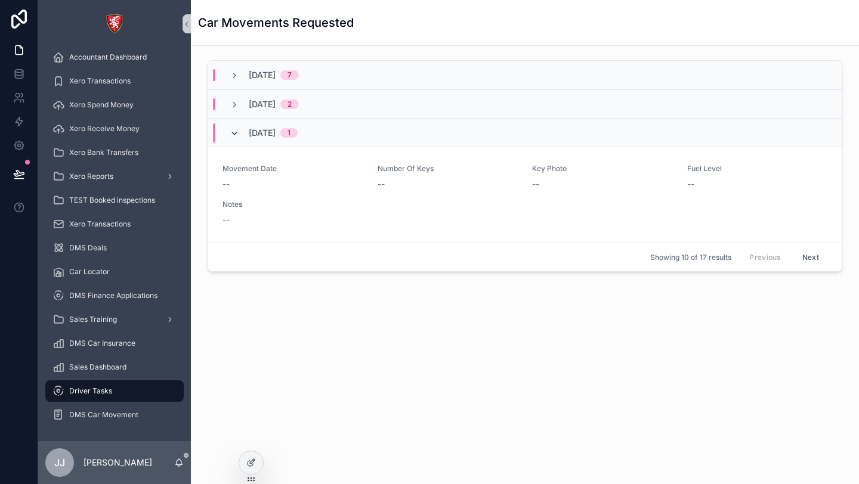
click at [237, 132] on icon "scrollable content" at bounding box center [235, 134] width 10 height 10
click at [234, 108] on icon "scrollable content" at bounding box center [235, 105] width 10 height 10
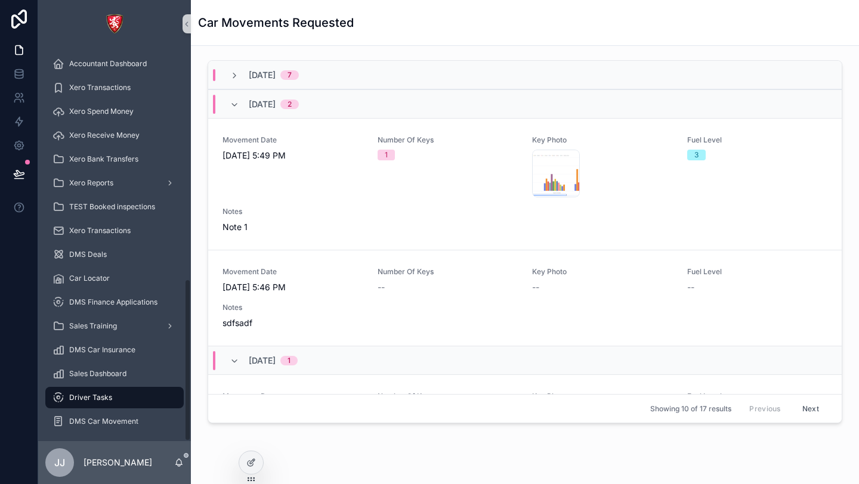
scroll to position [558, 0]
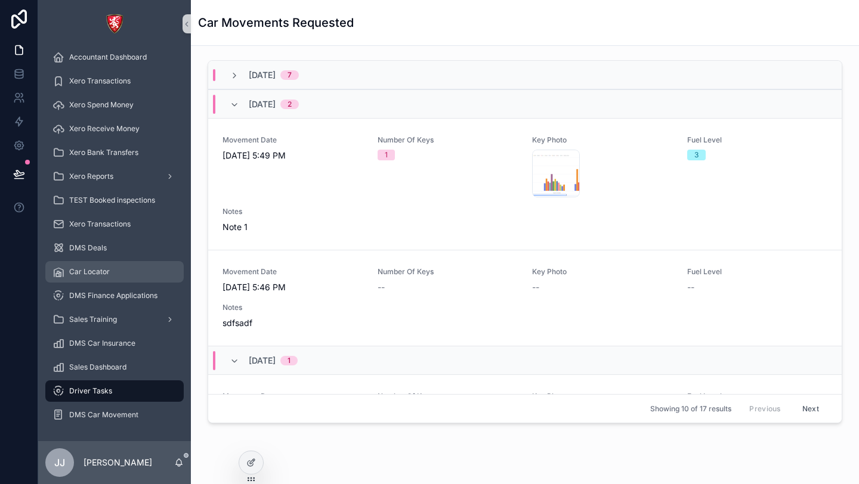
click at [100, 280] on div "Car Locator" at bounding box center [114, 271] width 124 height 19
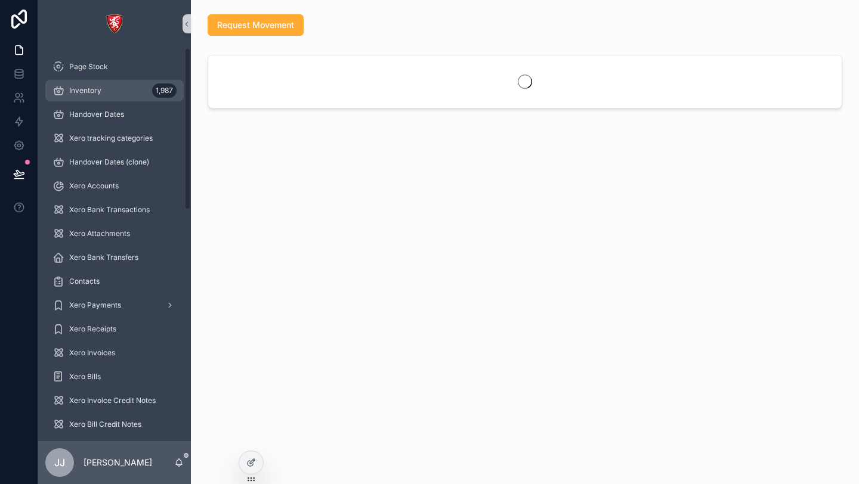
click at [112, 87] on div "Inventory 1,987" at bounding box center [114, 90] width 124 height 19
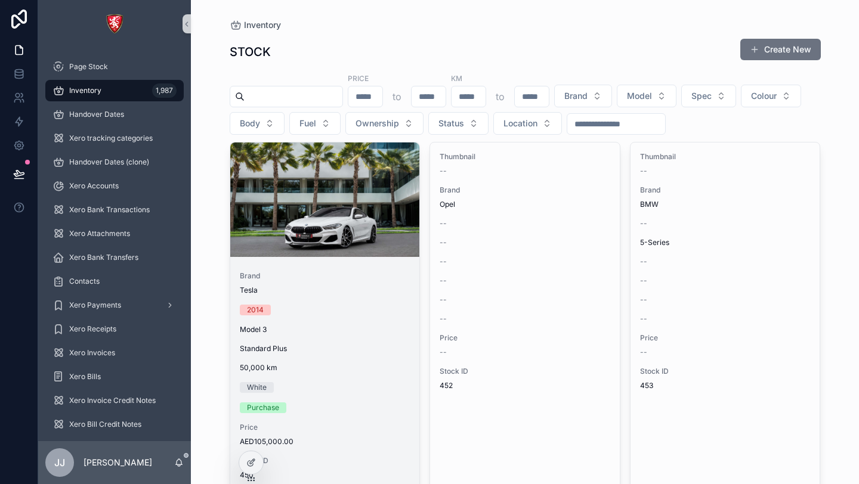
click at [312, 310] on div "2014" at bounding box center [325, 310] width 171 height 11
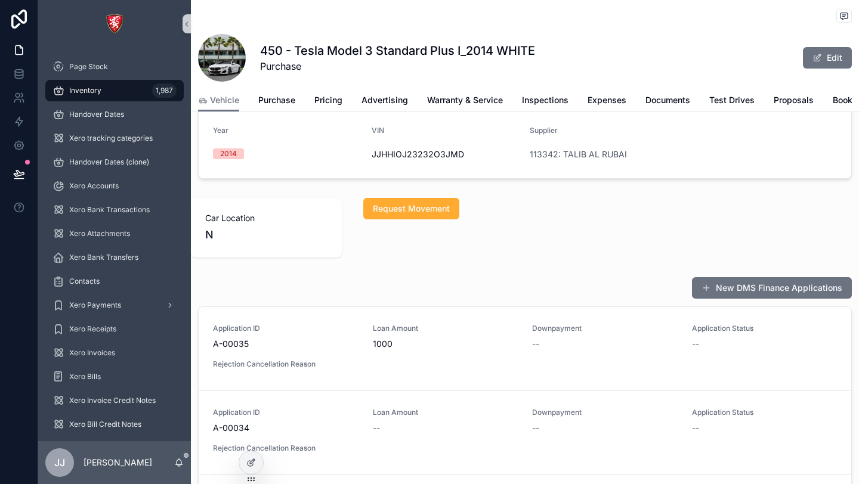
scroll to position [370, 0]
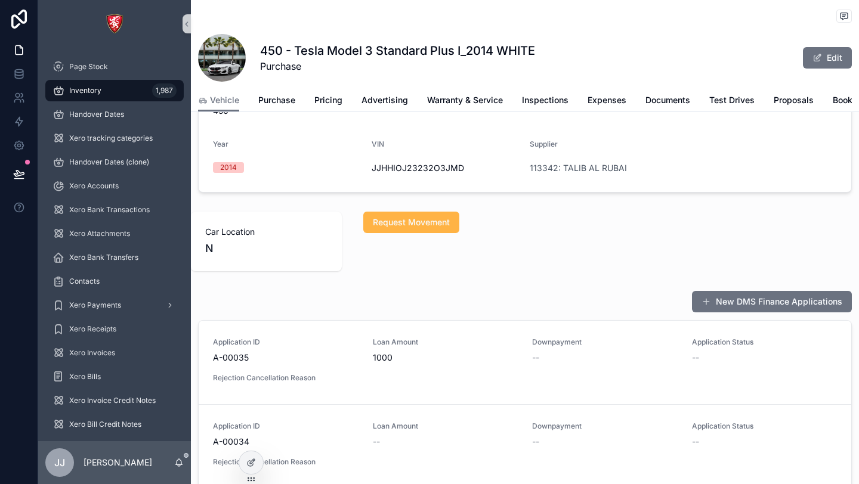
click at [423, 217] on span "Request Movement" at bounding box center [411, 223] width 77 height 12
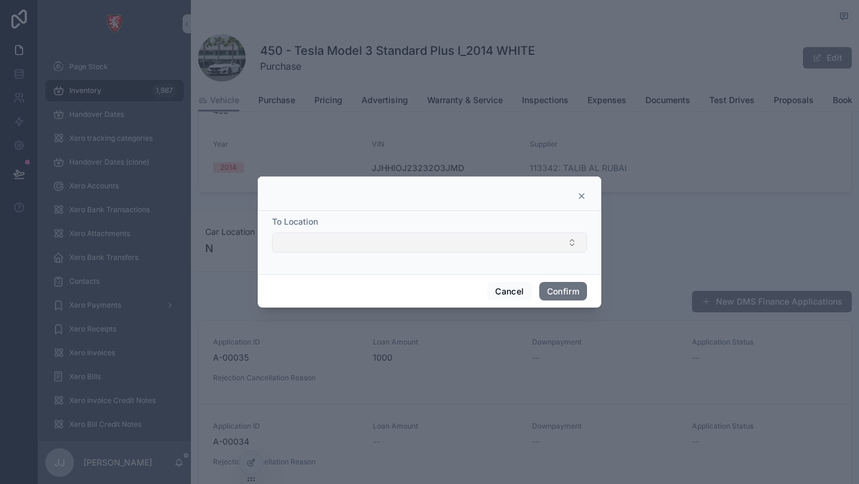
click at [369, 248] on button "Select Button" at bounding box center [429, 243] width 315 height 20
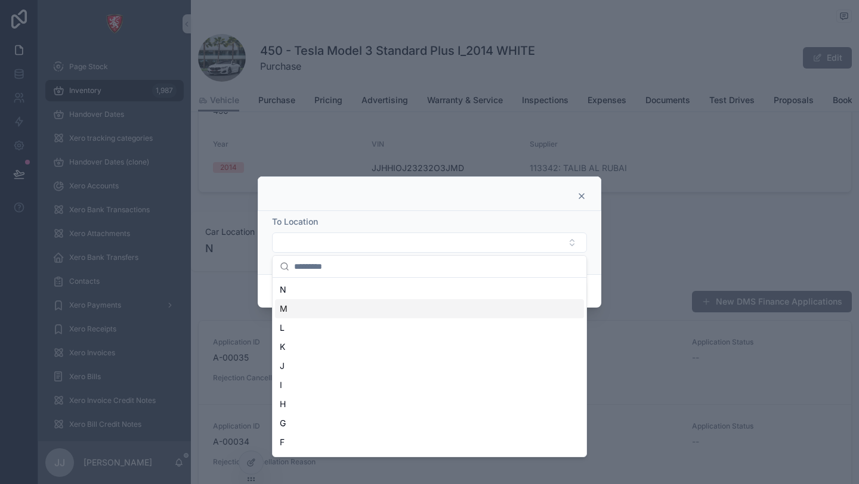
click at [326, 317] on div "M" at bounding box center [429, 308] width 309 height 19
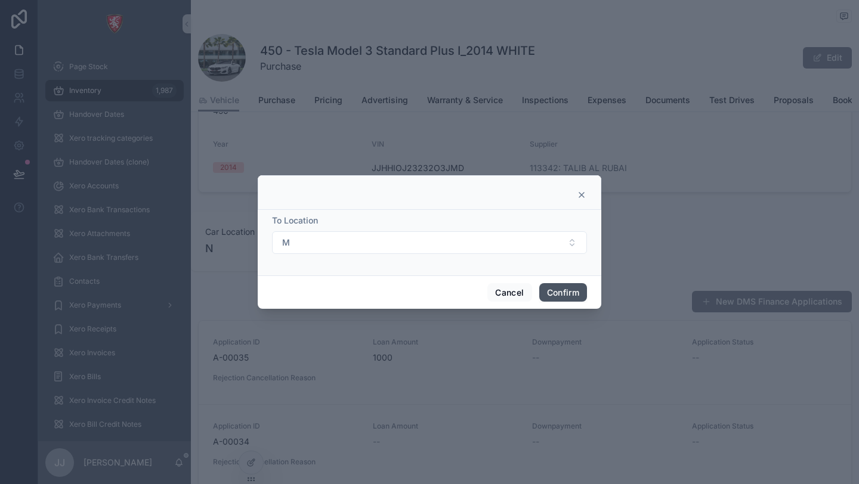
click at [568, 292] on button "Confirm" at bounding box center [563, 292] width 48 height 19
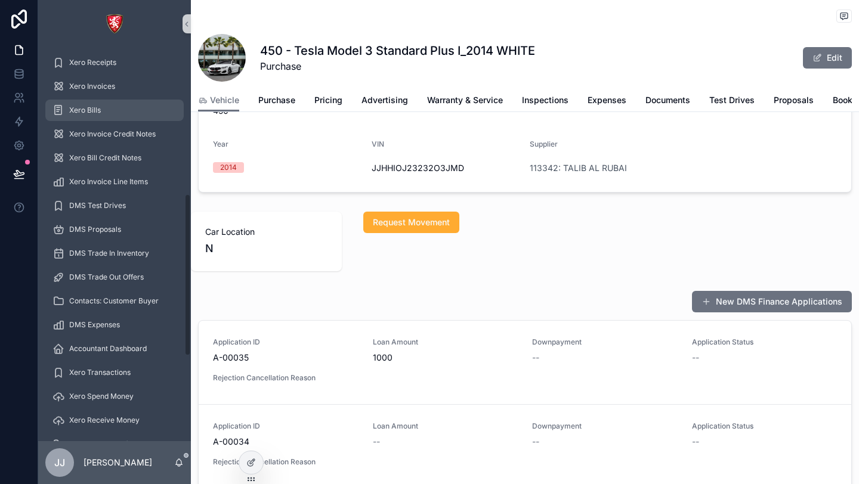
scroll to position [558, 0]
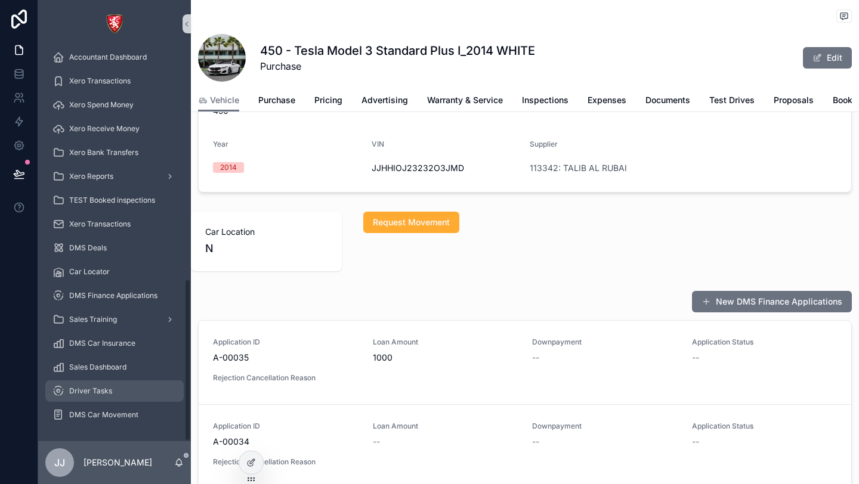
click at [82, 393] on span "Driver Tasks" at bounding box center [90, 392] width 43 height 10
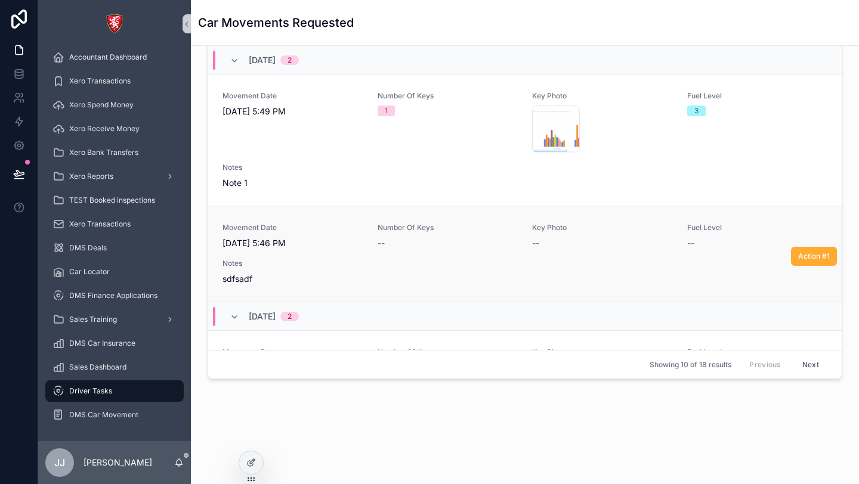
scroll to position [172, 0]
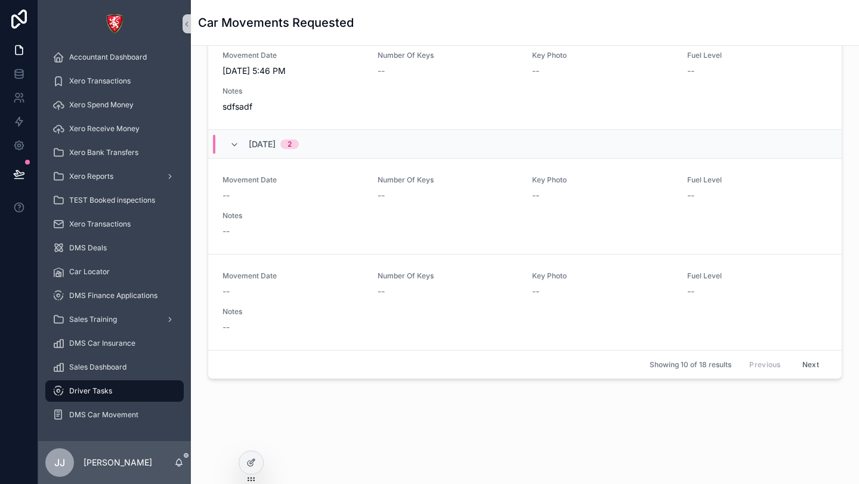
click at [821, 366] on button "Next" at bounding box center [810, 364] width 33 height 18
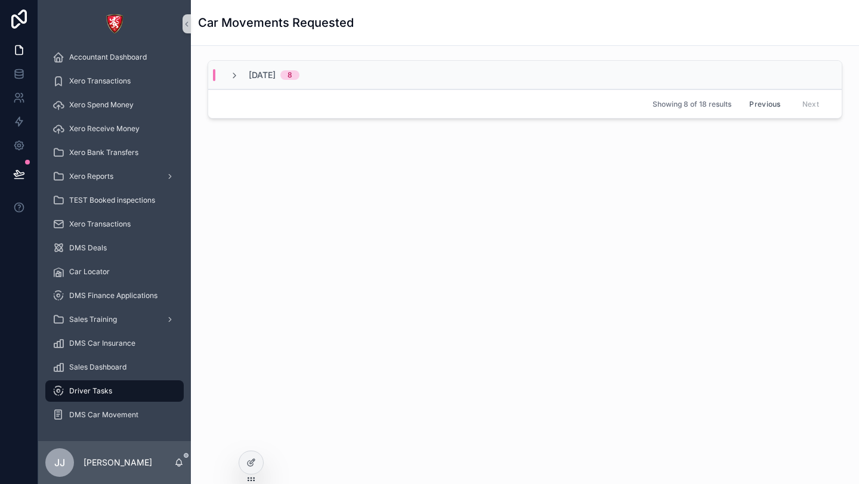
click at [762, 110] on button "Previous" at bounding box center [765, 104] width 48 height 18
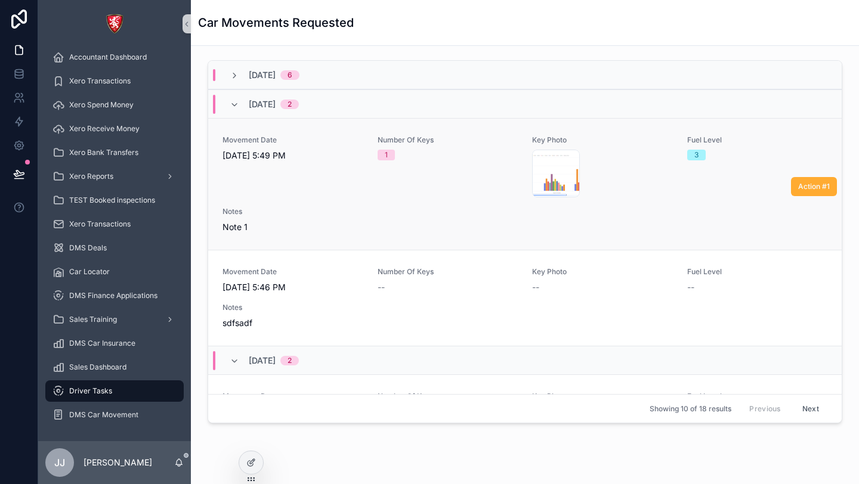
scroll to position [172, 0]
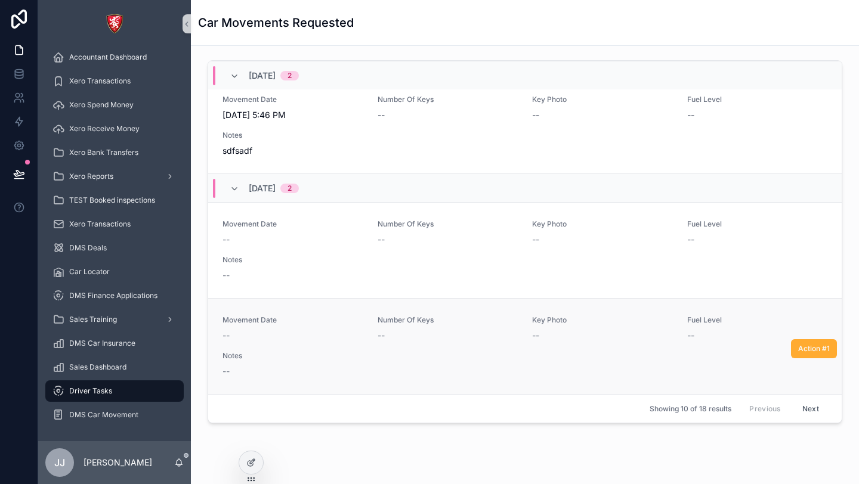
click at [397, 364] on div "Movement Date -- Number Of Keys -- Key Photo -- Fuel Level -- Notes --" at bounding box center [524, 347] width 605 height 62
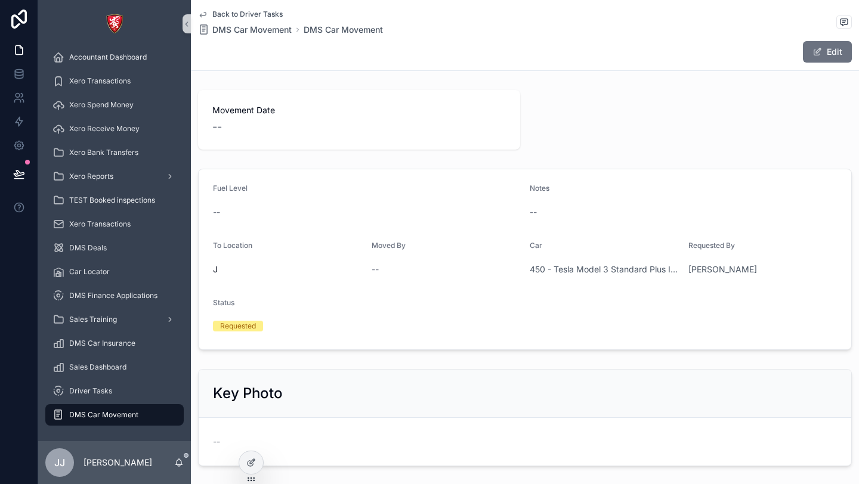
scroll to position [72, 0]
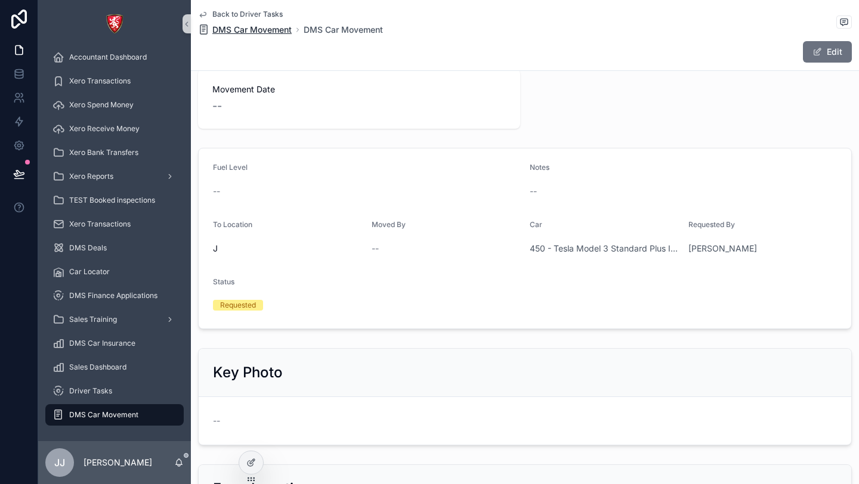
click at [264, 28] on span "DMS Car Movement" at bounding box center [251, 30] width 79 height 12
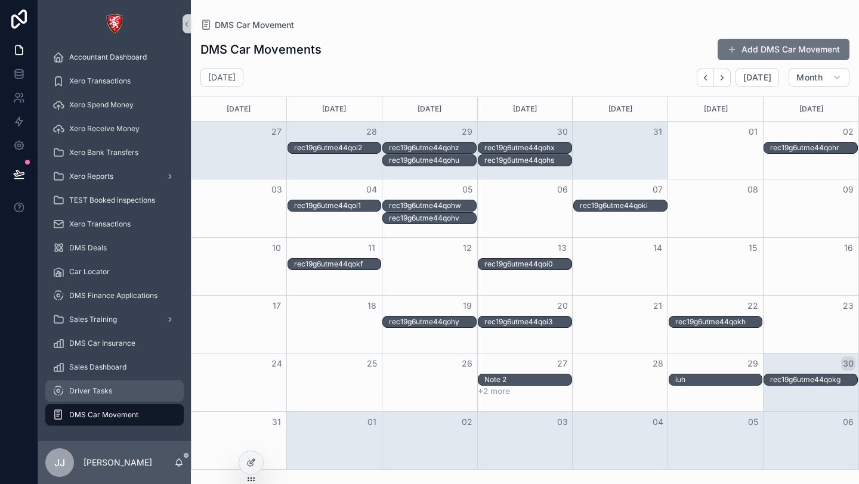
click at [118, 387] on div "Driver Tasks" at bounding box center [114, 391] width 124 height 19
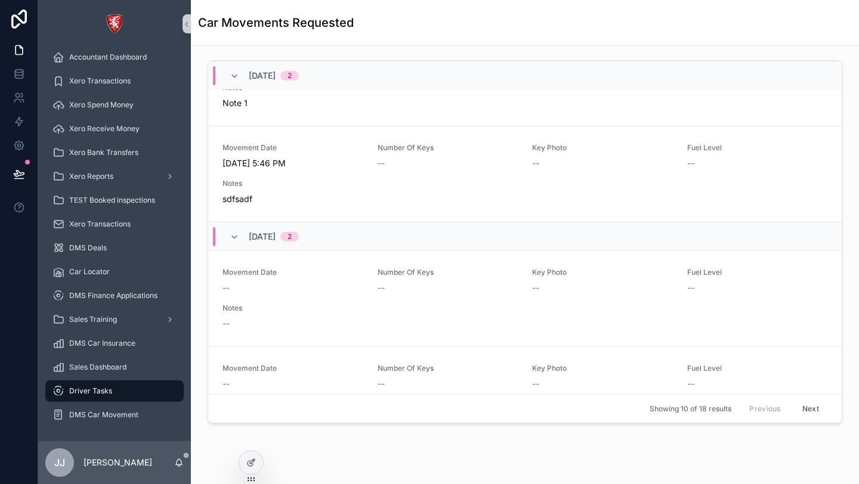
scroll to position [172, 0]
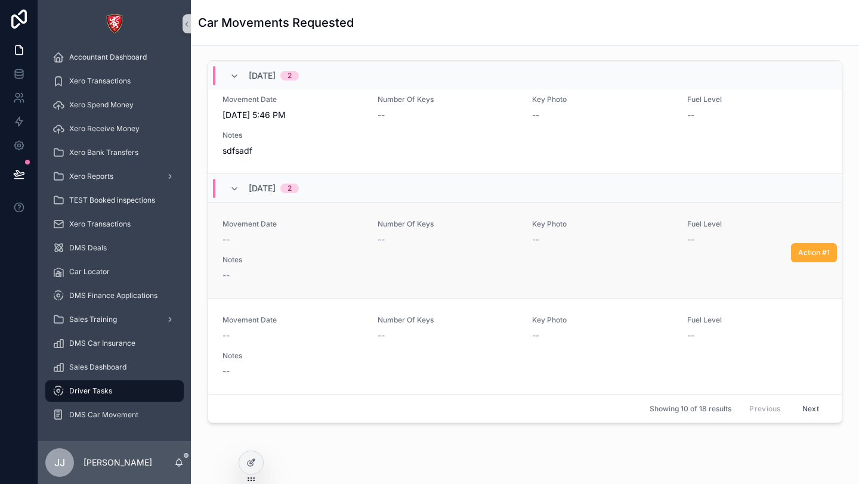
click at [405, 245] on div "--" at bounding box center [448, 240] width 141 height 12
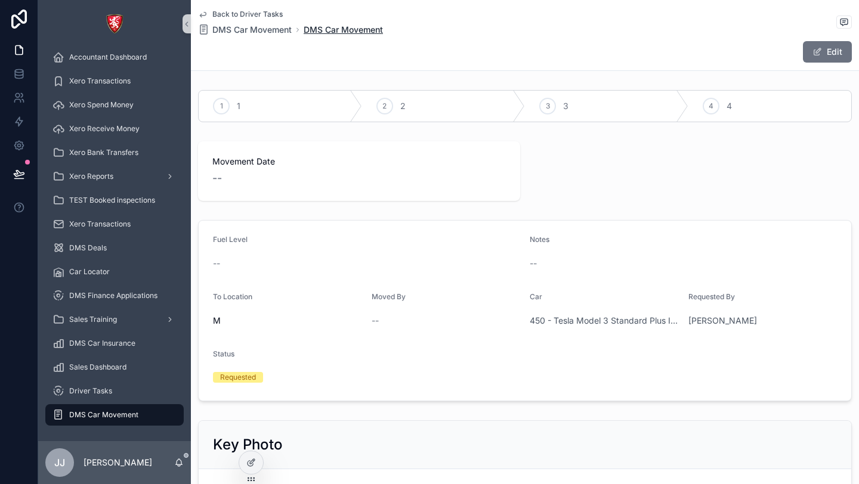
click at [361, 30] on span "DMS Car Movement" at bounding box center [343, 30] width 79 height 12
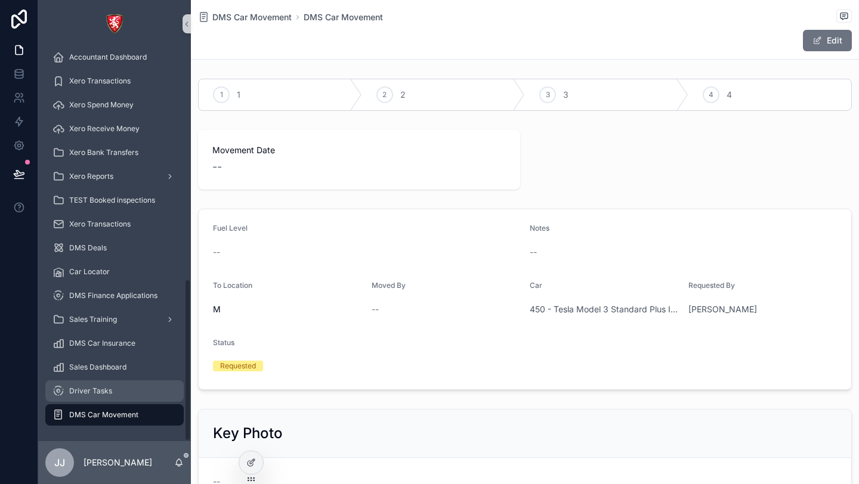
click at [121, 392] on div "Driver Tasks" at bounding box center [114, 391] width 124 height 19
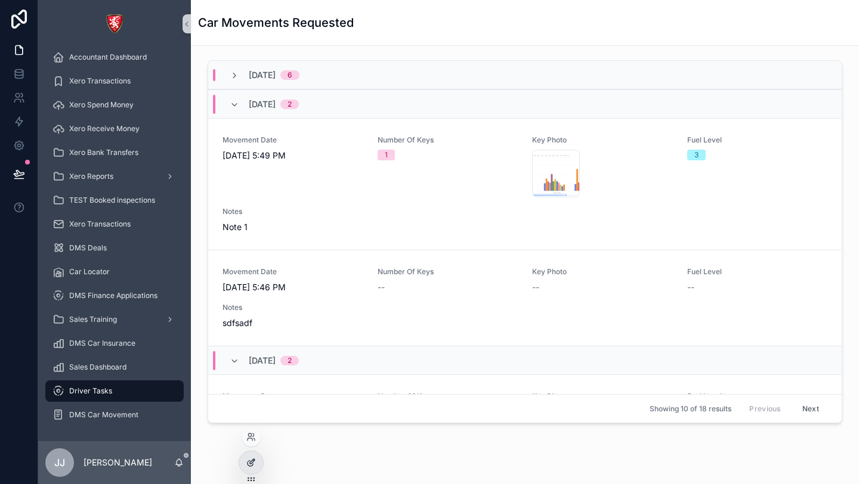
click at [248, 459] on icon at bounding box center [251, 463] width 10 height 10
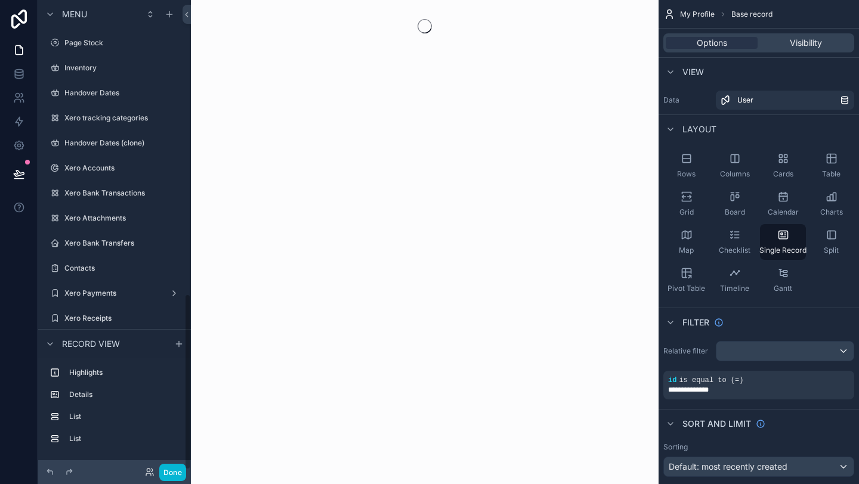
scroll to position [785, 0]
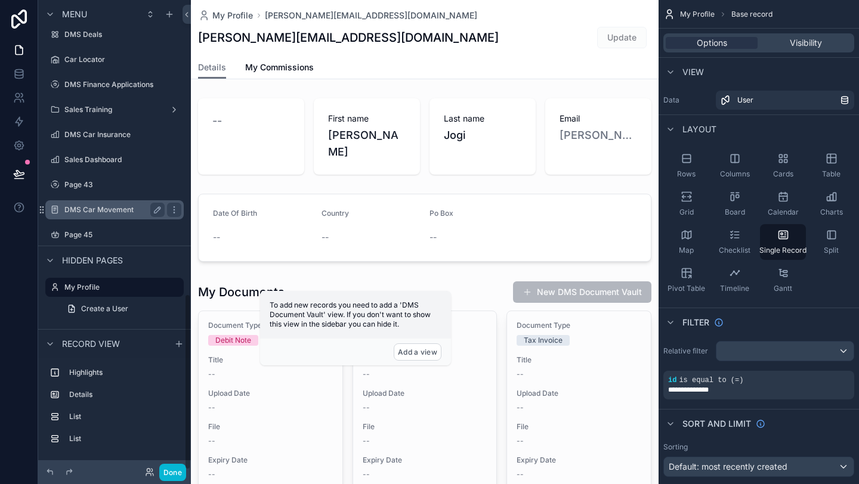
click at [120, 209] on label "DMS Car Movement" at bounding box center [111, 210] width 95 height 10
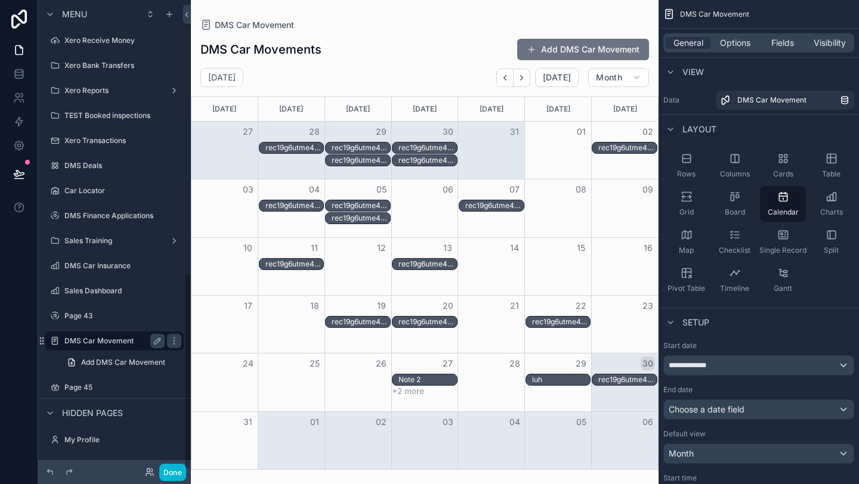
scroll to position [654, 0]
click at [102, 310] on div "Page 43" at bounding box center [114, 316] width 100 height 14
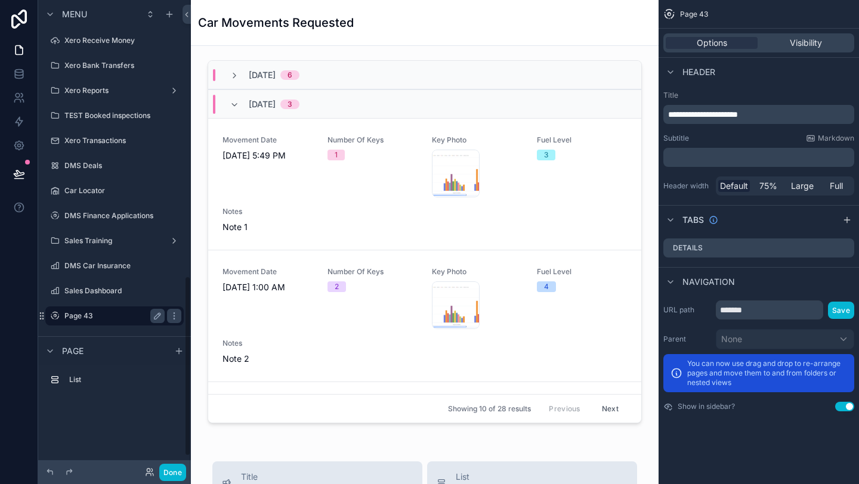
scroll to position [722, 0]
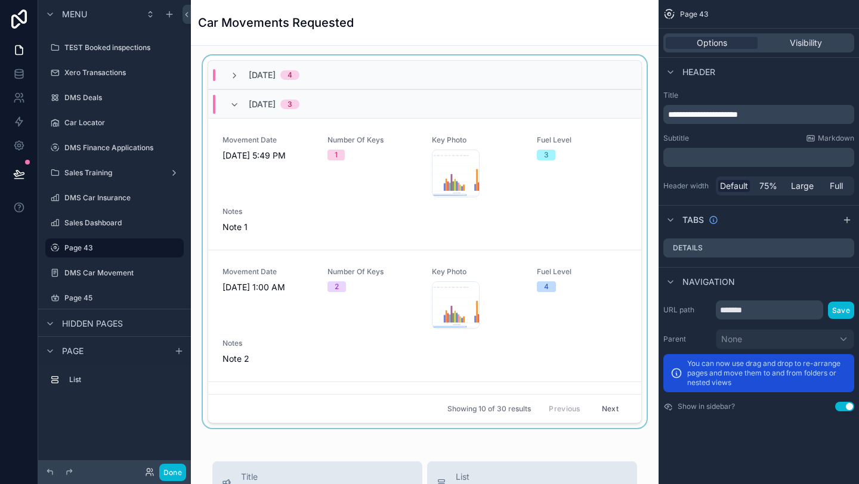
click at [624, 57] on div "scrollable content" at bounding box center [424, 244] width 449 height 378
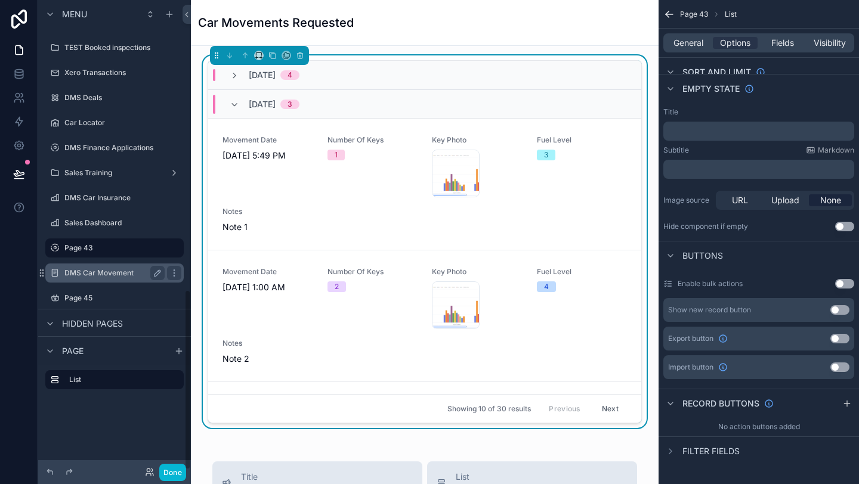
scroll to position [756, 0]
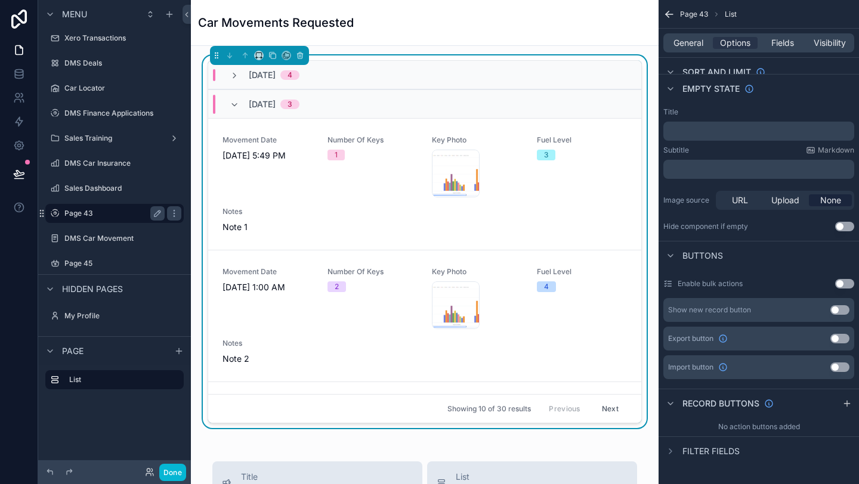
click at [118, 218] on label "Page 43" at bounding box center [111, 214] width 95 height 10
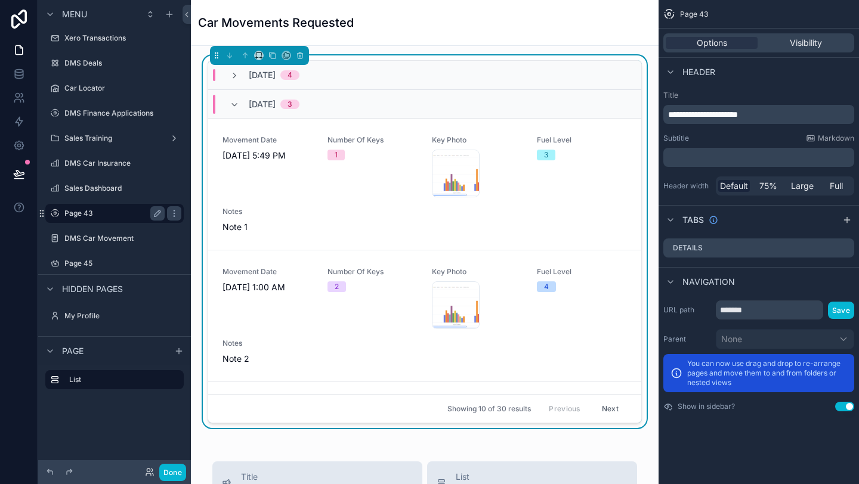
scroll to position [0, 0]
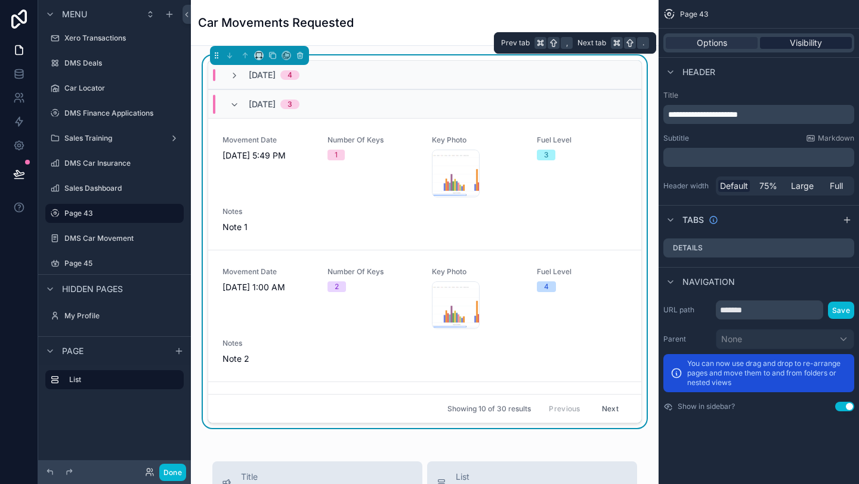
click at [804, 42] on span "Visibility" at bounding box center [806, 43] width 32 height 12
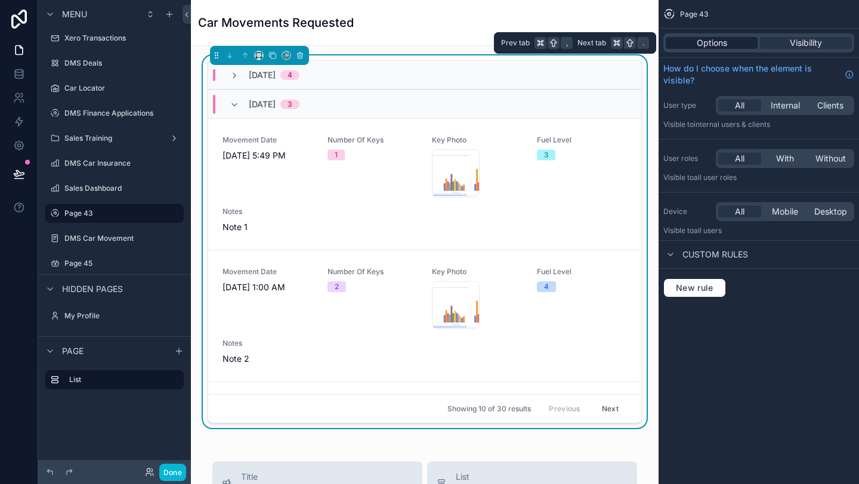
click at [738, 43] on div "Options" at bounding box center [712, 43] width 92 height 12
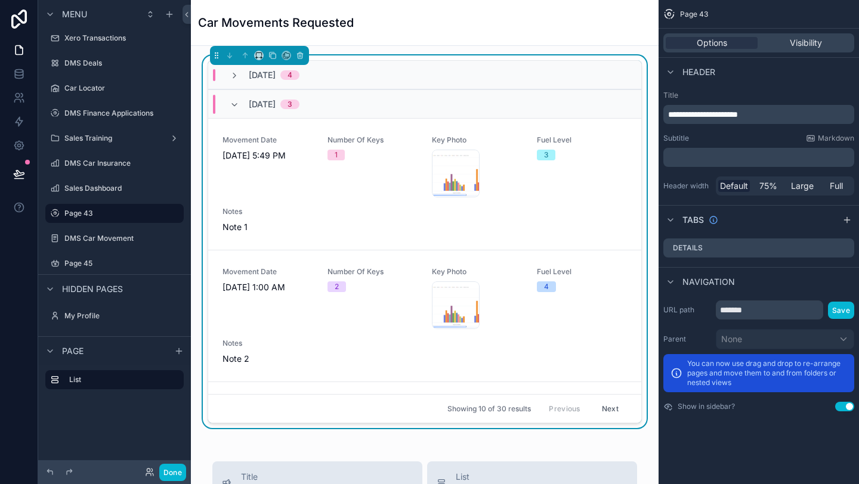
click at [537, 61] on div "[DATE] 4" at bounding box center [424, 75] width 433 height 29
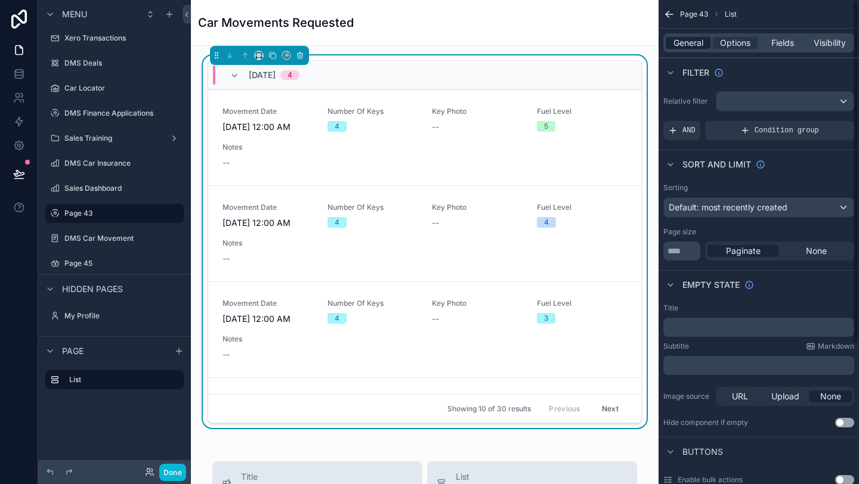
click at [697, 41] on span "General" at bounding box center [688, 43] width 30 height 12
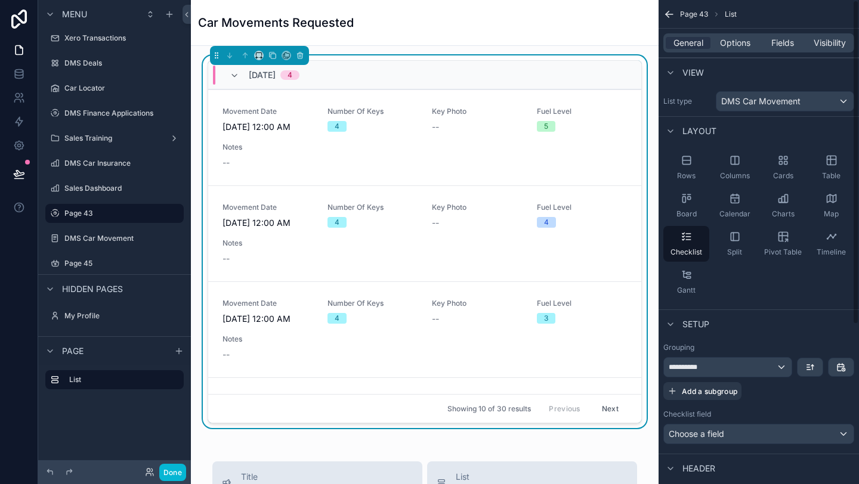
click at [782, 30] on div "General Options Fields Visibility" at bounding box center [758, 43] width 200 height 29
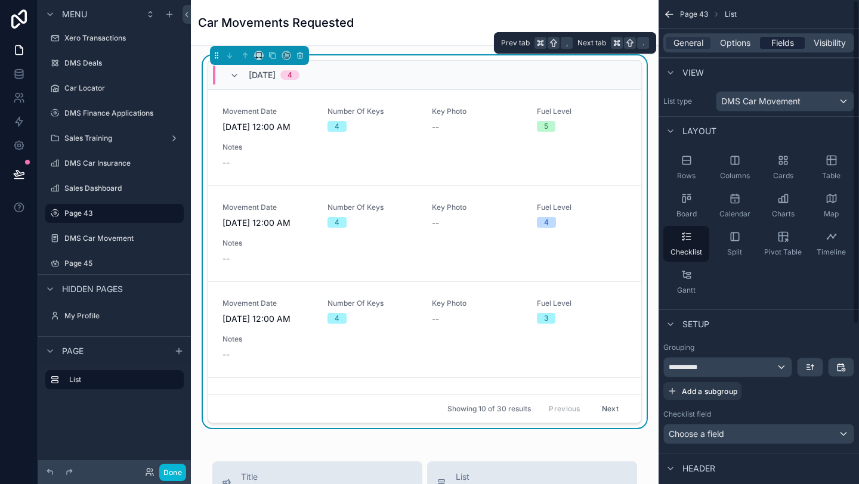
click at [782, 39] on span "Fields" at bounding box center [782, 43] width 23 height 12
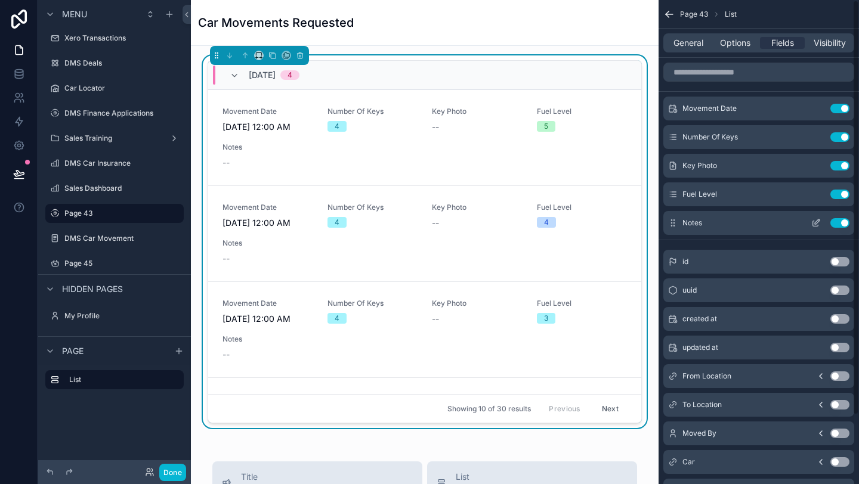
click at [836, 218] on div "Notes Use setting" at bounding box center [758, 223] width 191 height 24
click at [836, 222] on button "Use setting" at bounding box center [839, 223] width 19 height 10
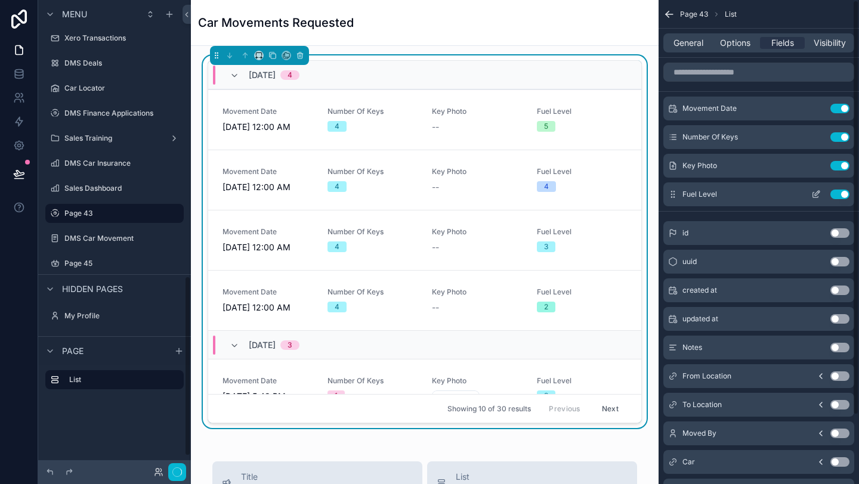
scroll to position [722, 0]
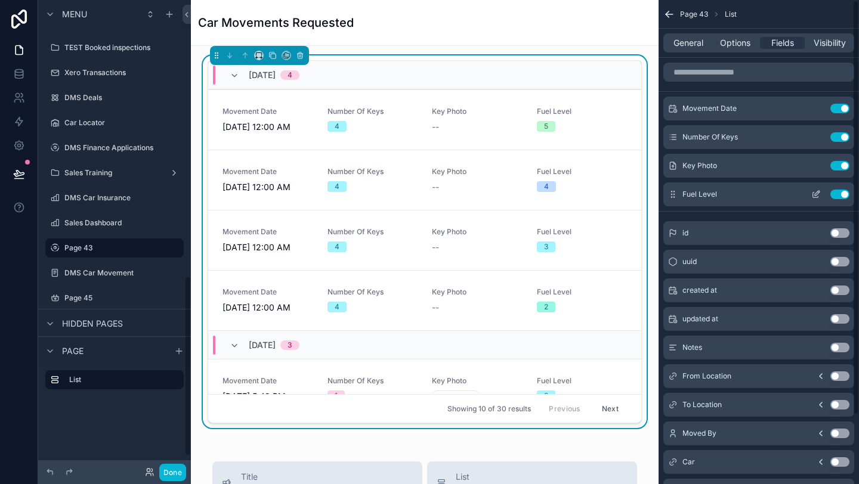
click at [836, 202] on div "Fuel Level Use setting" at bounding box center [758, 195] width 191 height 24
click at [843, 196] on button "Use setting" at bounding box center [839, 195] width 19 height 10
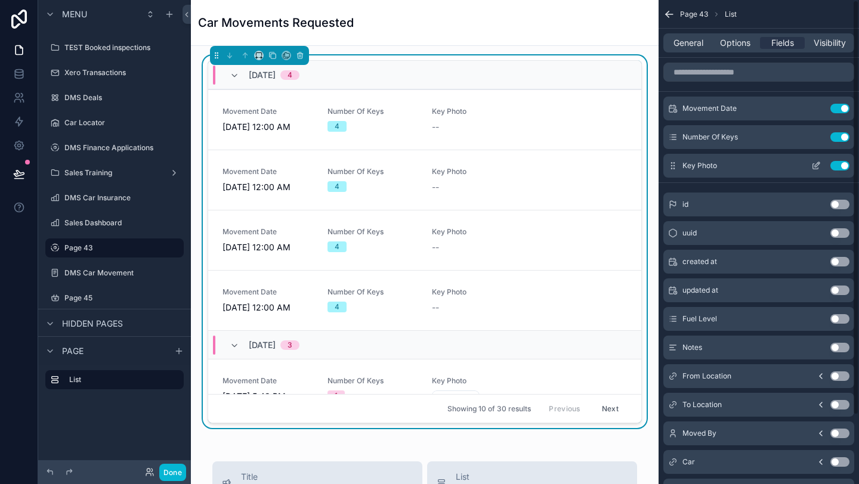
click at [843, 159] on div "Key Photo Use setting" at bounding box center [758, 166] width 191 height 24
click at [843, 164] on button "Use setting" at bounding box center [839, 166] width 19 height 10
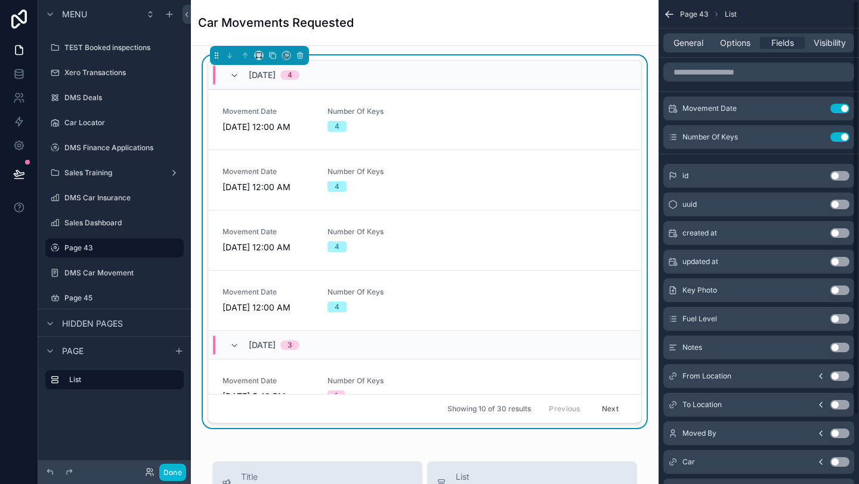
click at [843, 137] on button "Use setting" at bounding box center [839, 137] width 19 height 10
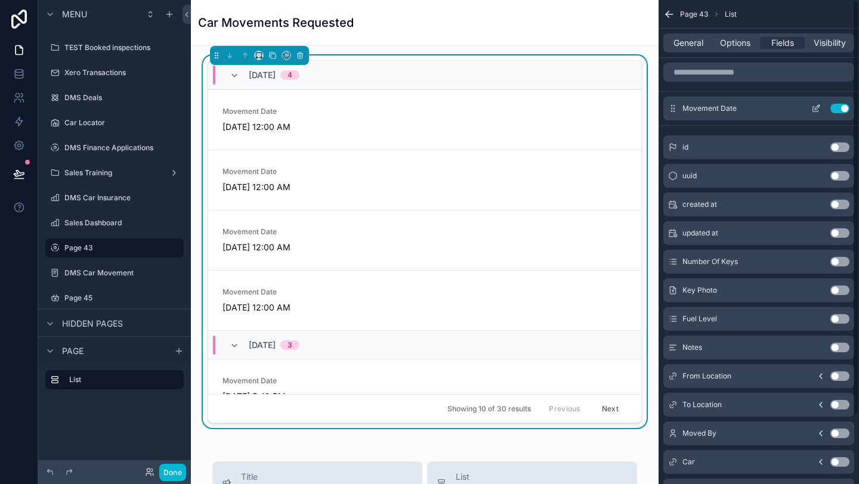
click at [841, 115] on div "Movement Date Use setting" at bounding box center [758, 109] width 191 height 24
click at [840, 110] on button "Use setting" at bounding box center [839, 109] width 19 height 10
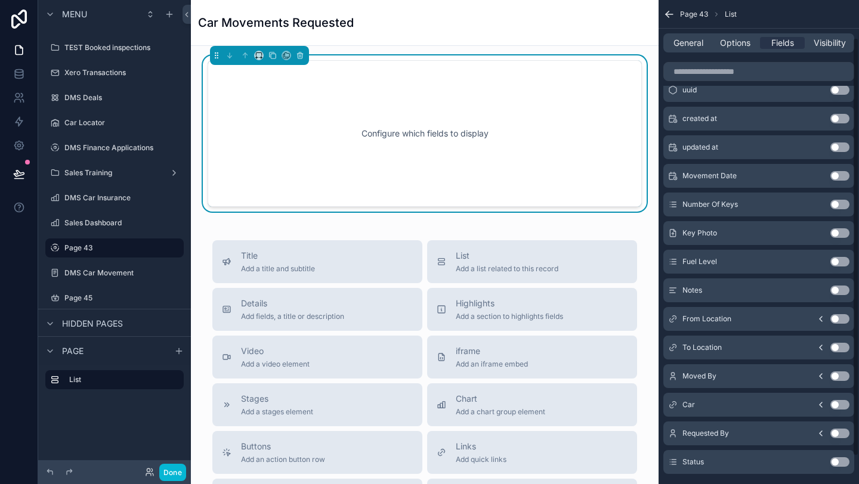
scroll to position [66, 0]
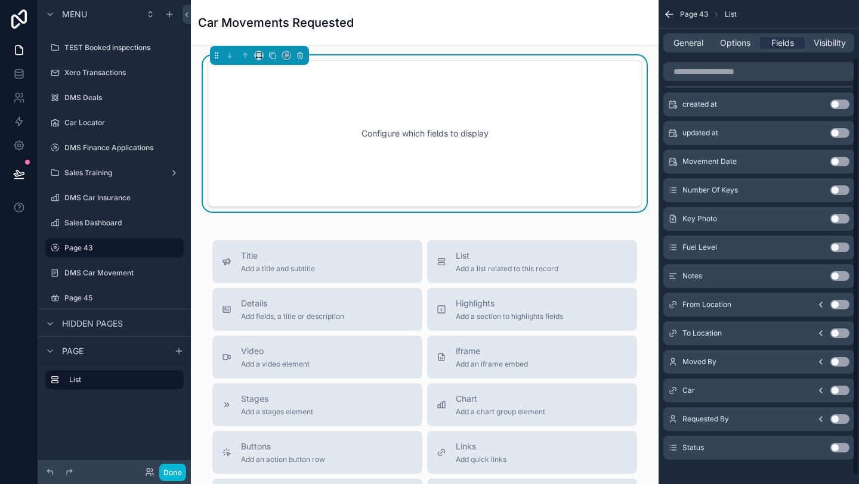
click at [845, 391] on button "Use setting" at bounding box center [839, 391] width 19 height 10
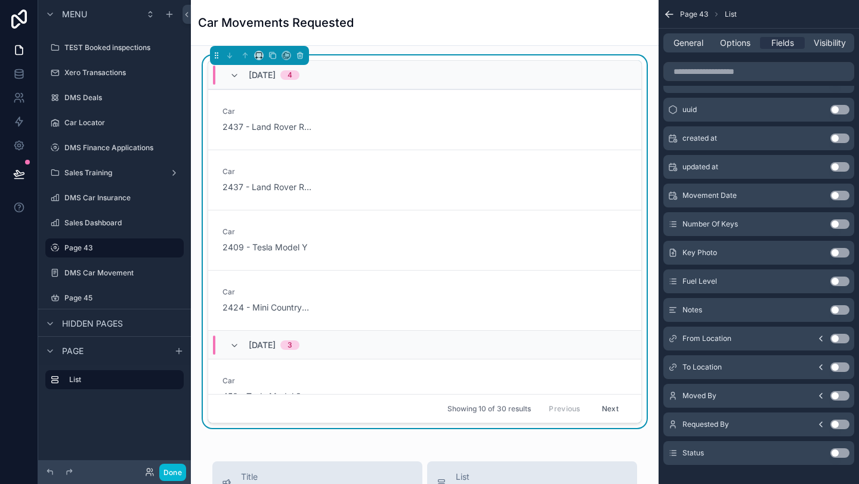
click at [839, 340] on button "Use setting" at bounding box center [839, 339] width 19 height 10
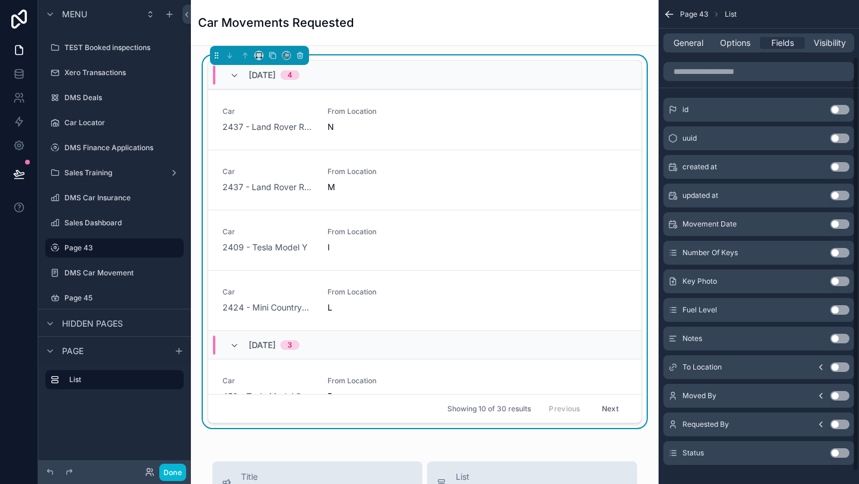
click at [841, 367] on button "Use setting" at bounding box center [839, 368] width 19 height 10
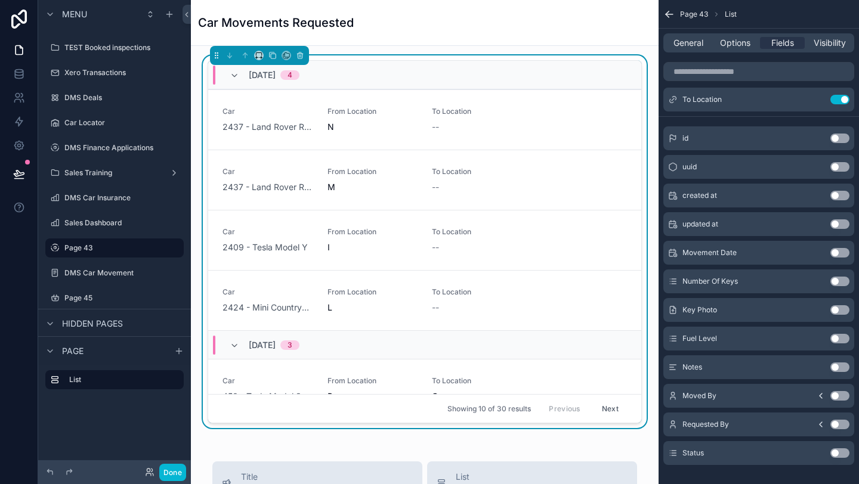
scroll to position [81, 0]
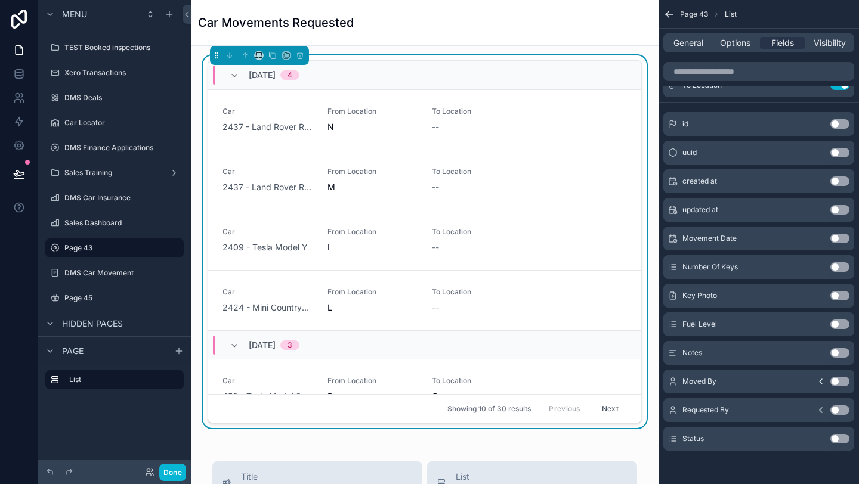
click at [837, 414] on button "Use setting" at bounding box center [839, 411] width 19 height 10
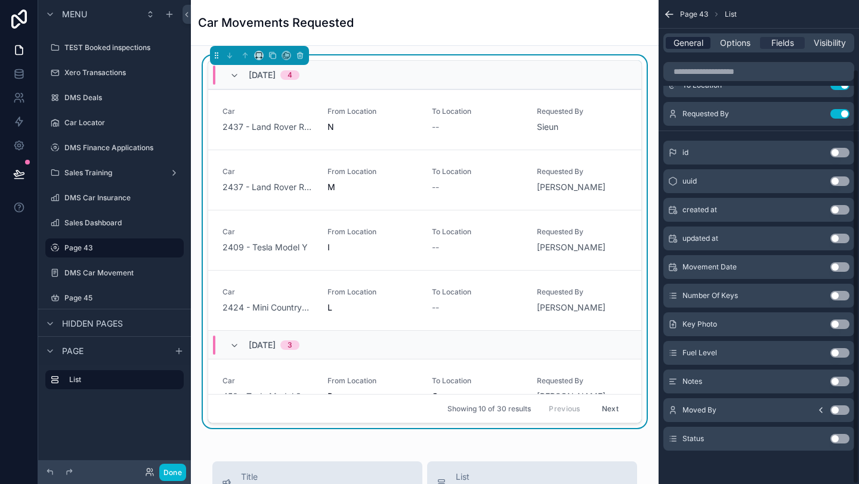
click at [700, 42] on span "General" at bounding box center [688, 43] width 30 height 12
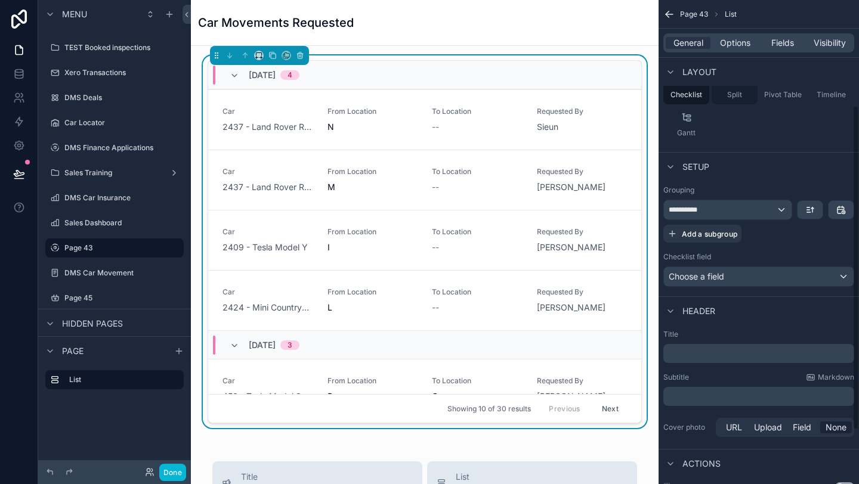
scroll to position [238, 0]
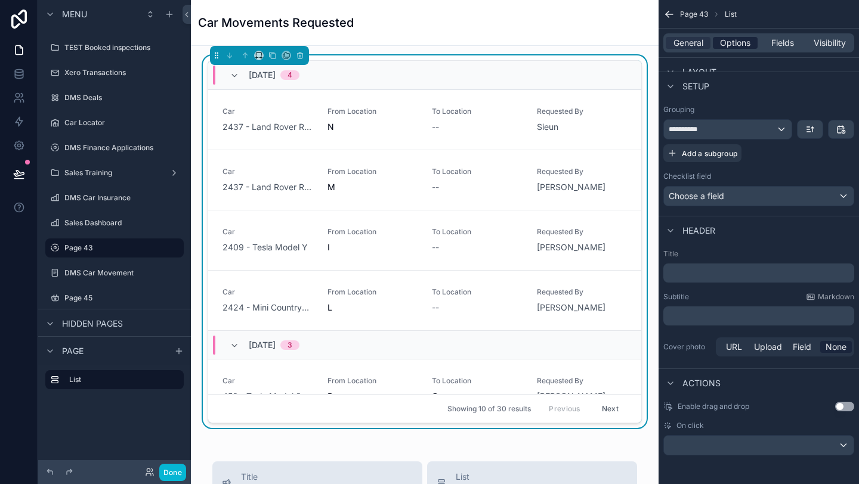
click at [732, 41] on span "Options" at bounding box center [735, 43] width 30 height 12
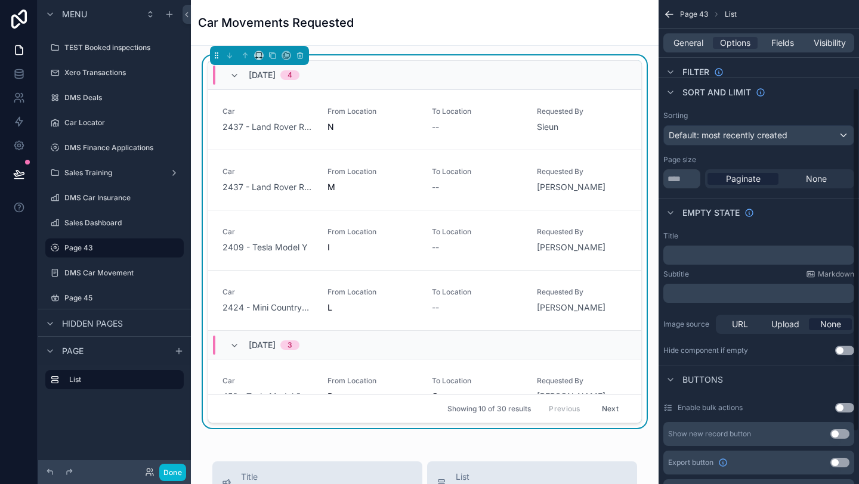
scroll to position [0, 0]
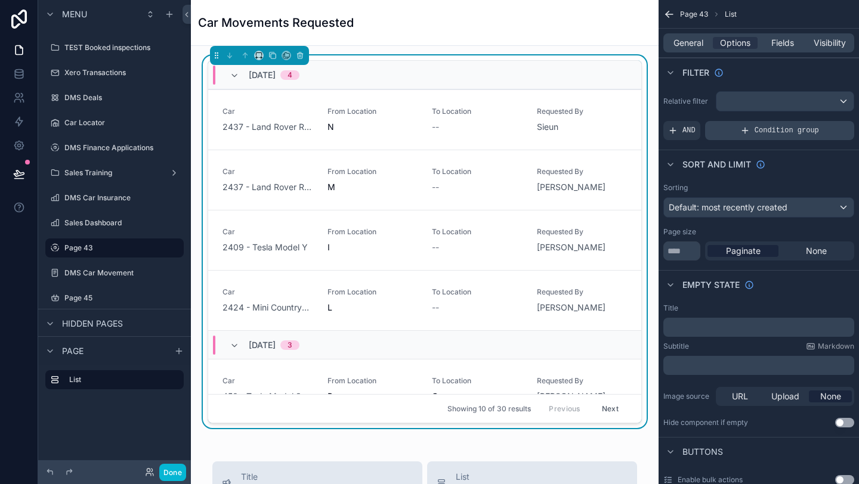
click at [738, 133] on div "Condition group" at bounding box center [779, 130] width 149 height 19
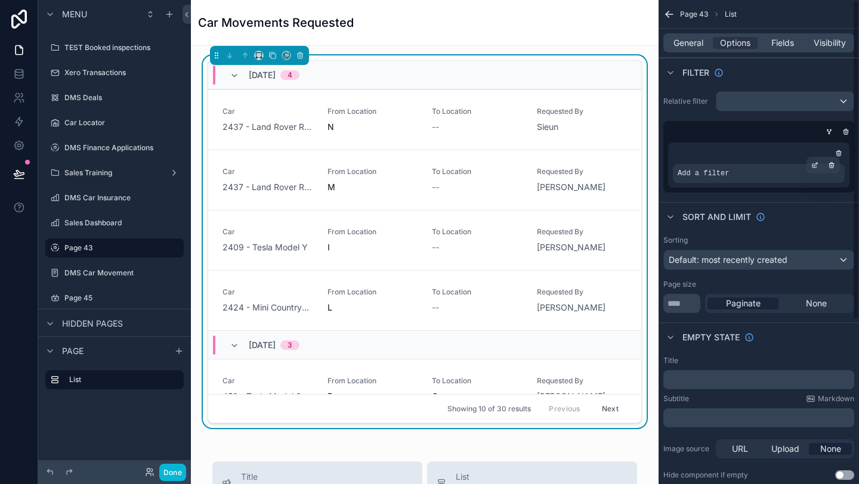
click at [727, 175] on span "Add a filter" at bounding box center [703, 174] width 51 height 10
click at [816, 163] on icon "scrollable content" at bounding box center [816, 163] width 1 height 1
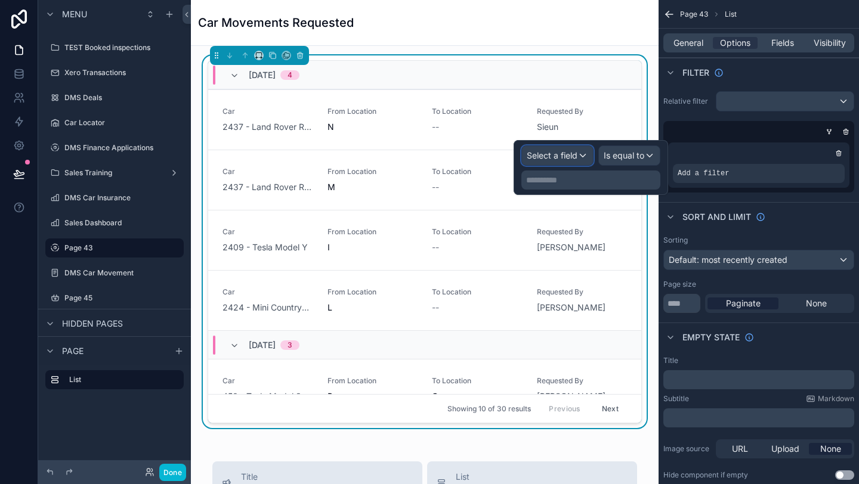
click at [560, 149] on div "Select a field" at bounding box center [557, 155] width 71 height 19
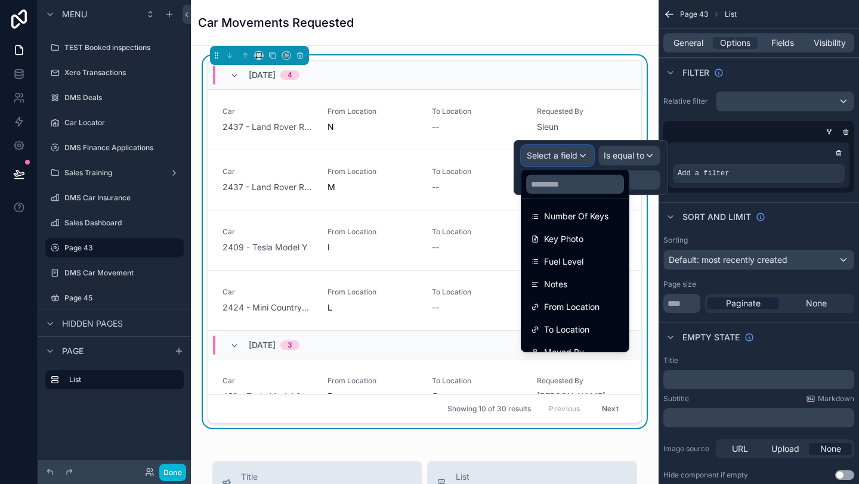
scroll to position [198, 0]
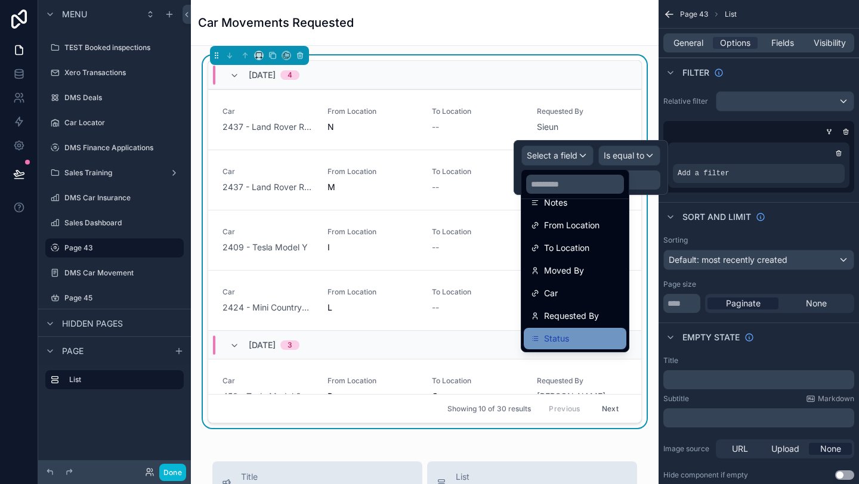
click at [574, 338] on div "Status" at bounding box center [575, 339] width 88 height 14
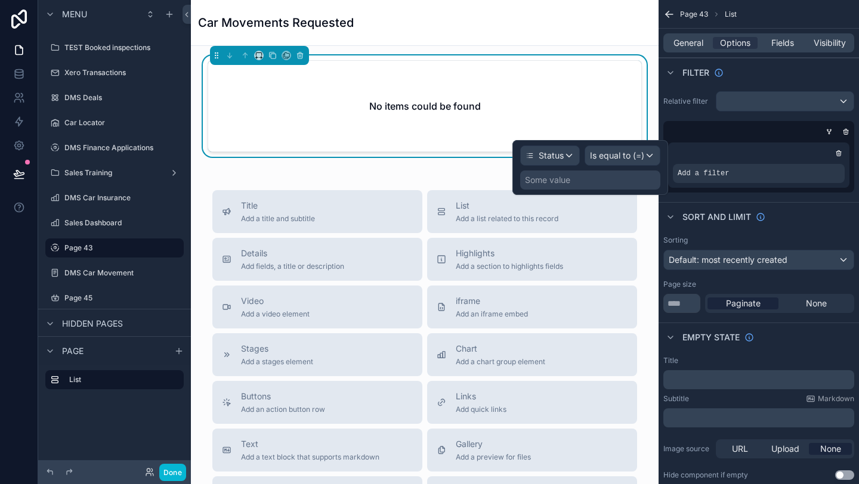
click at [592, 183] on div "Some value" at bounding box center [590, 180] width 140 height 19
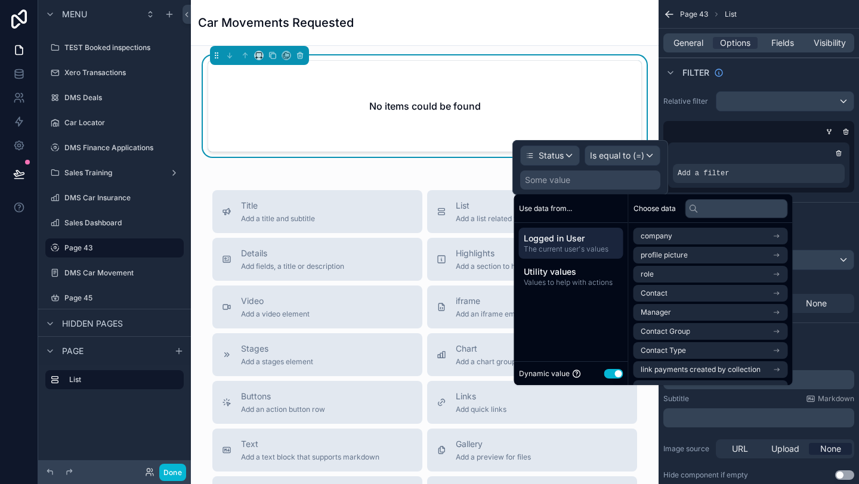
click at [617, 378] on button "Use setting" at bounding box center [613, 374] width 19 height 10
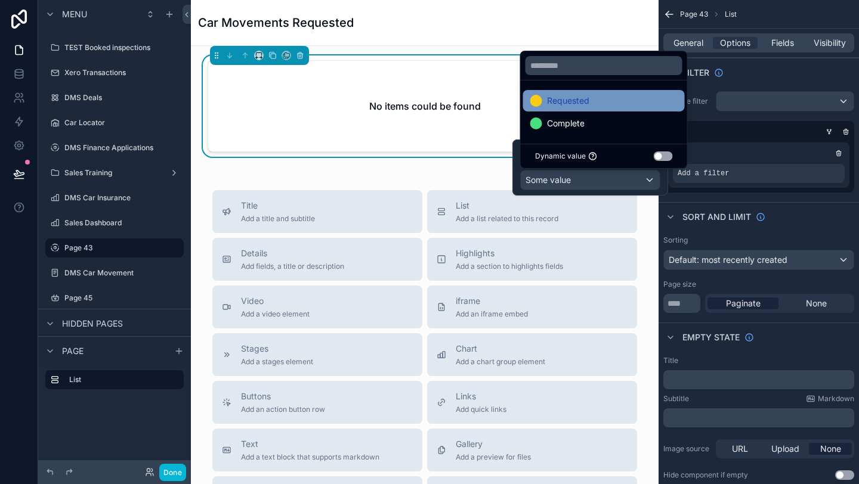
click at [577, 100] on span "Requested" at bounding box center [568, 101] width 42 height 14
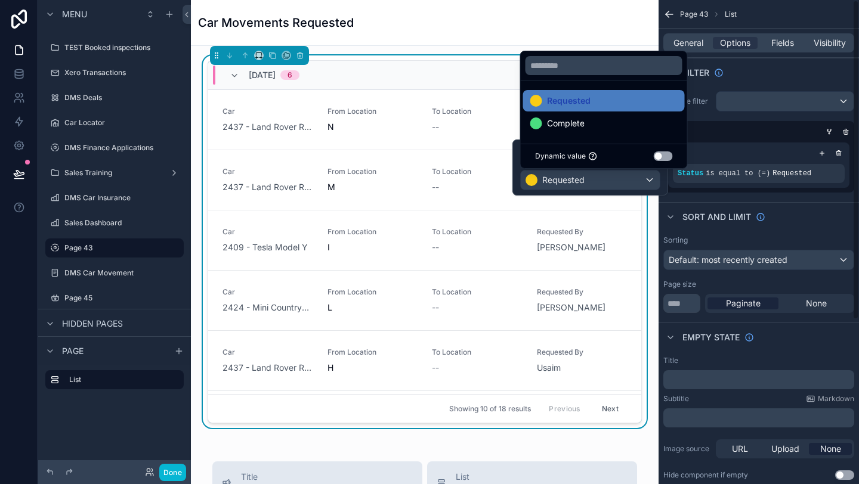
scroll to position [249, 0]
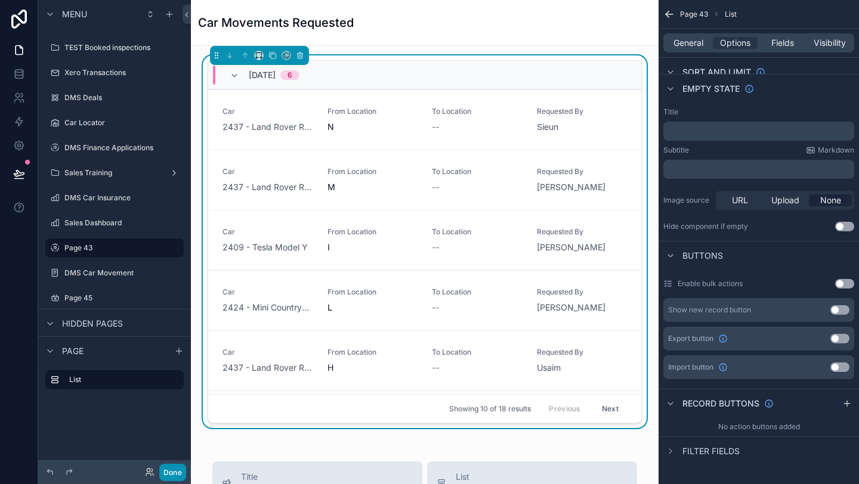
click at [180, 474] on button "Done" at bounding box center [172, 472] width 27 height 17
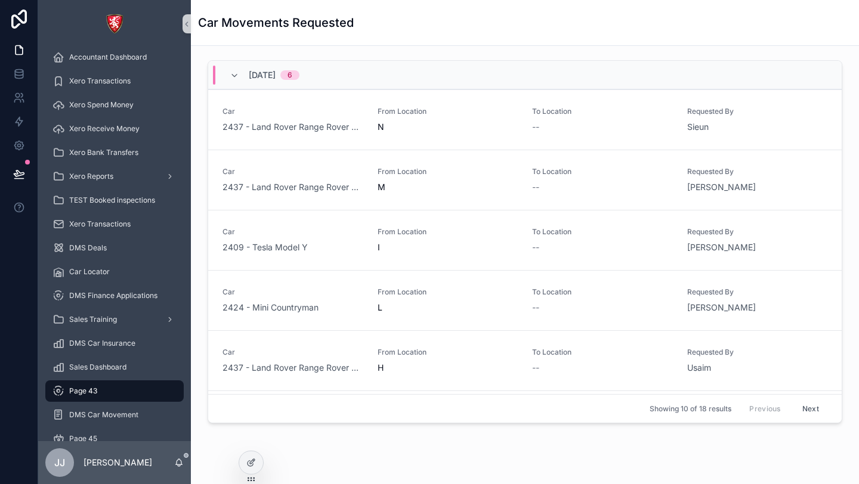
click at [347, 81] on div "[DATE] 6" at bounding box center [524, 75] width 633 height 29
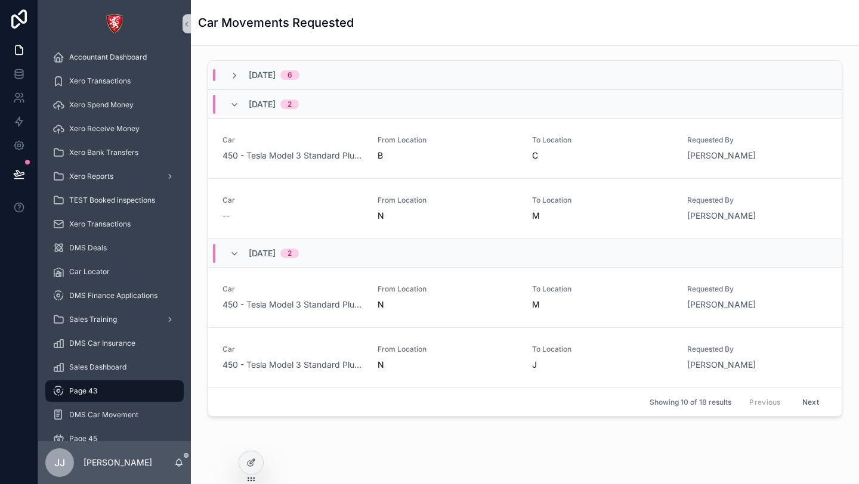
click at [350, 109] on div "[DATE] 2" at bounding box center [524, 103] width 633 height 29
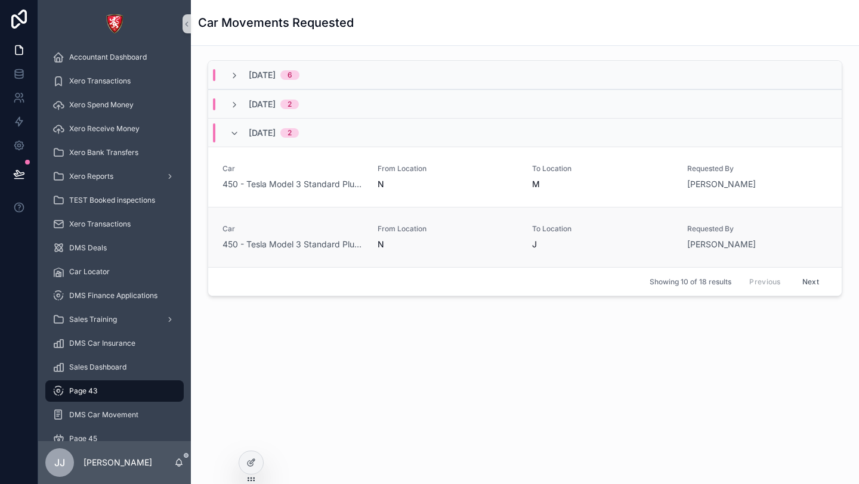
click at [641, 252] on link "Car 450 - Tesla Model 3 Standard Plus I_2014 WHITE From Location N To Location …" at bounding box center [524, 237] width 633 height 60
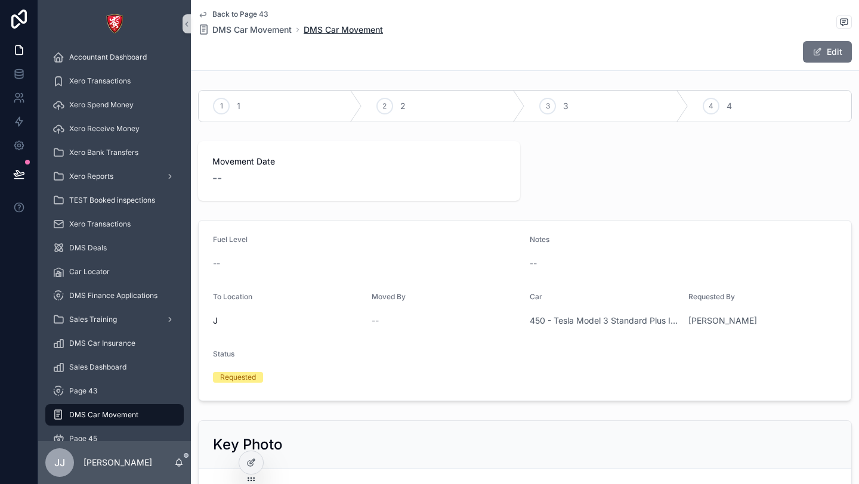
click at [339, 29] on span "DMS Car Movement" at bounding box center [343, 30] width 79 height 12
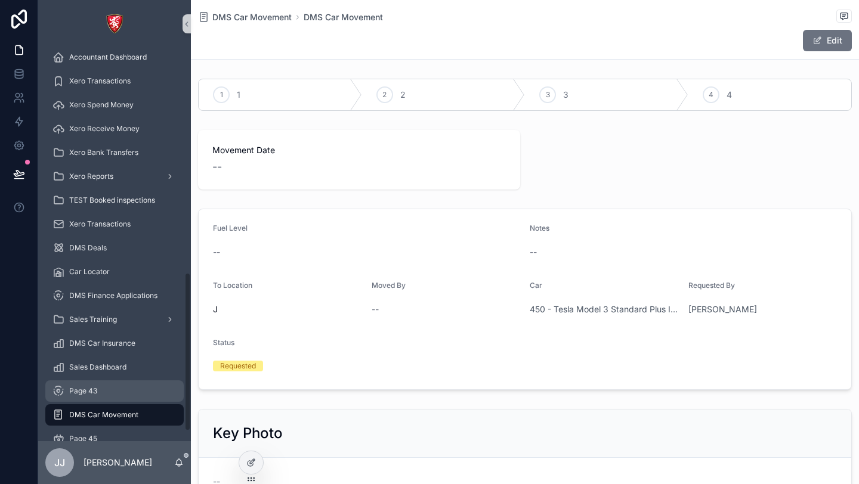
click at [116, 393] on div "Page 43" at bounding box center [114, 391] width 124 height 19
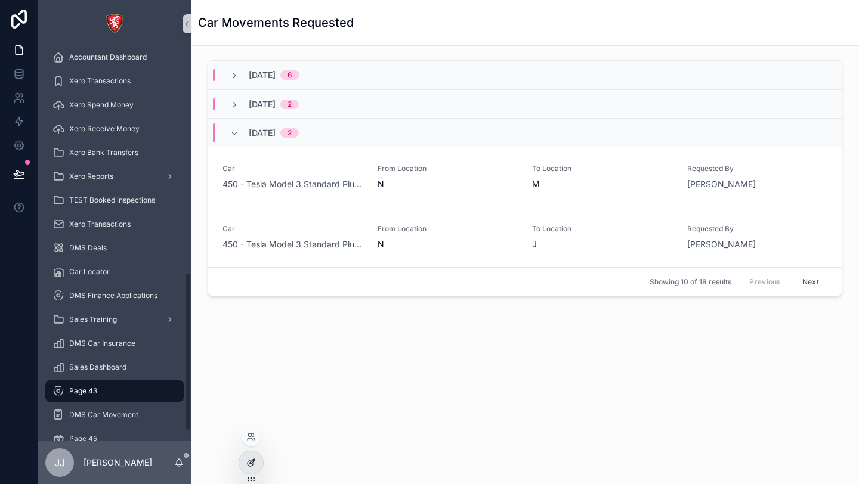
click at [249, 465] on icon at bounding box center [251, 463] width 10 height 10
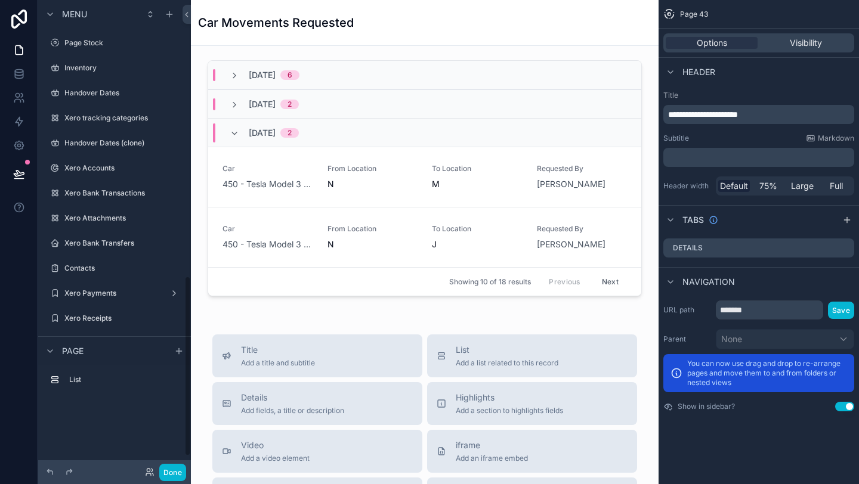
scroll to position [722, 0]
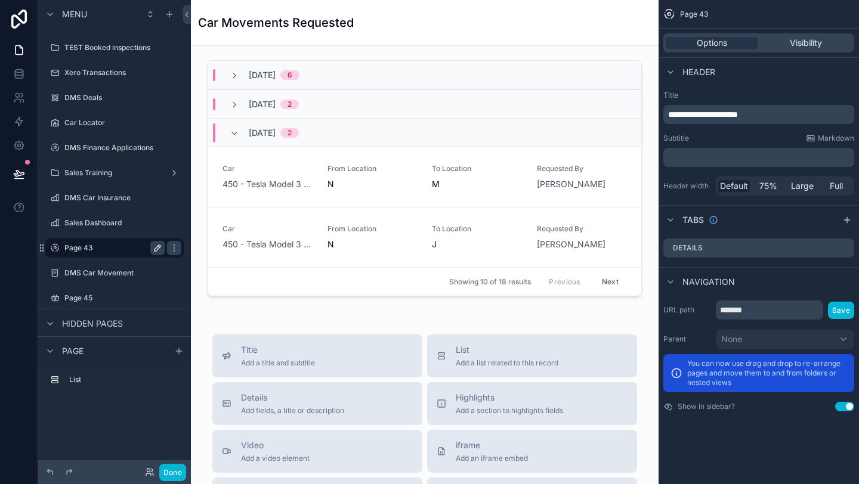
click at [154, 250] on icon "scrollable content" at bounding box center [158, 248] width 10 height 10
click at [128, 246] on input "*******" at bounding box center [104, 248] width 81 height 14
type input "**********"
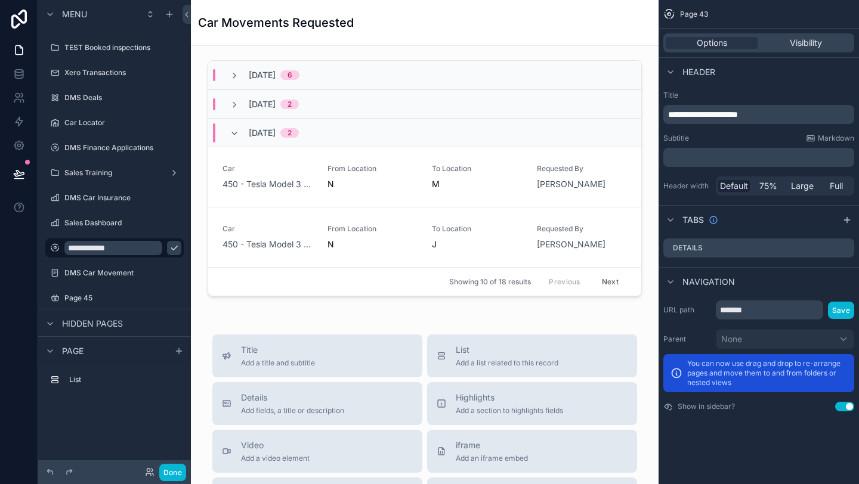
click at [169, 248] on icon "scrollable content" at bounding box center [174, 248] width 10 height 10
click at [738, 308] on input "*******" at bounding box center [769, 310] width 107 height 19
type input "**********"
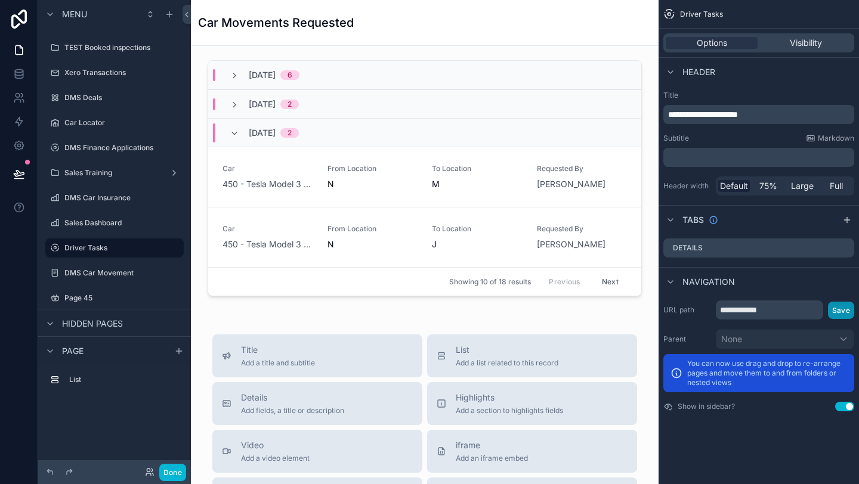
click at [846, 307] on button "Save" at bounding box center [841, 310] width 26 height 17
click at [768, 278] on div "Navigation" at bounding box center [758, 281] width 200 height 29
click at [770, 188] on span "75%" at bounding box center [768, 186] width 18 height 12
click at [724, 184] on span "Default" at bounding box center [734, 186] width 28 height 12
click at [770, 184] on span "75%" at bounding box center [768, 186] width 18 height 12
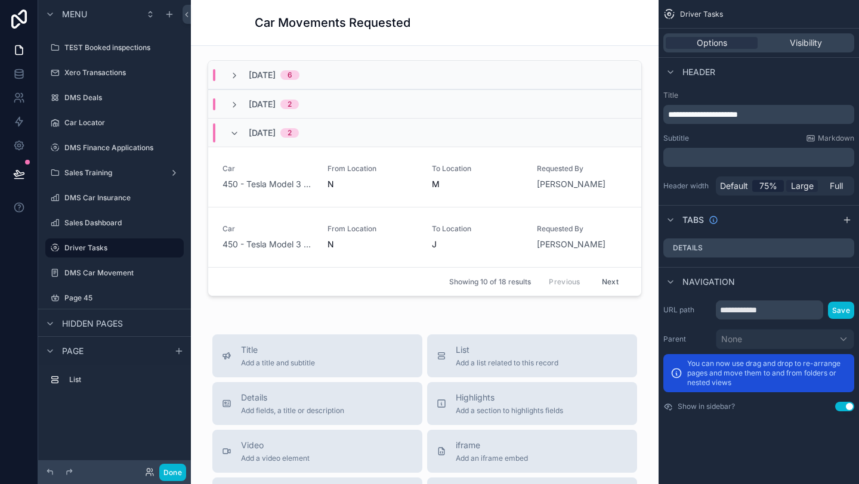
click at [799, 188] on span "Large" at bounding box center [802, 186] width 23 height 12
click at [834, 189] on span "Full" at bounding box center [836, 186] width 13 height 12
click at [748, 185] on span "Default" at bounding box center [734, 186] width 28 height 12
click at [764, 185] on span "75%" at bounding box center [768, 186] width 18 height 12
click at [714, 183] on div "Header width Default 75% Large Full" at bounding box center [758, 186] width 191 height 19
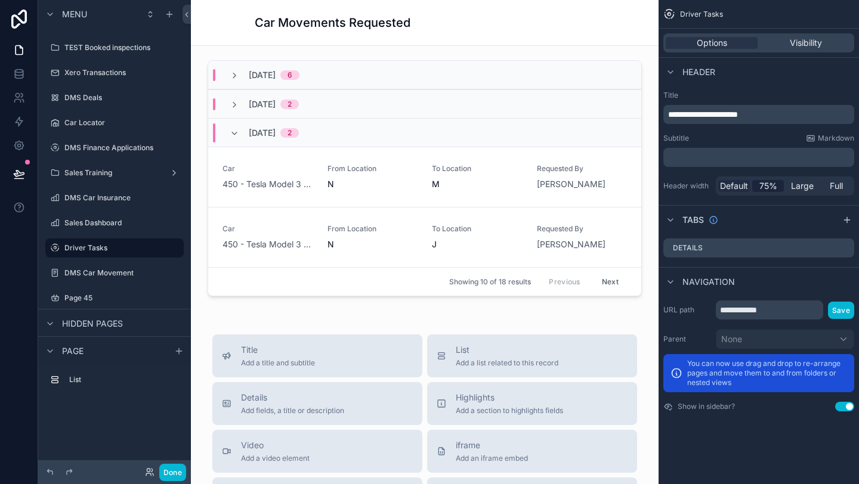
click at [725, 184] on span "Default" at bounding box center [734, 186] width 28 height 12
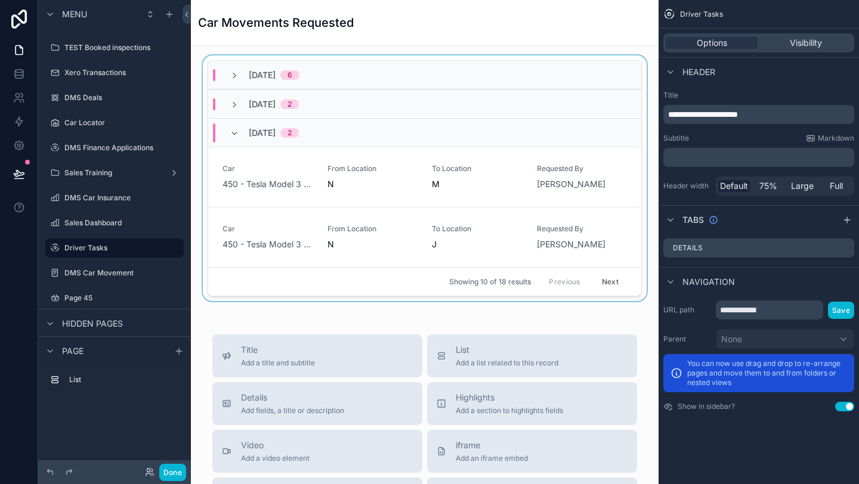
click at [524, 202] on div "scrollable content" at bounding box center [424, 180] width 449 height 251
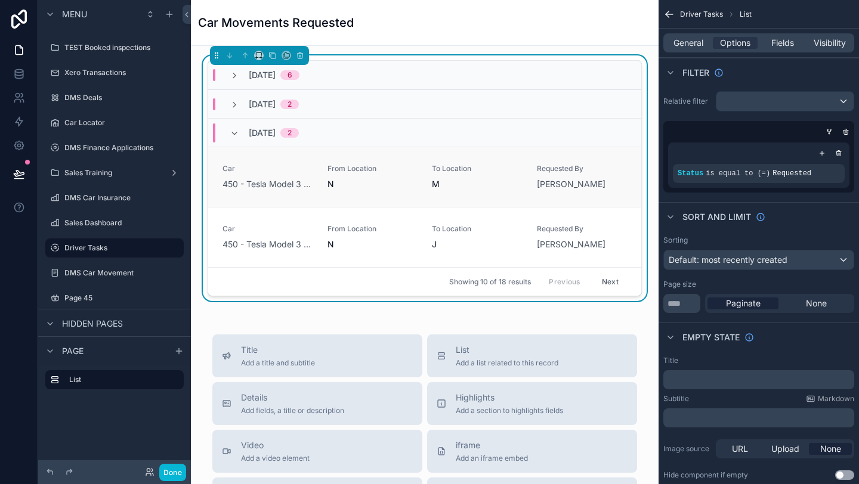
click at [400, 197] on link "Car 450 - Tesla Model 3 Standard Plus I_2014 WHITE From Location N To Location …" at bounding box center [424, 177] width 433 height 60
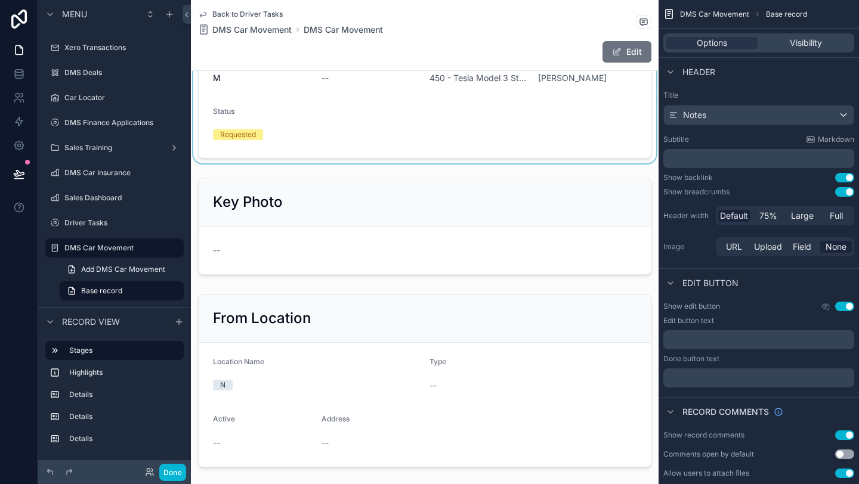
scroll to position [43, 0]
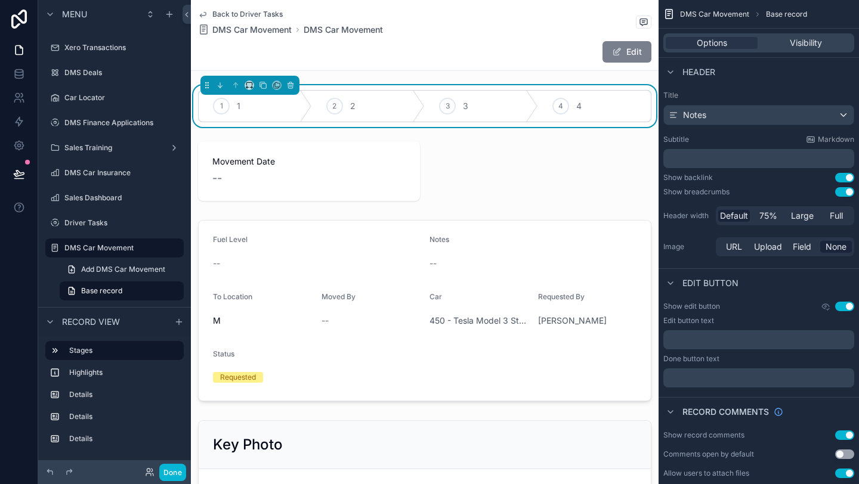
click at [633, 54] on button "Edit" at bounding box center [626, 51] width 49 height 21
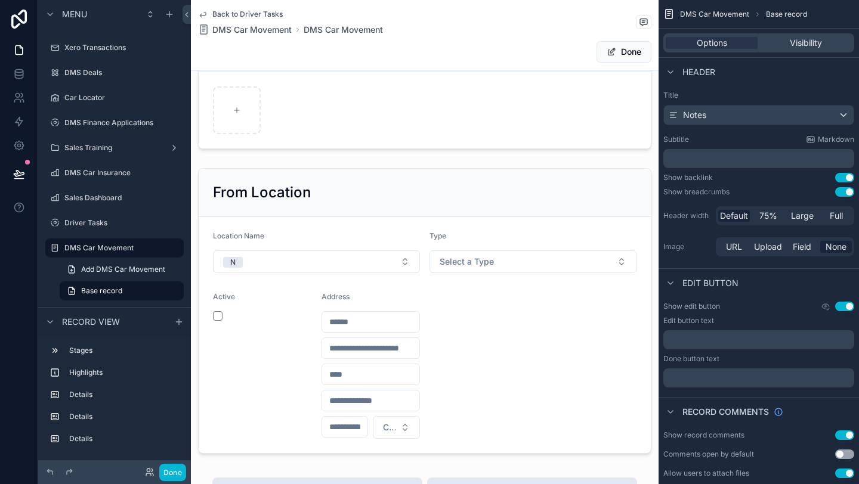
scroll to position [423, 0]
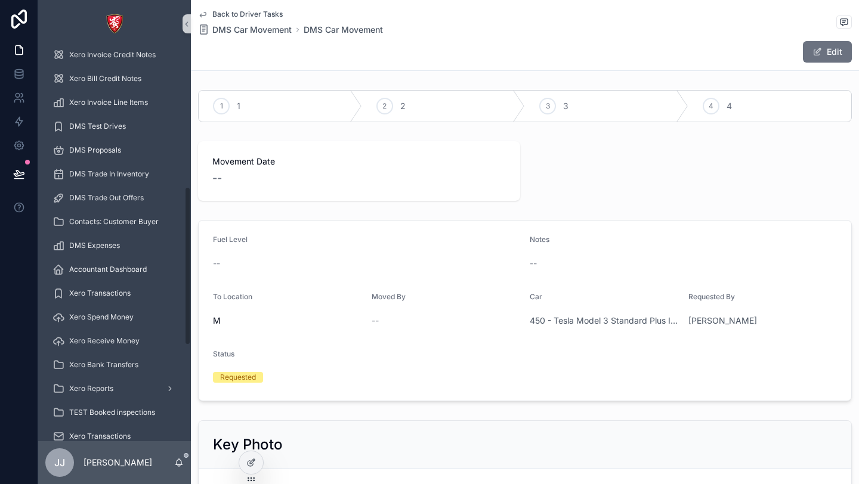
scroll to position [582, 0]
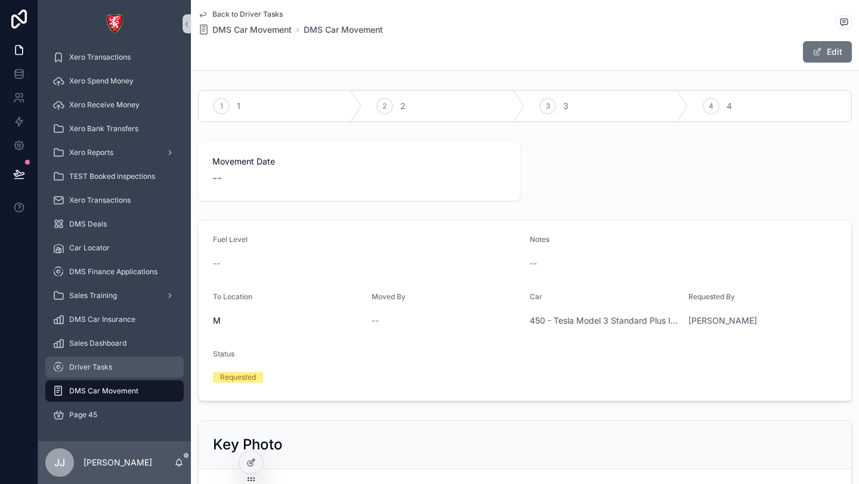
click at [99, 369] on span "Driver Tasks" at bounding box center [90, 368] width 43 height 10
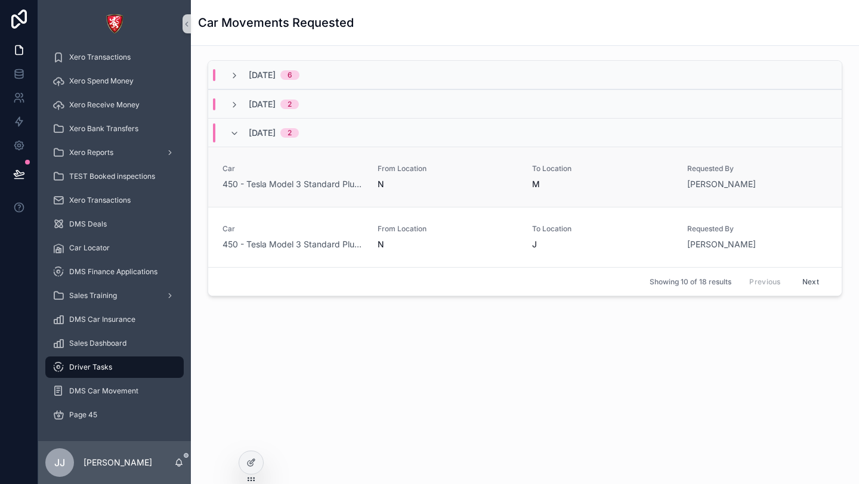
click at [456, 181] on div "N" at bounding box center [448, 184] width 141 height 12
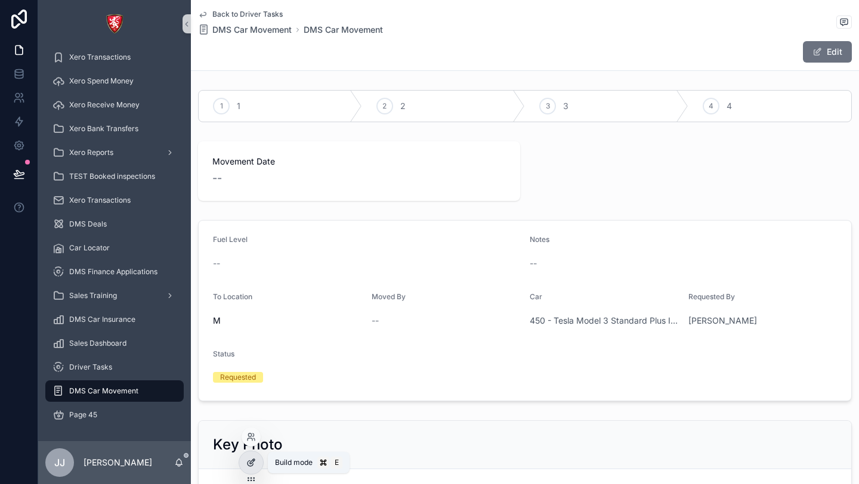
click at [253, 462] on icon at bounding box center [251, 463] width 10 height 10
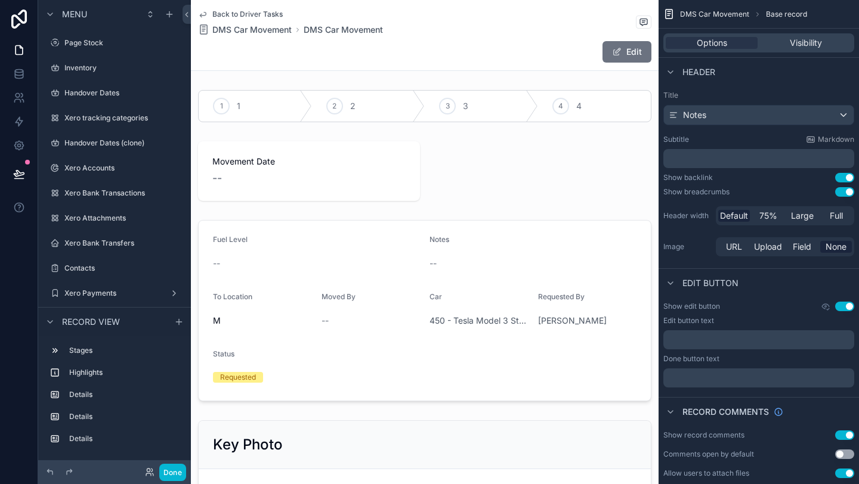
scroll to position [747, 0]
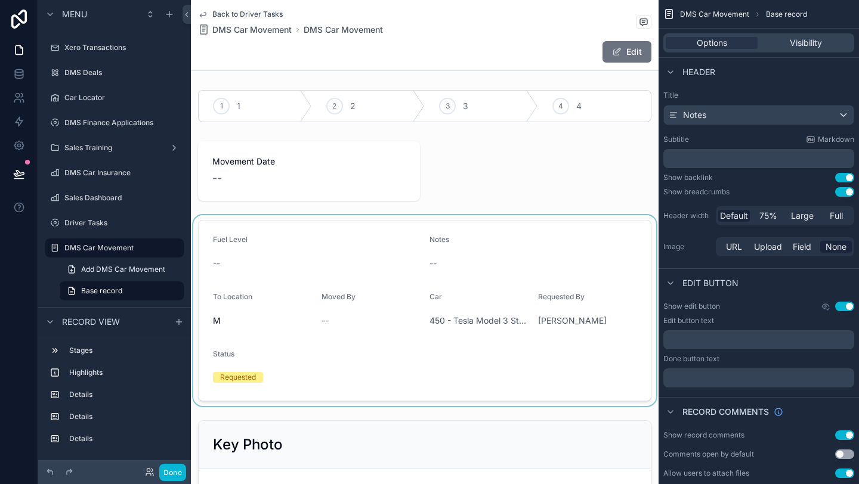
click at [408, 310] on div "scrollable content" at bounding box center [425, 310] width 468 height 191
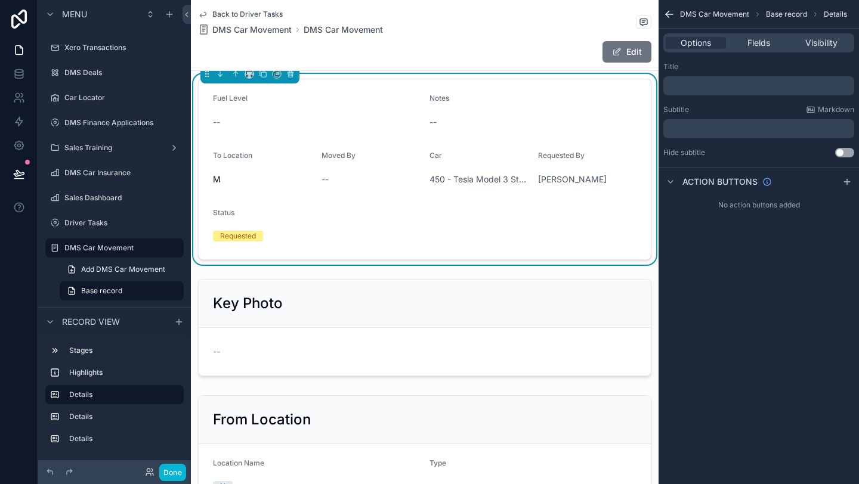
scroll to position [0, 0]
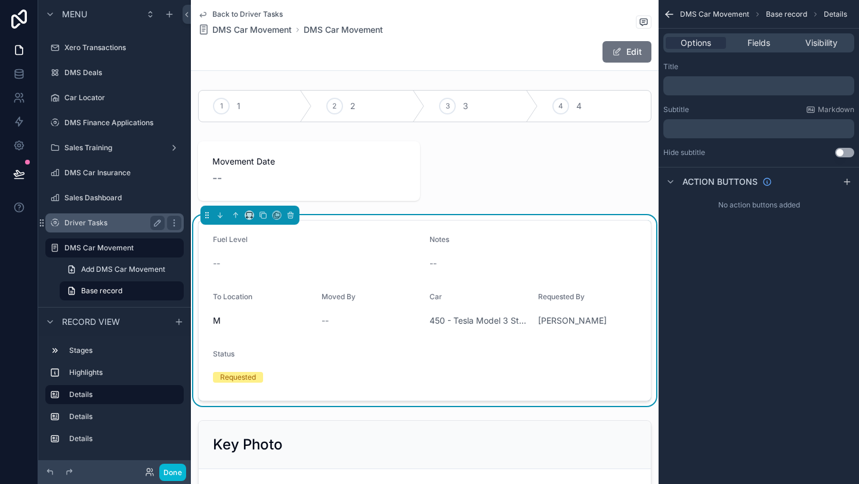
click at [106, 216] on div "Driver Tasks" at bounding box center [114, 223] width 100 height 14
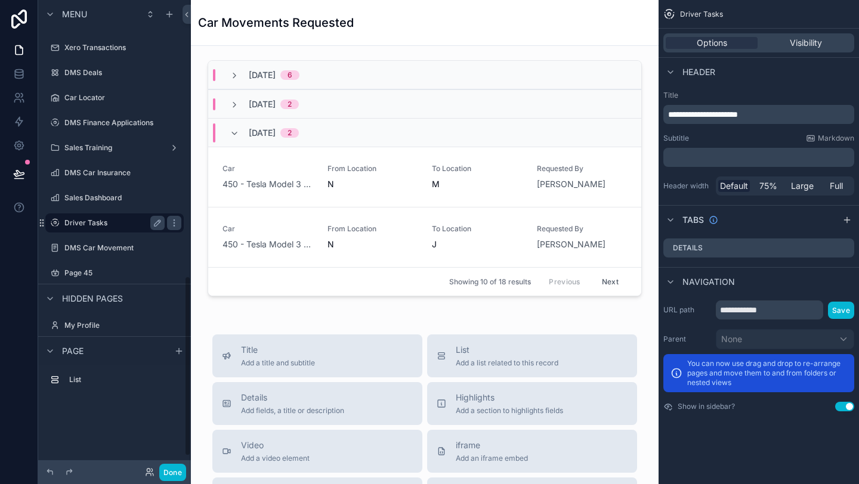
scroll to position [722, 0]
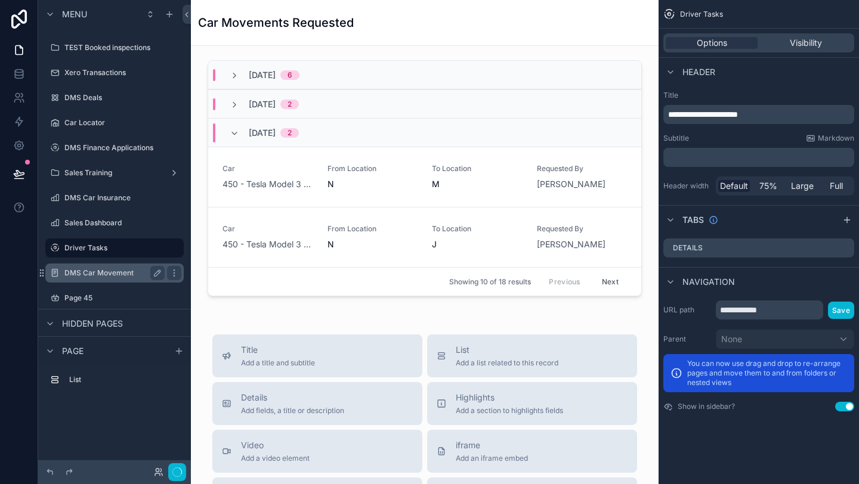
click at [98, 271] on label "DMS Car Movement" at bounding box center [111, 273] width 95 height 10
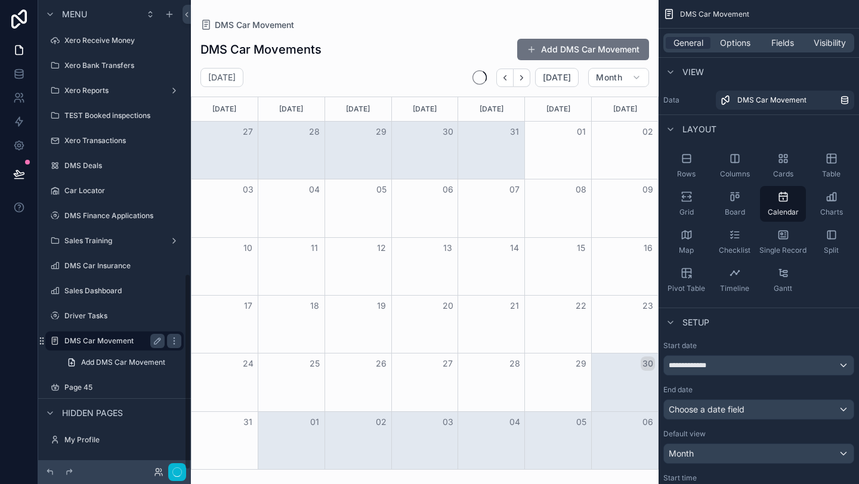
scroll to position [654, 0]
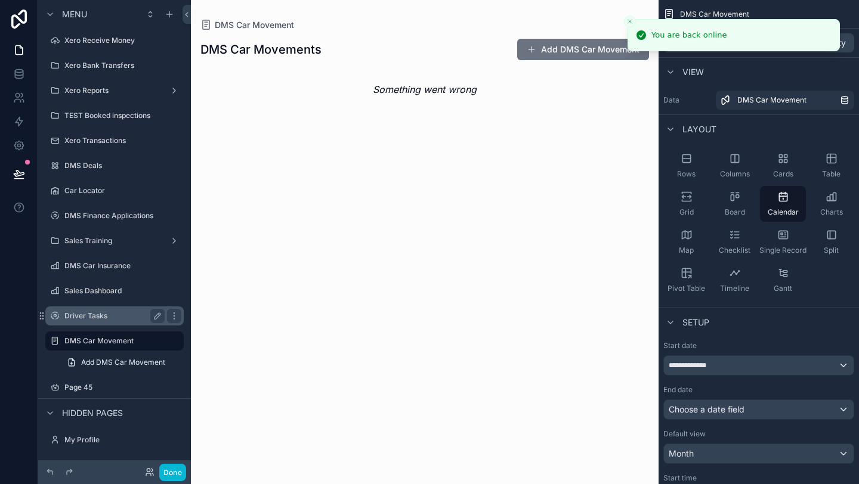
click at [95, 314] on label "Driver Tasks" at bounding box center [111, 316] width 95 height 10
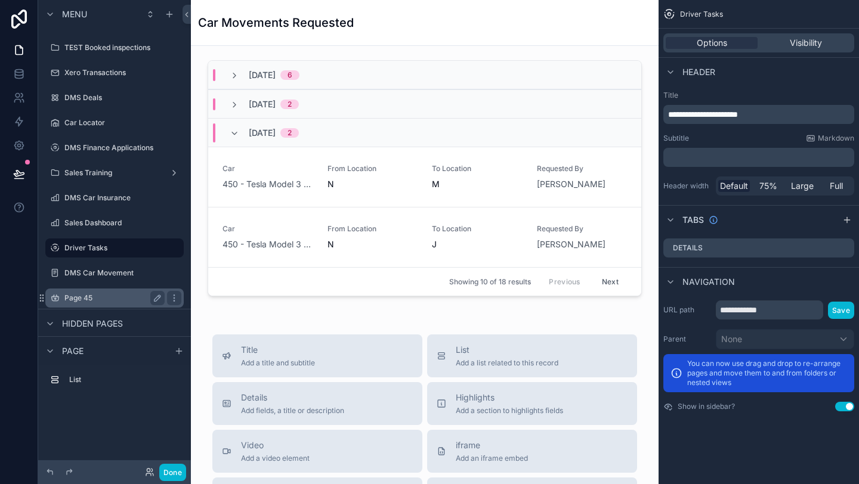
click at [86, 302] on label "Page 45" at bounding box center [111, 298] width 95 height 10
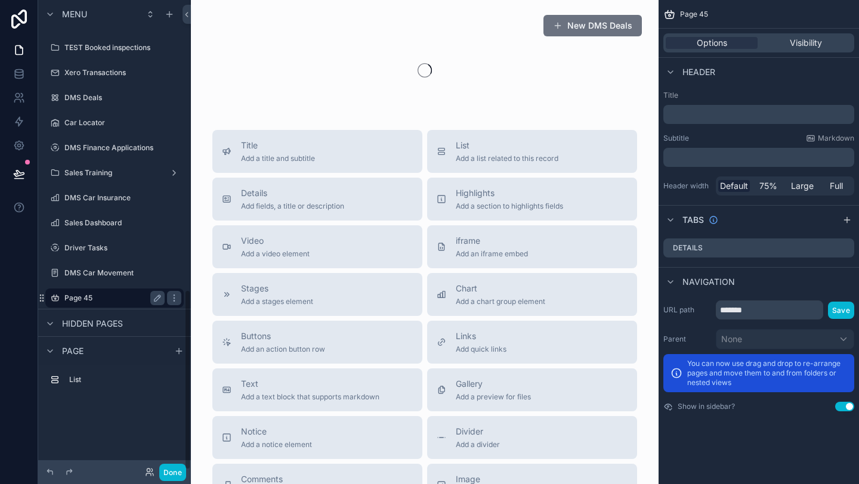
scroll to position [756, 0]
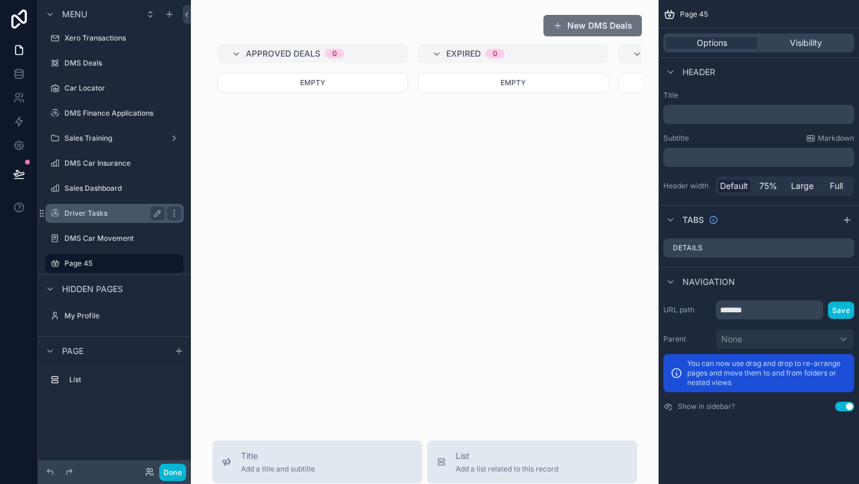
click at [104, 212] on label "Driver Tasks" at bounding box center [111, 214] width 95 height 10
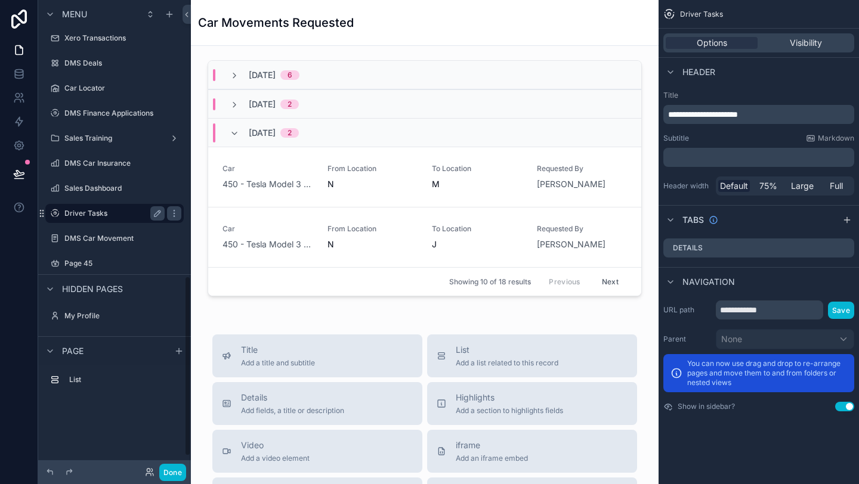
scroll to position [722, 0]
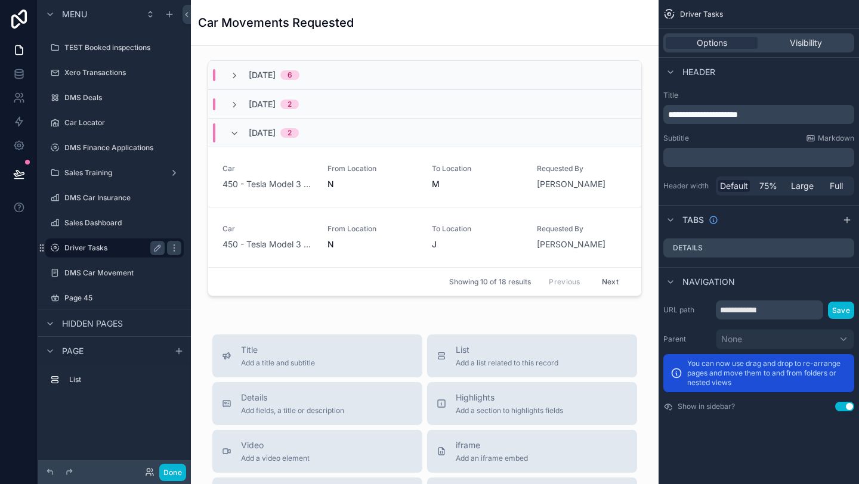
click at [104, 246] on label "Driver Tasks" at bounding box center [111, 248] width 95 height 10
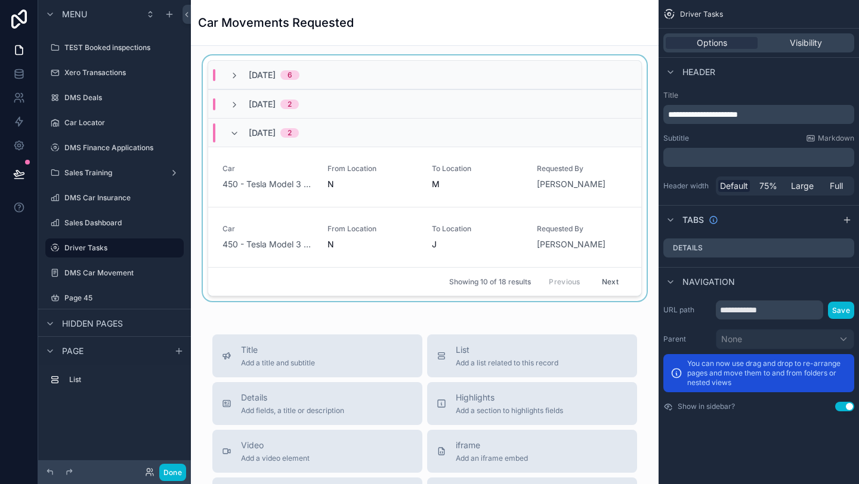
click at [477, 177] on div "scrollable content" at bounding box center [424, 180] width 449 height 251
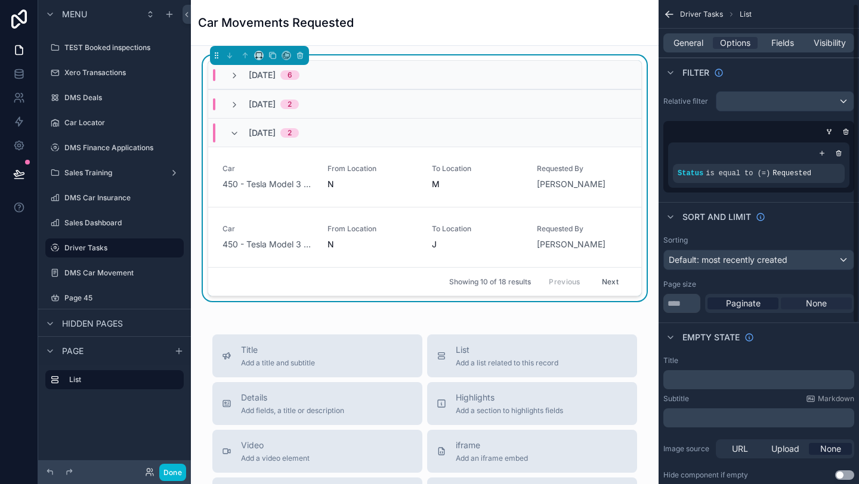
scroll to position [249, 0]
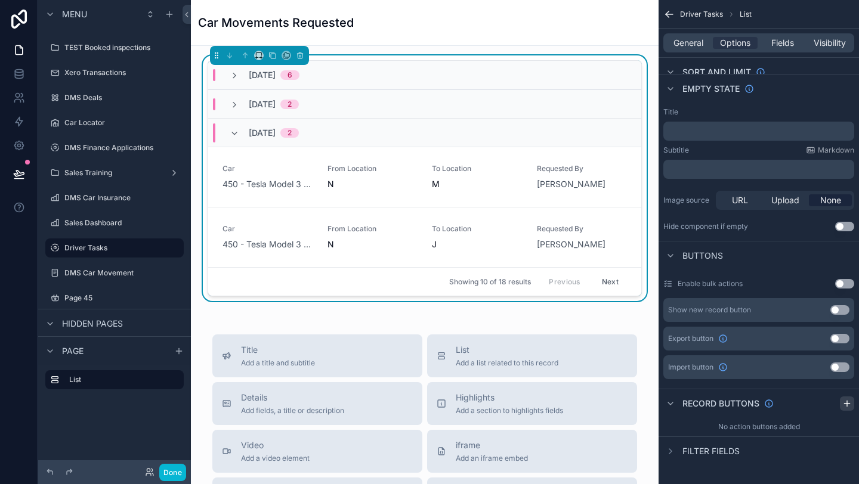
click at [845, 406] on icon "scrollable content" at bounding box center [847, 404] width 10 height 10
click at [842, 434] on icon "scrollable content" at bounding box center [844, 432] width 5 height 5
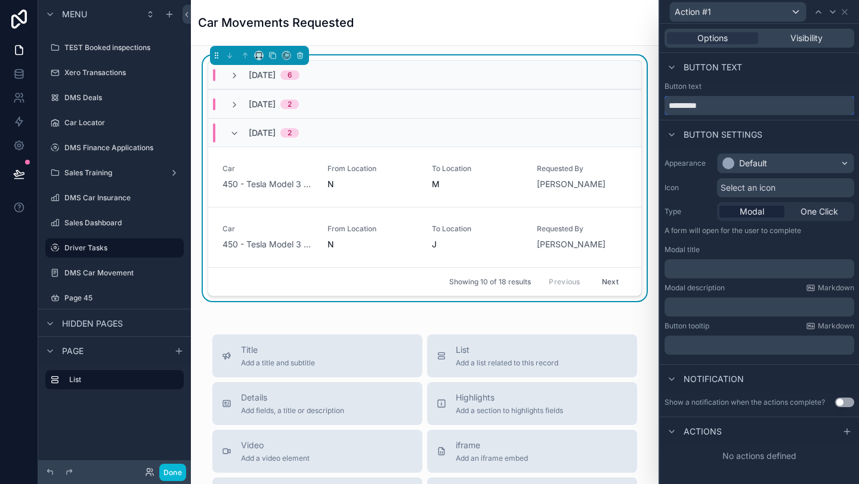
click at [684, 109] on input "*********" at bounding box center [759, 105] width 190 height 19
type input "****"
click at [754, 162] on div "Default" at bounding box center [753, 163] width 28 height 12
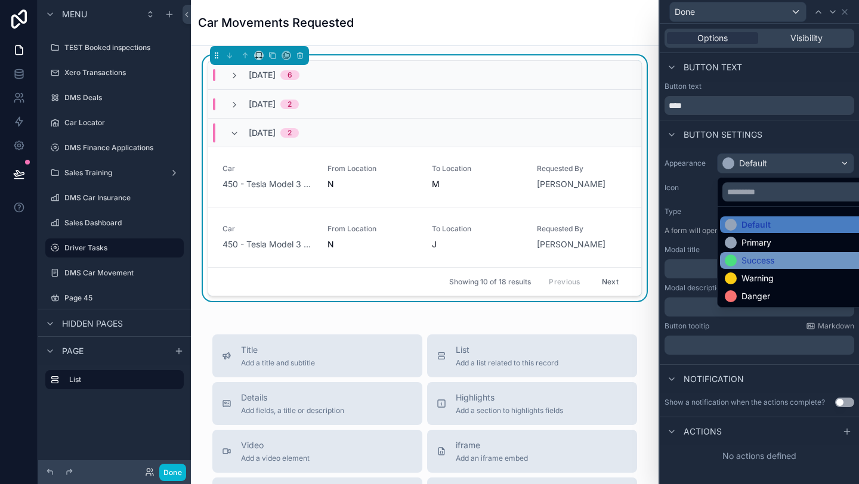
click at [760, 268] on div "Success" at bounding box center [799, 260] width 159 height 17
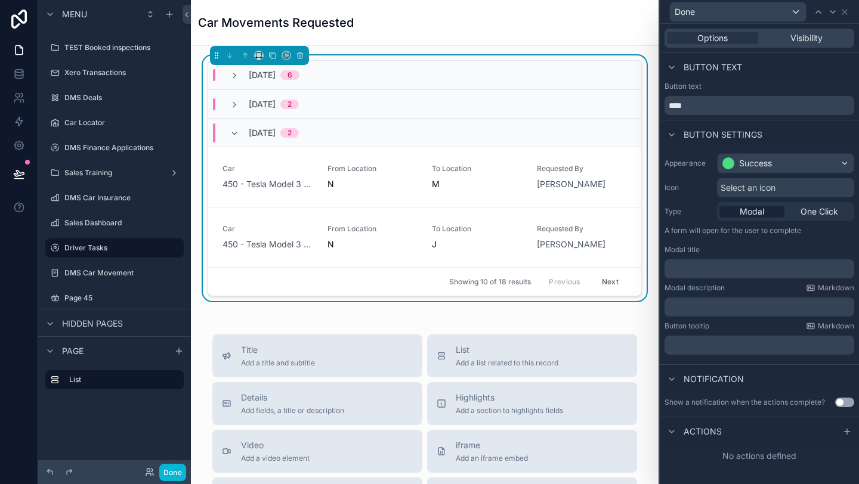
click at [746, 184] on span "Select an icon" at bounding box center [748, 188] width 55 height 12
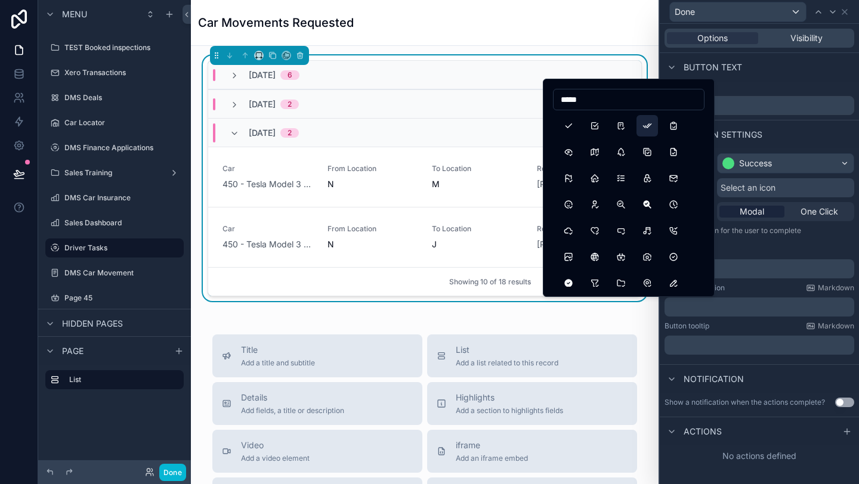
type input "*****"
click at [647, 127] on button "Checks" at bounding box center [646, 125] width 21 height 21
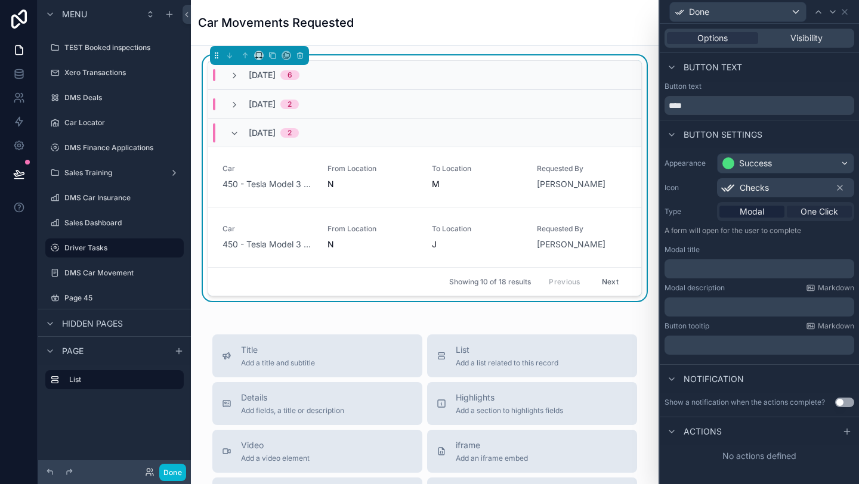
click at [815, 217] on span "One Click" at bounding box center [819, 212] width 38 height 12
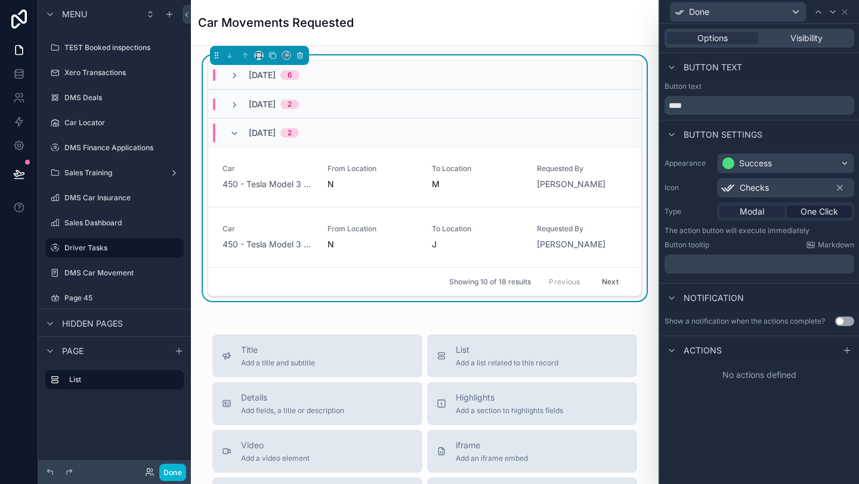
click at [757, 215] on span "Modal" at bounding box center [752, 212] width 24 height 12
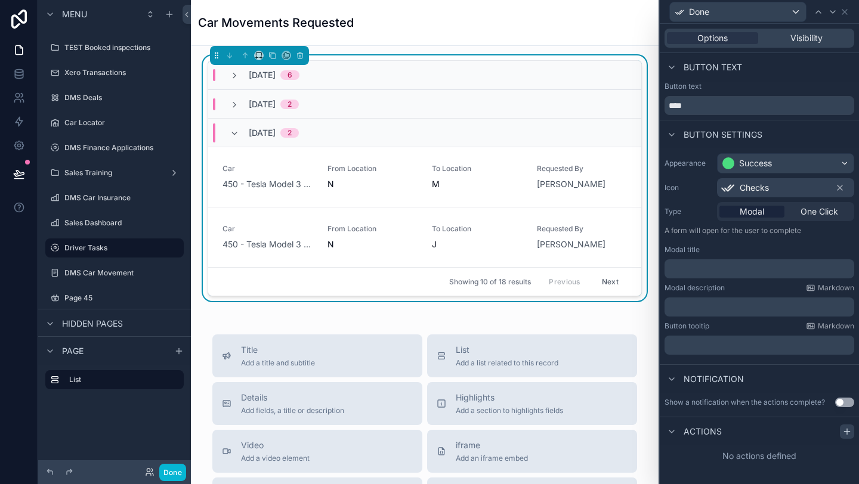
click at [848, 435] on icon at bounding box center [847, 432] width 10 height 10
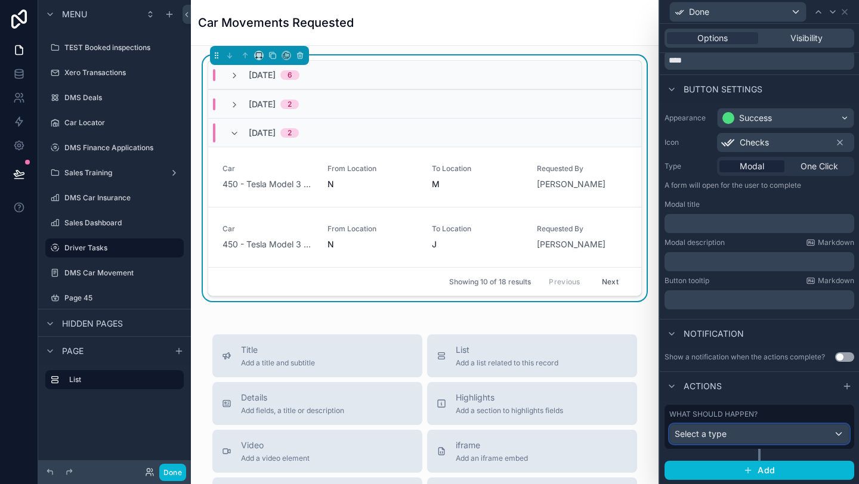
click at [744, 435] on div "Select a type" at bounding box center [759, 434] width 179 height 19
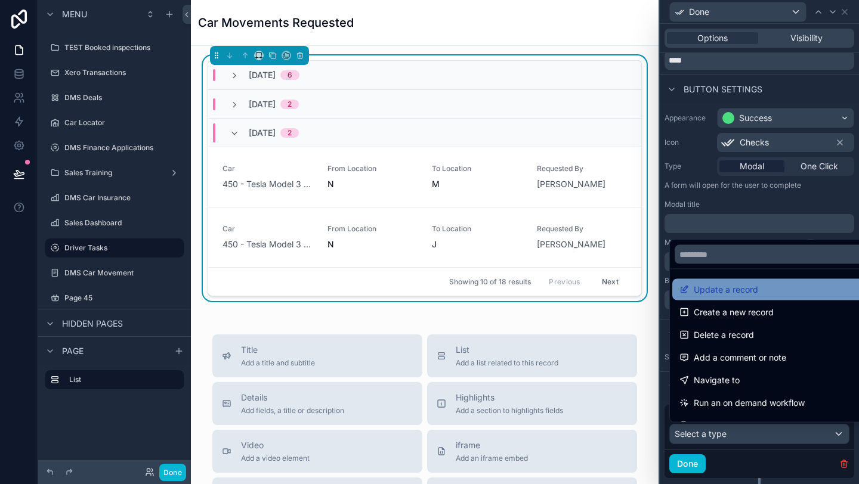
click at [749, 295] on span "Update a record" at bounding box center [726, 290] width 64 height 14
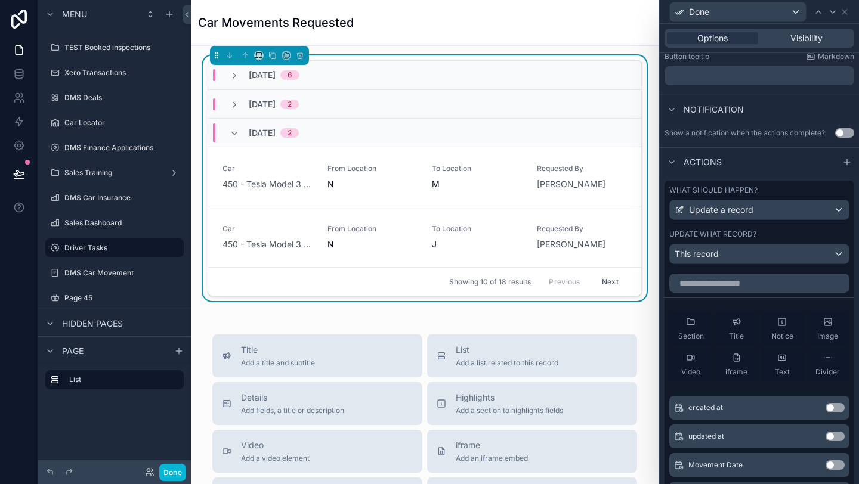
scroll to position [361, 0]
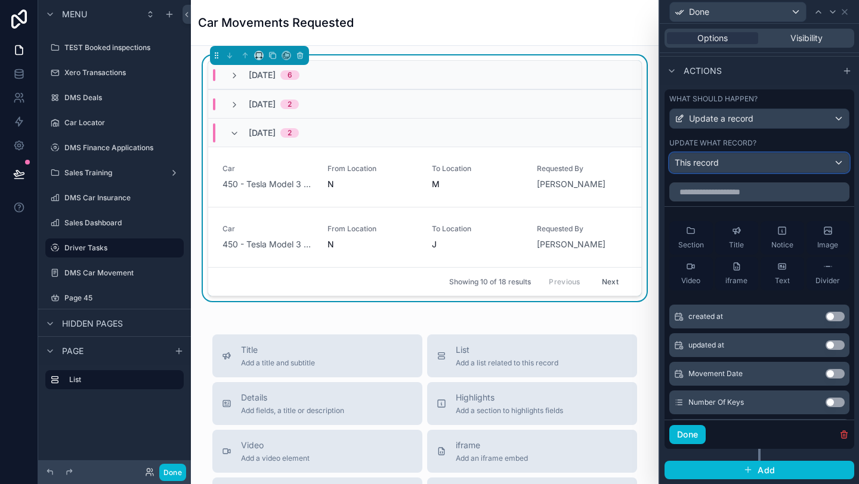
click at [709, 160] on span "This record" at bounding box center [697, 163] width 44 height 12
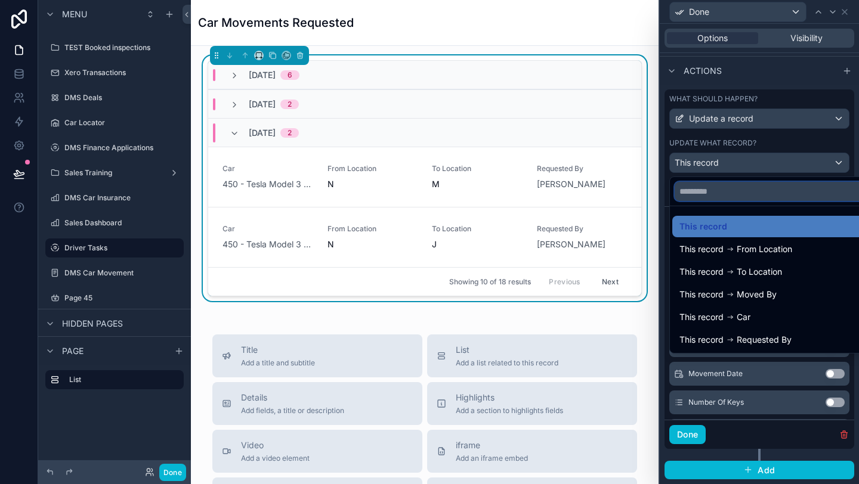
click at [710, 191] on input "text" at bounding box center [773, 191] width 197 height 19
type input "*"
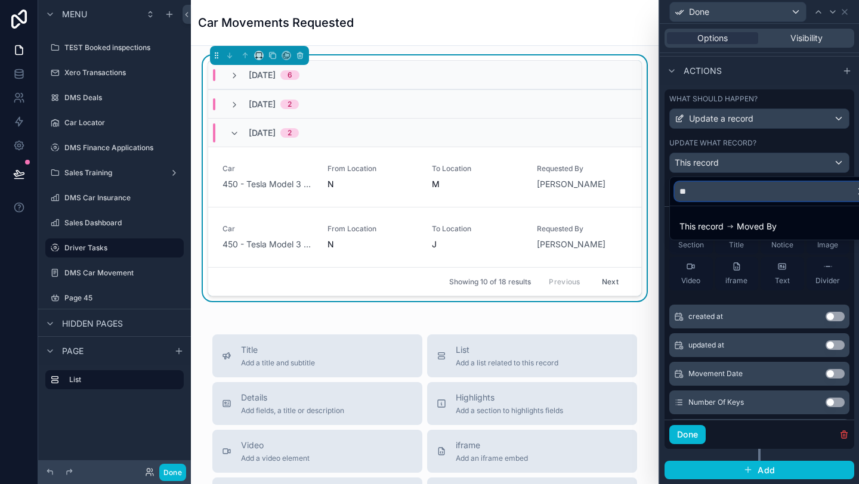
type input "*"
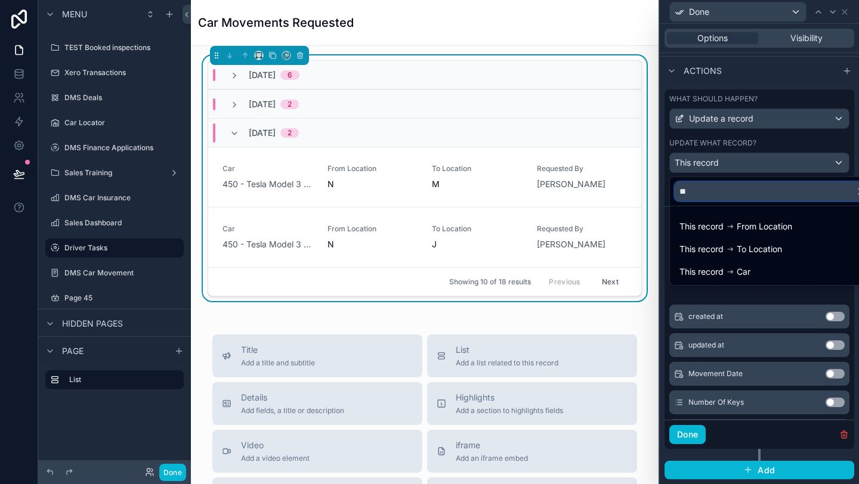
type input "*"
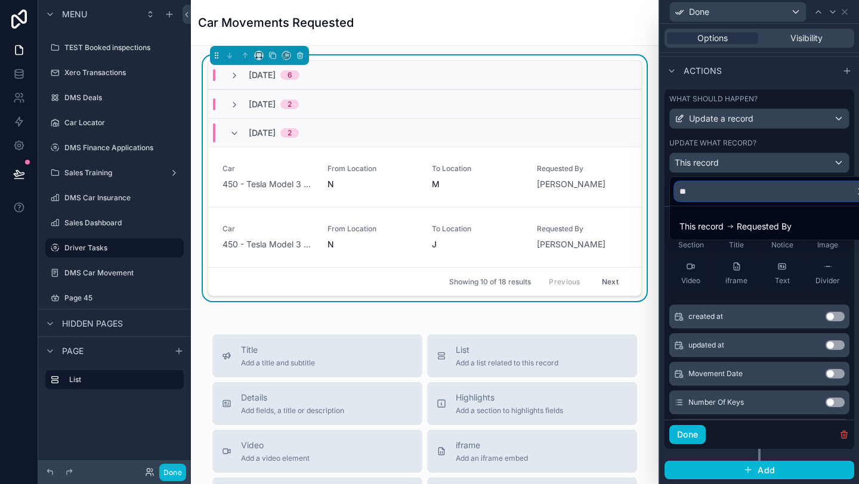
type input "*"
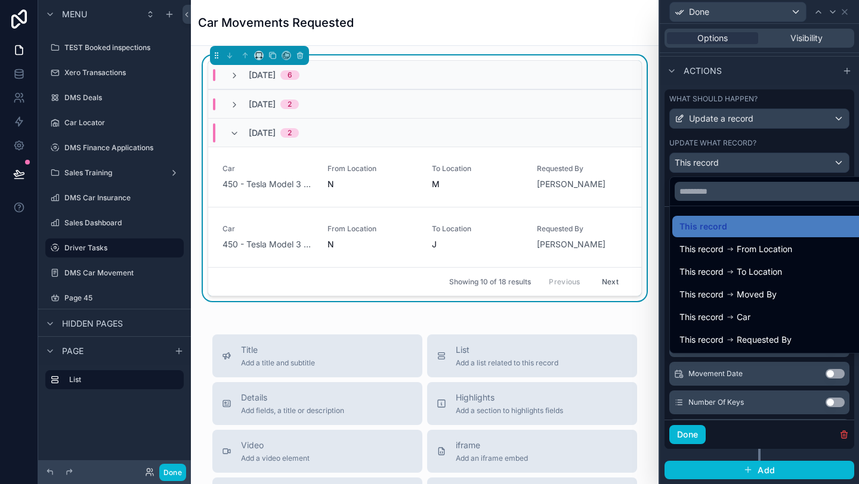
click at [767, 160] on div at bounding box center [759, 242] width 199 height 484
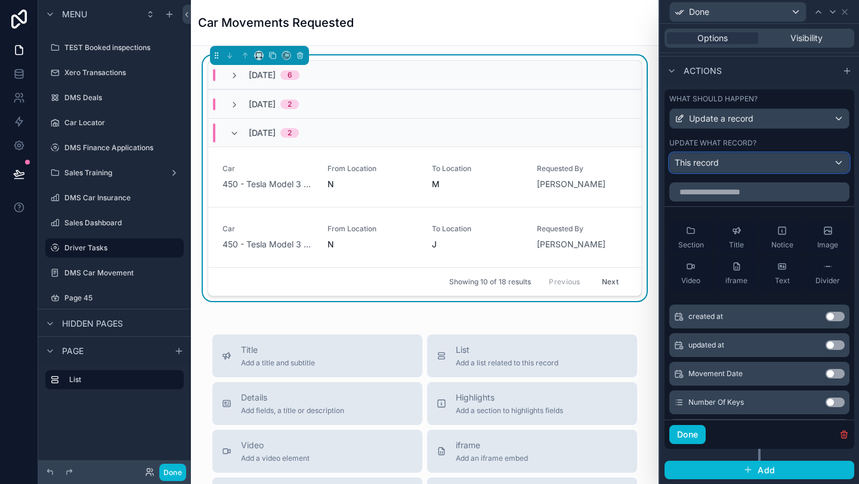
click at [767, 160] on div "This record" at bounding box center [759, 162] width 179 height 19
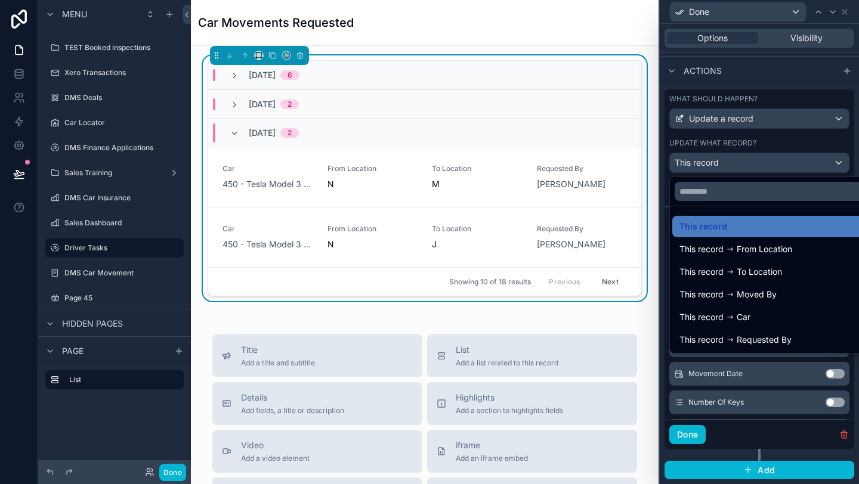
click at [772, 138] on div at bounding box center [759, 242] width 199 height 484
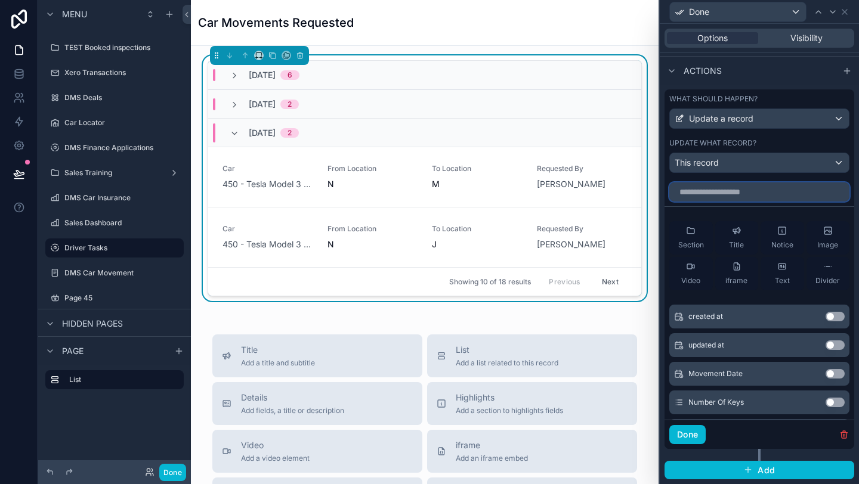
click at [743, 193] on input "text" at bounding box center [759, 192] width 180 height 19
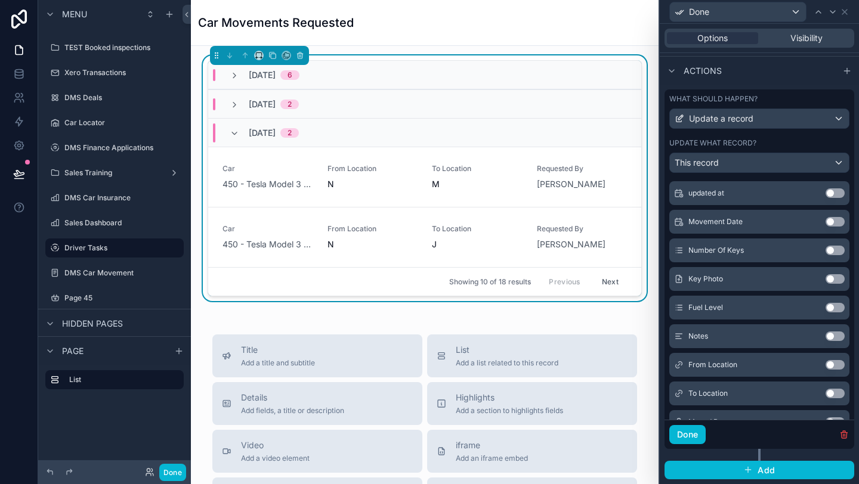
scroll to position [267, 0]
click at [837, 393] on button "Use setting" at bounding box center [834, 394] width 19 height 10
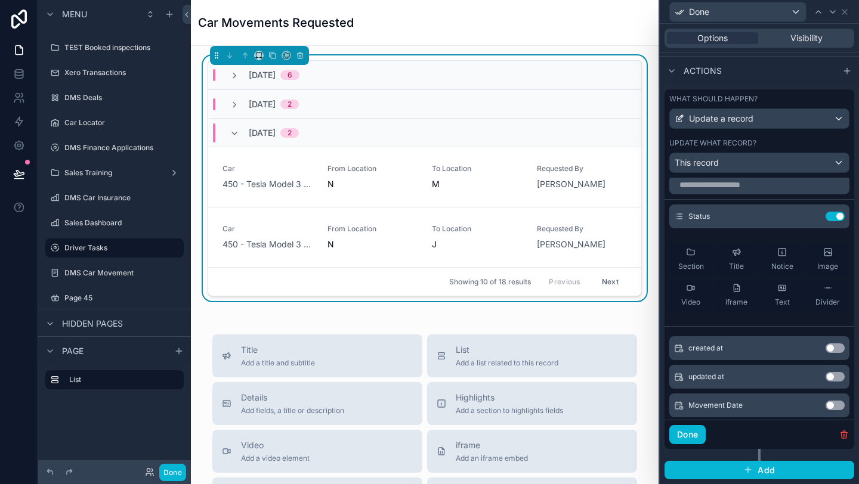
scroll to position [0, 0]
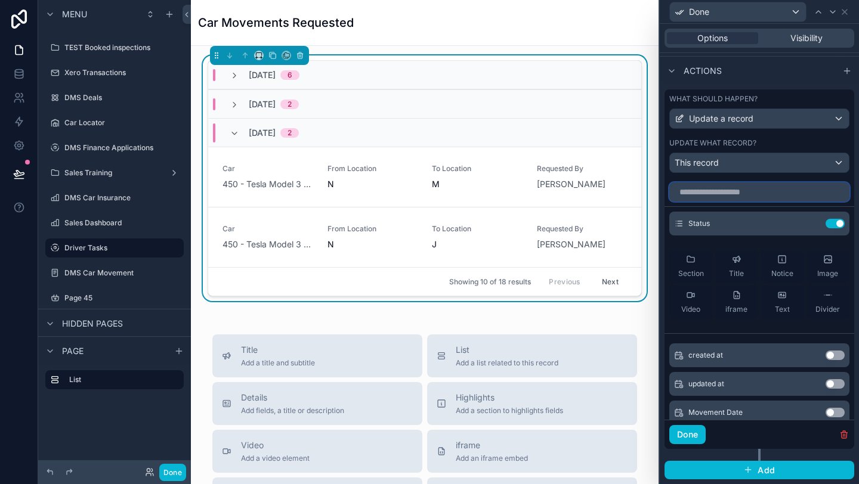
click at [733, 195] on input "text" at bounding box center [759, 192] width 180 height 19
click at [731, 156] on div "This record" at bounding box center [759, 162] width 179 height 19
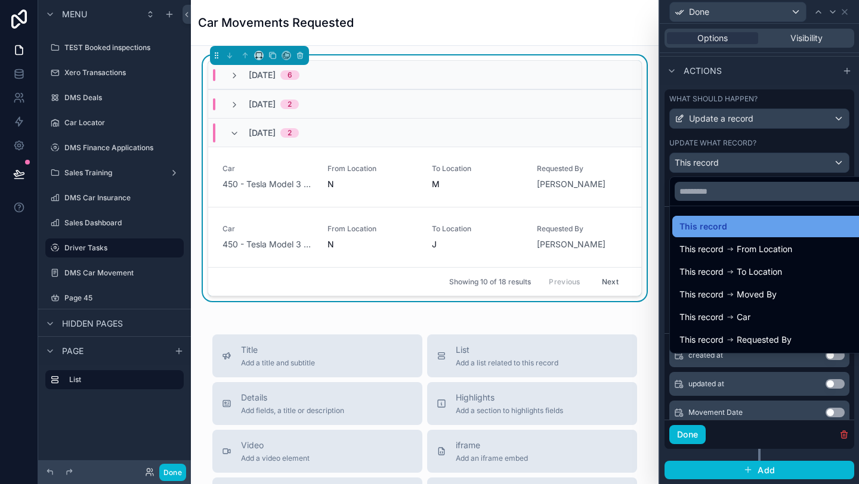
click at [717, 224] on span "This record" at bounding box center [703, 226] width 48 height 14
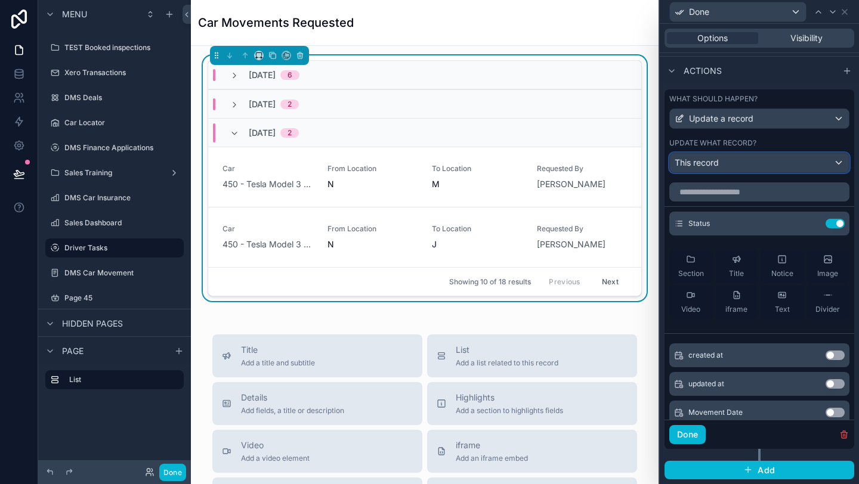
click at [710, 171] on div "This record" at bounding box center [759, 162] width 179 height 19
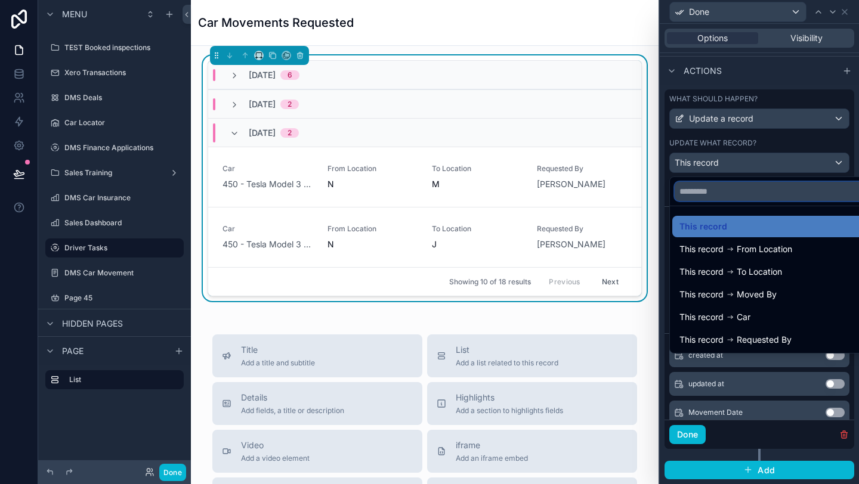
click at [716, 198] on input "text" at bounding box center [773, 191] width 197 height 19
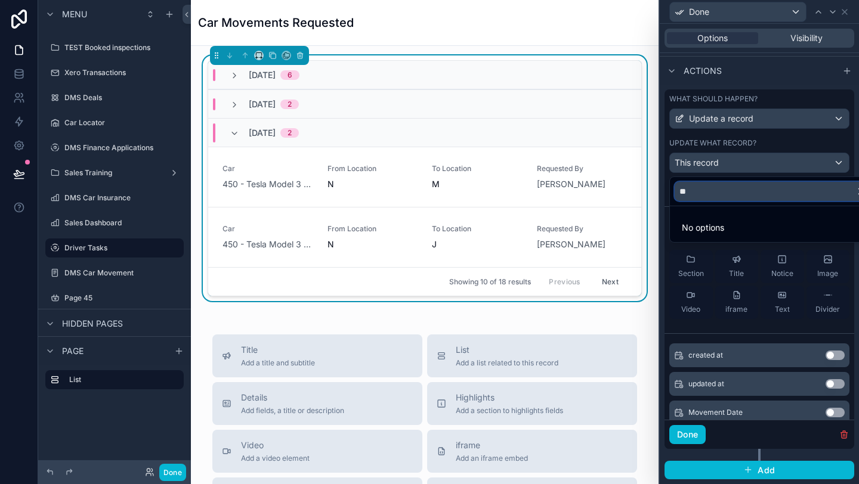
type input "*"
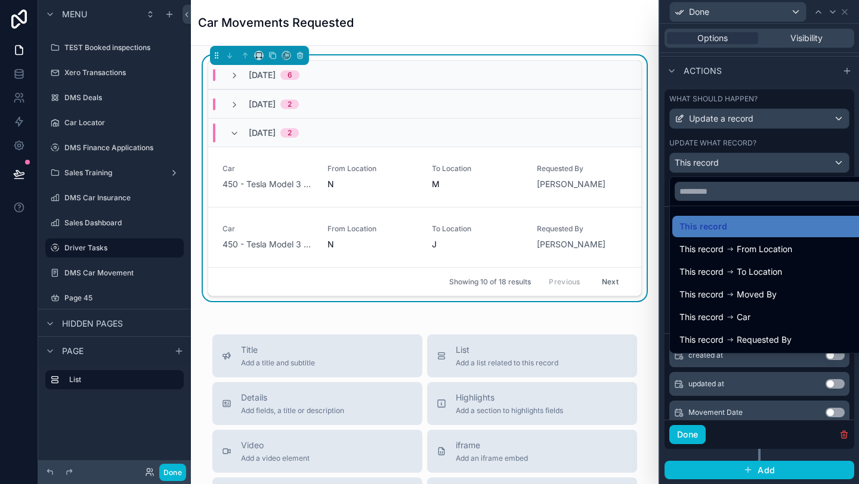
click at [772, 162] on div at bounding box center [759, 242] width 199 height 484
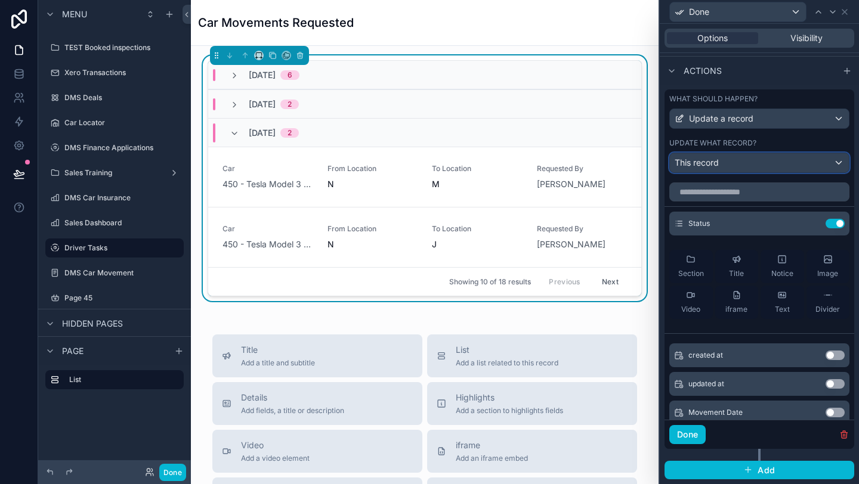
click at [772, 162] on div "This record" at bounding box center [759, 162] width 179 height 19
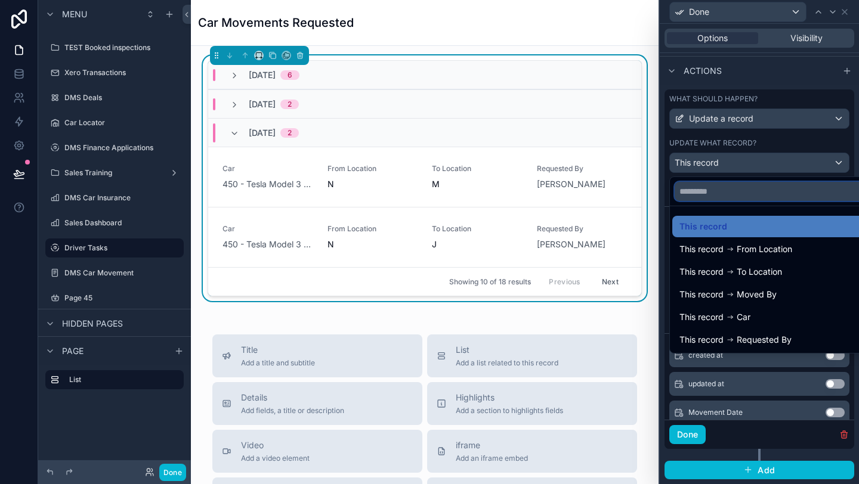
click at [762, 195] on input "text" at bounding box center [773, 191] width 197 height 19
click at [852, 147] on div at bounding box center [759, 242] width 199 height 484
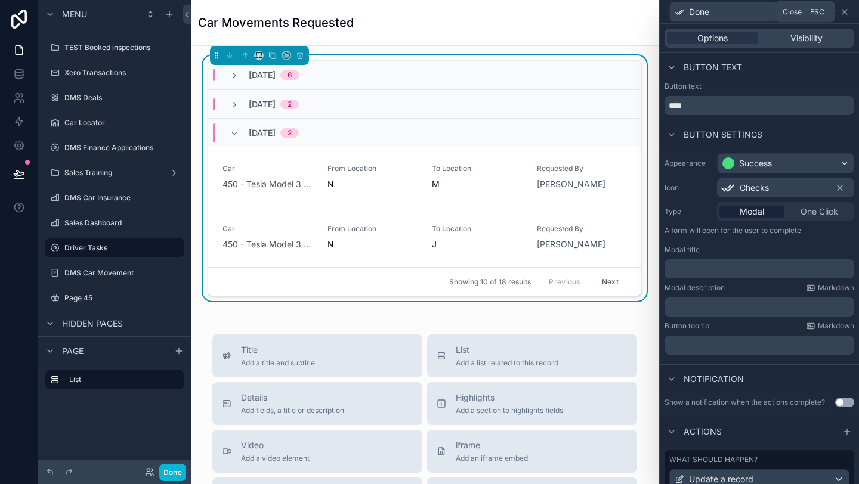
click at [848, 13] on icon at bounding box center [845, 12] width 10 height 10
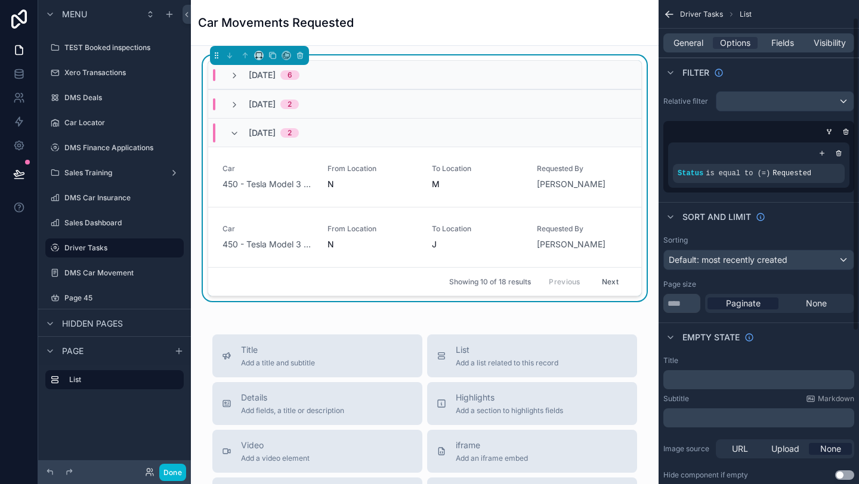
scroll to position [263, 0]
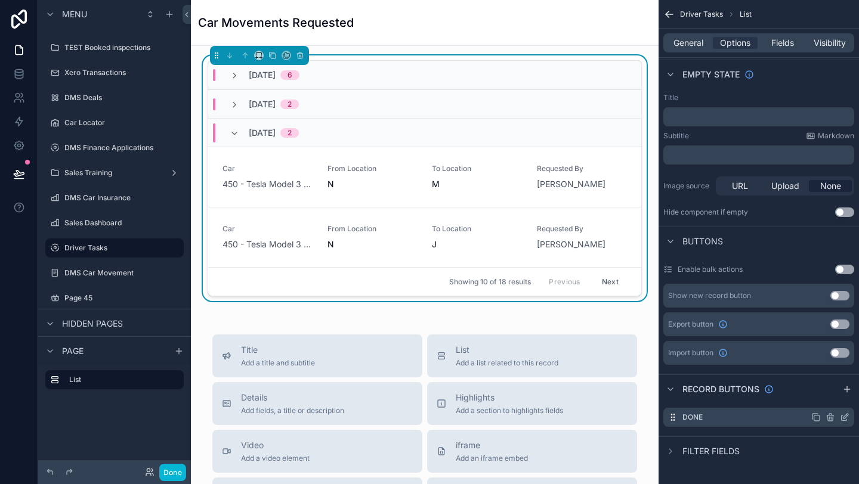
click at [831, 418] on icon "scrollable content" at bounding box center [831, 418] width 0 height 2
click at [826, 403] on button at bounding box center [825, 398] width 14 height 14
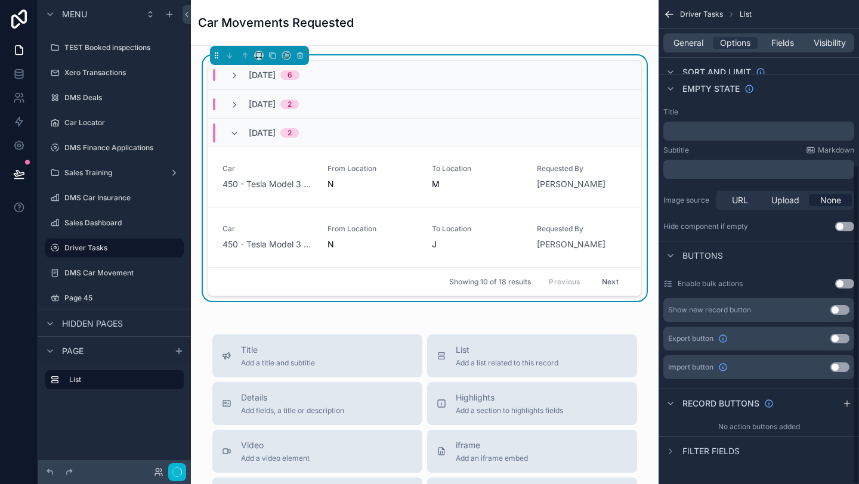
scroll to position [249, 0]
click at [464, 170] on span "To Location" at bounding box center [477, 169] width 91 height 10
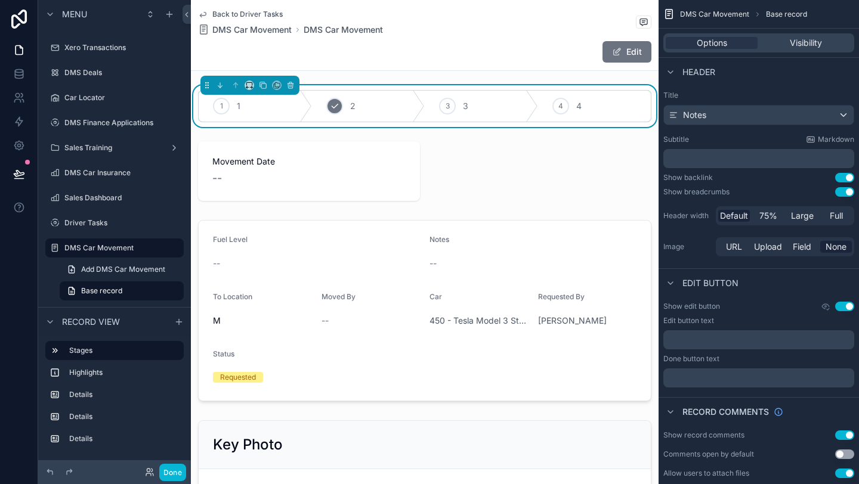
click at [369, 109] on div "2 2" at bounding box center [368, 106] width 113 height 31
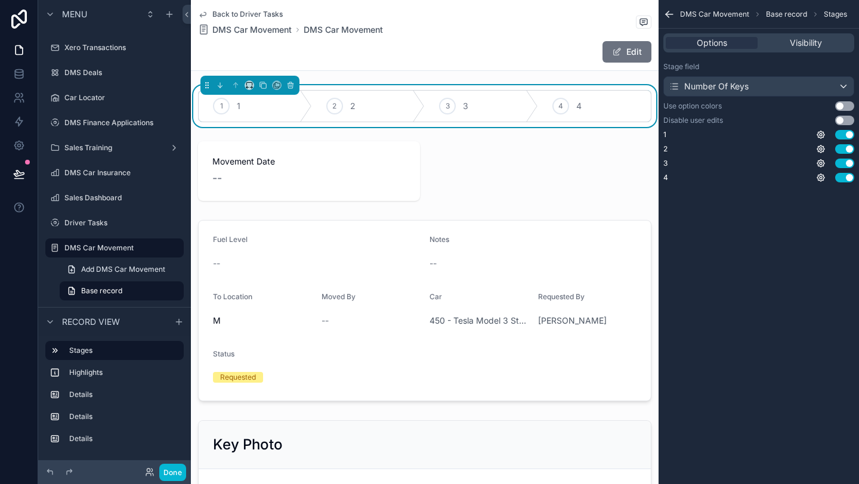
click at [225, 122] on div "1 1 2 2 3 3 4 4" at bounding box center [424, 106] width 453 height 32
click at [237, 113] on div "1 1" at bounding box center [255, 106] width 113 height 31
click at [822, 133] on icon "scrollable content" at bounding box center [821, 135] width 10 height 10
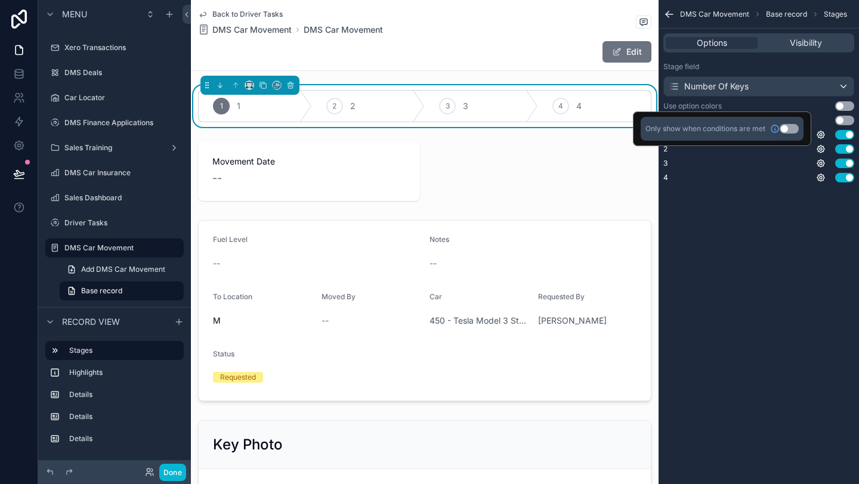
click at [747, 246] on div "DMS Car Movement Base record Stages Options Visibility Stage field Number Of Ke…" at bounding box center [758, 242] width 200 height 484
click at [745, 86] on div "Number Of Keys" at bounding box center [709, 87] width 80 height 12
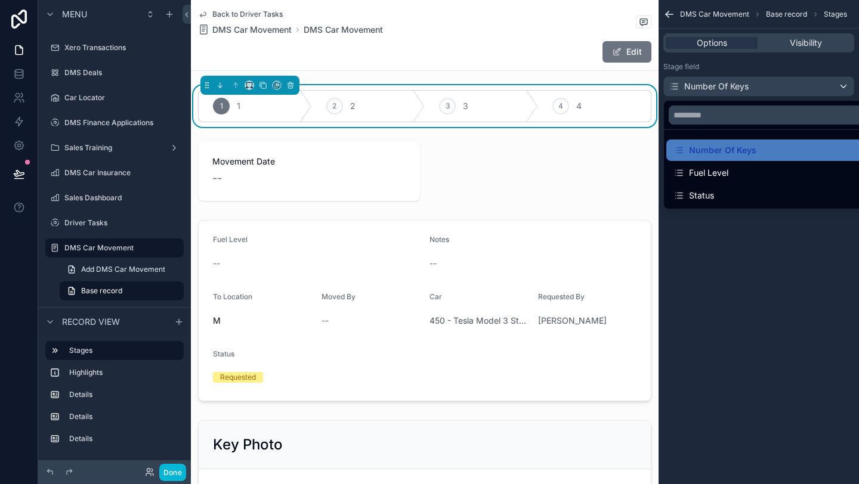
click at [747, 240] on div "scrollable content" at bounding box center [429, 242] width 859 height 484
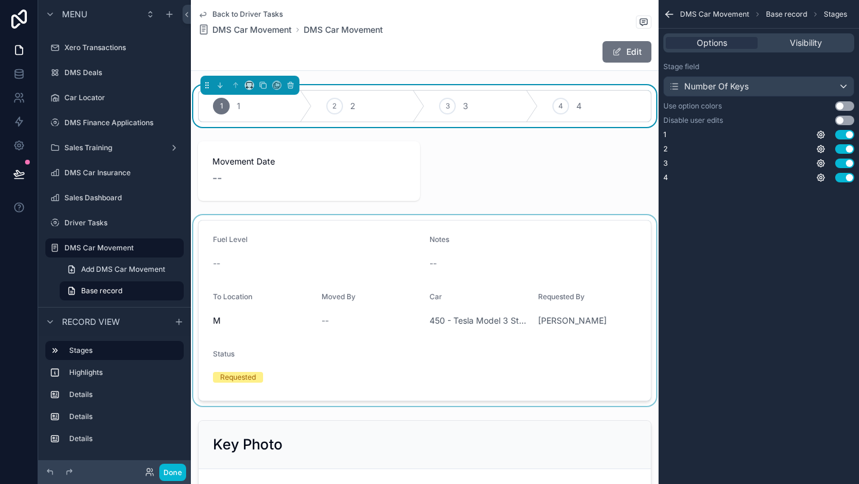
click at [570, 279] on div "scrollable content" at bounding box center [425, 310] width 468 height 191
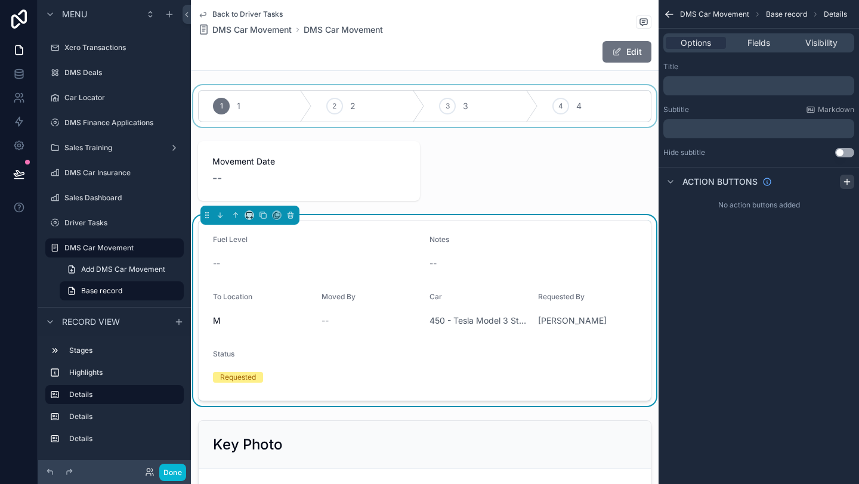
click at [845, 182] on icon "scrollable content" at bounding box center [846, 182] width 5 height 0
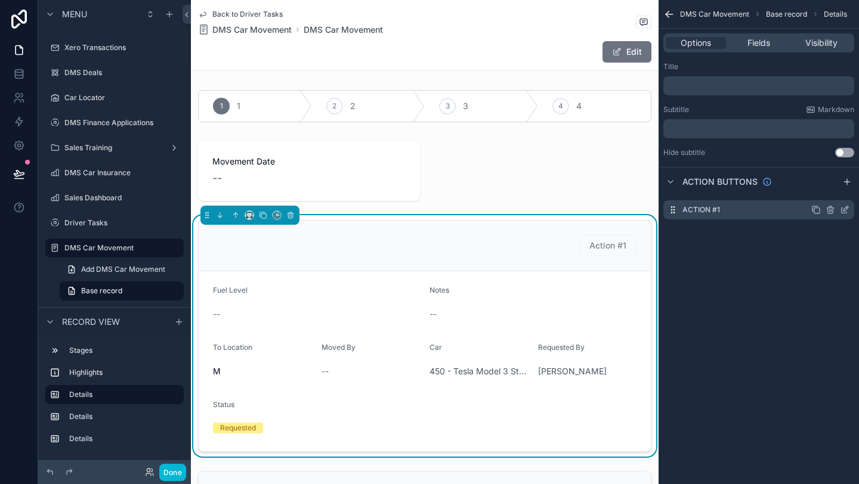
click at [845, 211] on icon "scrollable content" at bounding box center [845, 210] width 10 height 10
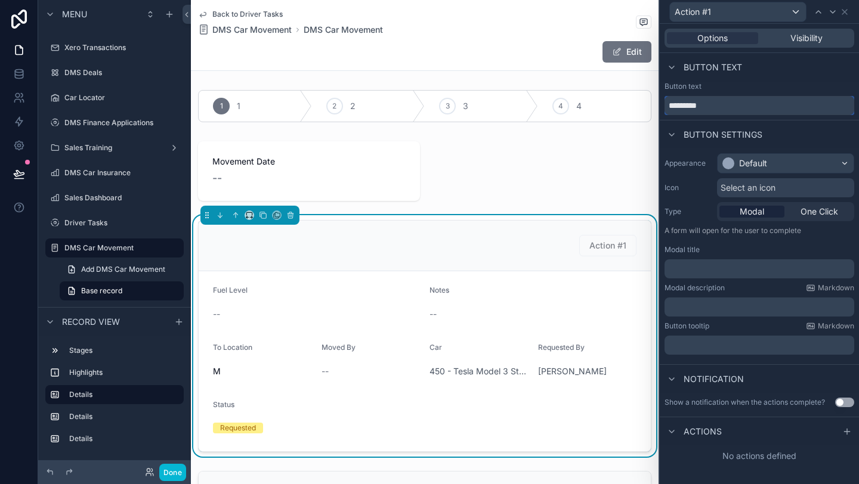
click at [723, 112] on input "*********" at bounding box center [759, 105] width 190 height 19
type input "*"
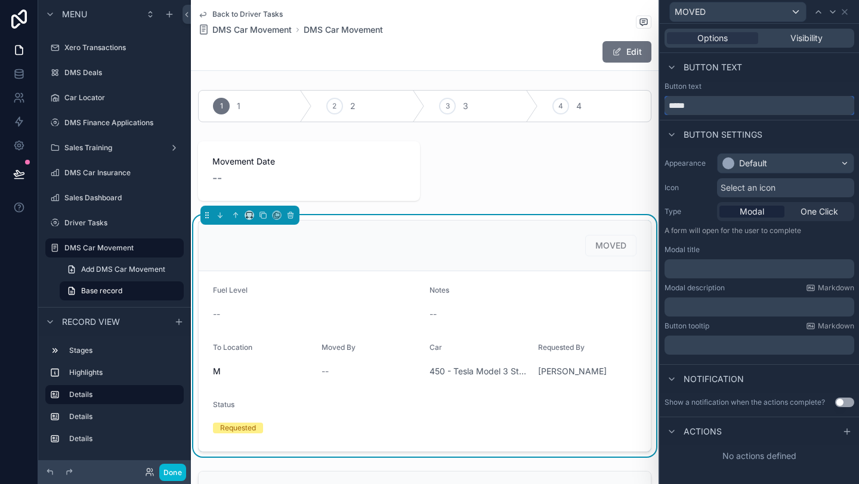
type input "*****"
click at [783, 166] on div "Default" at bounding box center [786, 163] width 136 height 19
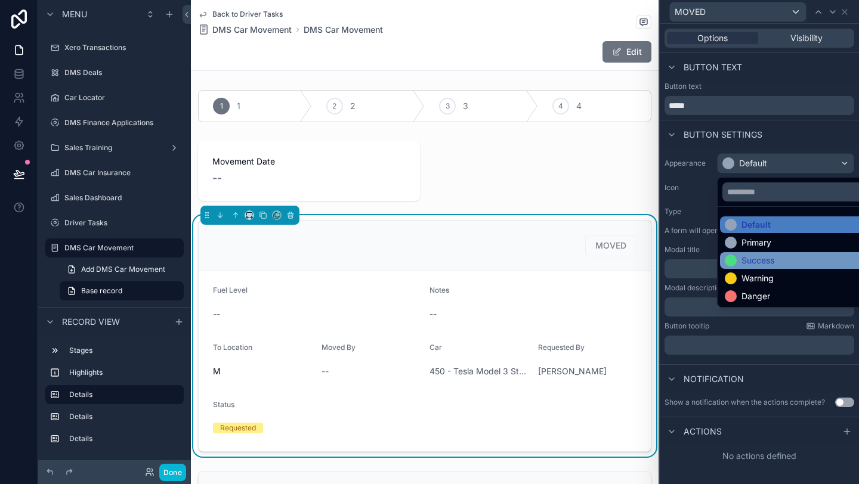
click at [758, 256] on div "Success" at bounding box center [757, 261] width 33 height 12
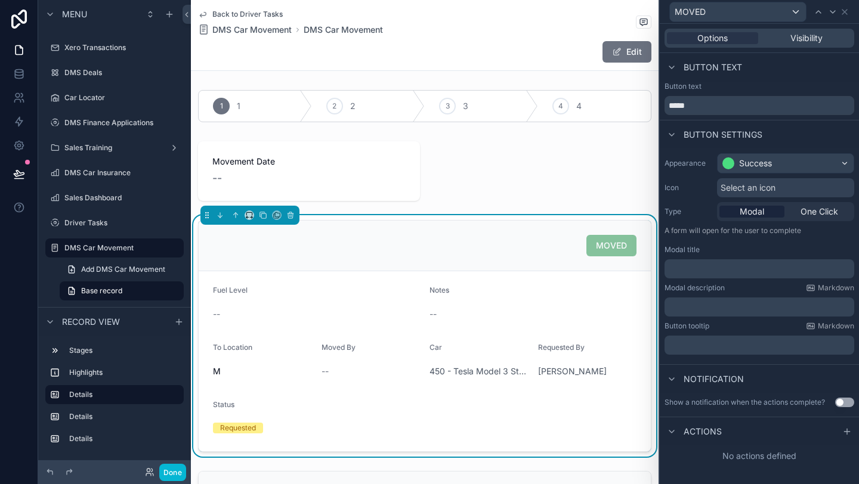
click at [743, 190] on span "Select an icon" at bounding box center [748, 188] width 55 height 12
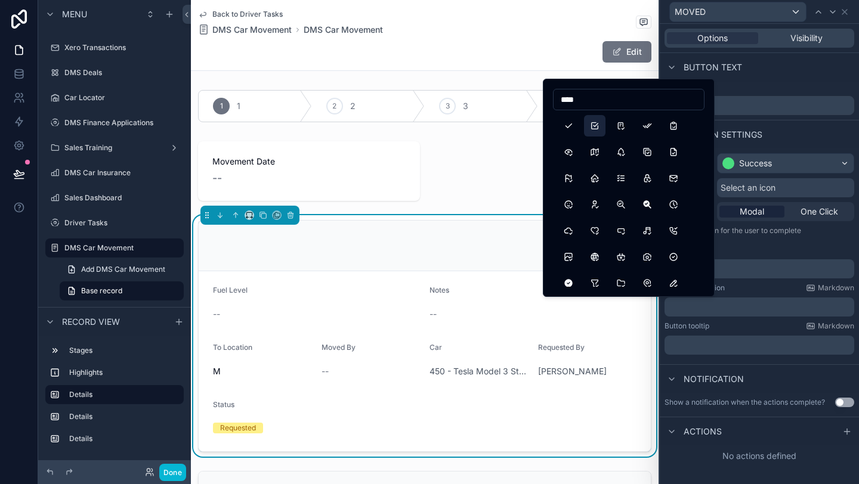
type input "****"
click at [596, 123] on button "Checkbox" at bounding box center [594, 125] width 21 height 21
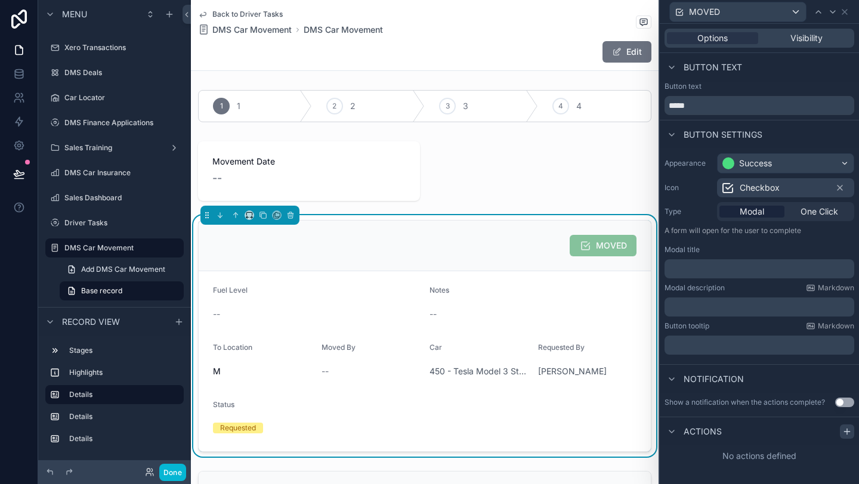
click at [848, 430] on icon at bounding box center [847, 432] width 10 height 10
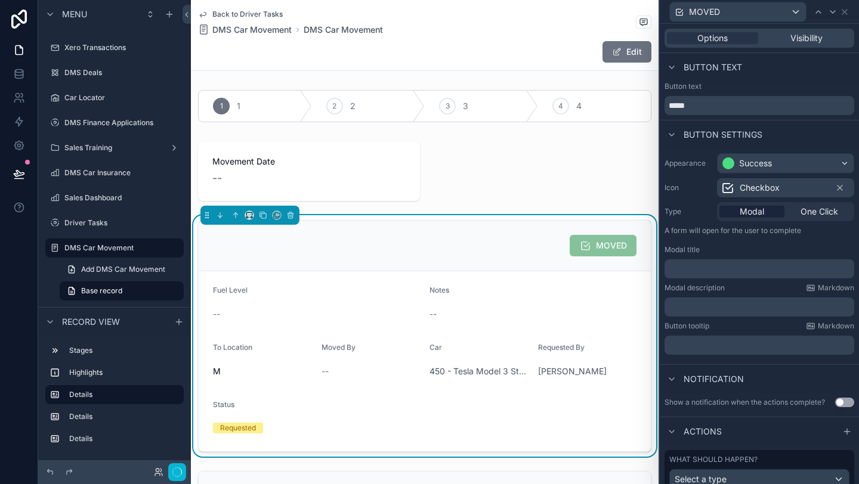
scroll to position [45, 0]
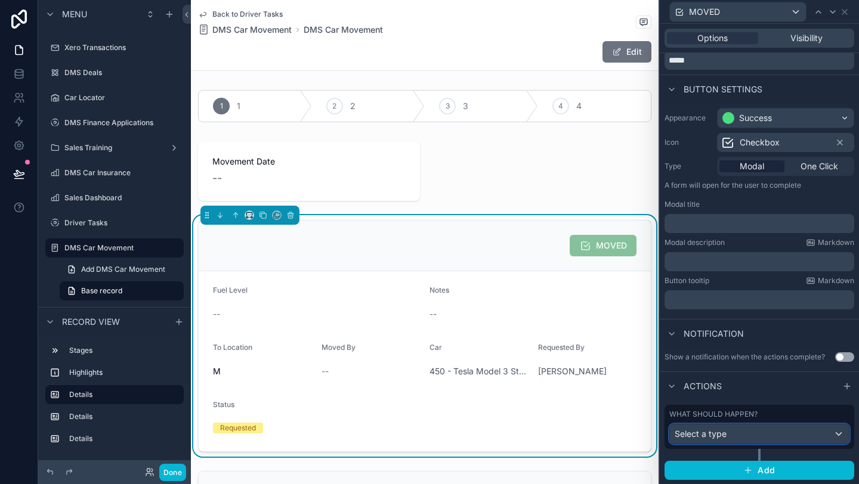
click at [728, 432] on div "Select a type" at bounding box center [759, 434] width 179 height 19
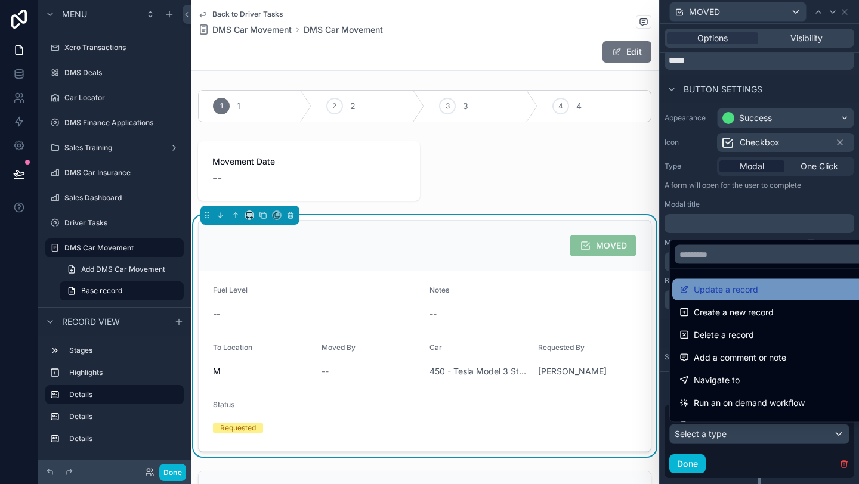
click at [730, 290] on span "Update a record" at bounding box center [726, 290] width 64 height 14
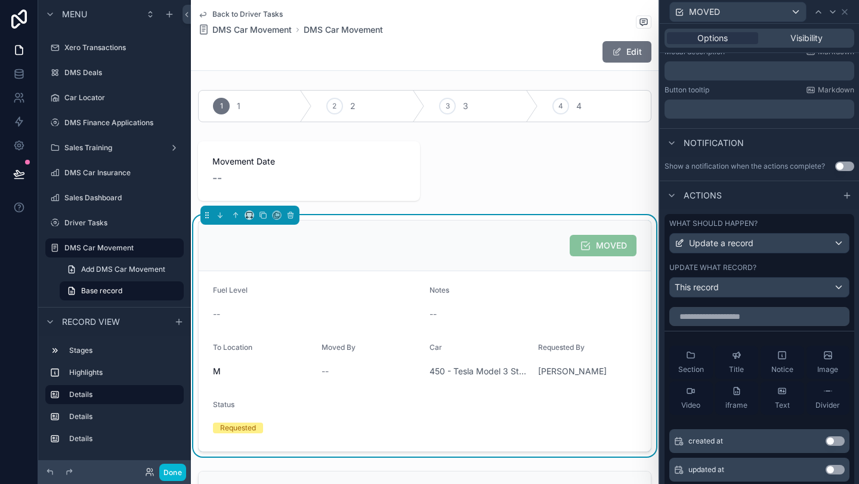
scroll to position [361, 0]
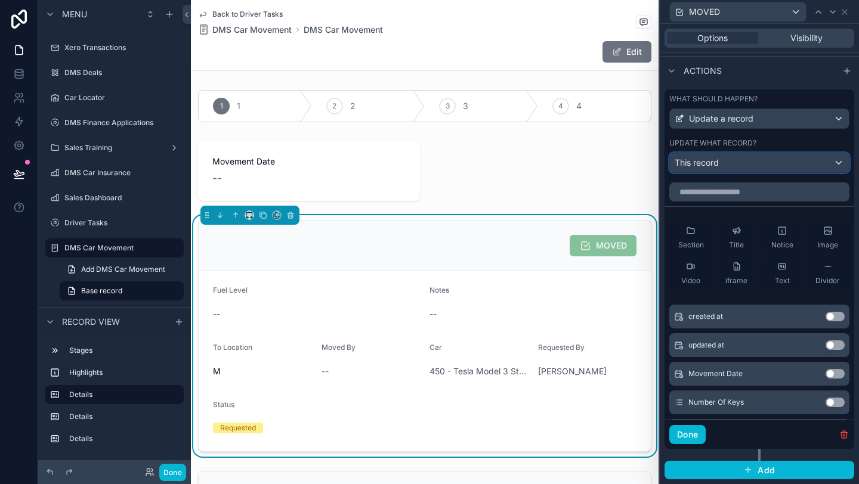
click at [718, 172] on button "This record" at bounding box center [759, 163] width 180 height 20
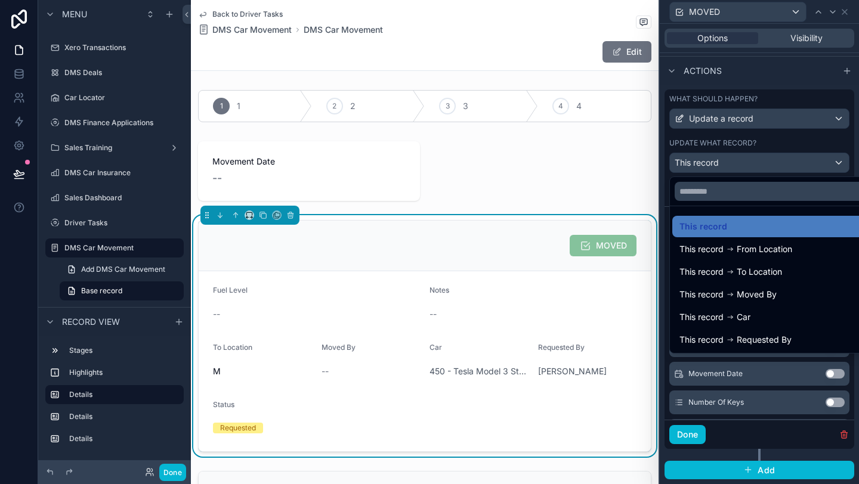
click at [773, 134] on div at bounding box center [759, 242] width 199 height 484
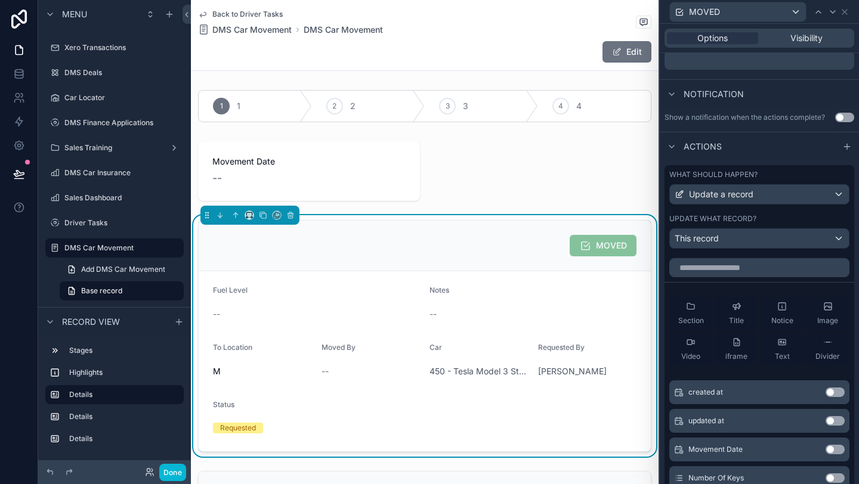
scroll to position [276, 0]
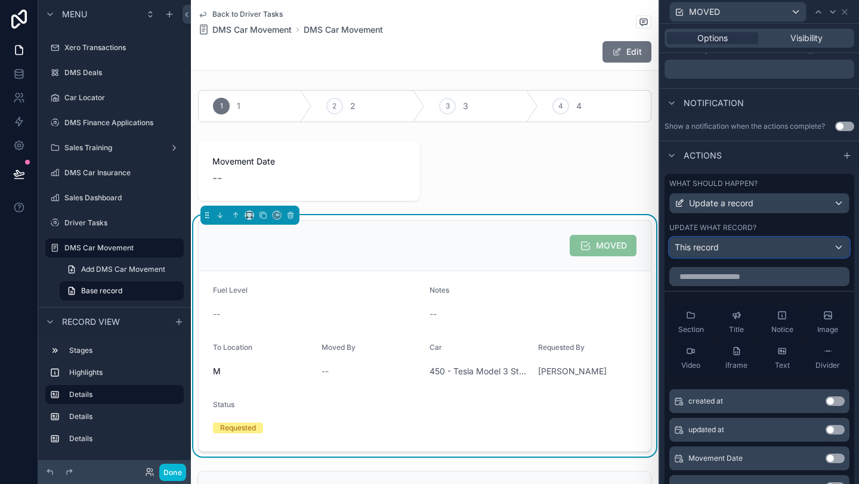
click at [767, 248] on div "This record" at bounding box center [759, 247] width 179 height 19
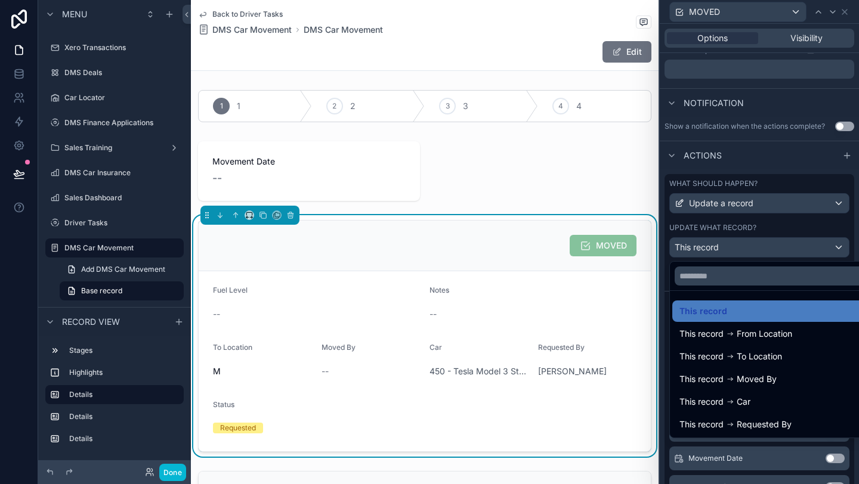
click at [767, 225] on div at bounding box center [759, 242] width 199 height 484
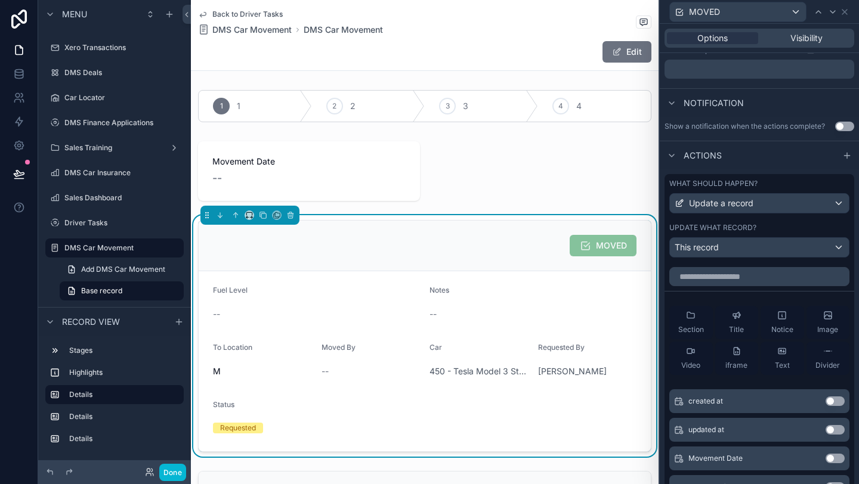
click at [599, 240] on div "MOVED" at bounding box center [603, 245] width 67 height 21
click at [602, 252] on span "MOVED" at bounding box center [603, 247] width 67 height 10
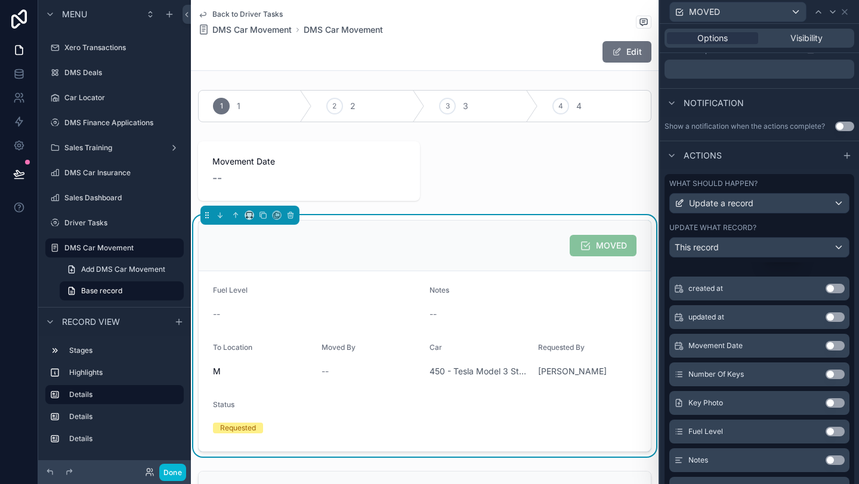
scroll to position [0, 0]
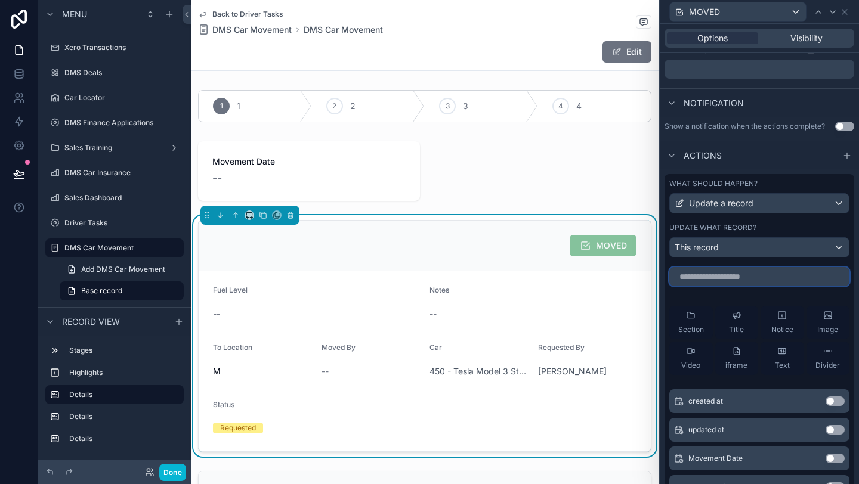
click at [698, 278] on input "text" at bounding box center [759, 276] width 180 height 19
click at [551, 263] on div "MOVED" at bounding box center [425, 246] width 452 height 51
click at [598, 243] on span "MOVED" at bounding box center [603, 247] width 67 height 10
click at [741, 208] on span "Update a record" at bounding box center [721, 203] width 64 height 12
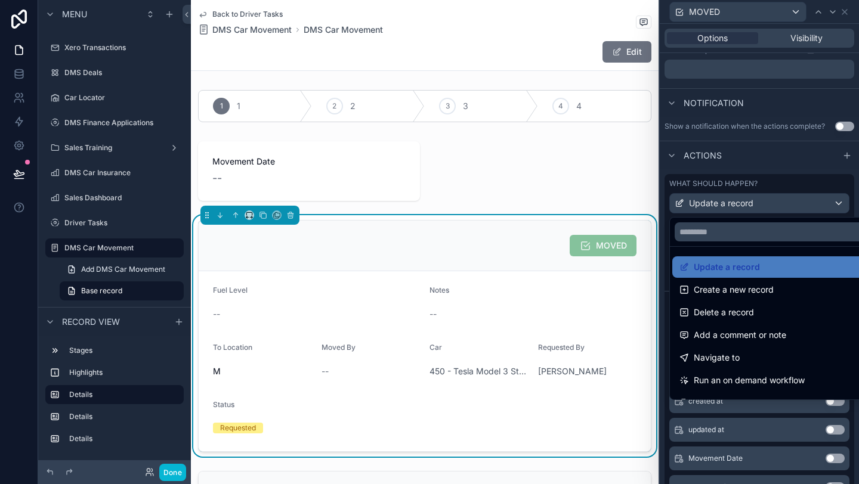
click at [825, 178] on div at bounding box center [759, 242] width 199 height 484
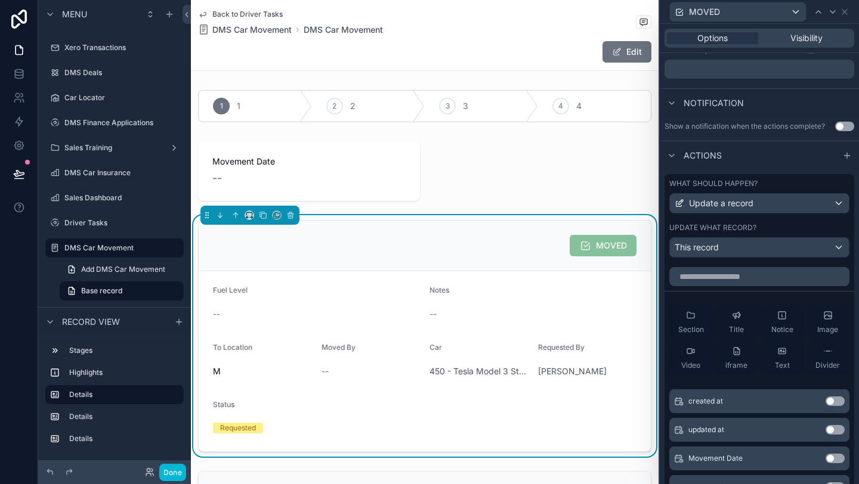
click at [593, 245] on span "MOVED" at bounding box center [603, 247] width 67 height 10
click at [613, 239] on div "MOVED" at bounding box center [603, 245] width 67 height 21
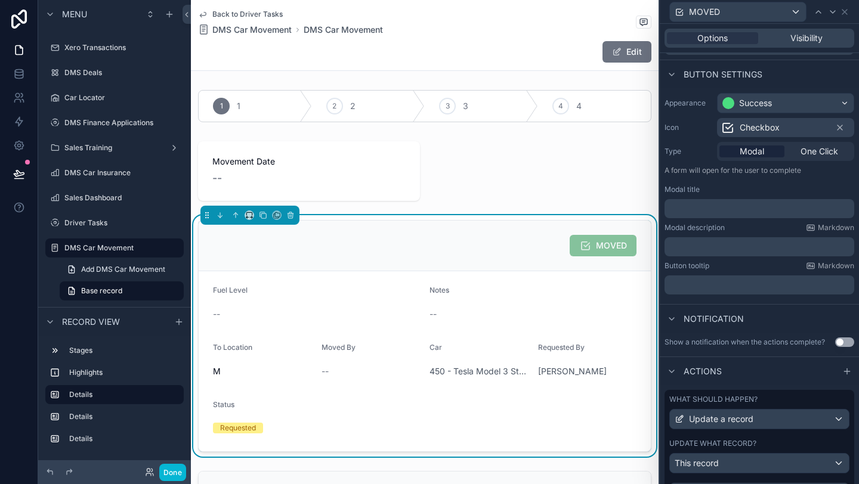
scroll to position [31, 0]
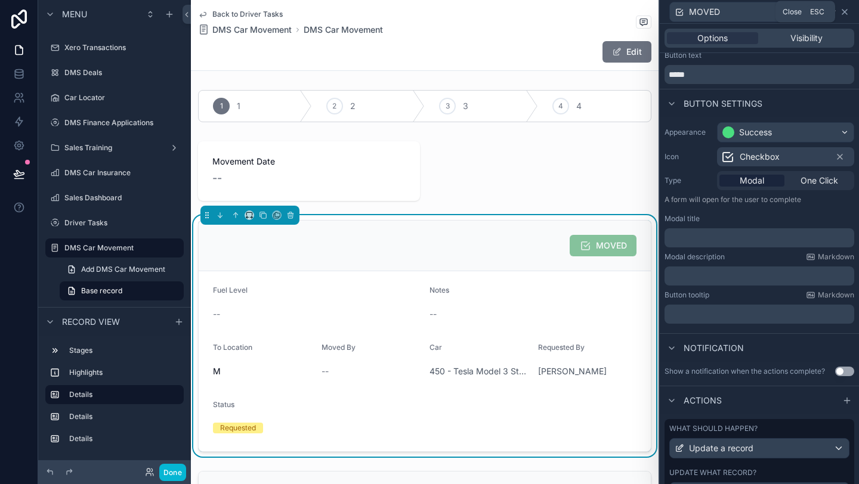
click at [845, 11] on icon at bounding box center [844, 12] width 5 height 5
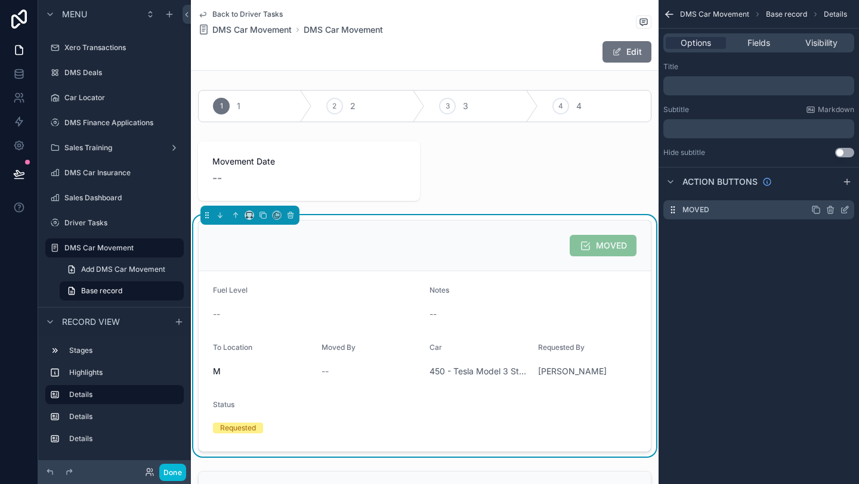
click at [733, 216] on div "MOVED" at bounding box center [758, 209] width 191 height 19
click at [845, 211] on icon "scrollable content" at bounding box center [845, 208] width 5 height 5
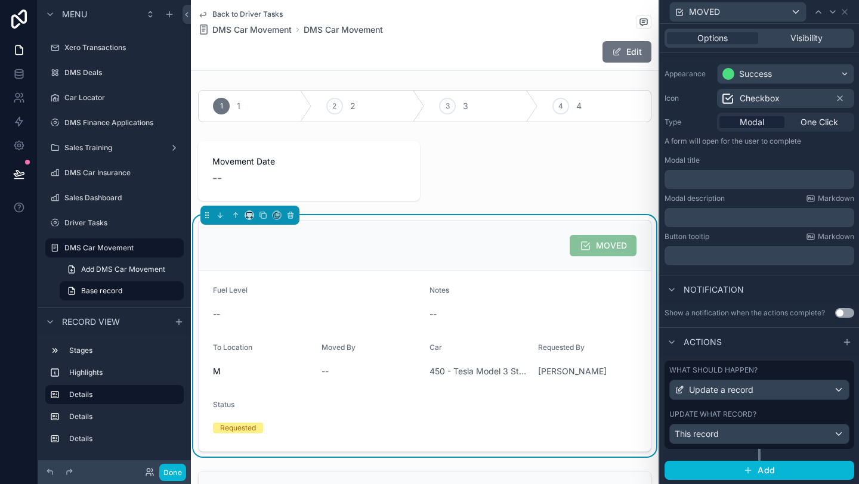
scroll to position [0, 0]
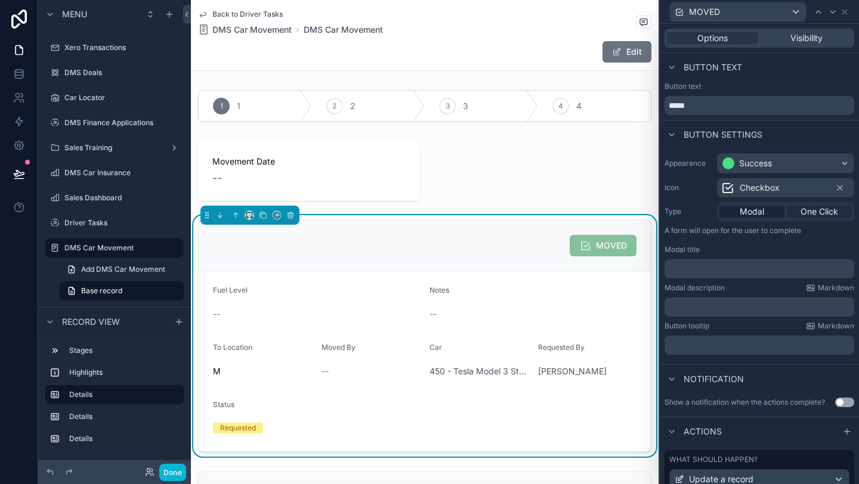
click at [825, 217] on span "One Click" at bounding box center [819, 212] width 38 height 12
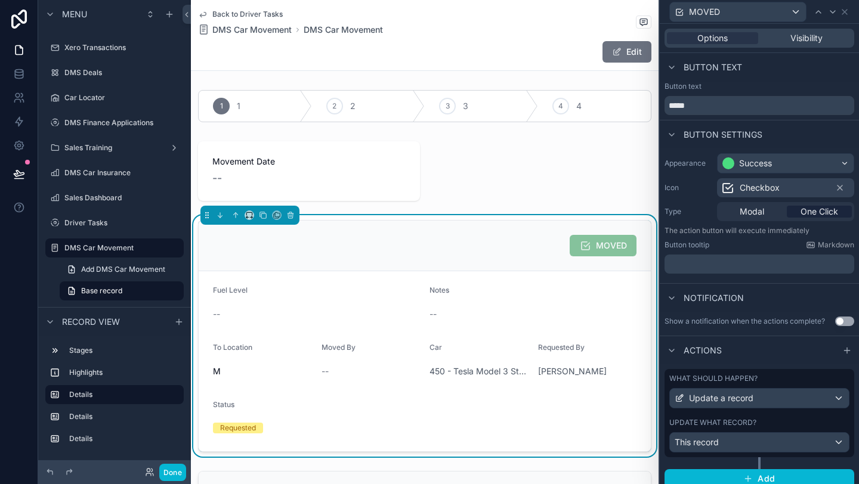
scroll to position [8, 0]
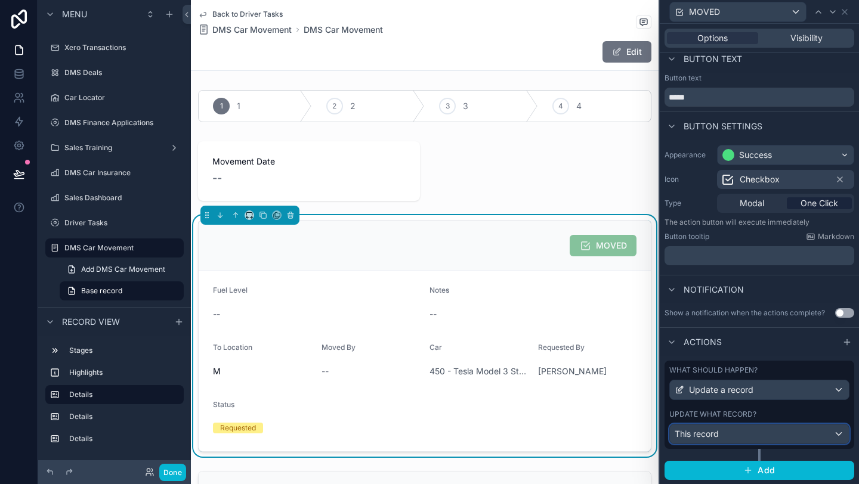
click at [710, 435] on span "This record" at bounding box center [697, 434] width 44 height 12
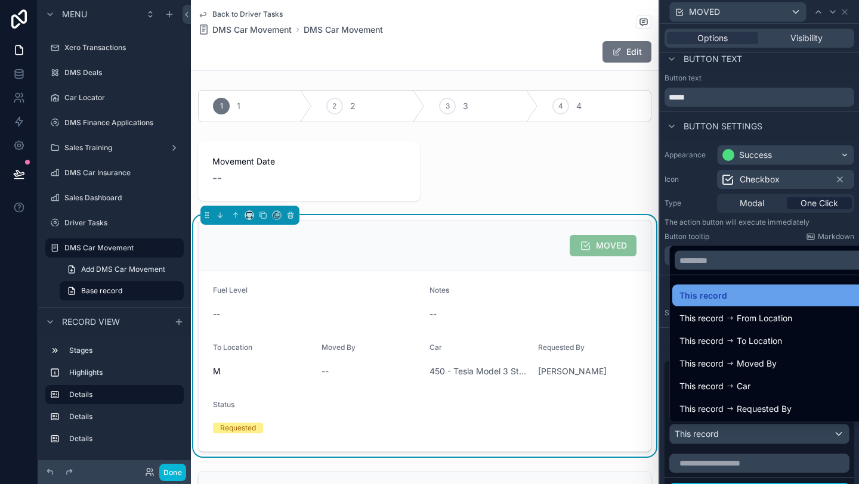
click at [758, 294] on div "This record" at bounding box center [772, 296] width 187 height 14
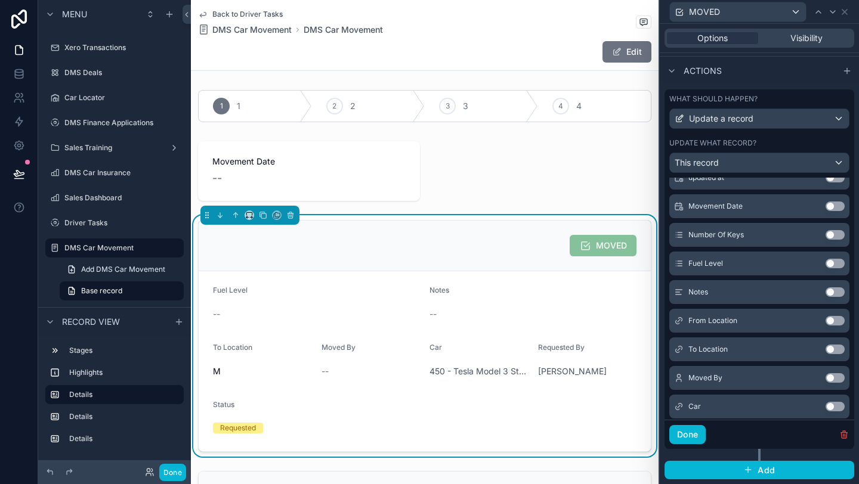
scroll to position [178, 0]
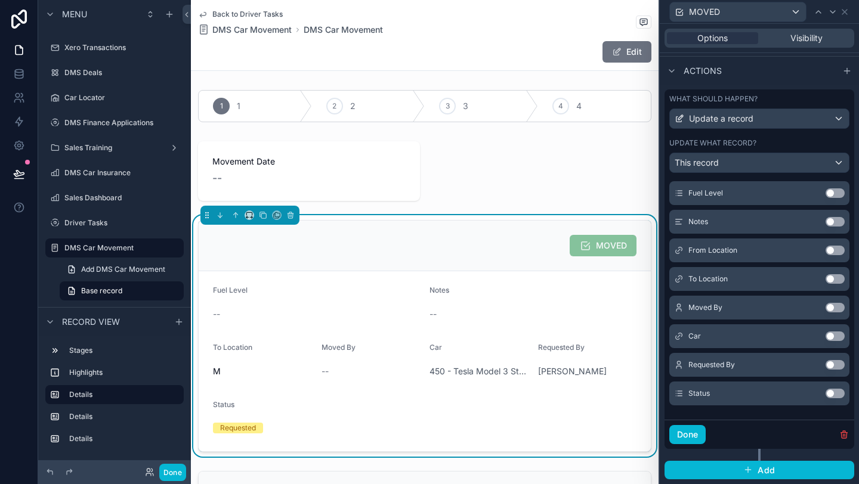
click at [836, 395] on button "Use setting" at bounding box center [834, 394] width 19 height 10
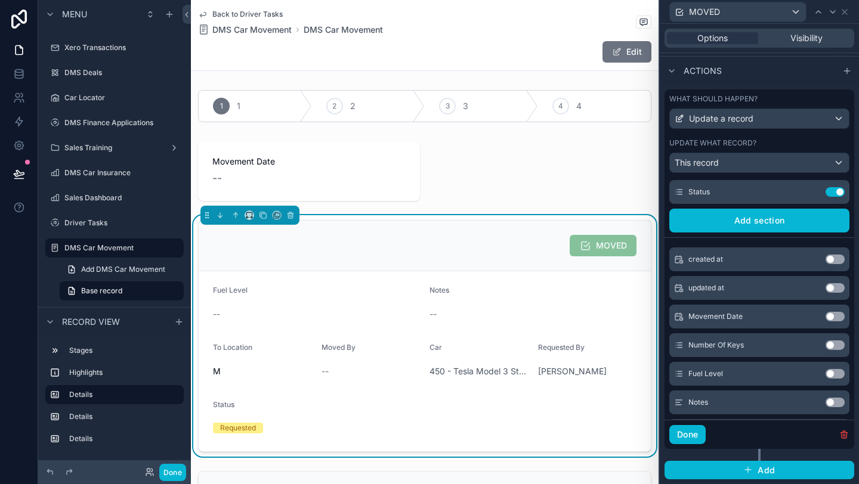
scroll to position [0, 0]
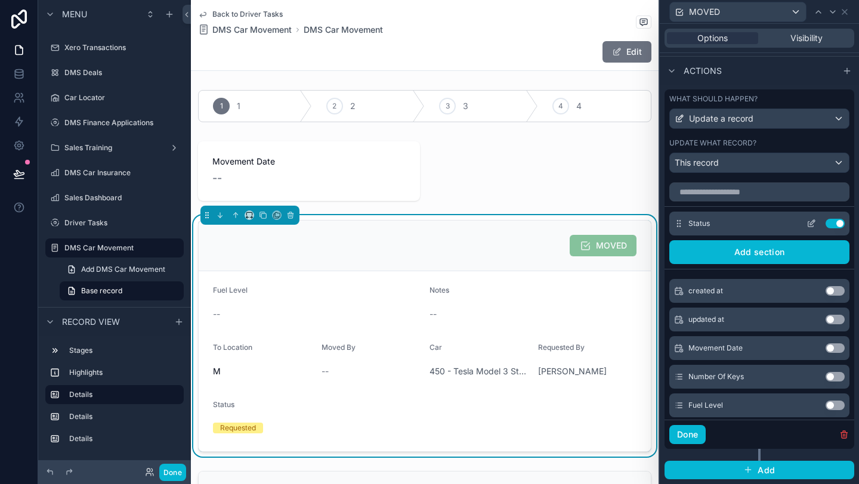
click at [809, 227] on icon at bounding box center [811, 224] width 10 height 10
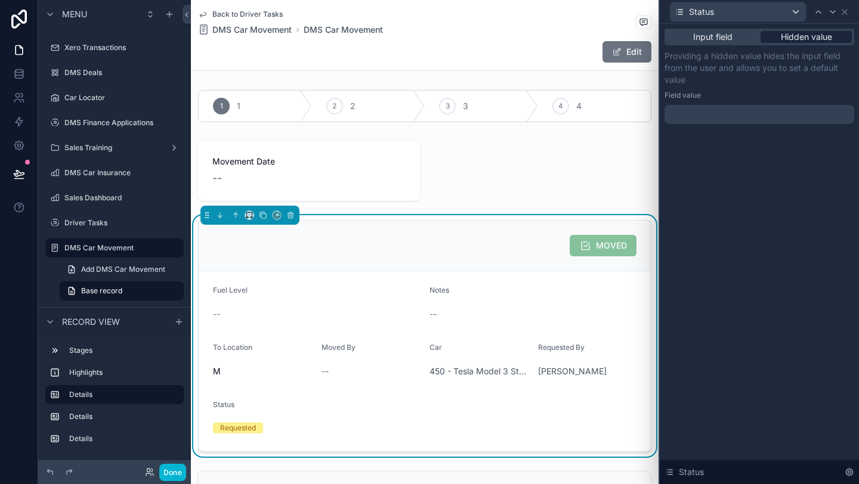
click at [797, 35] on span "Hidden value" at bounding box center [806, 37] width 51 height 12
click at [789, 115] on div at bounding box center [759, 114] width 190 height 19
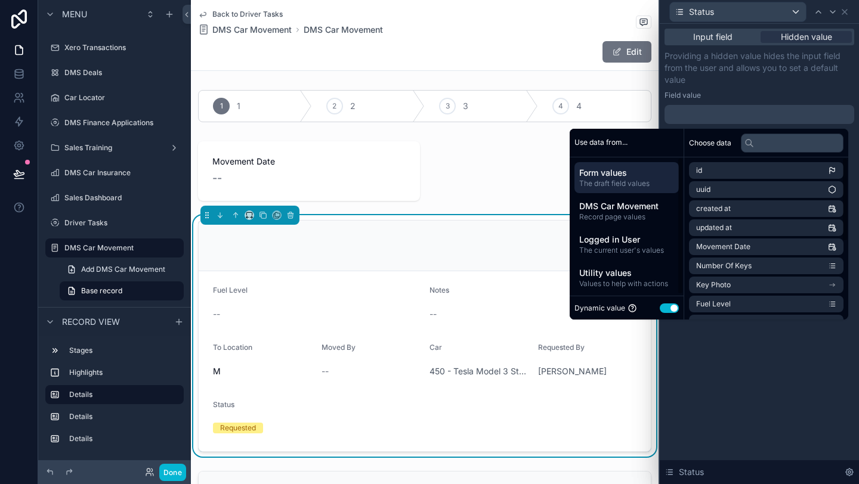
click at [660, 310] on button "Use setting" at bounding box center [669, 309] width 19 height 10
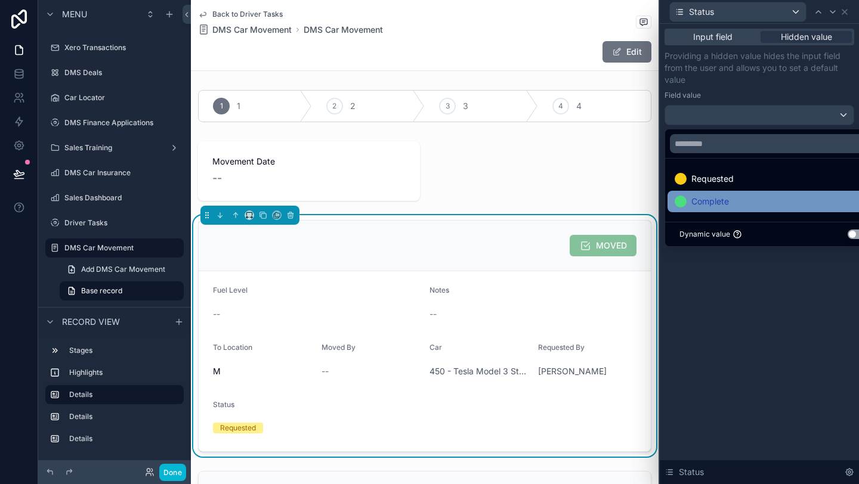
click at [718, 203] on span "Complete" at bounding box center [710, 201] width 38 height 14
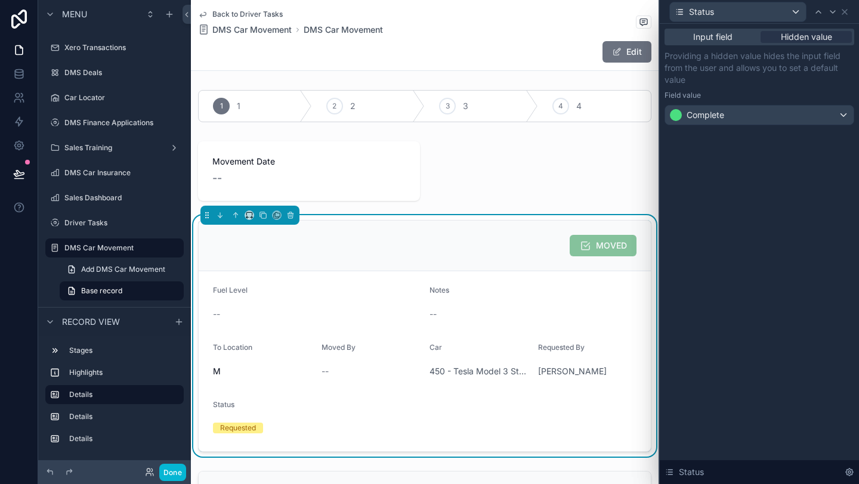
click at [737, 44] on div "Input field Hidden value" at bounding box center [759, 37] width 190 height 17
click at [789, 39] on span "Hidden value" at bounding box center [806, 37] width 51 height 12
click at [846, 13] on icon at bounding box center [844, 12] width 5 height 5
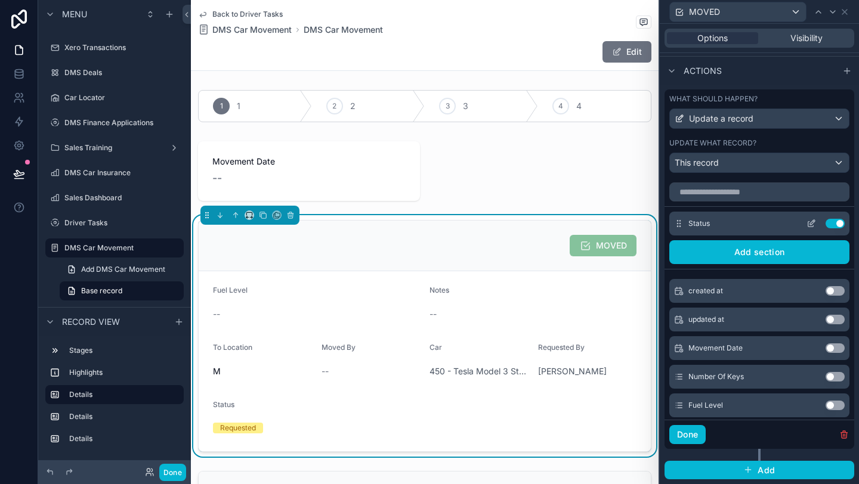
scroll to position [254, 0]
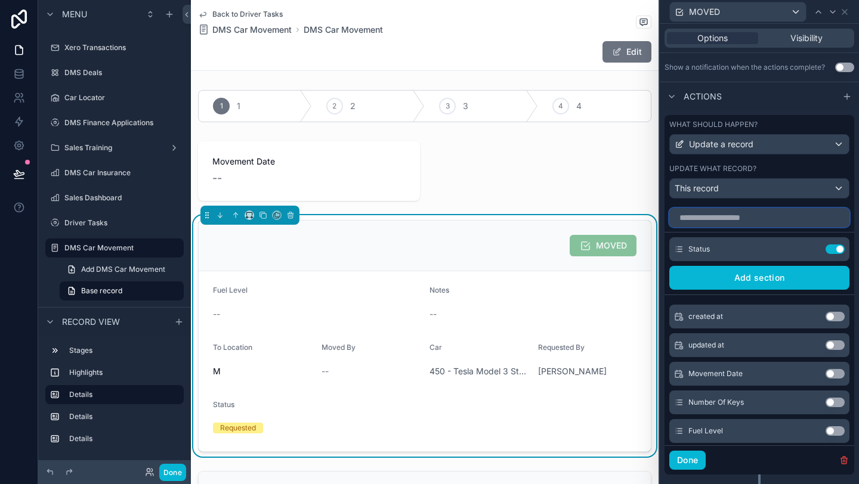
click at [720, 220] on input "text" at bounding box center [759, 217] width 180 height 19
click at [724, 191] on div "This record" at bounding box center [759, 188] width 179 height 19
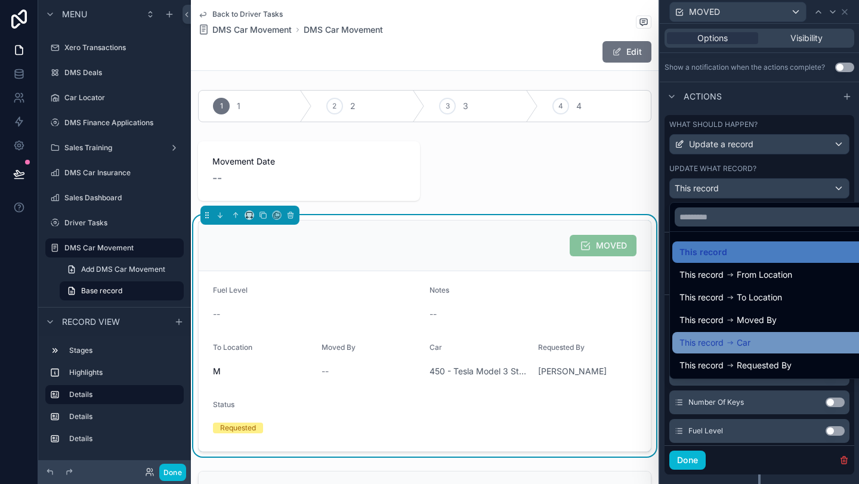
click at [764, 346] on div "This record Car" at bounding box center [772, 343] width 187 height 14
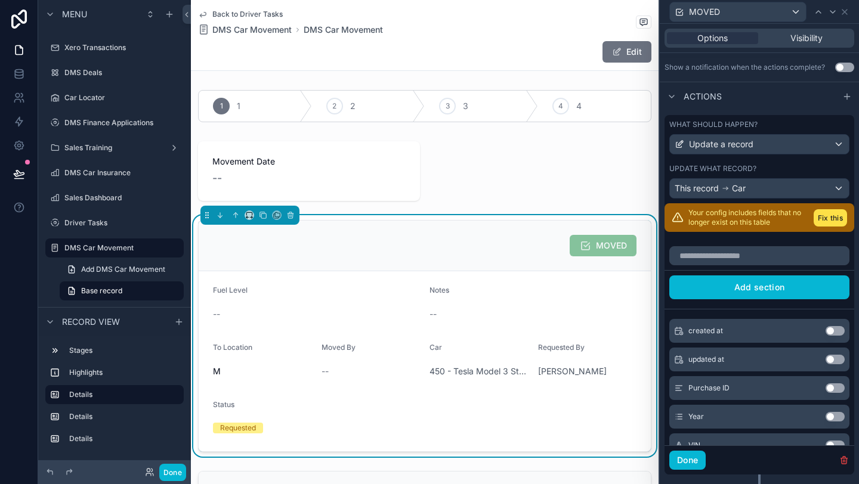
click at [781, 200] on div "What should happen? Update a record Update what record? This record Car" at bounding box center [759, 159] width 190 height 88
click at [778, 191] on div "This record Car" at bounding box center [759, 188] width 179 height 19
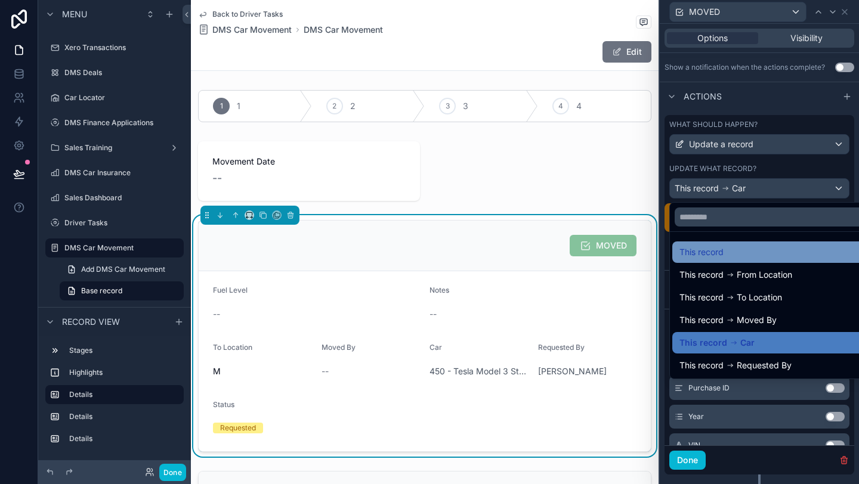
click at [769, 251] on div "This record" at bounding box center [772, 252] width 187 height 14
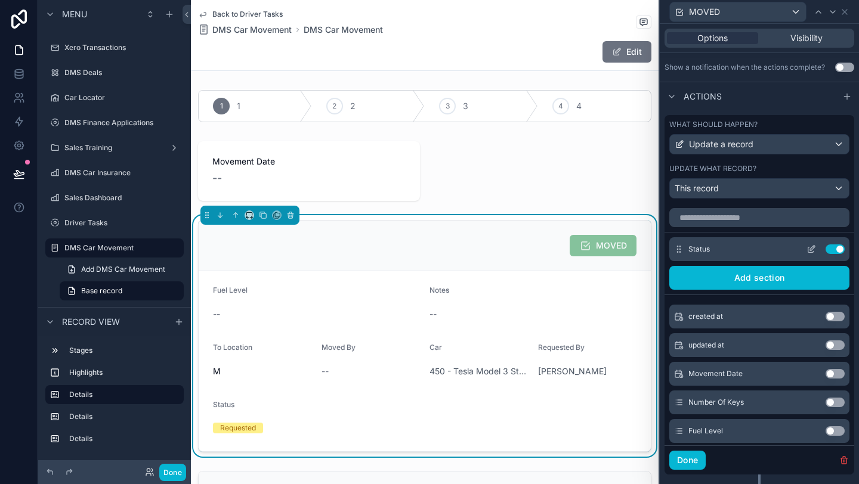
click at [834, 249] on button "Use setting" at bounding box center [834, 250] width 19 height 10
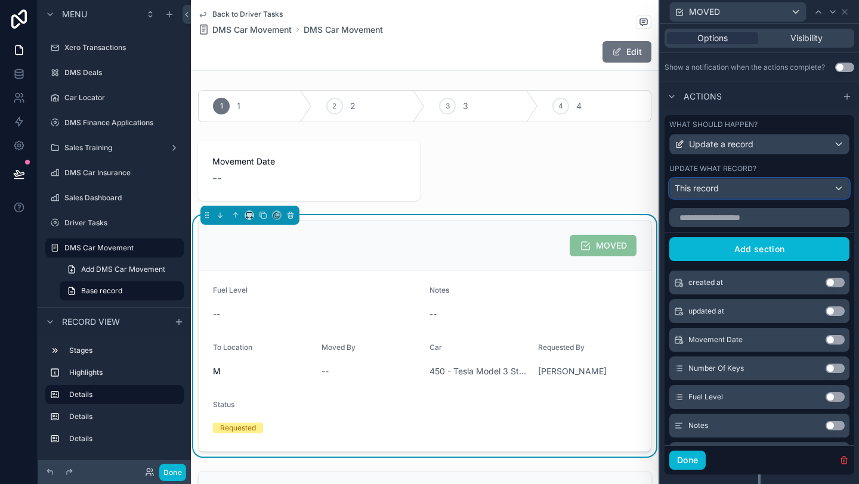
click at [774, 194] on div "This record" at bounding box center [759, 188] width 179 height 19
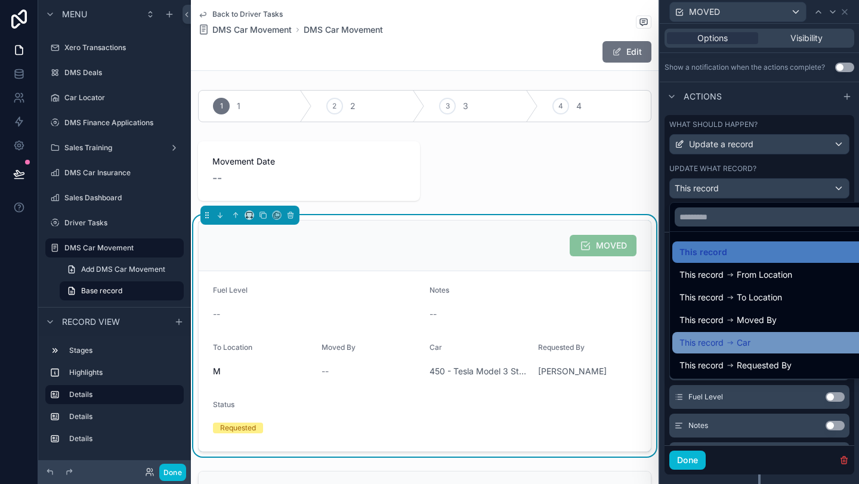
click at [780, 339] on div "This record Car" at bounding box center [772, 343] width 187 height 14
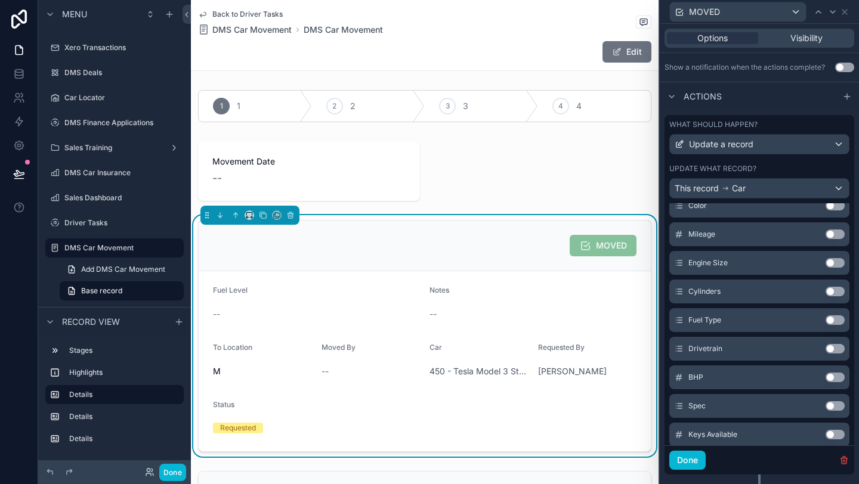
scroll to position [0, 0]
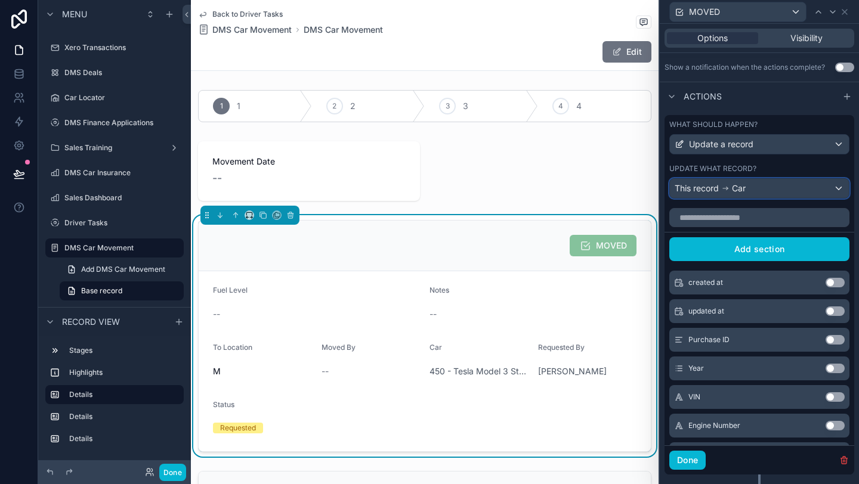
click at [780, 194] on div "This record Car" at bounding box center [759, 188] width 179 height 19
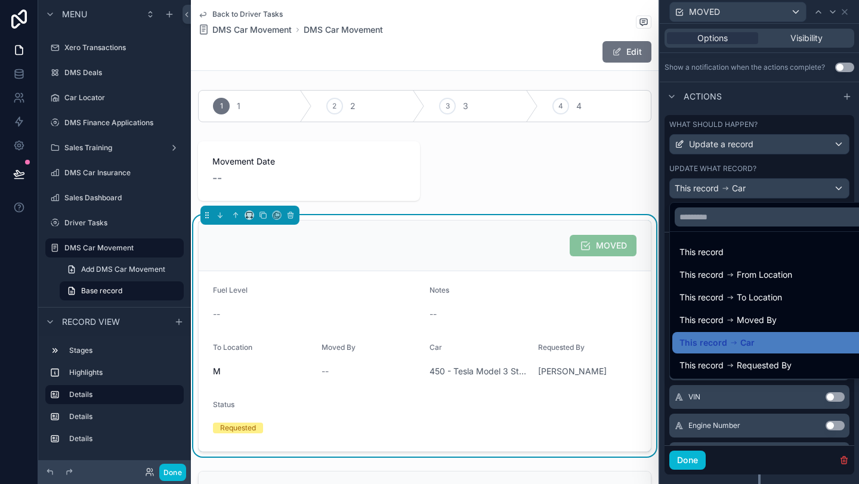
click at [780, 194] on div at bounding box center [759, 242] width 199 height 484
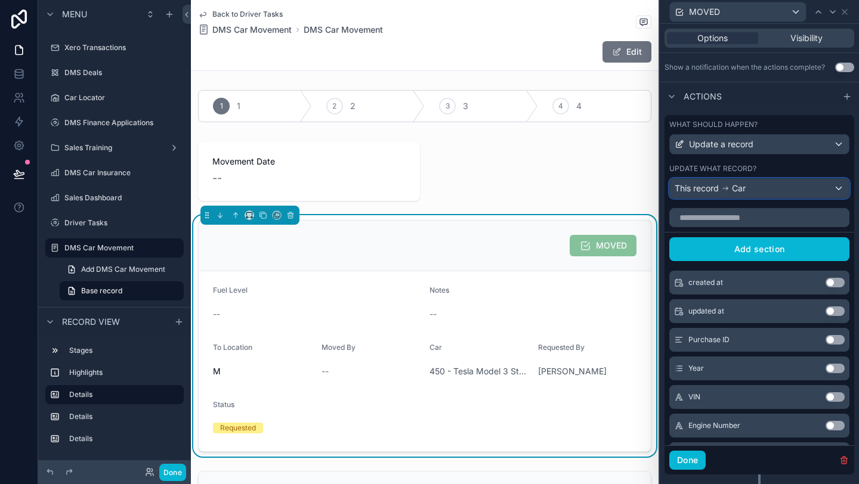
click at [780, 194] on div "This record Car" at bounding box center [759, 188] width 179 height 19
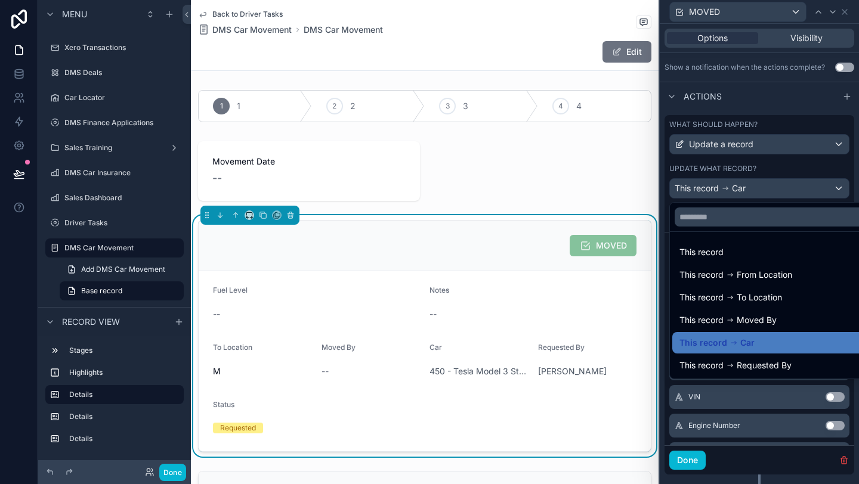
click at [763, 157] on div at bounding box center [759, 242] width 199 height 484
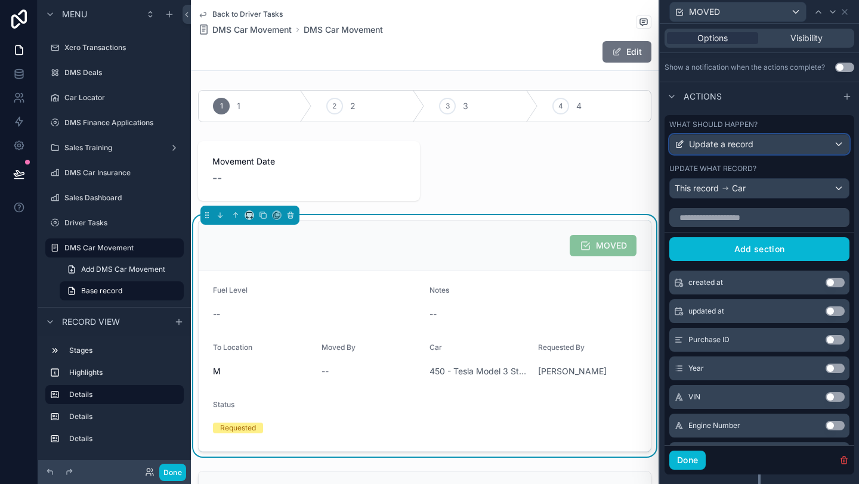
click at [763, 152] on div "Update a record" at bounding box center [759, 144] width 179 height 19
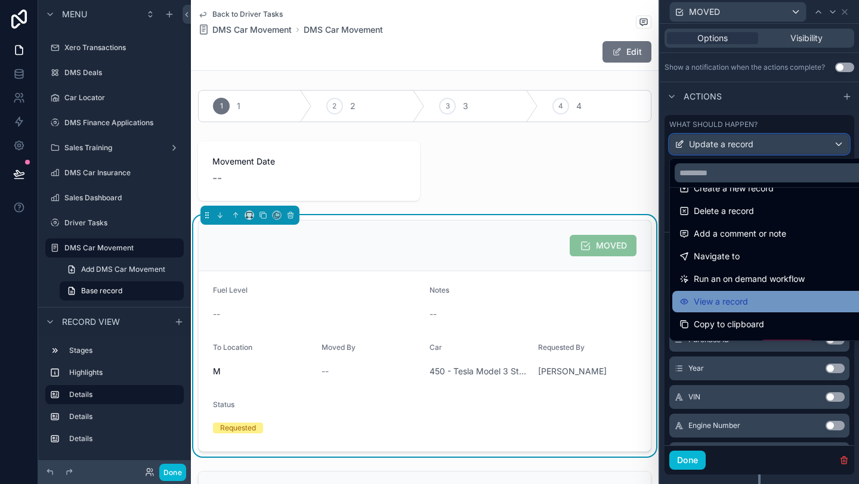
scroll to position [36, 0]
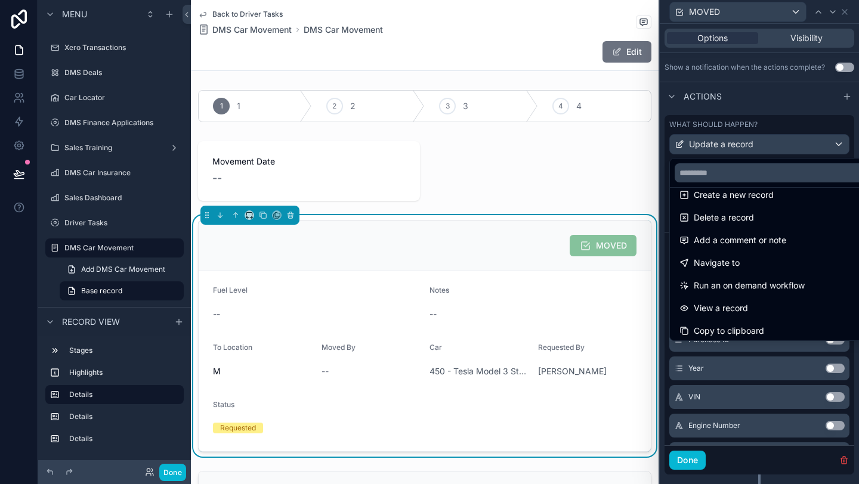
click at [775, 125] on div at bounding box center [759, 242] width 199 height 484
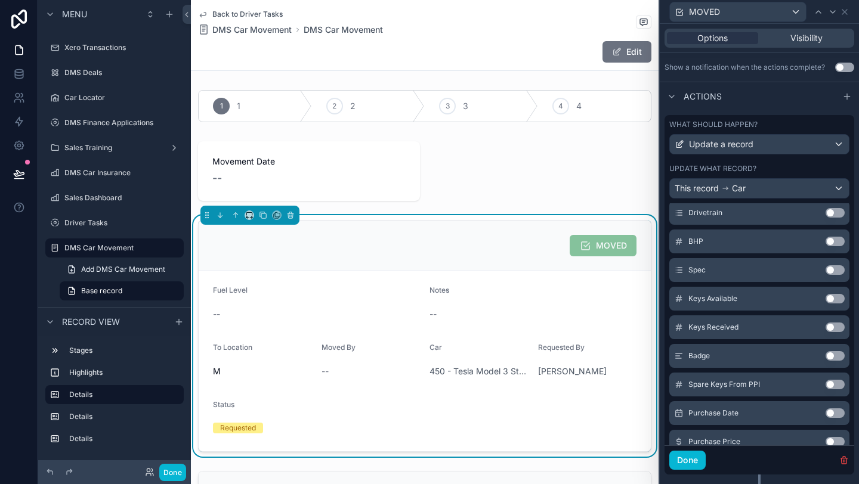
scroll to position [100, 0]
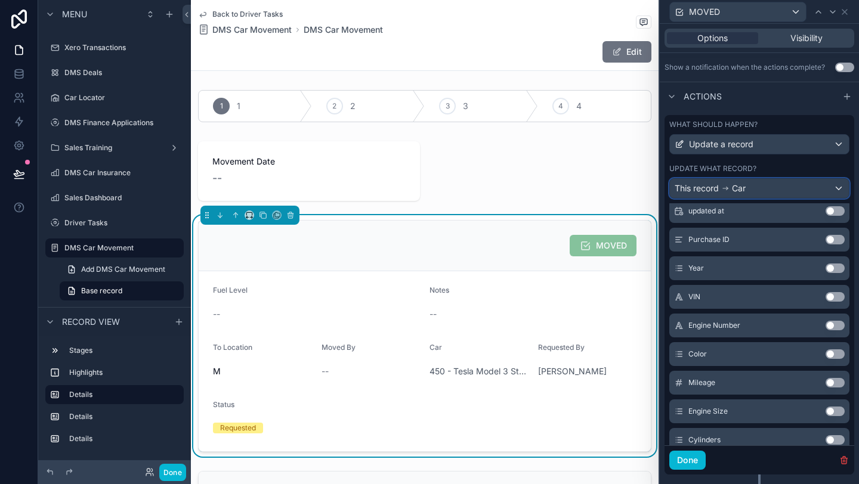
click at [808, 195] on div "This record Car" at bounding box center [759, 188] width 179 height 19
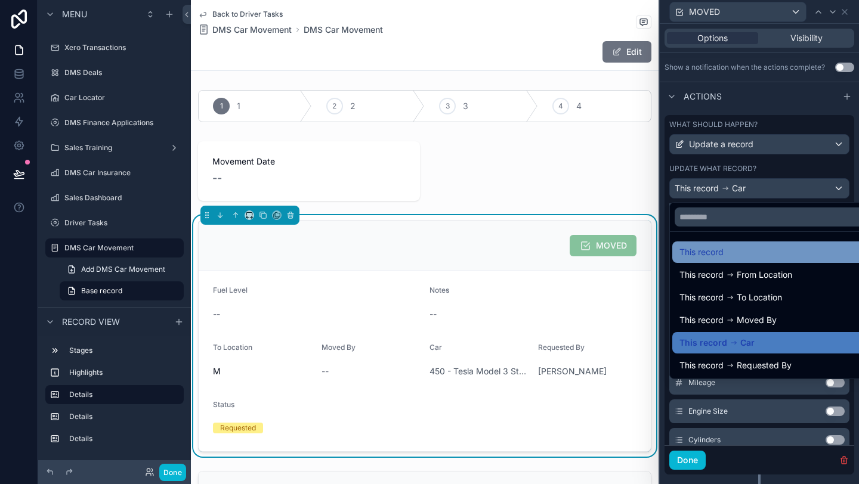
click at [739, 259] on div "This record" at bounding box center [772, 252] width 187 height 14
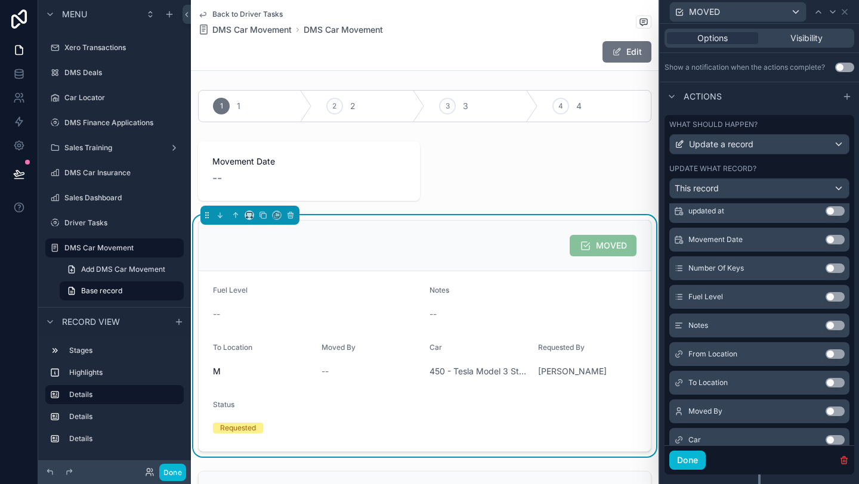
scroll to position [178, 0]
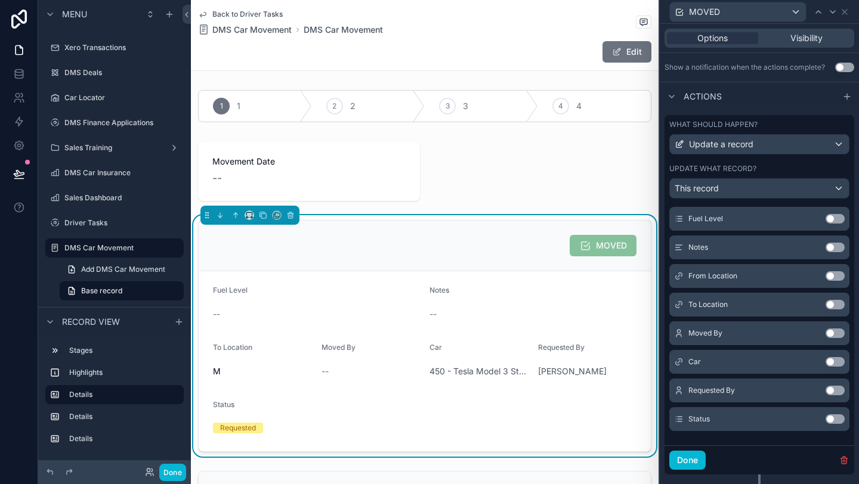
click at [831, 422] on button "Use setting" at bounding box center [834, 420] width 19 height 10
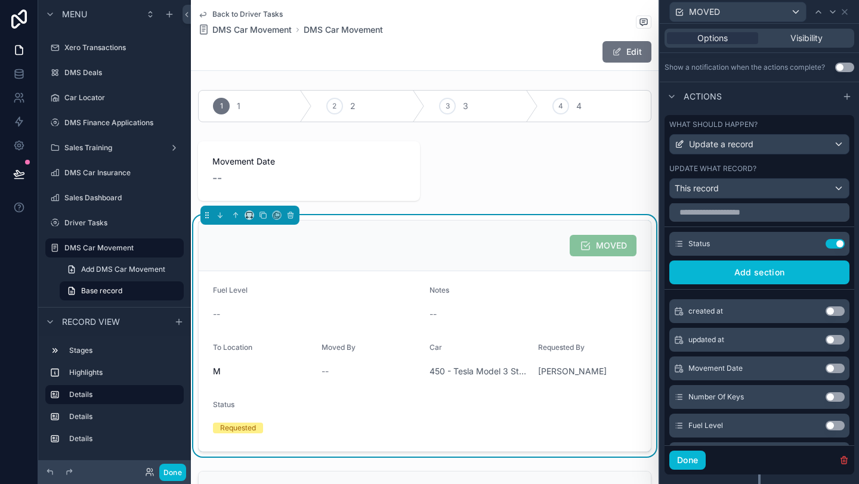
scroll to position [0, 0]
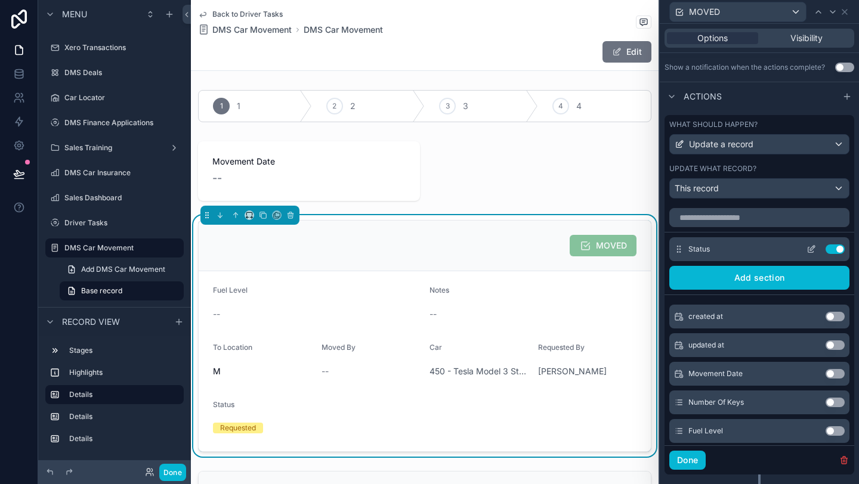
click at [813, 253] on icon at bounding box center [811, 250] width 10 height 10
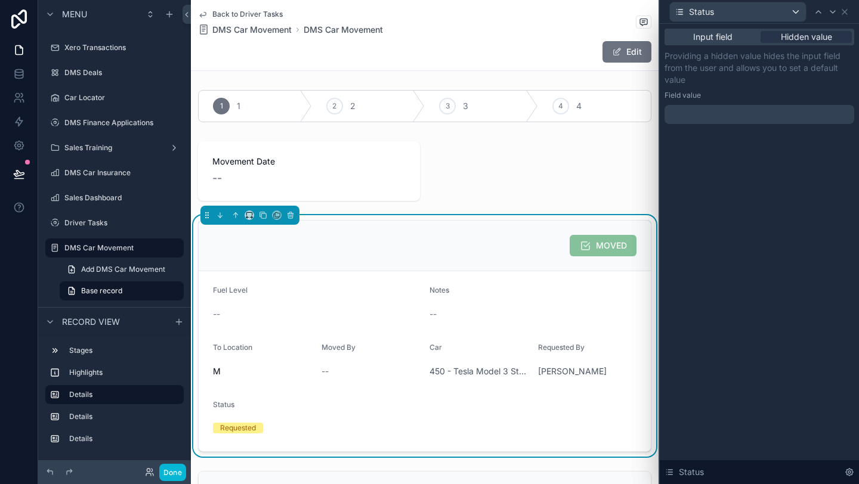
click at [741, 115] on div at bounding box center [759, 114] width 190 height 19
click at [778, 33] on div "Hidden value" at bounding box center [805, 37] width 91 height 12
click at [714, 118] on div at bounding box center [759, 114] width 190 height 19
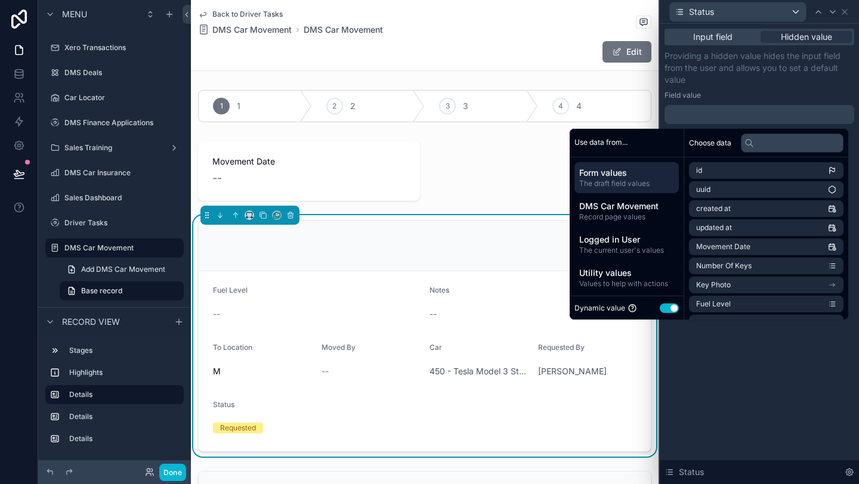
click at [660, 308] on button "Use setting" at bounding box center [669, 309] width 19 height 10
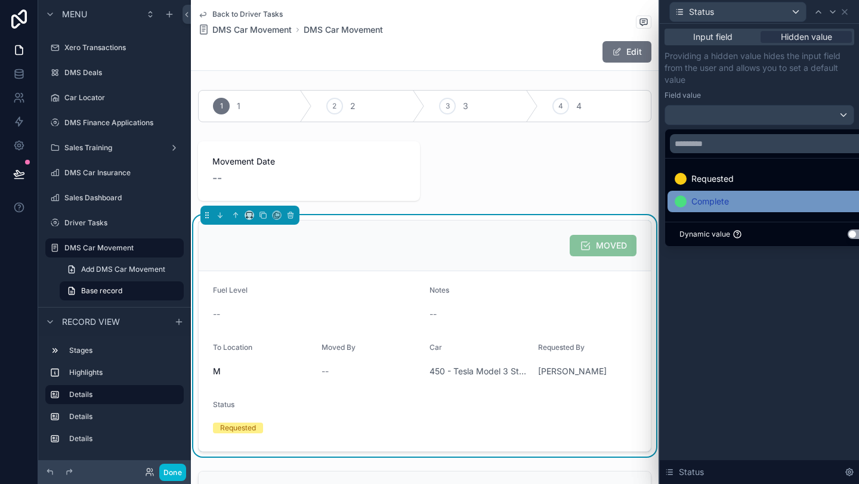
click at [719, 205] on span "Complete" at bounding box center [710, 201] width 38 height 14
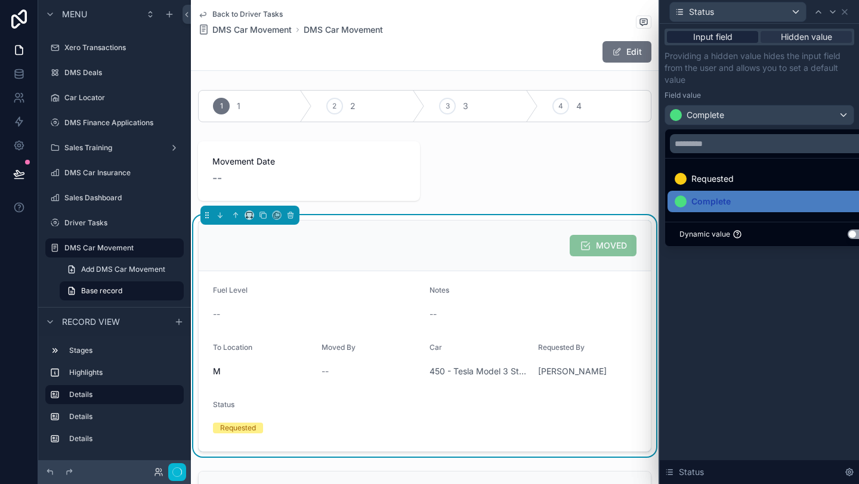
click at [729, 38] on span "Input field" at bounding box center [712, 37] width 39 height 12
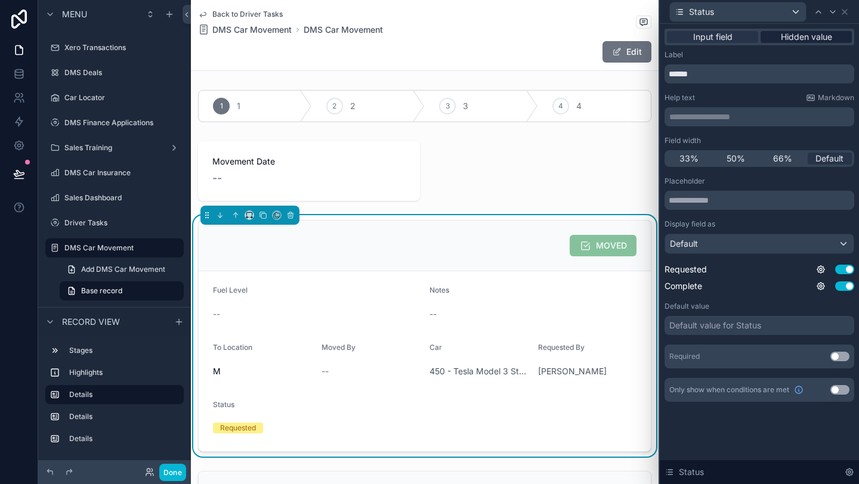
click at [775, 38] on div "Hidden value" at bounding box center [805, 37] width 91 height 12
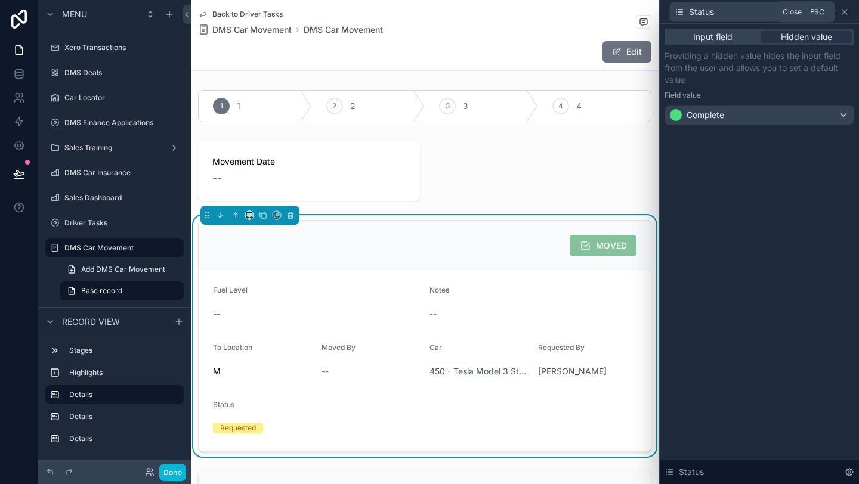
click at [847, 14] on icon at bounding box center [844, 12] width 5 height 5
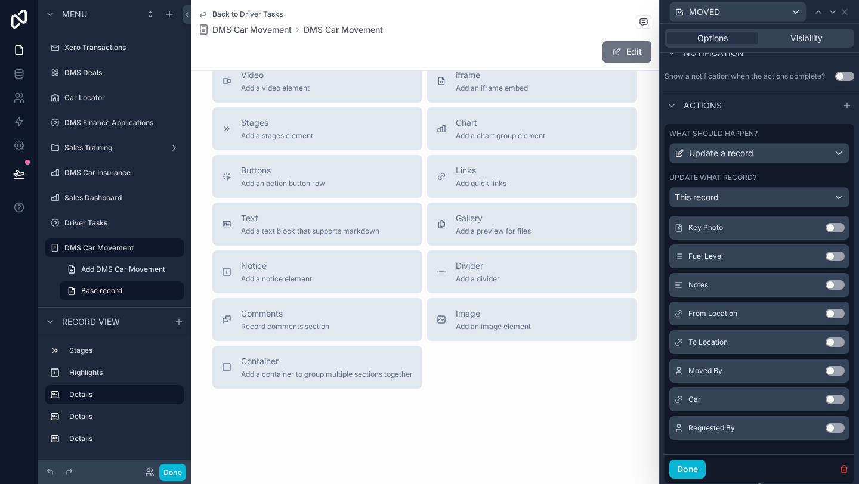
scroll to position [361, 0]
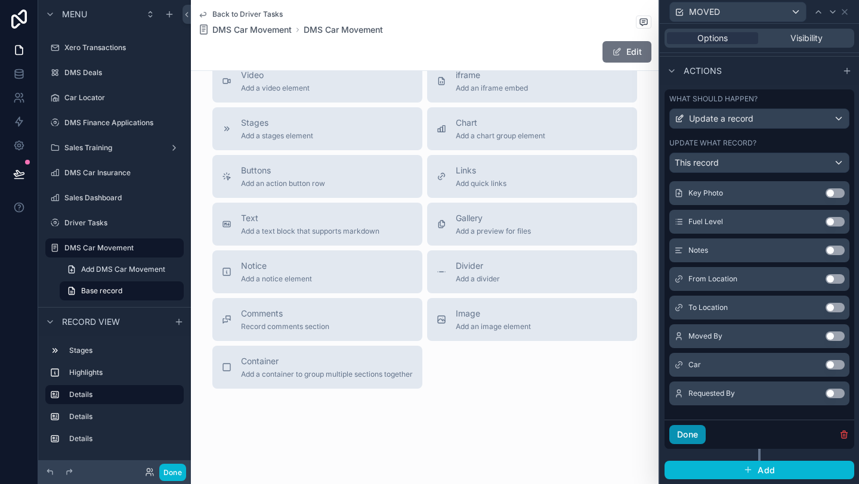
click at [685, 436] on button "Done" at bounding box center [687, 434] width 36 height 19
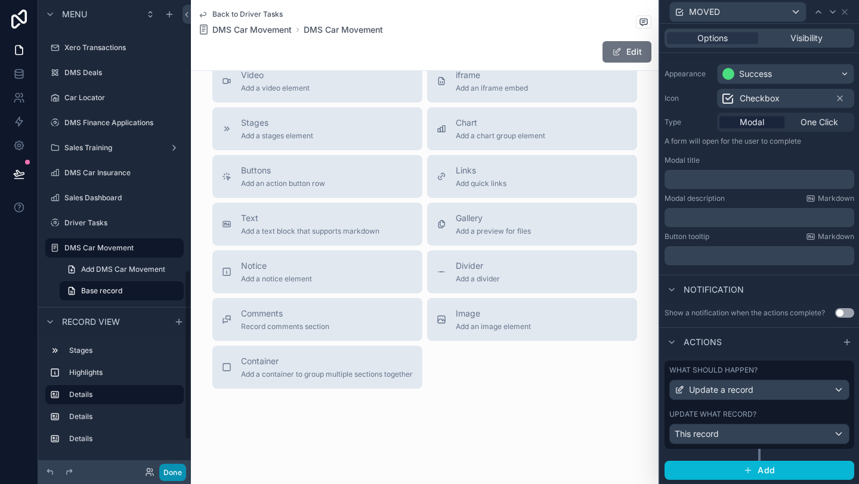
click at [181, 468] on button "Done" at bounding box center [172, 472] width 27 height 17
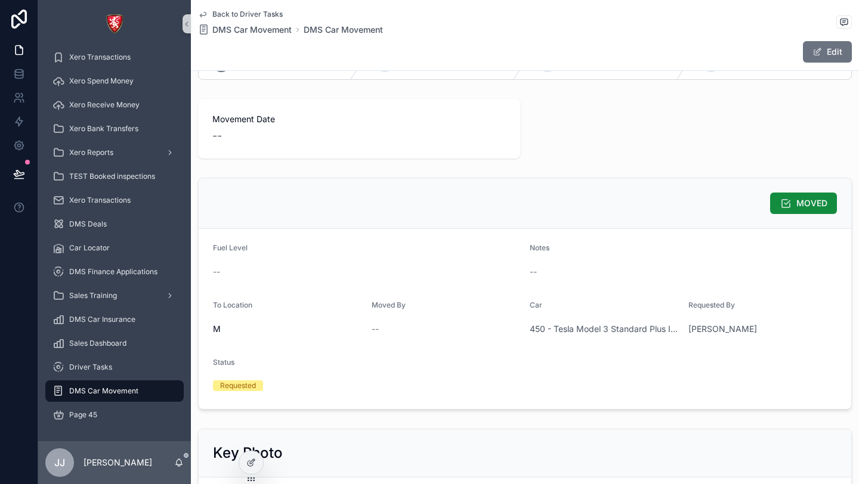
scroll to position [0, 0]
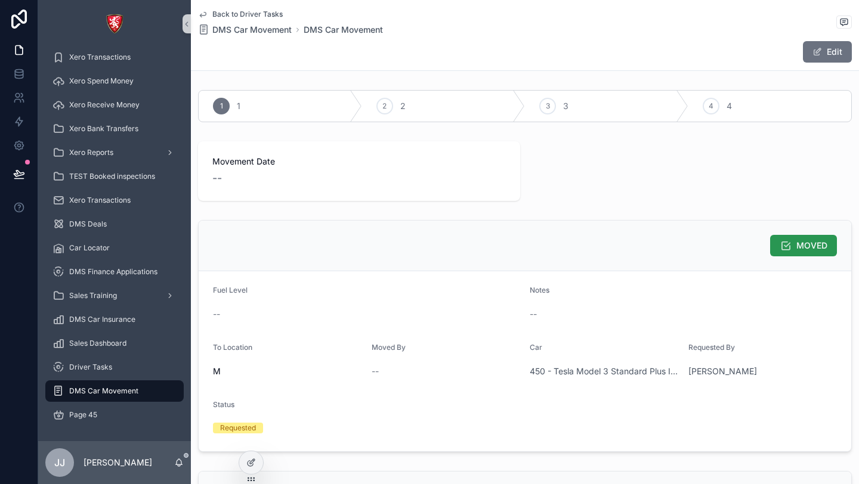
click at [812, 241] on span "MOVED" at bounding box center [811, 246] width 31 height 12
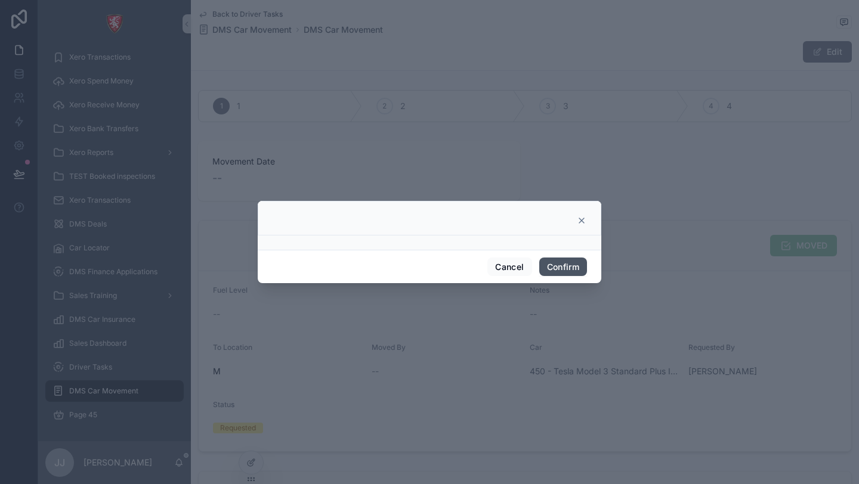
click at [576, 267] on button "Confirm" at bounding box center [563, 267] width 48 height 19
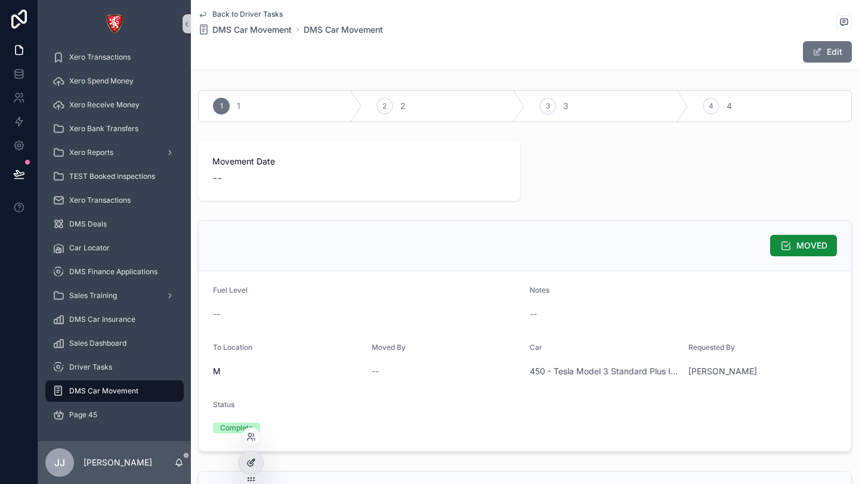
click at [252, 468] on div at bounding box center [251, 463] width 24 height 23
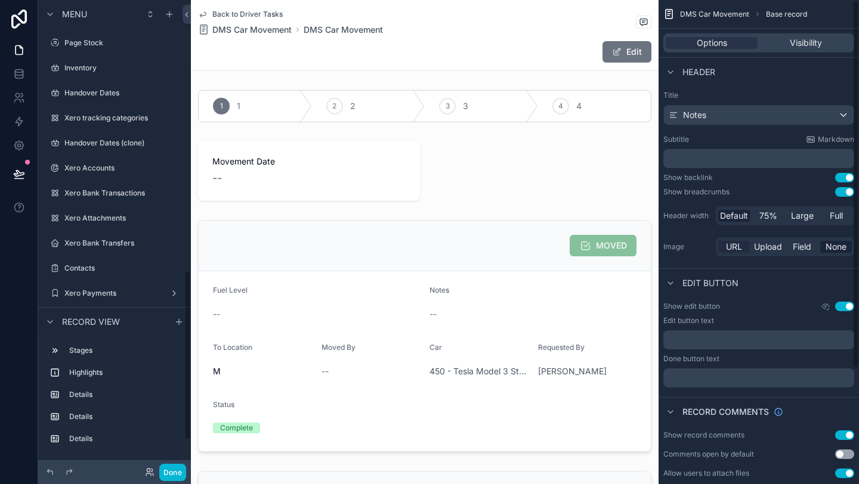
scroll to position [747, 0]
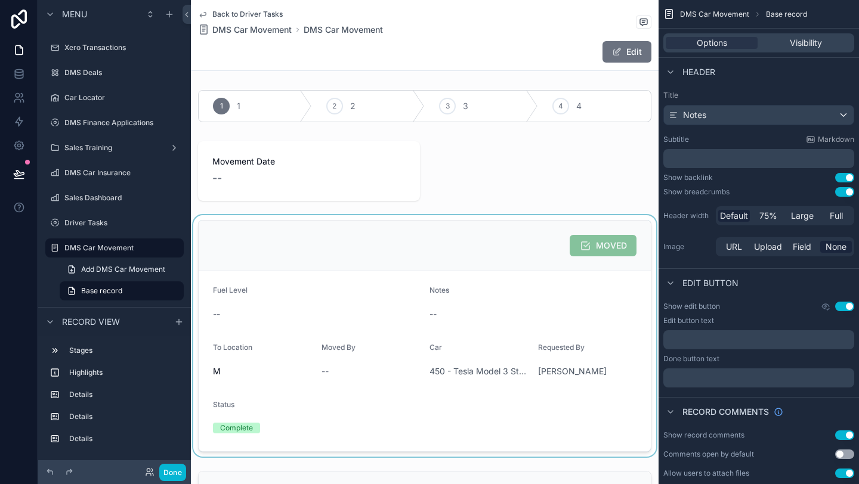
click at [567, 235] on div "scrollable content" at bounding box center [425, 336] width 468 height 242
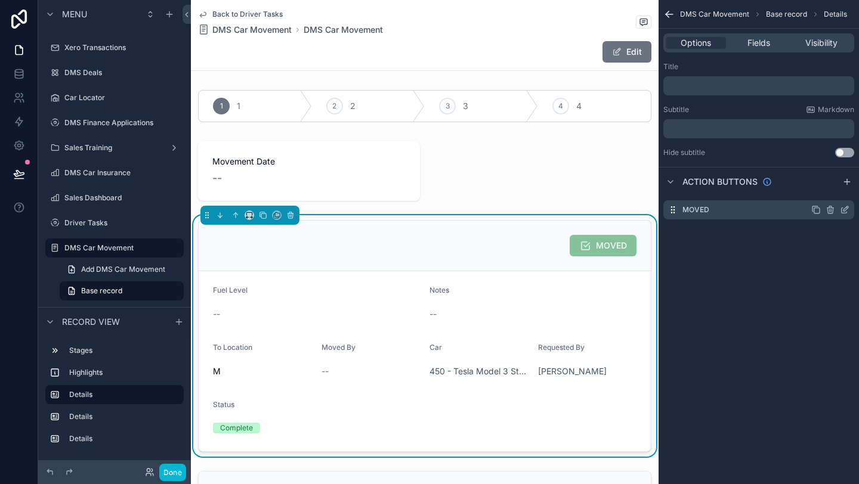
click at [845, 212] on icon "scrollable content" at bounding box center [845, 210] width 10 height 10
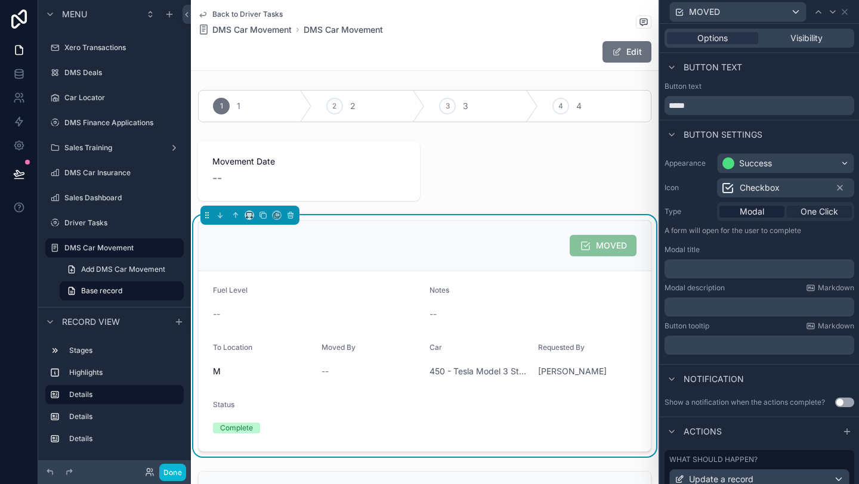
click at [805, 210] on span "One Click" at bounding box center [819, 212] width 38 height 12
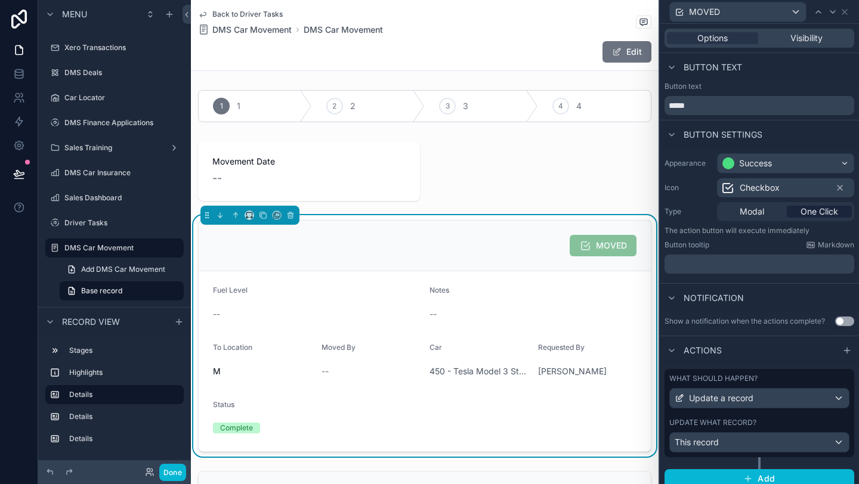
scroll to position [8, 0]
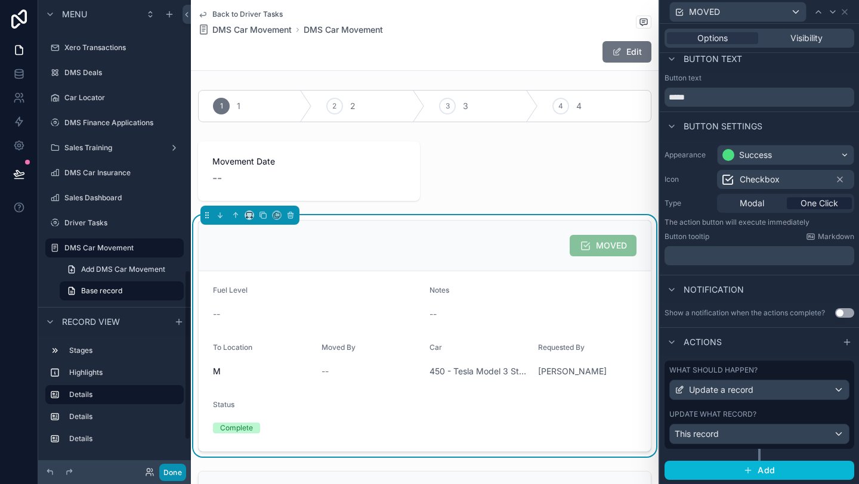
click at [160, 472] on button "Done" at bounding box center [172, 472] width 27 height 17
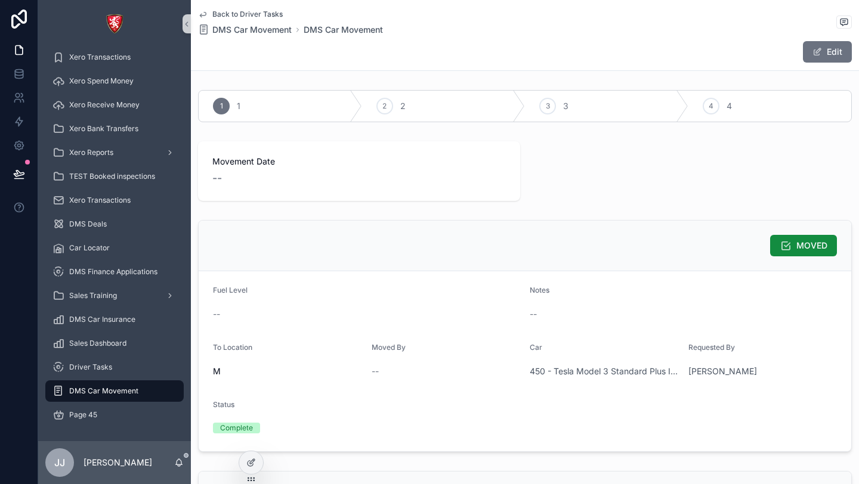
click at [266, 420] on div "Complete" at bounding box center [287, 428] width 149 height 18
click at [833, 61] on button "Edit" at bounding box center [827, 51] width 49 height 21
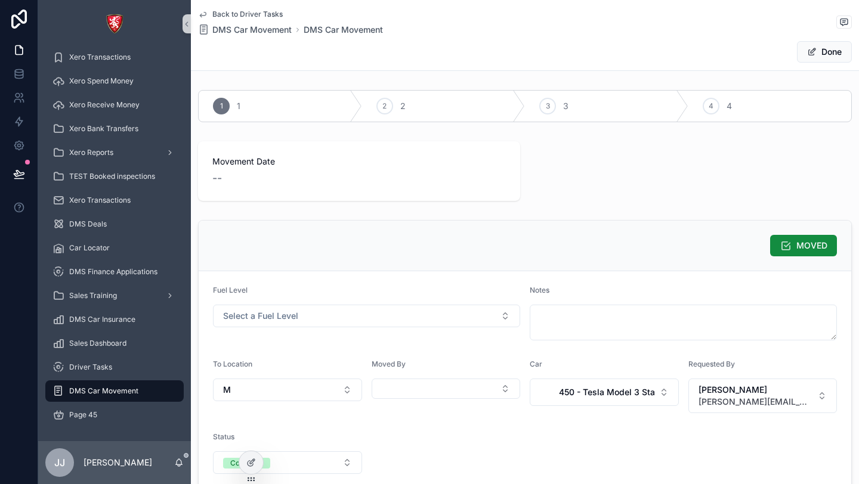
scroll to position [70, 0]
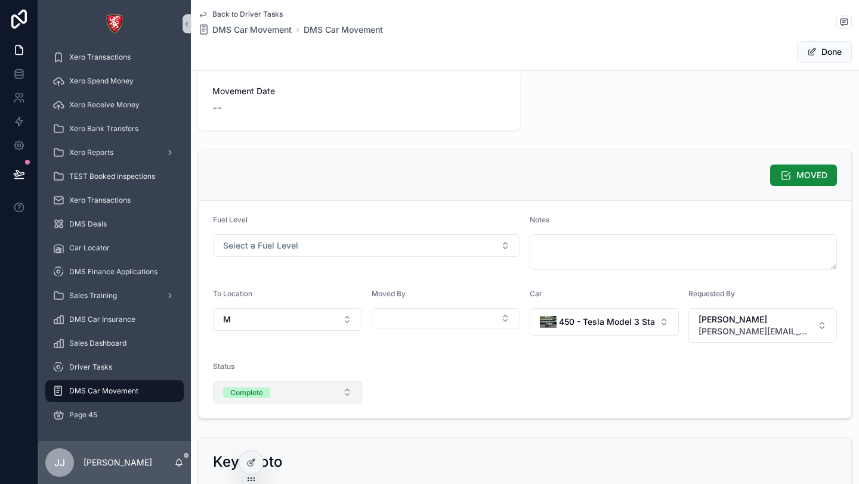
click at [301, 386] on button "Complete" at bounding box center [287, 392] width 149 height 23
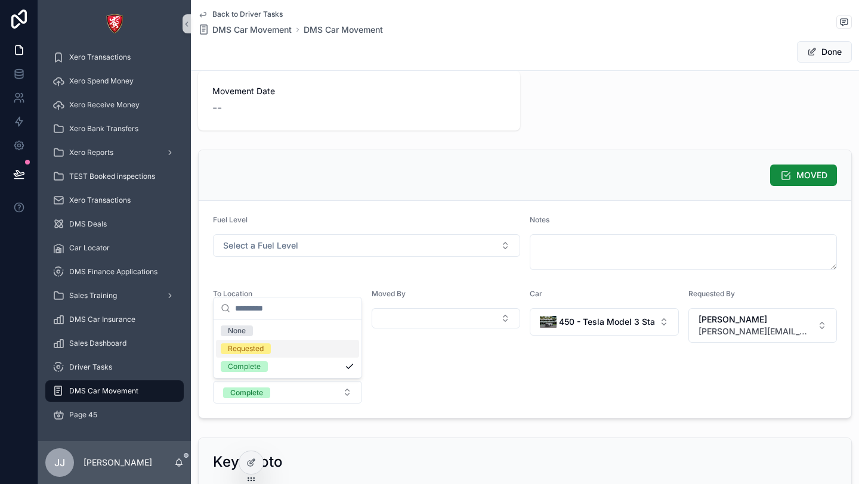
click at [285, 343] on div "Requested" at bounding box center [287, 349] width 143 height 18
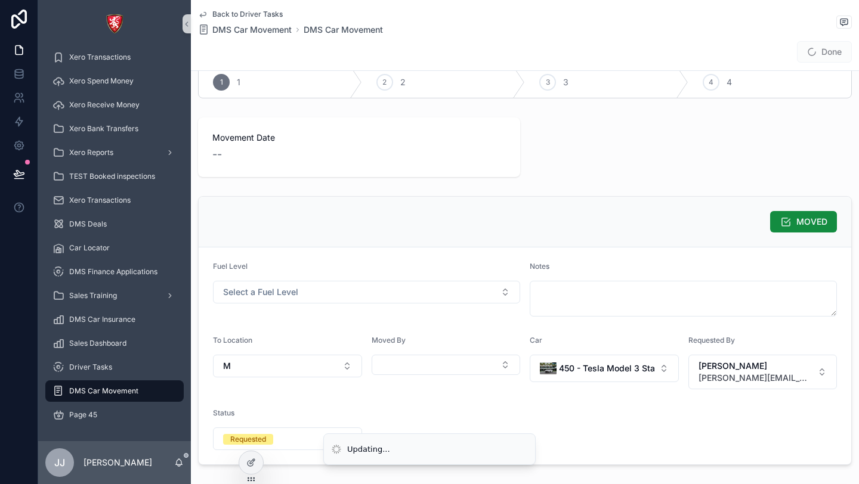
scroll to position [0, 0]
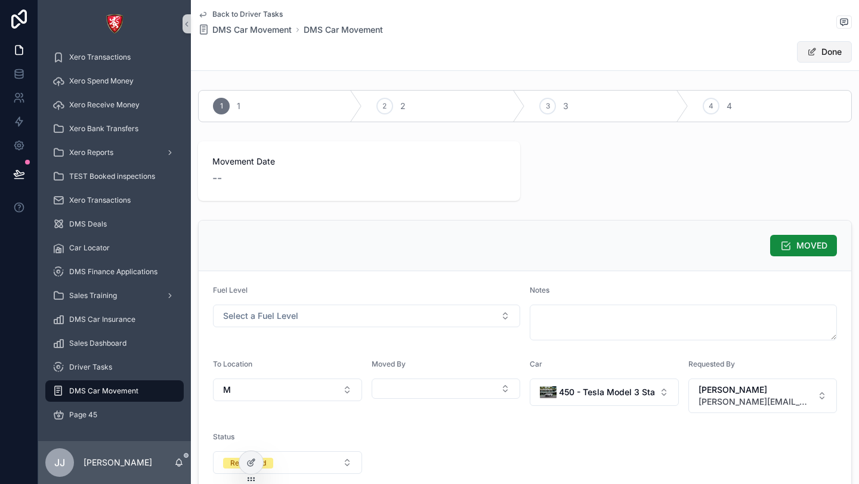
click at [824, 55] on button "Done" at bounding box center [824, 51] width 55 height 21
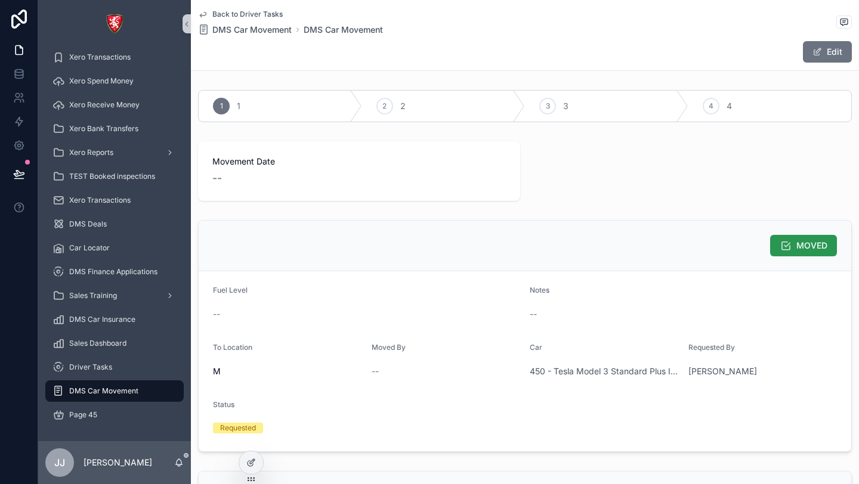
click at [807, 246] on span "MOVED" at bounding box center [811, 246] width 31 height 12
